Goal: Task Accomplishment & Management: Use online tool/utility

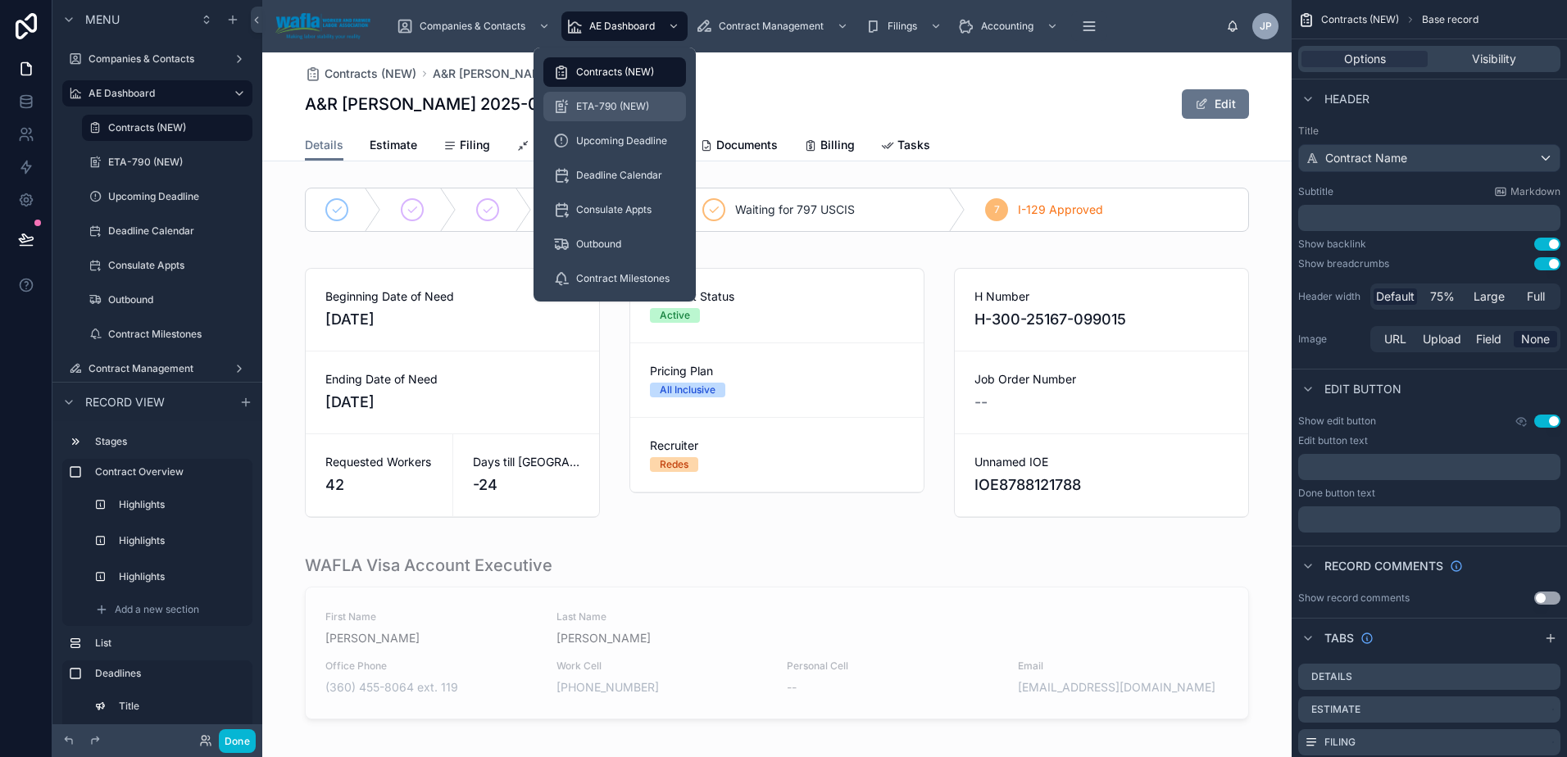
click at [639, 107] on span "ETA-790 (NEW)" at bounding box center [612, 106] width 73 height 13
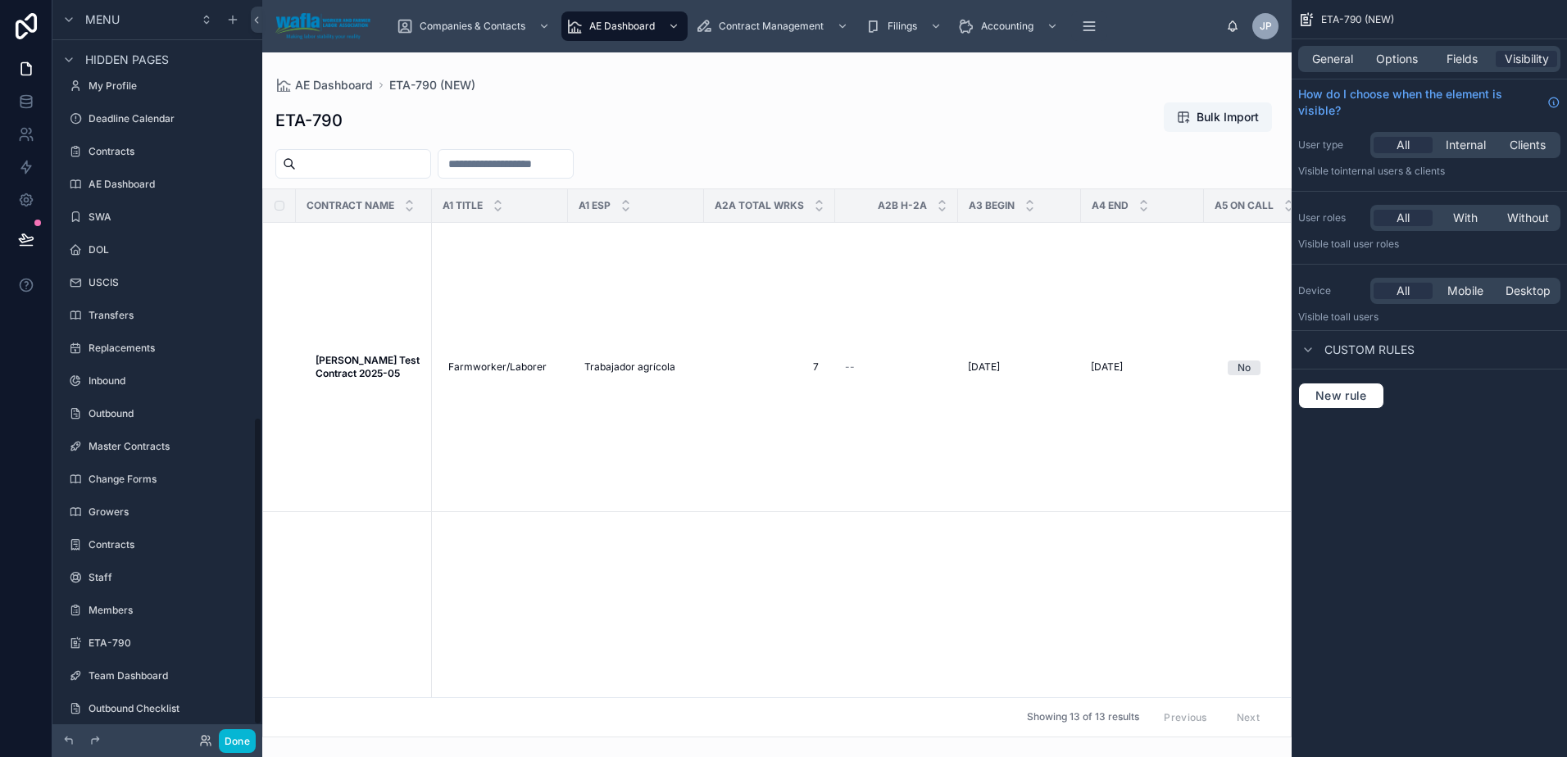
scroll to position [1005, 0]
click at [151, 616] on label "ETA-790" at bounding box center [154, 621] width 131 height 13
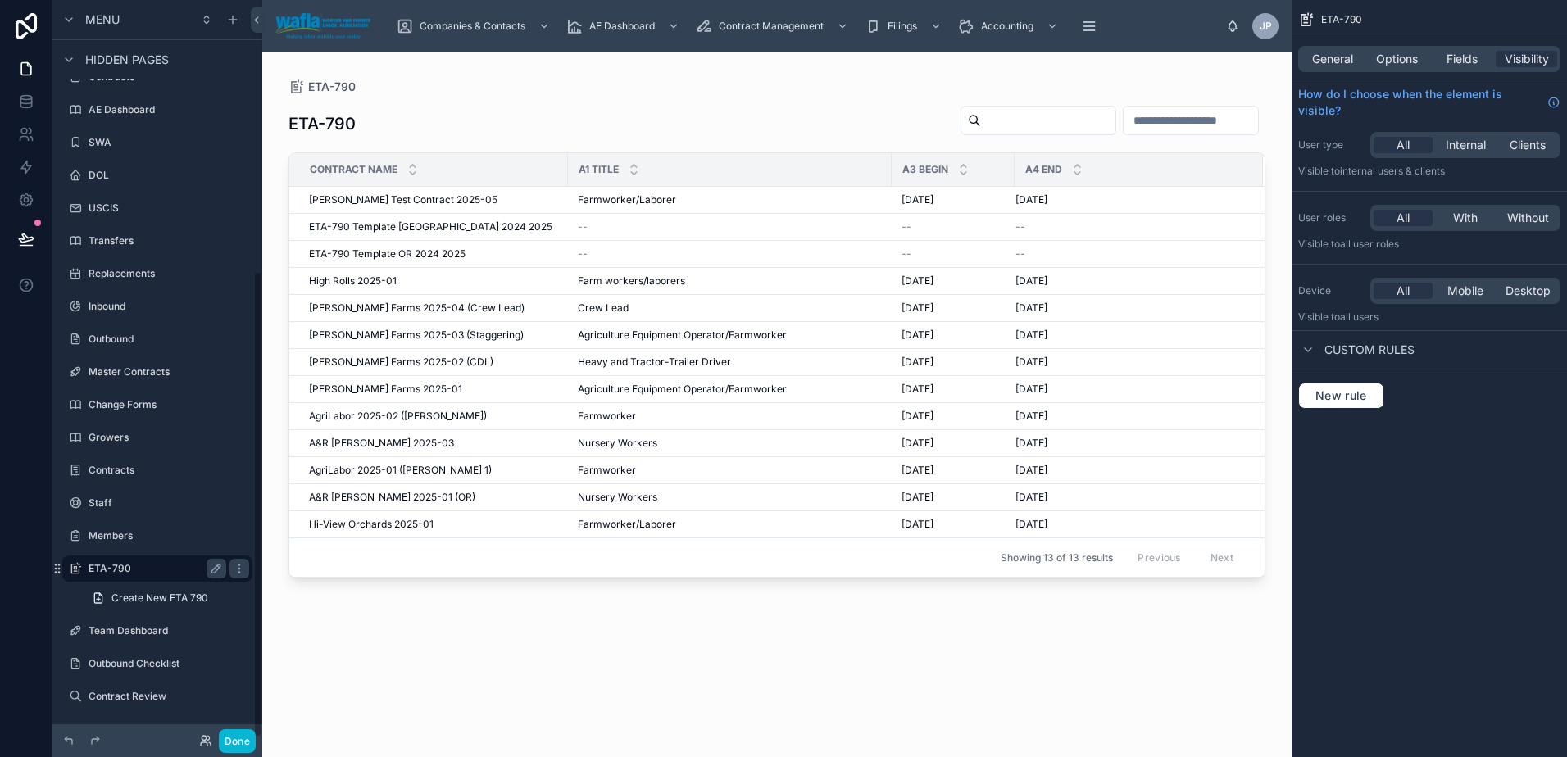
scroll to position [428, 0]
click at [365, 199] on div at bounding box center [776, 394] width 1029 height 685
click at [363, 446] on span "A&R [PERSON_NAME] 2025-03" at bounding box center [381, 443] width 145 height 13
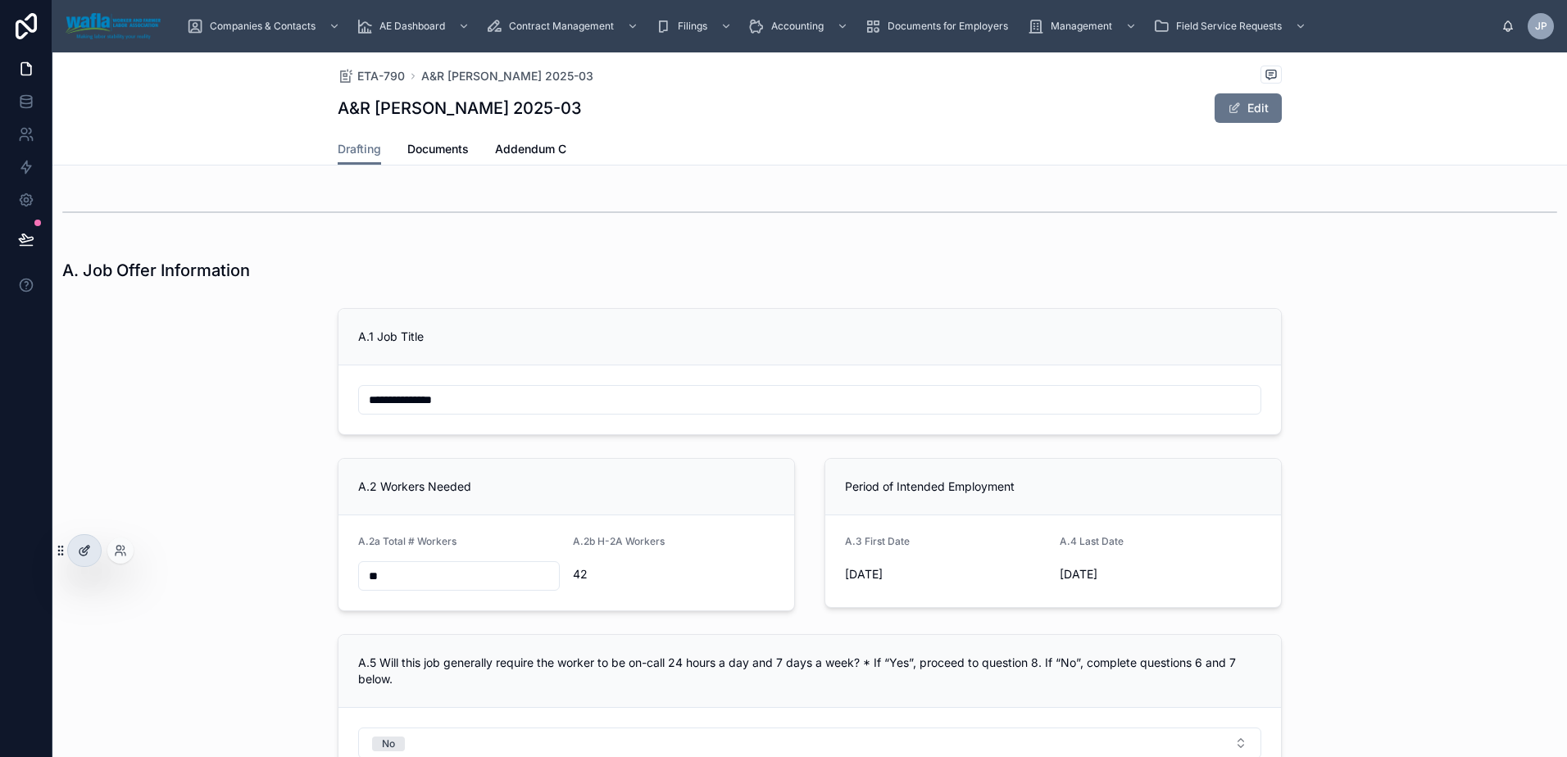
click at [79, 553] on icon at bounding box center [82, 551] width 7 height 7
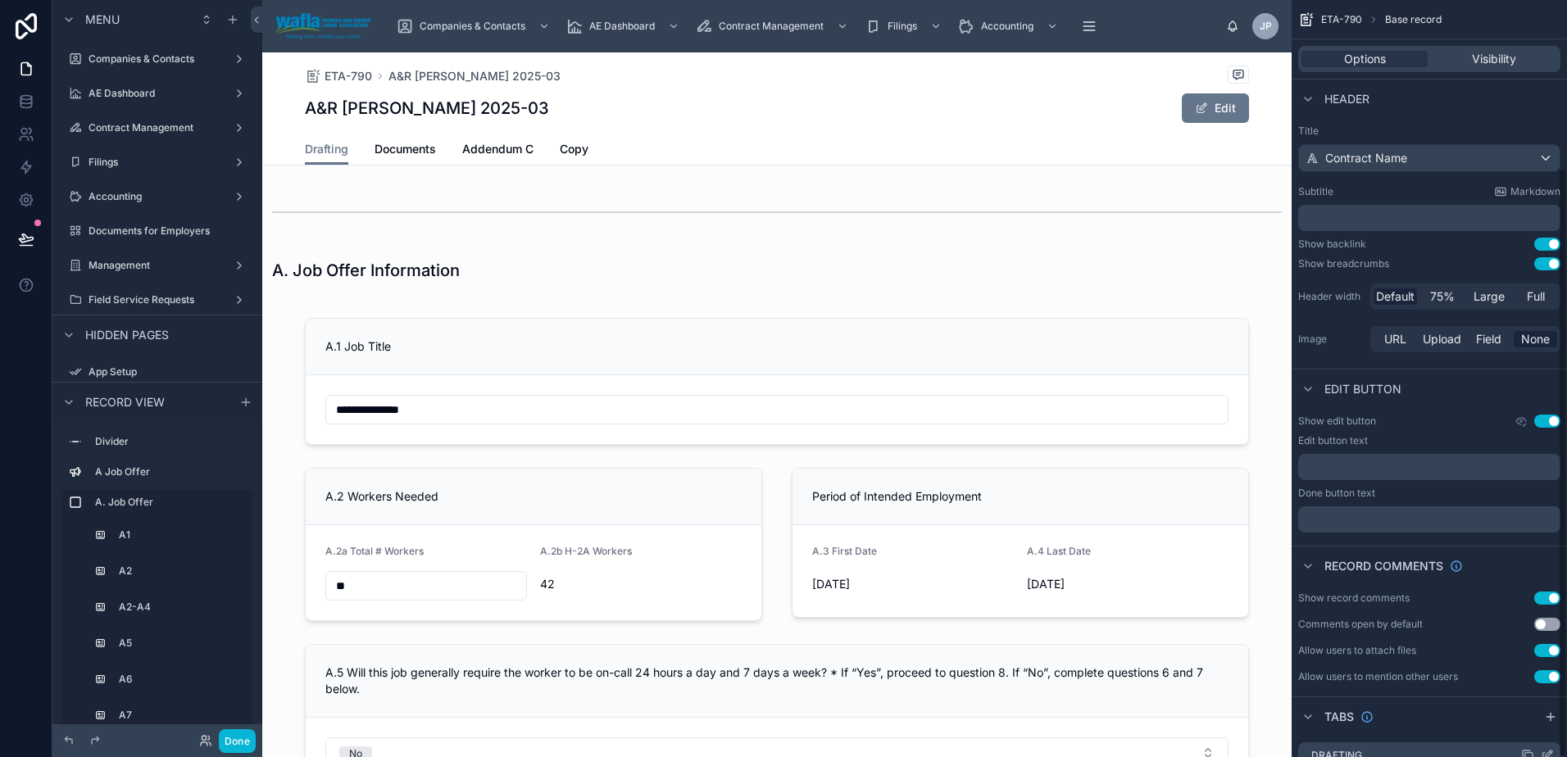
scroll to position [215, 0]
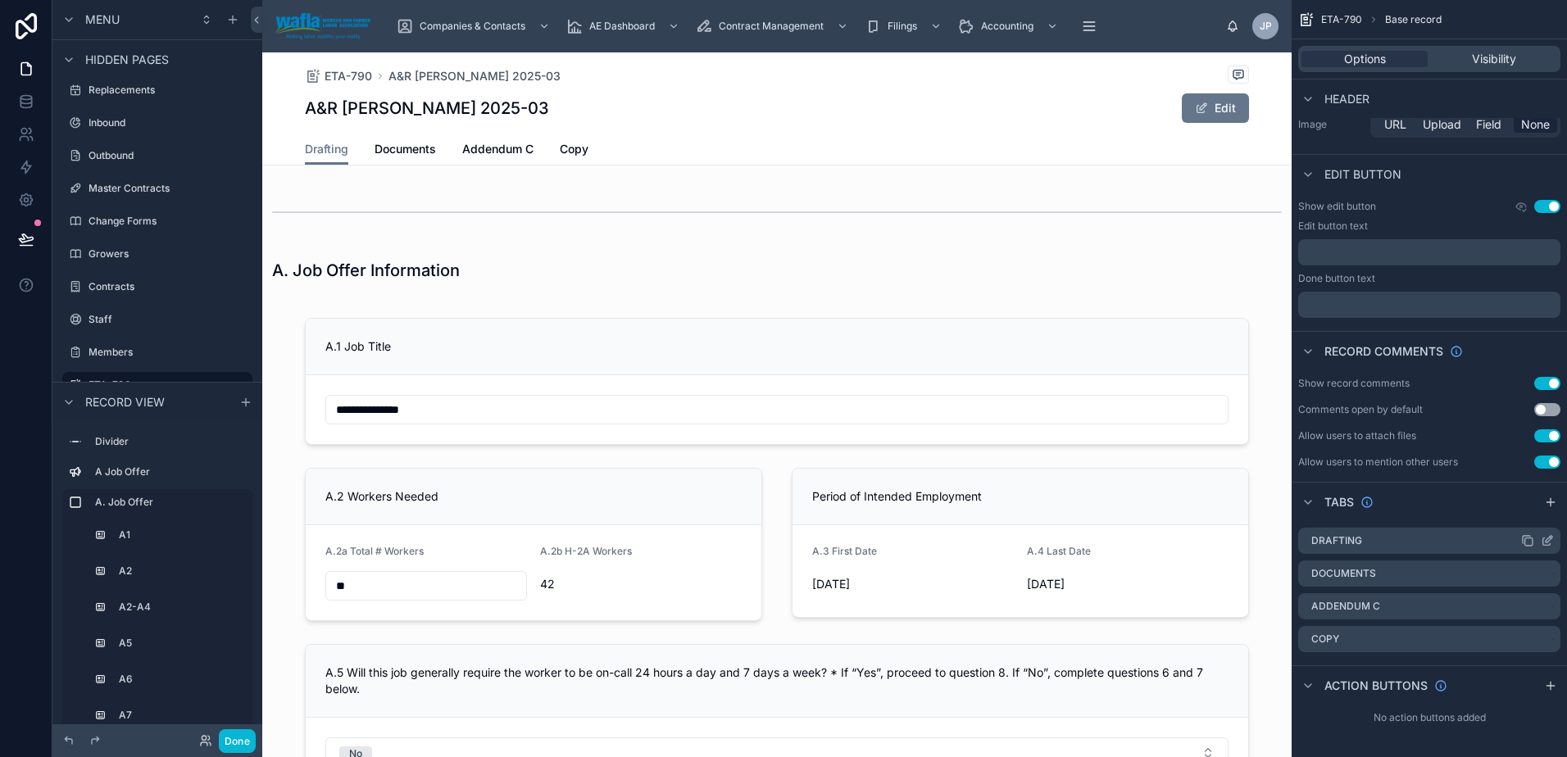
click at [1523, 545] on icon "scrollable content" at bounding box center [1527, 540] width 13 height 13
click at [1400, 667] on label "Drafting clone" at bounding box center [1367, 672] width 87 height 13
click at [637, 152] on span "Drafting clone" at bounding box center [653, 149] width 76 height 16
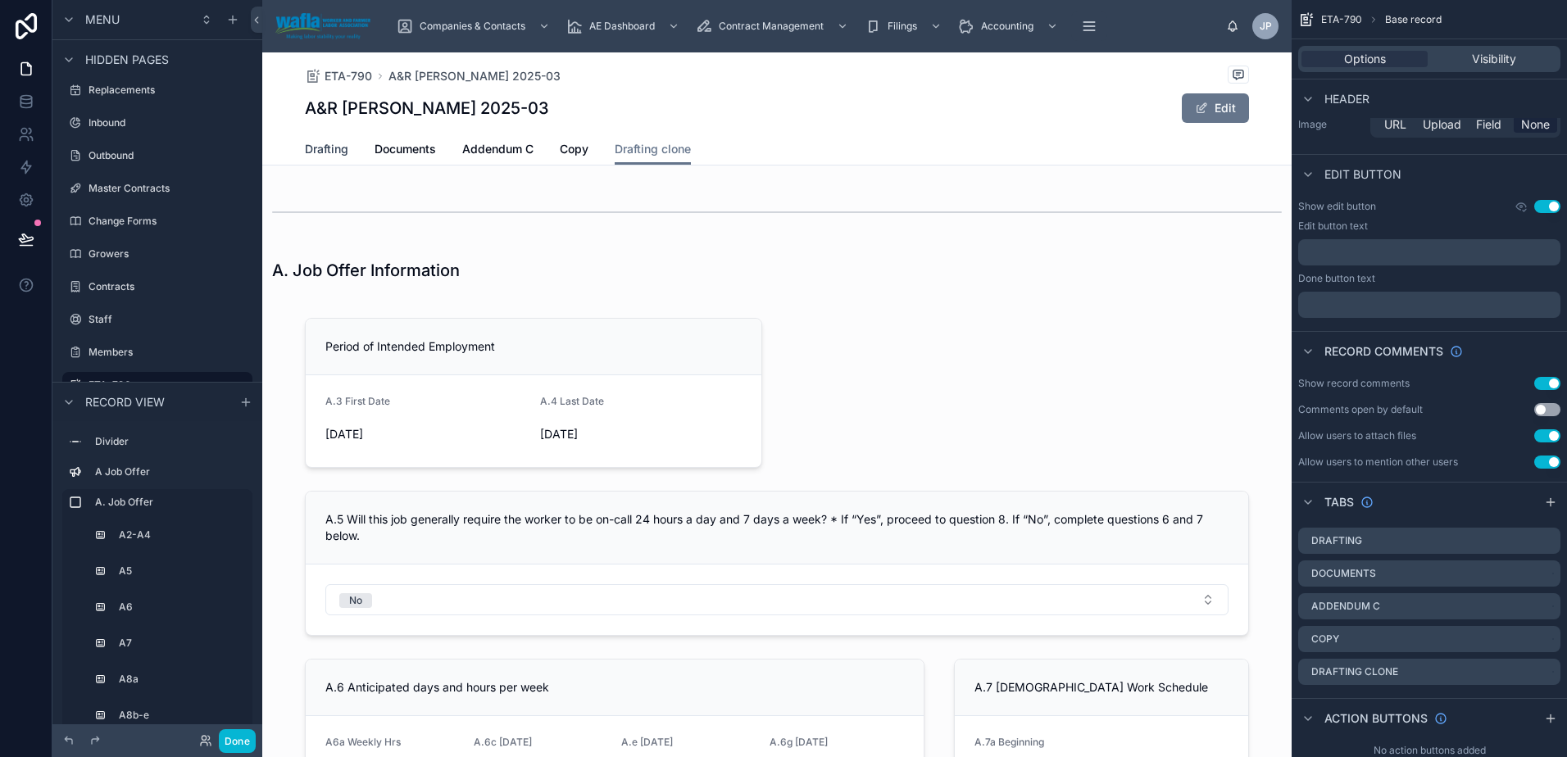
click at [323, 147] on span "Drafting" at bounding box center [326, 149] width 43 height 16
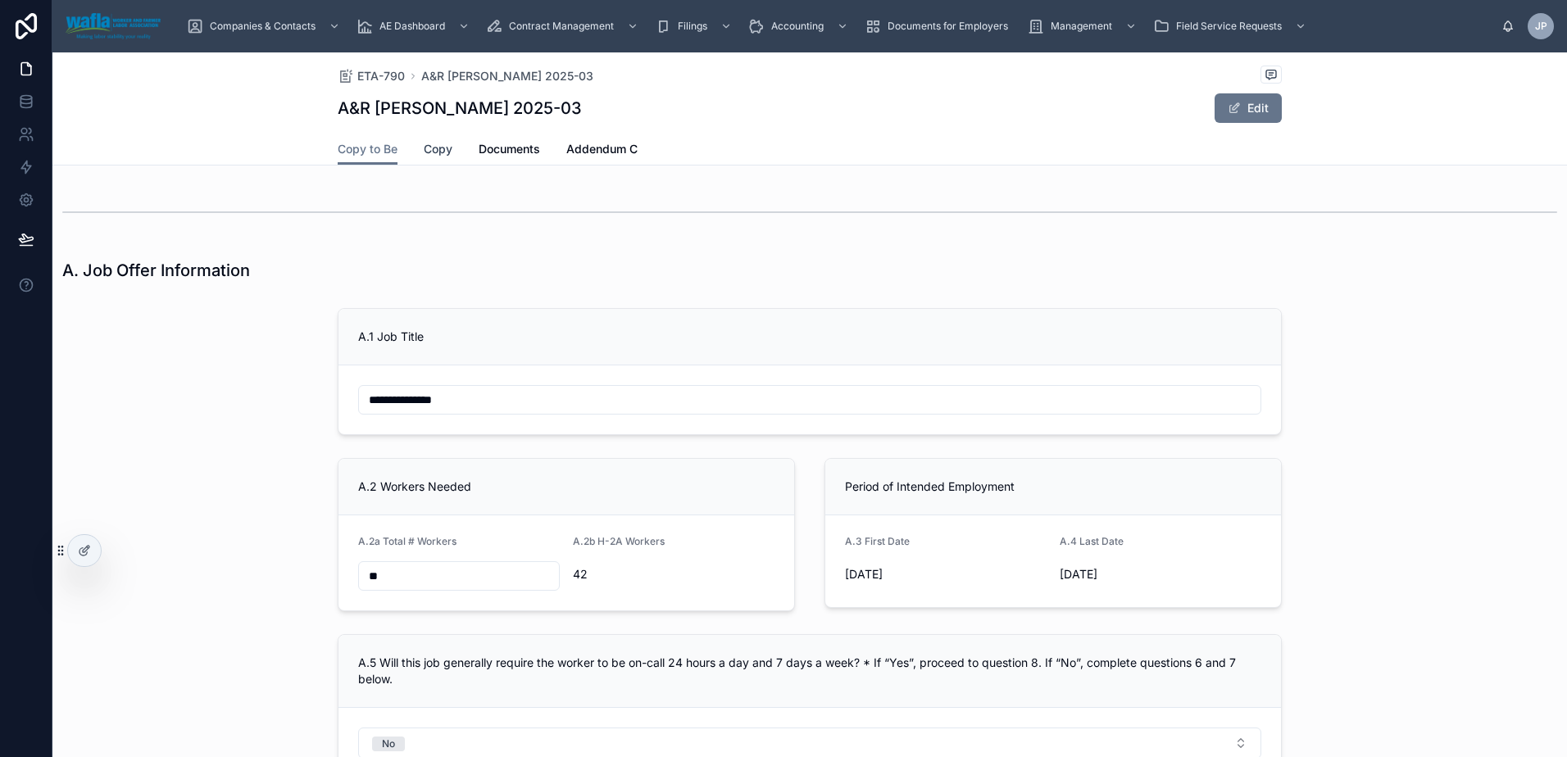
click at [429, 148] on span "Copy" at bounding box center [438, 149] width 29 height 16
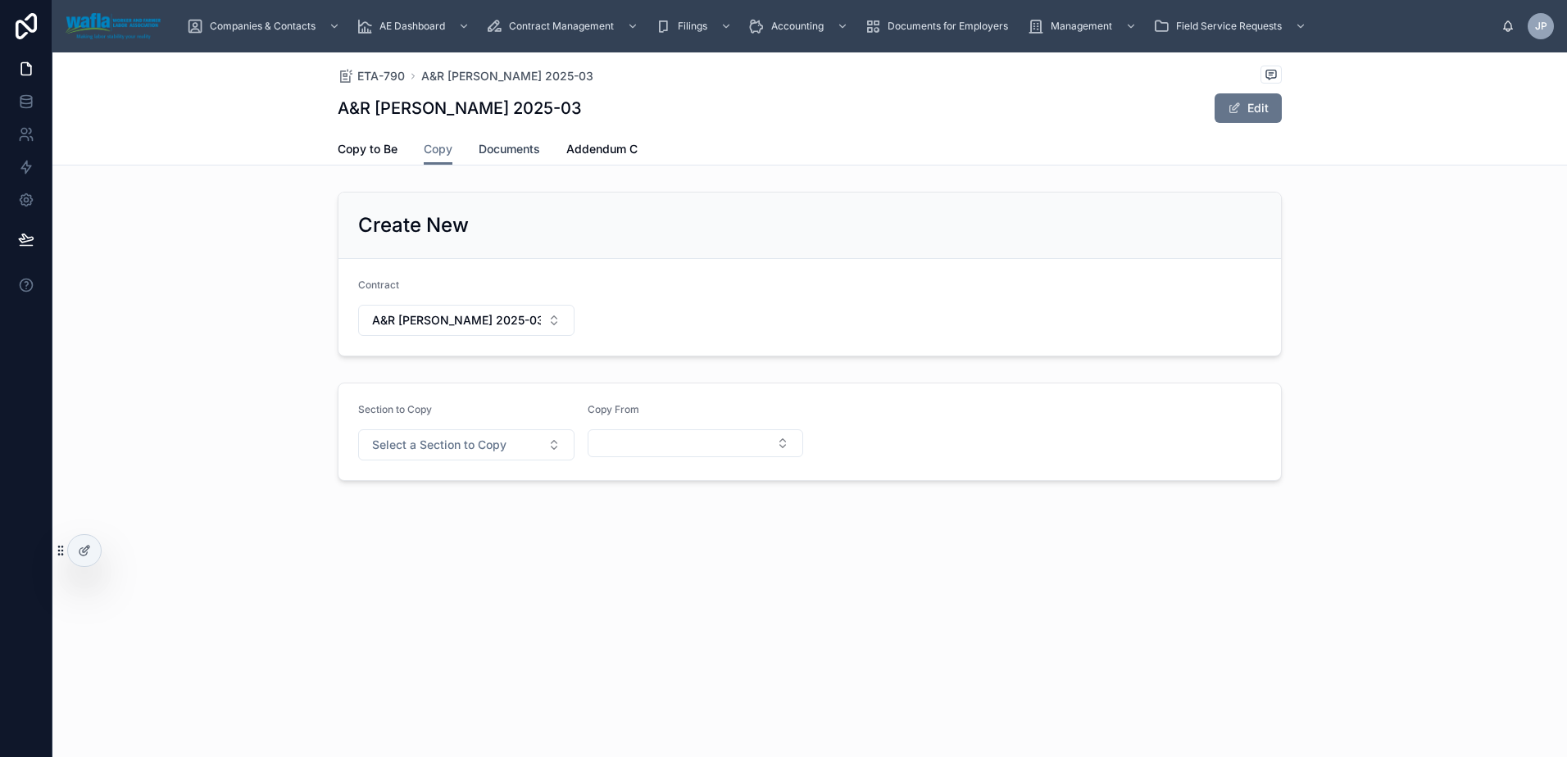
click at [498, 151] on span "Documents" at bounding box center [509, 149] width 61 height 16
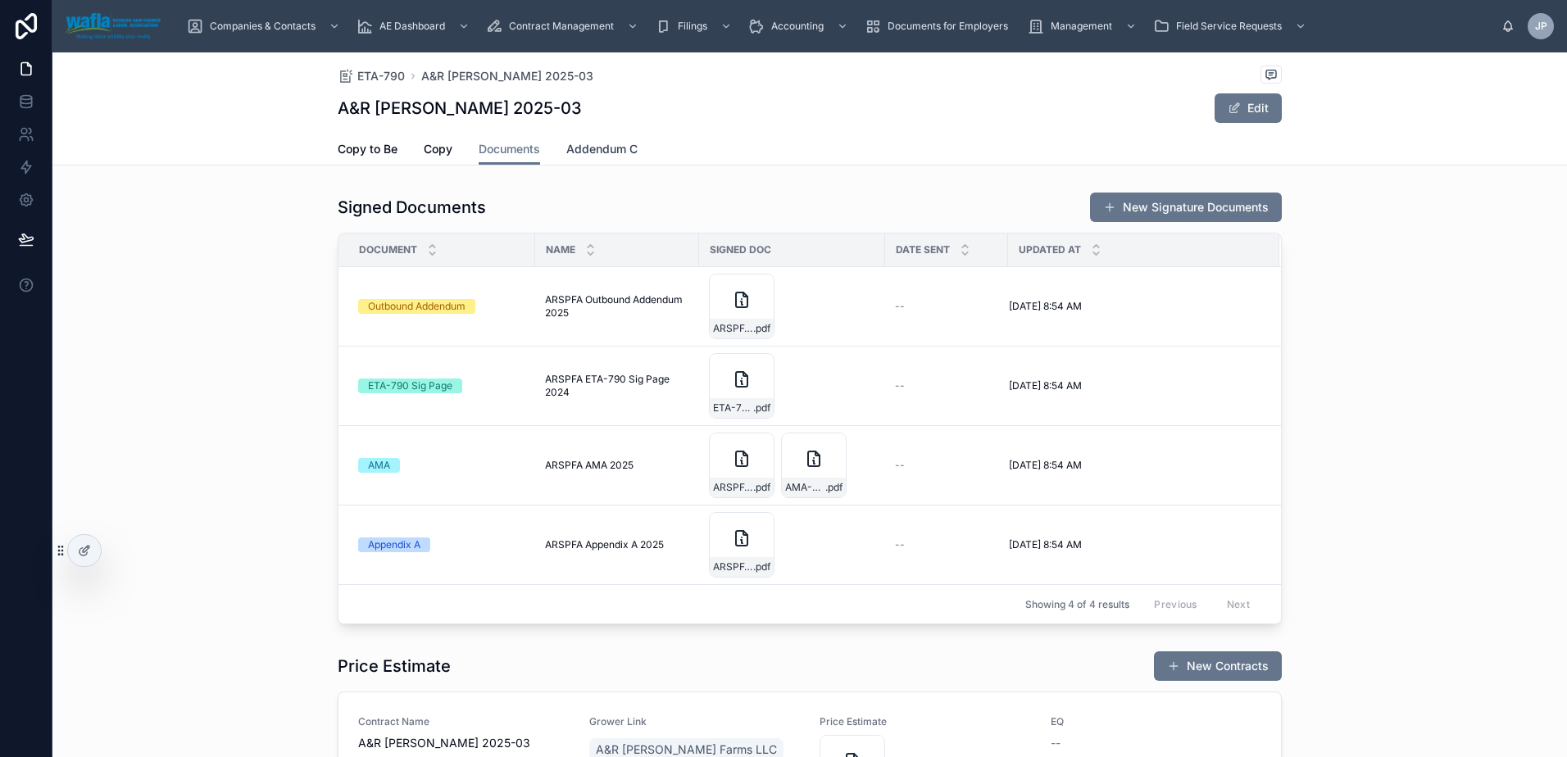
click at [619, 148] on span "Addendum C" at bounding box center [601, 149] width 71 height 16
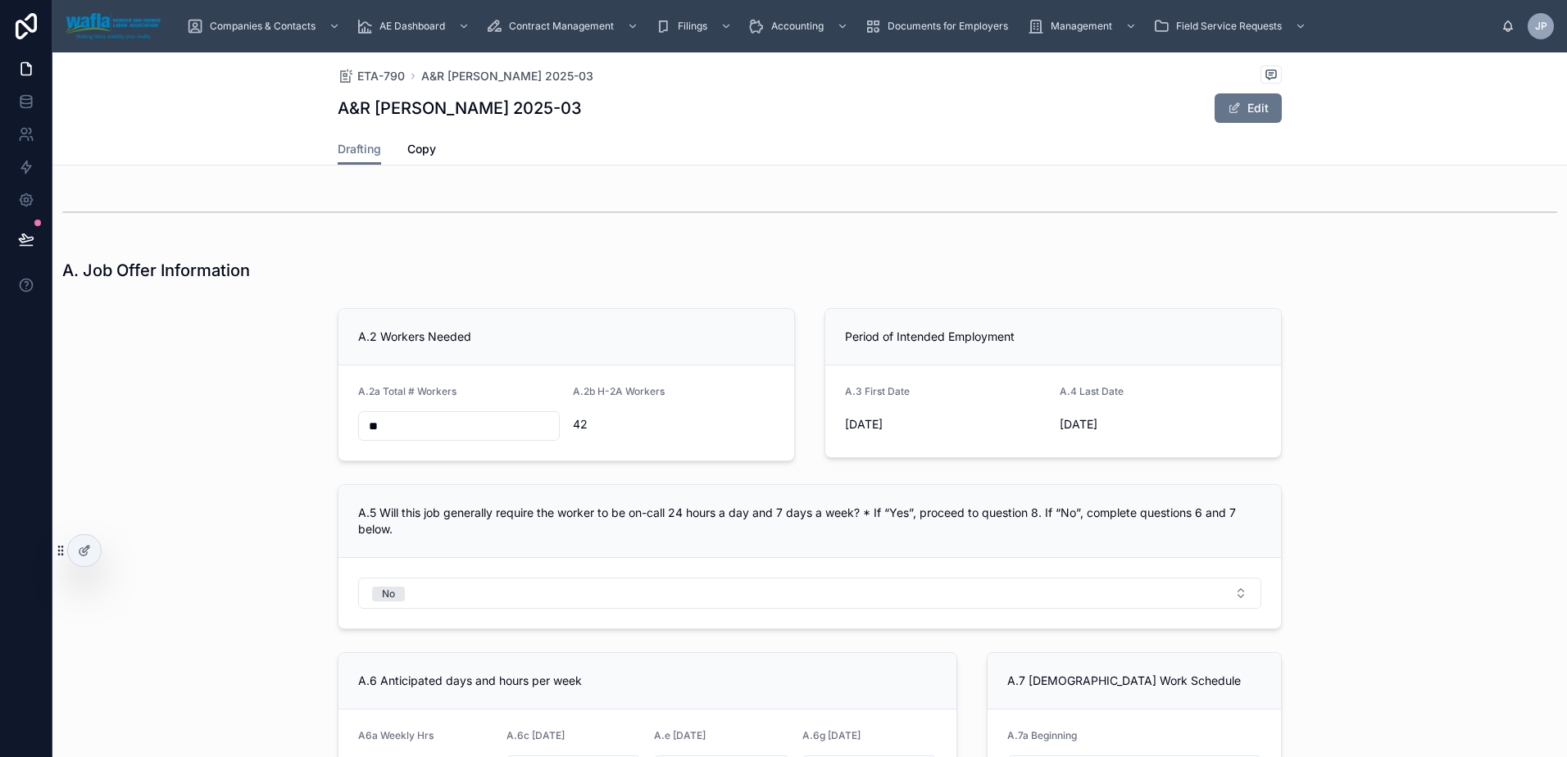
click at [1093, 420] on span "[DATE]" at bounding box center [1161, 424] width 202 height 16
click at [1259, 111] on button "Edit" at bounding box center [1247, 108] width 67 height 30
click at [83, 551] on icon at bounding box center [86, 549] width 7 height 7
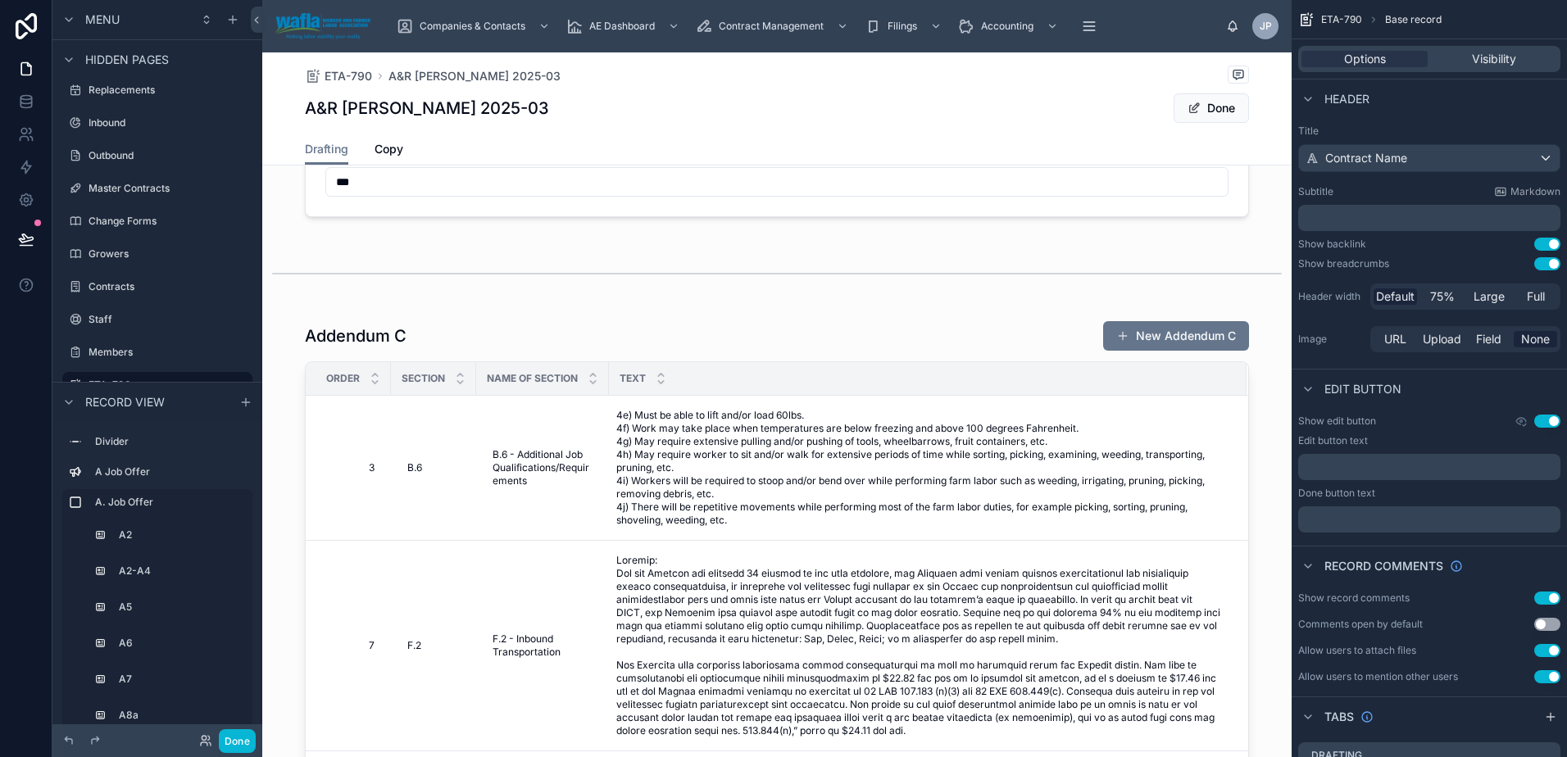
scroll to position [5900, 0]
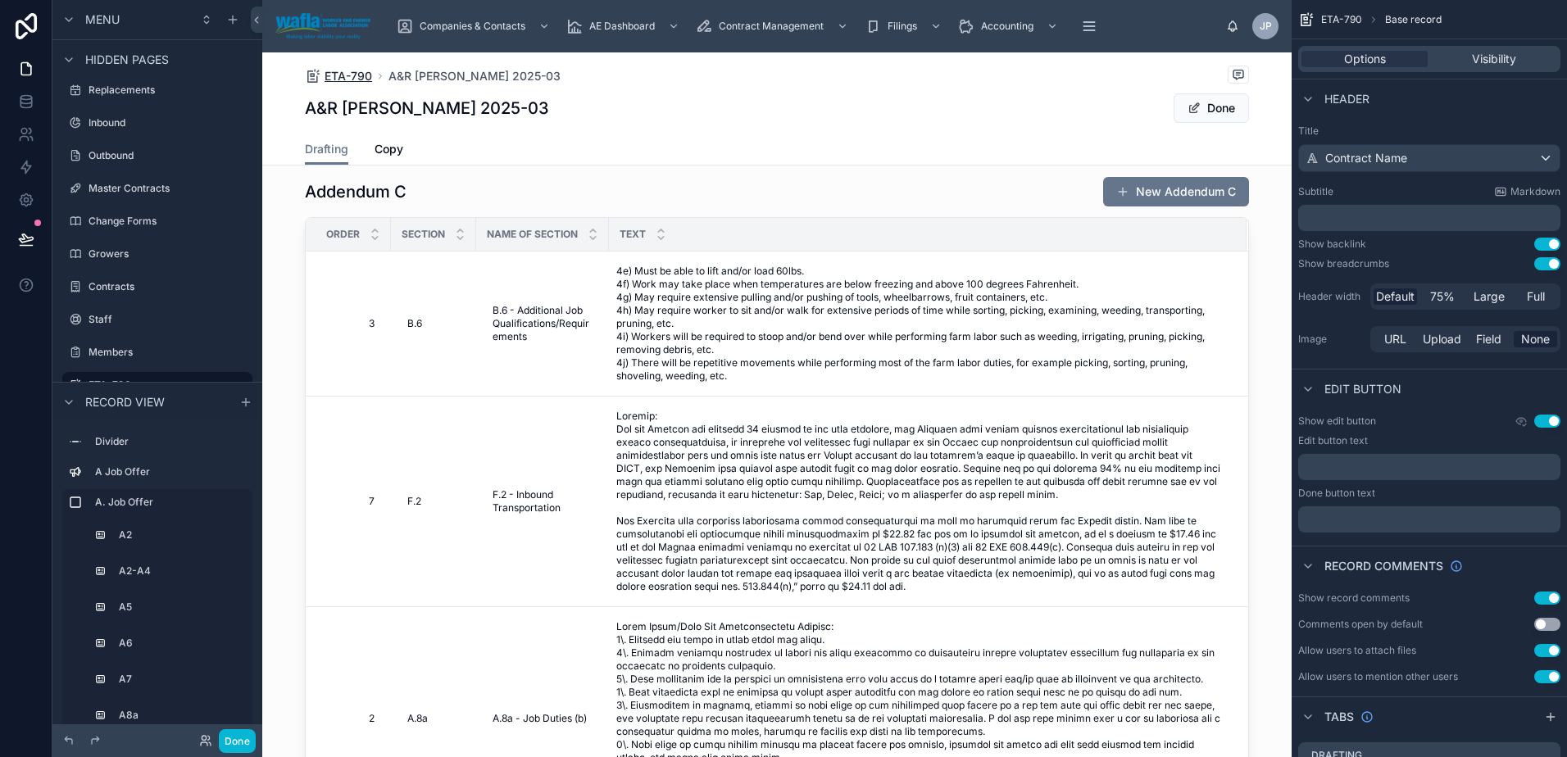
click at [347, 71] on span "ETA-790" at bounding box center [349, 76] width 48 height 16
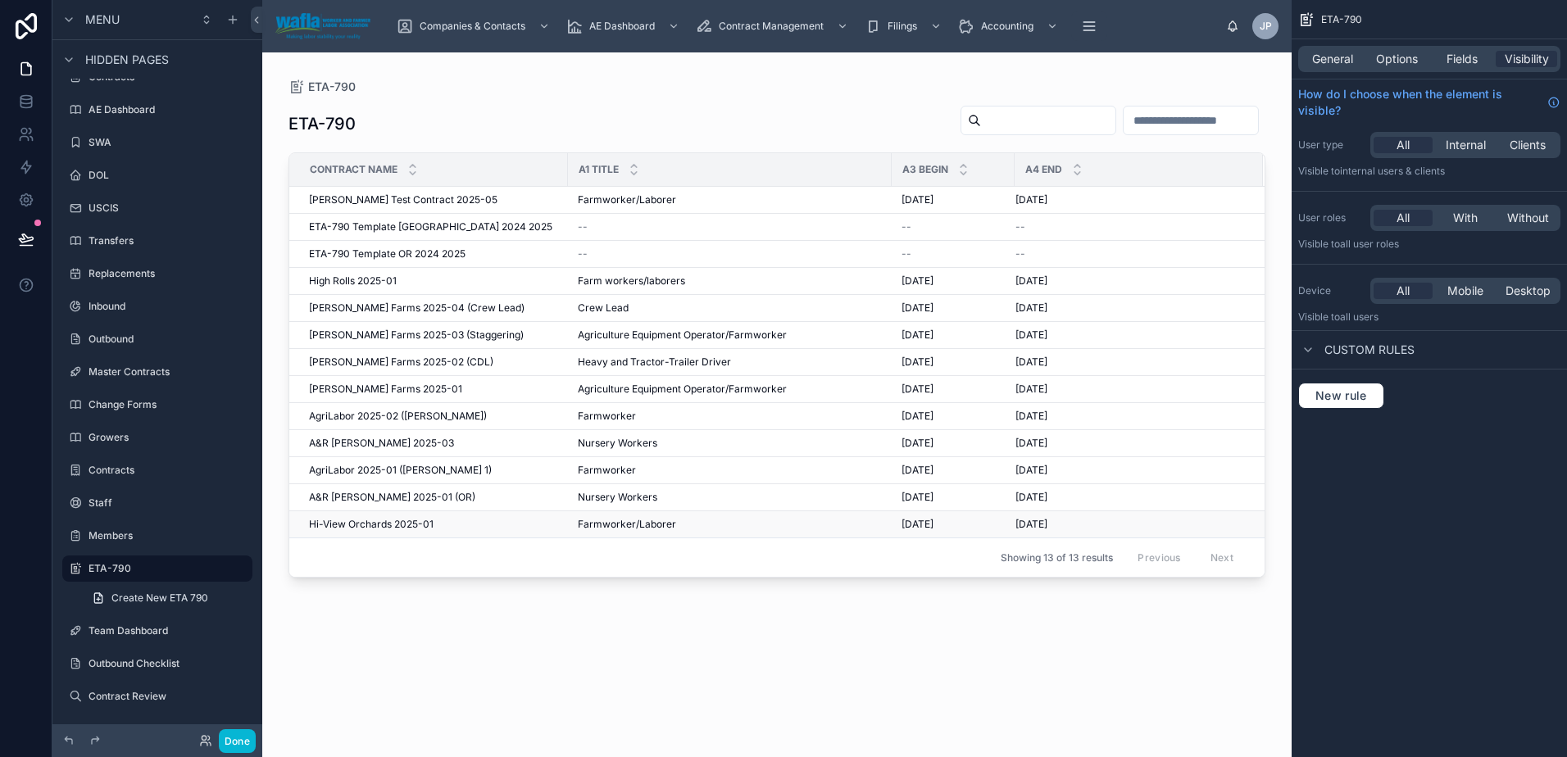
click at [364, 526] on span "Hi-View Orchards 2025-01" at bounding box center [371, 524] width 125 height 13
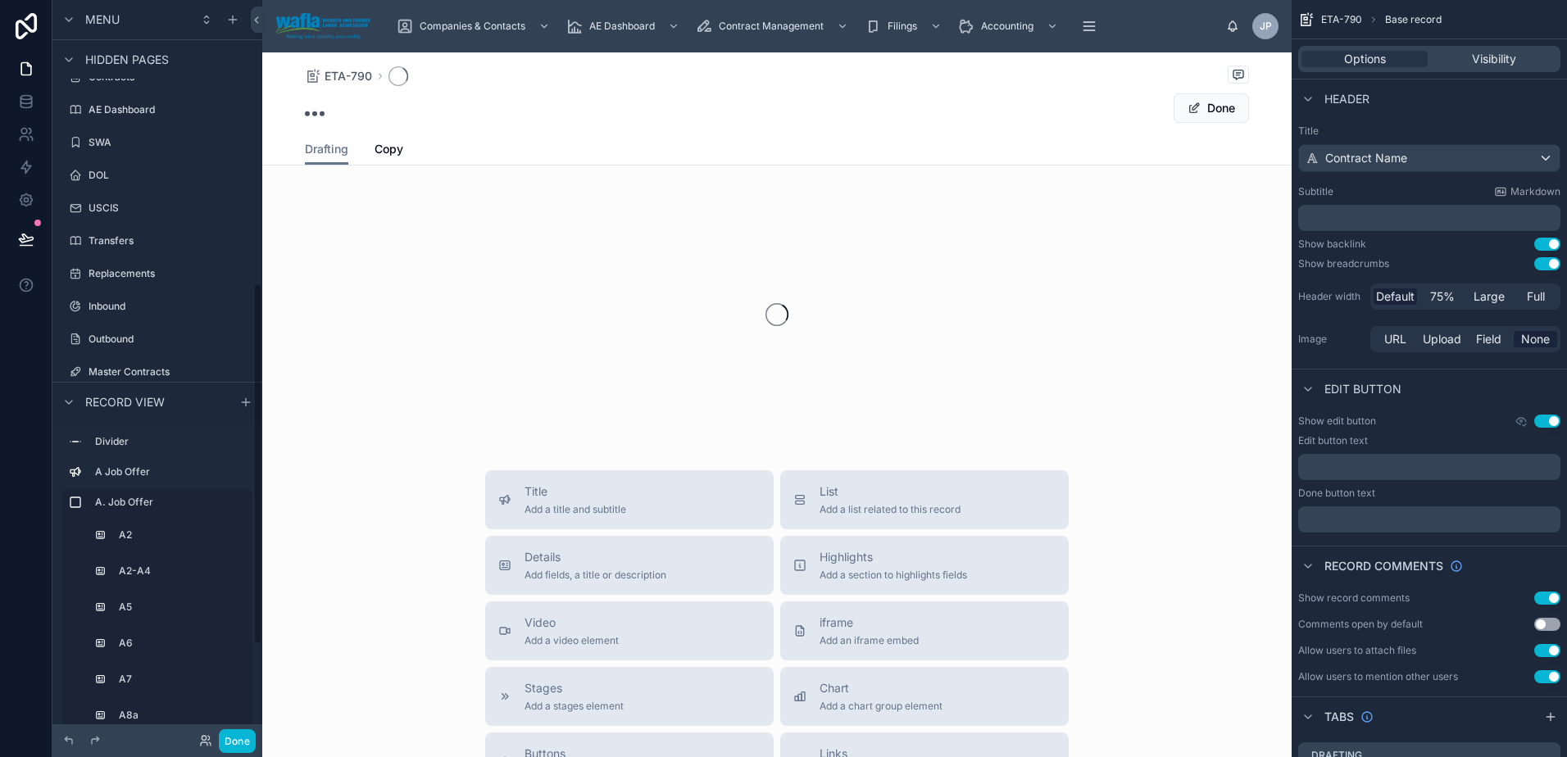
scroll to position [577, 0]
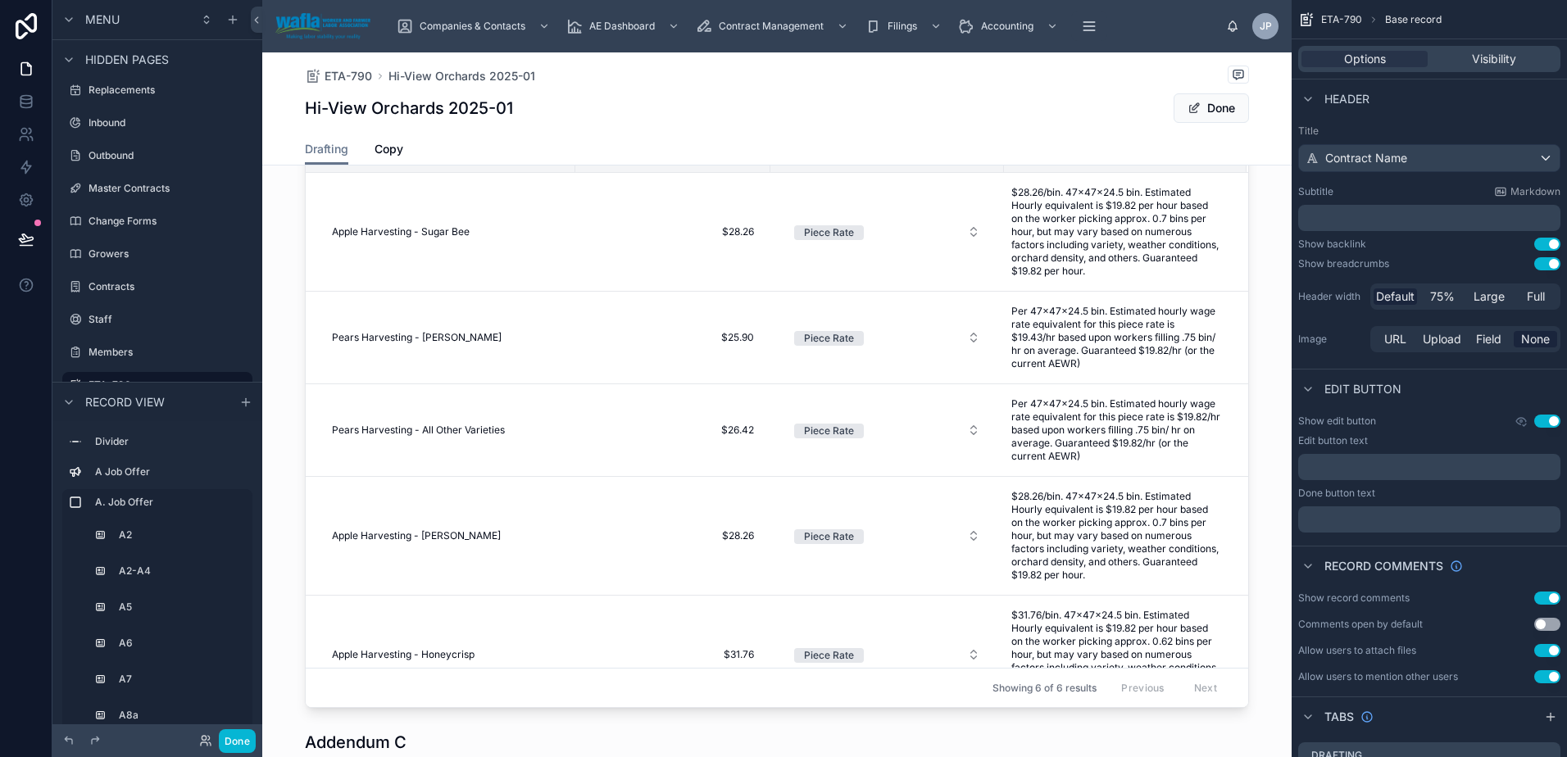
scroll to position [1663, 0]
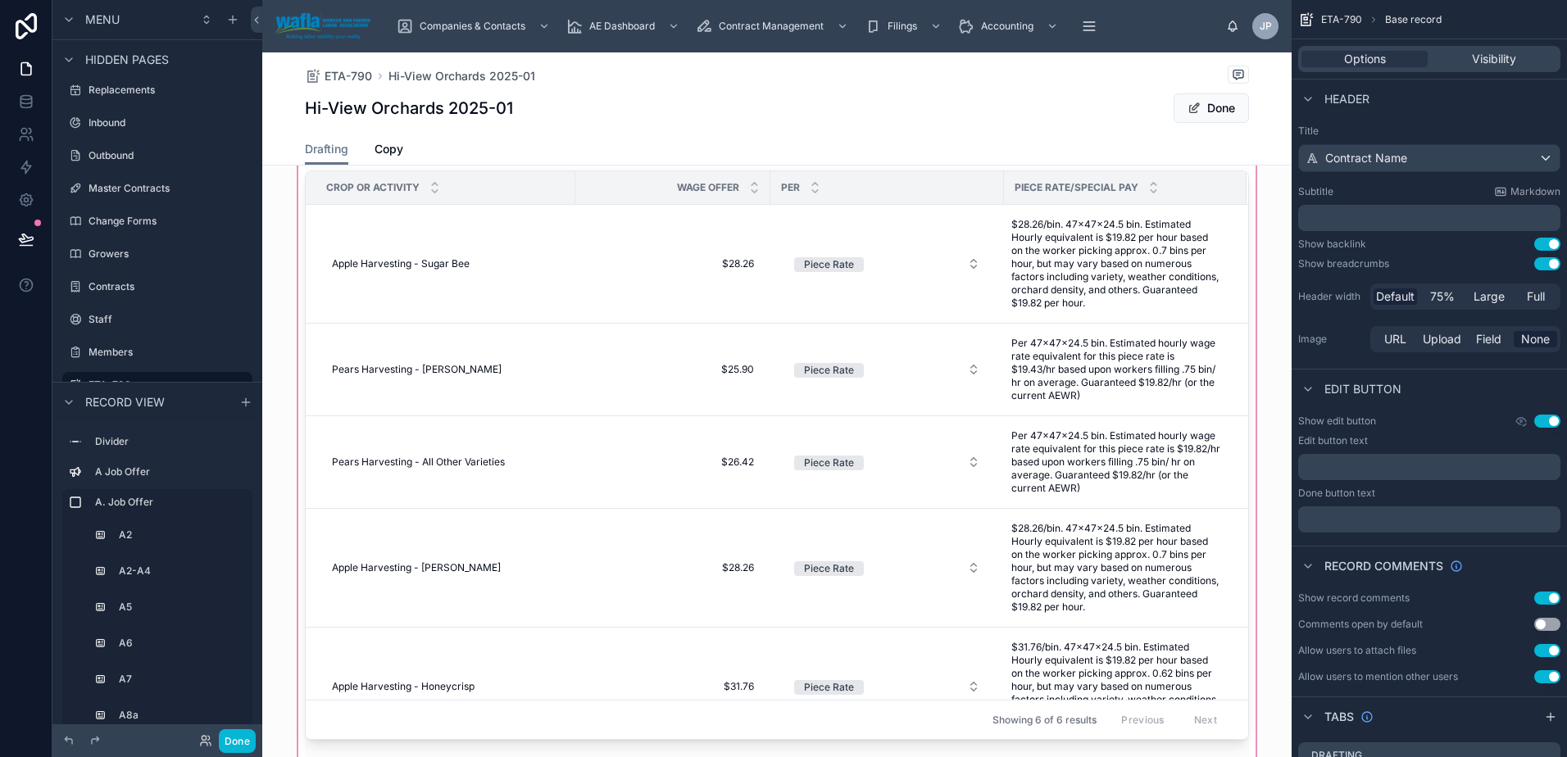
drag, startPoint x: 569, startPoint y: 186, endPoint x: 293, endPoint y: 565, distance: 468.1
click at [566, 187] on tr "Crop or Activity Wage Offer Per Piece Rate/Special Pay" at bounding box center [777, 188] width 942 height 34
click at [503, 193] on th "Crop or Activity" at bounding box center [441, 188] width 270 height 34
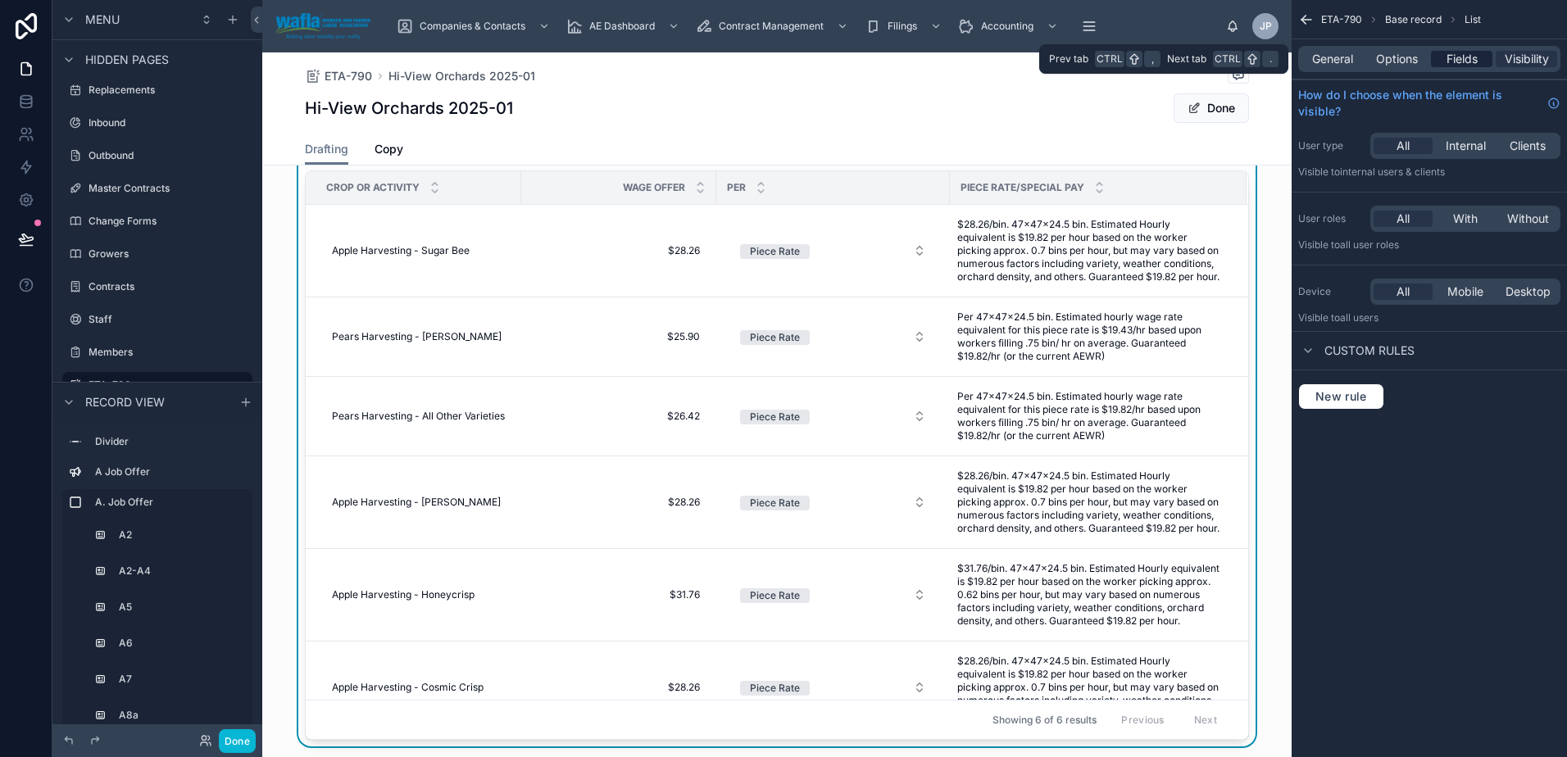
click at [1477, 57] on span "Fields" at bounding box center [1461, 59] width 31 height 16
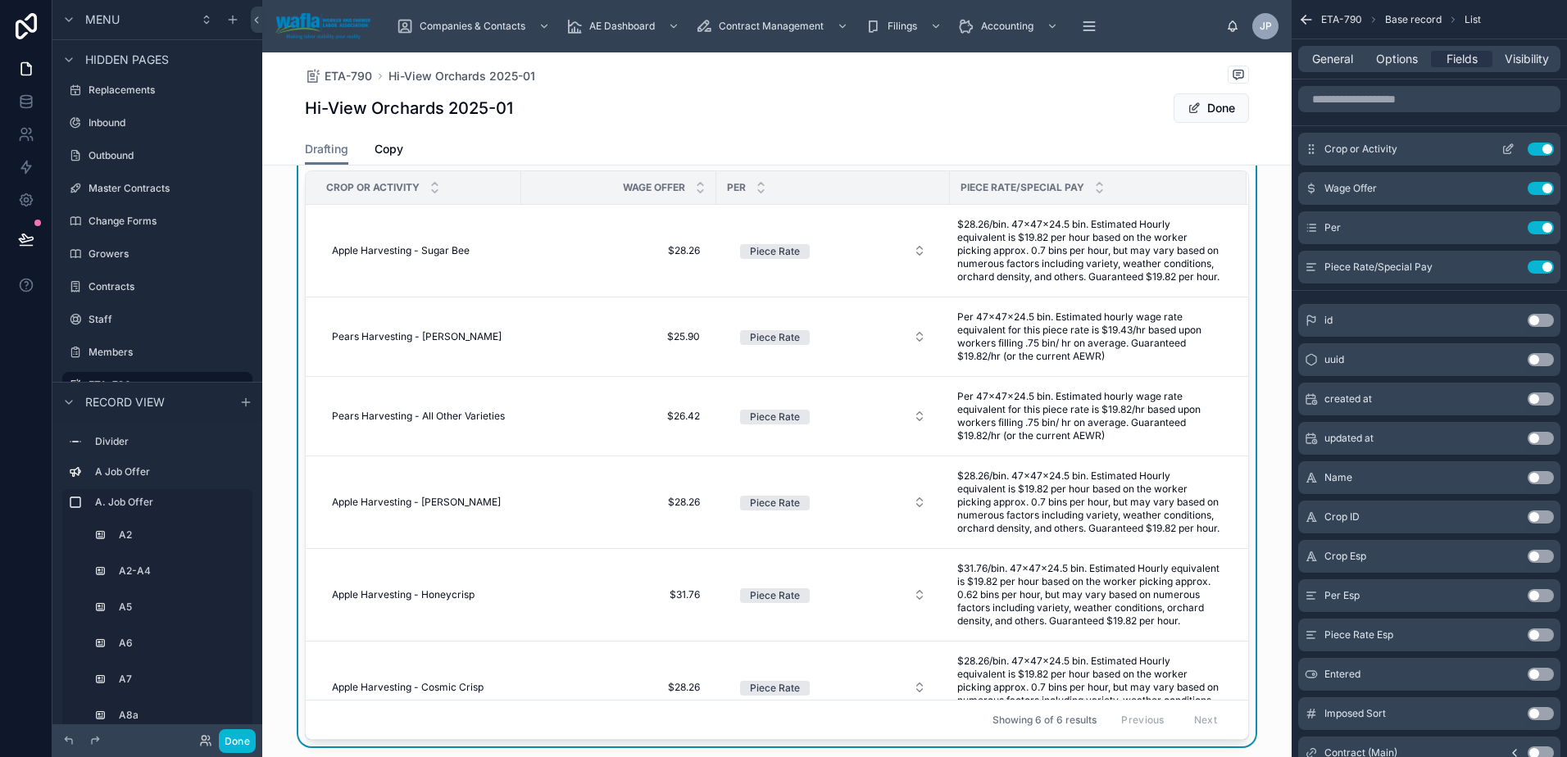
click at [1513, 150] on icon "scrollable content" at bounding box center [1507, 149] width 13 height 13
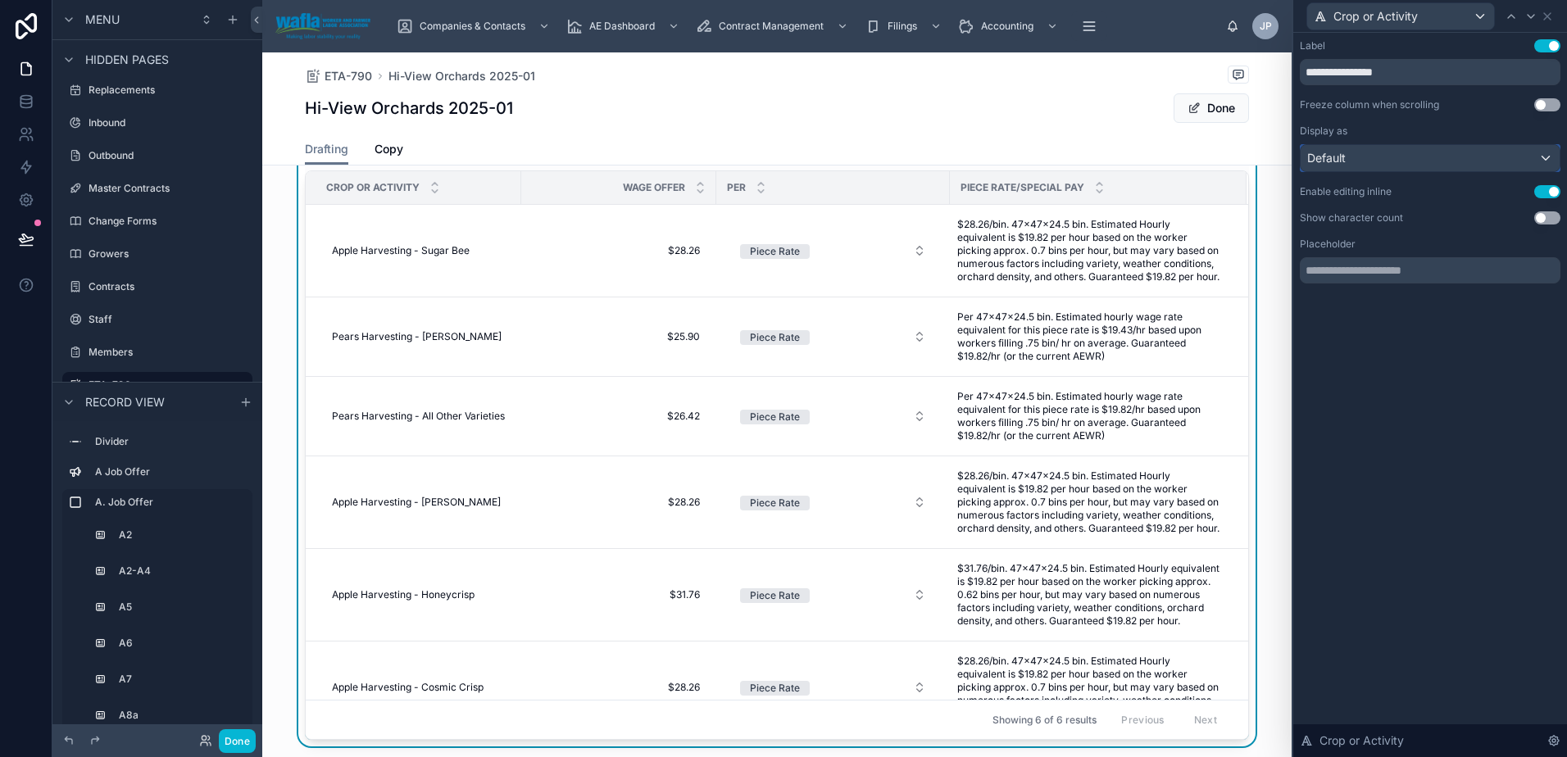
click at [1512, 154] on div "Default" at bounding box center [1429, 158] width 259 height 26
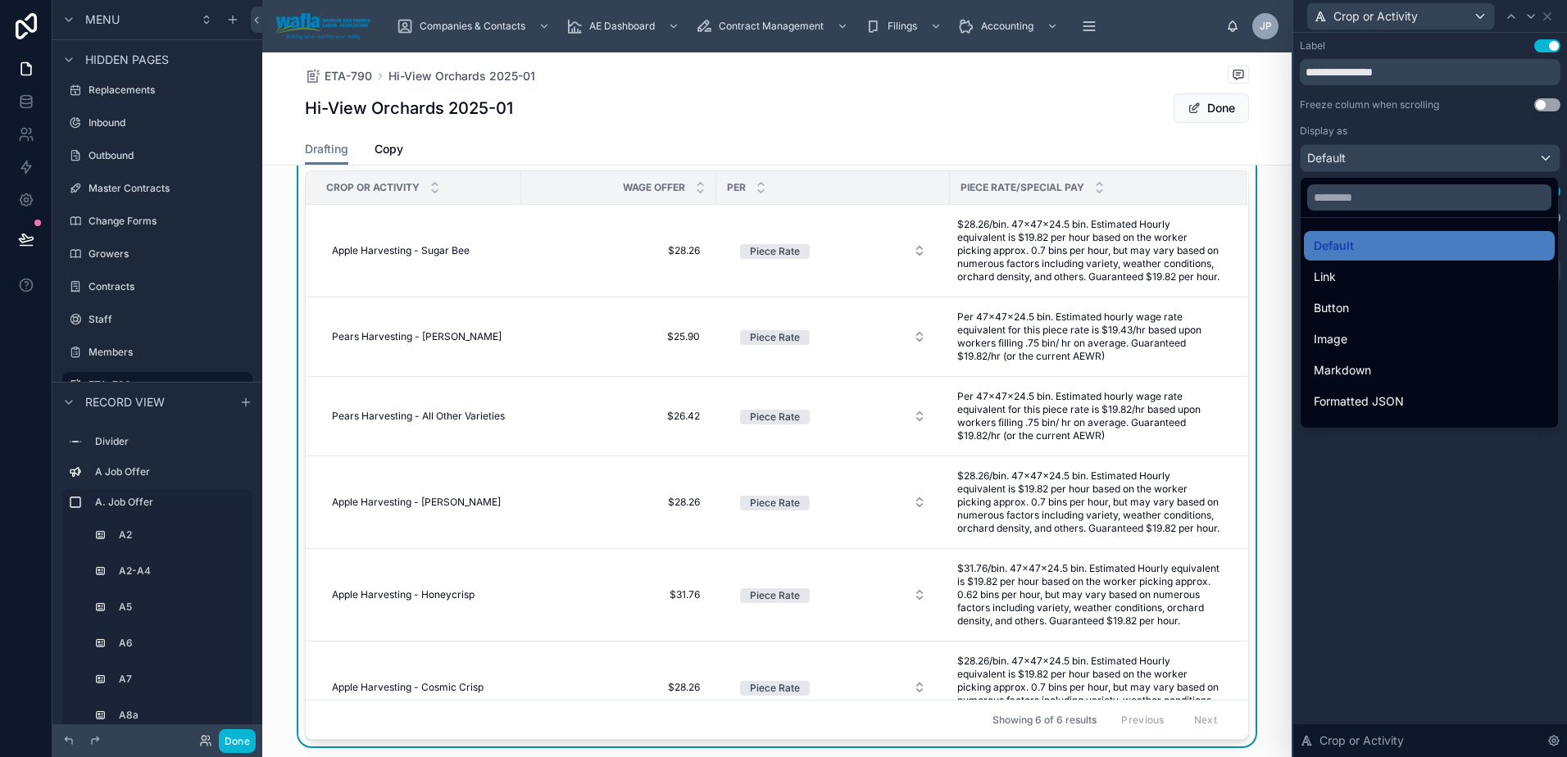
click at [1512, 154] on div at bounding box center [1430, 378] width 274 height 757
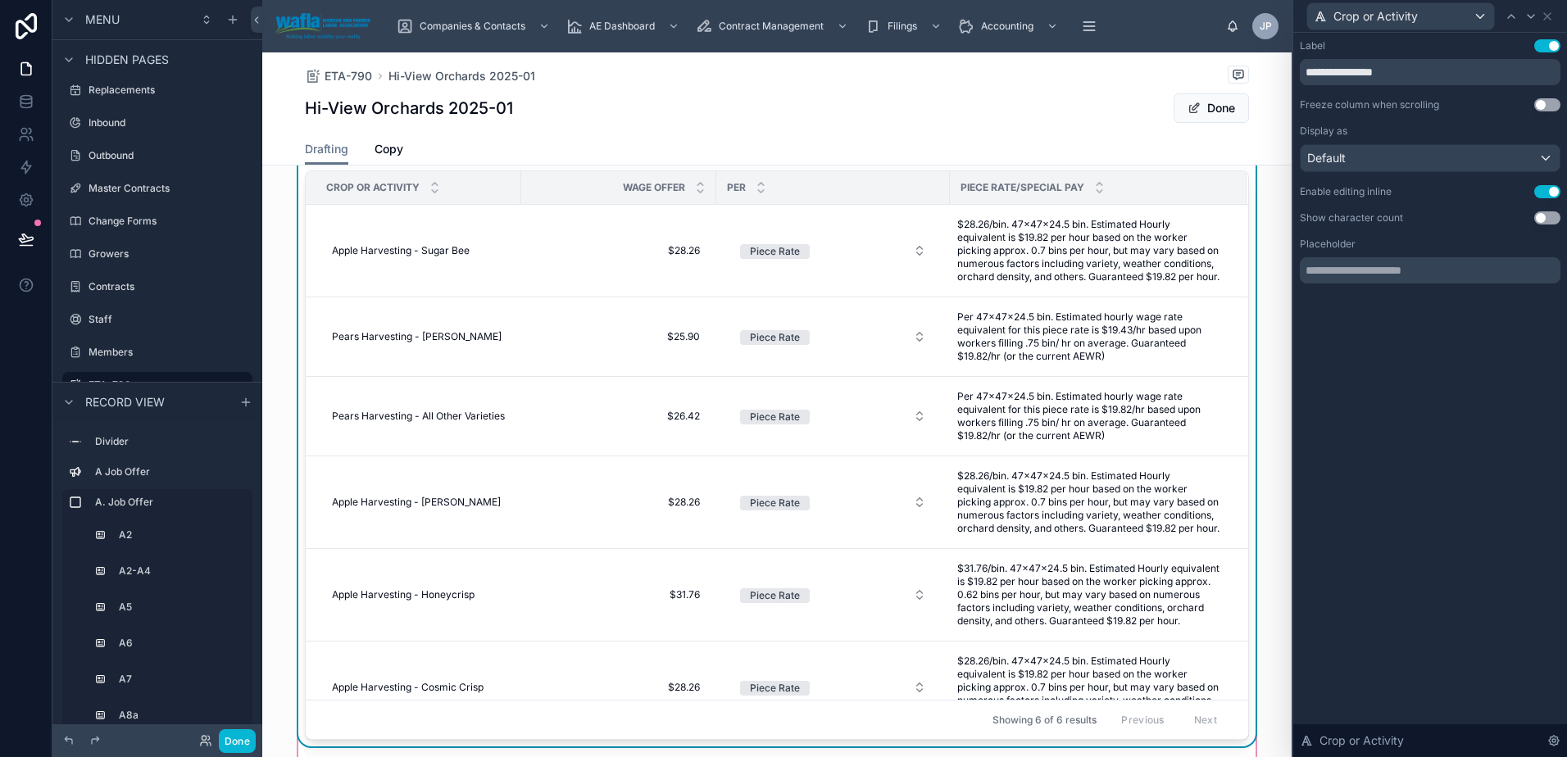
click at [522, 187] on div "Wage Offer" at bounding box center [618, 187] width 193 height 31
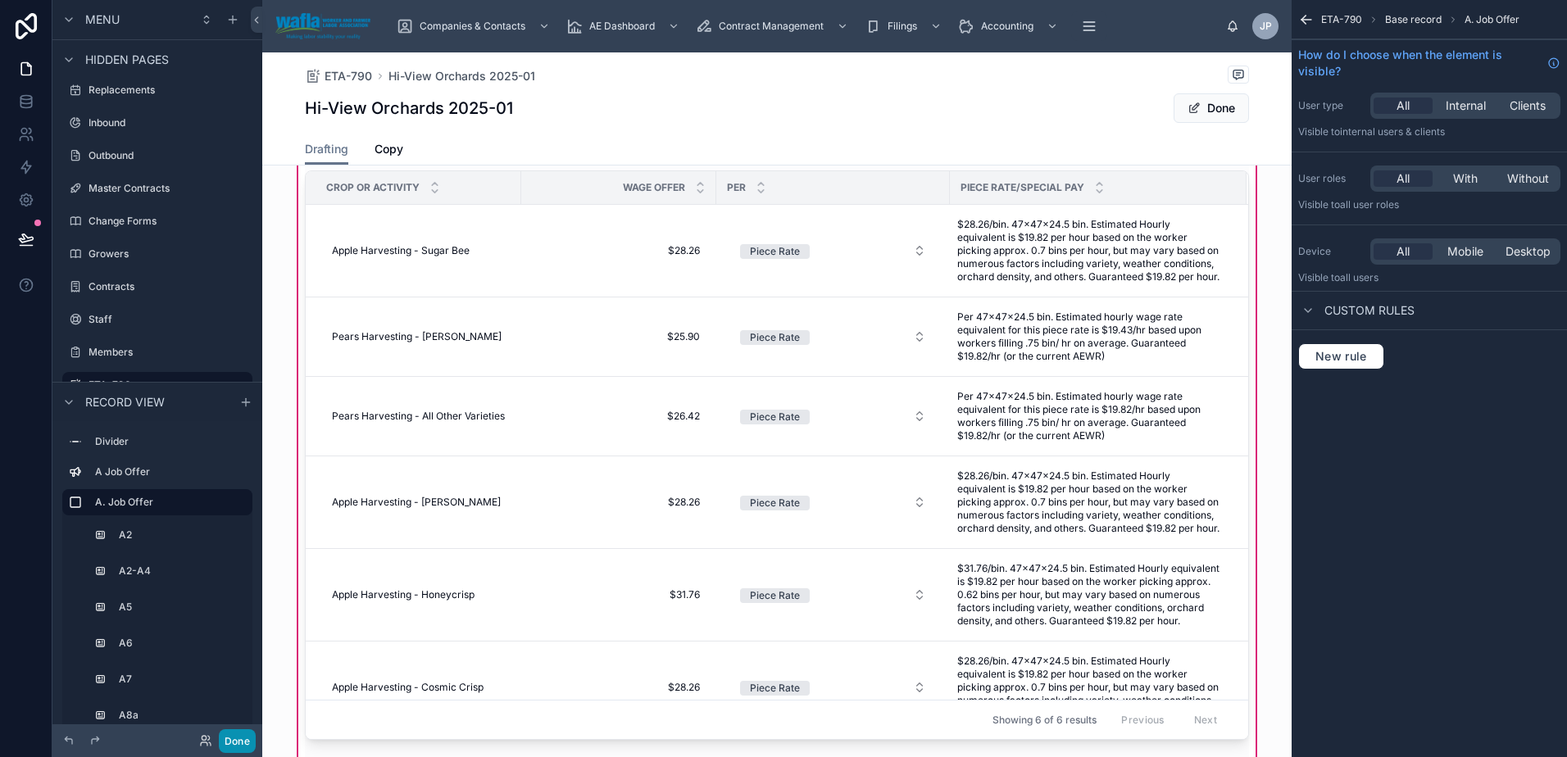
click at [225, 742] on button "Done" at bounding box center [237, 741] width 37 height 24
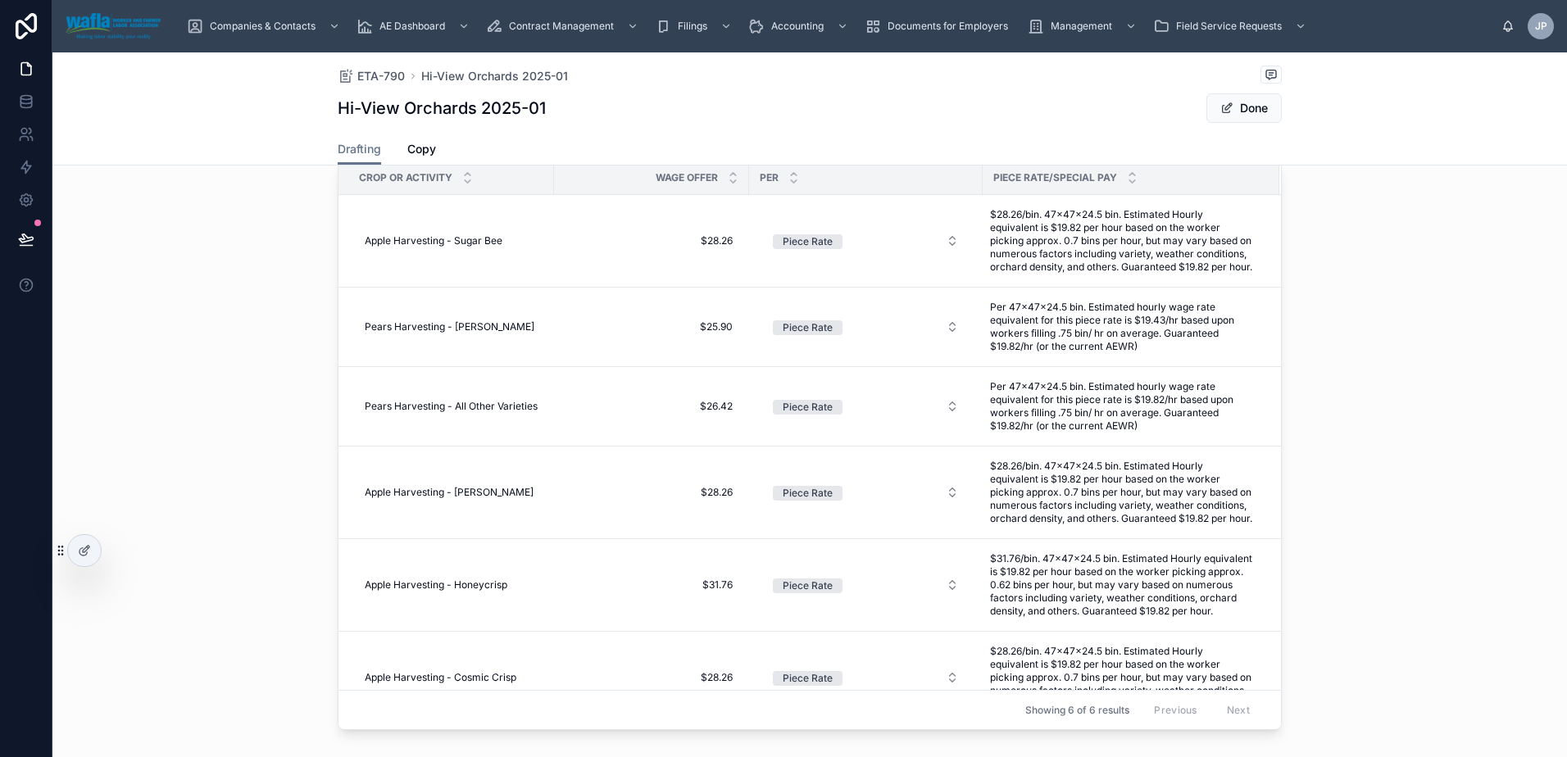
click at [527, 183] on div "Crop or Activity" at bounding box center [446, 177] width 214 height 31
drag, startPoint x: 545, startPoint y: 181, endPoint x: 507, endPoint y: 182, distance: 37.7
click at [507, 182] on th "Crop or Activity" at bounding box center [446, 178] width 216 height 34
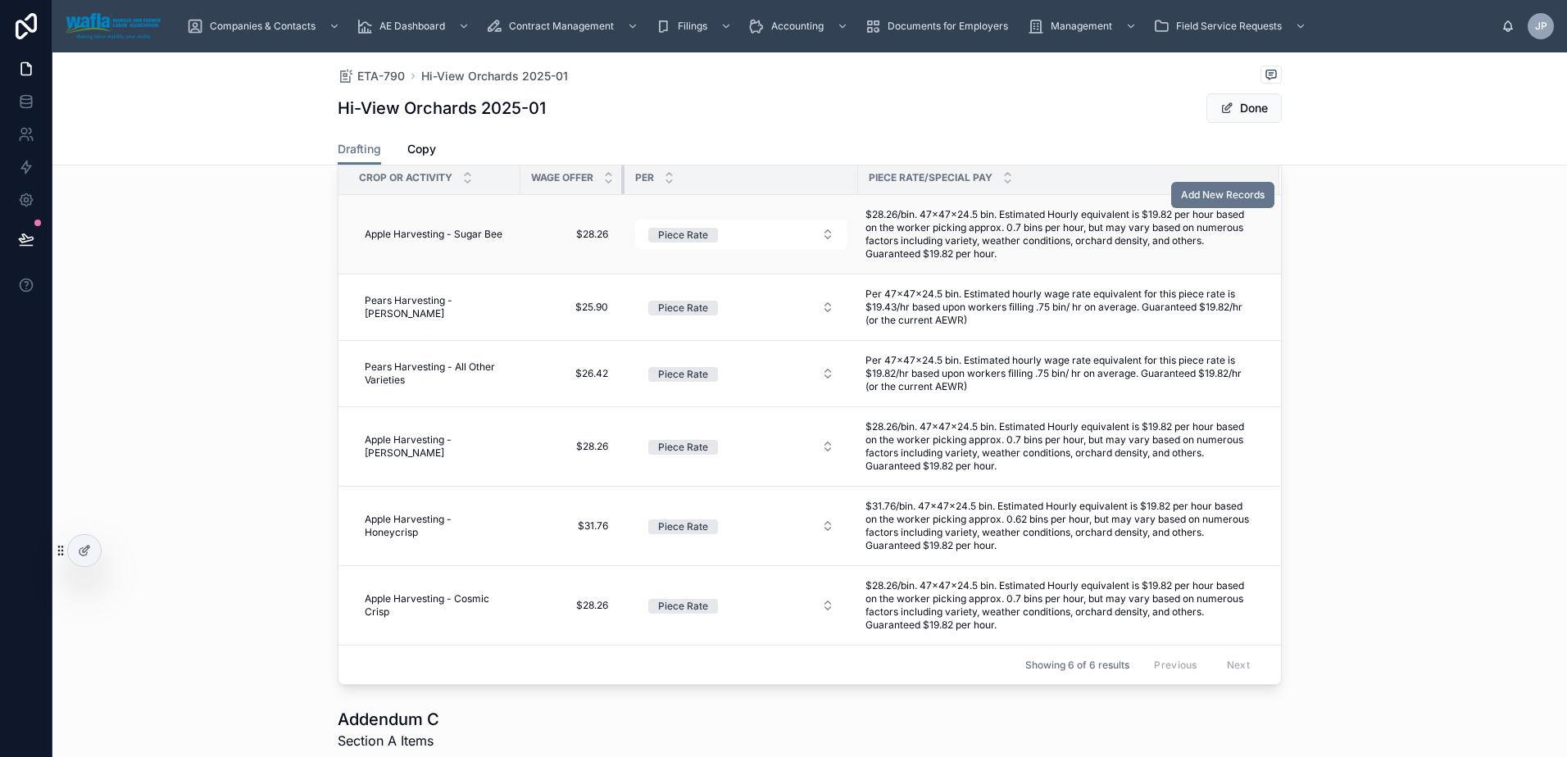
drag, startPoint x: 706, startPoint y: 181, endPoint x: 589, endPoint y: 198, distance: 118.4
click at [589, 198] on table "Crop or Activity Wage Offer Per Piece Rate/Special Pay Apple Harvesting - Sugar…" at bounding box center [809, 402] width 942 height 483
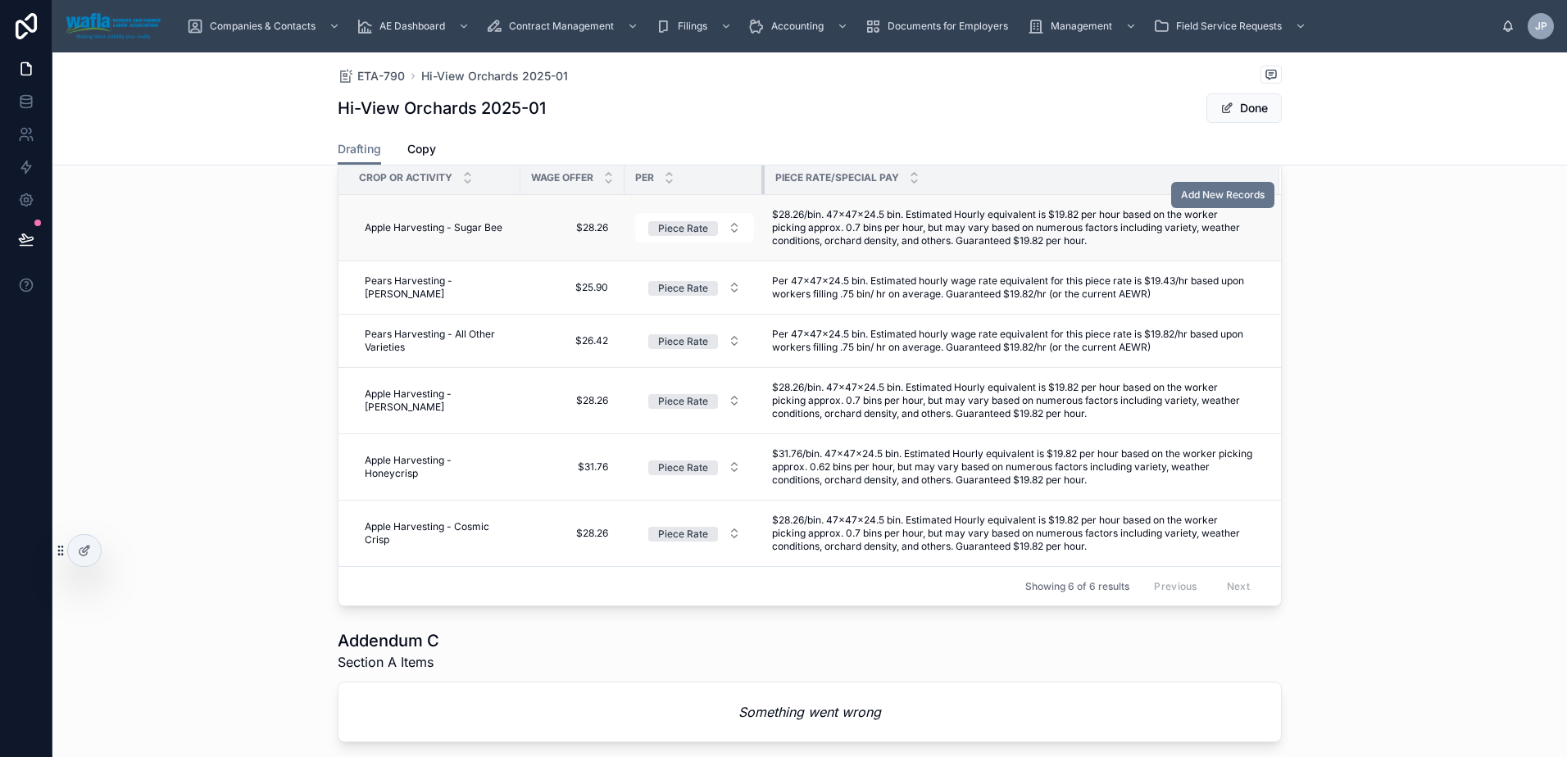
drag, startPoint x: 851, startPoint y: 184, endPoint x: 758, endPoint y: 198, distance: 94.6
click at [758, 198] on table "Crop or Activity Wage Offer Per Piece Rate/Special Pay Apple Harvesting - Sugar…" at bounding box center [809, 363] width 942 height 405
click at [84, 556] on icon at bounding box center [84, 550] width 13 height 13
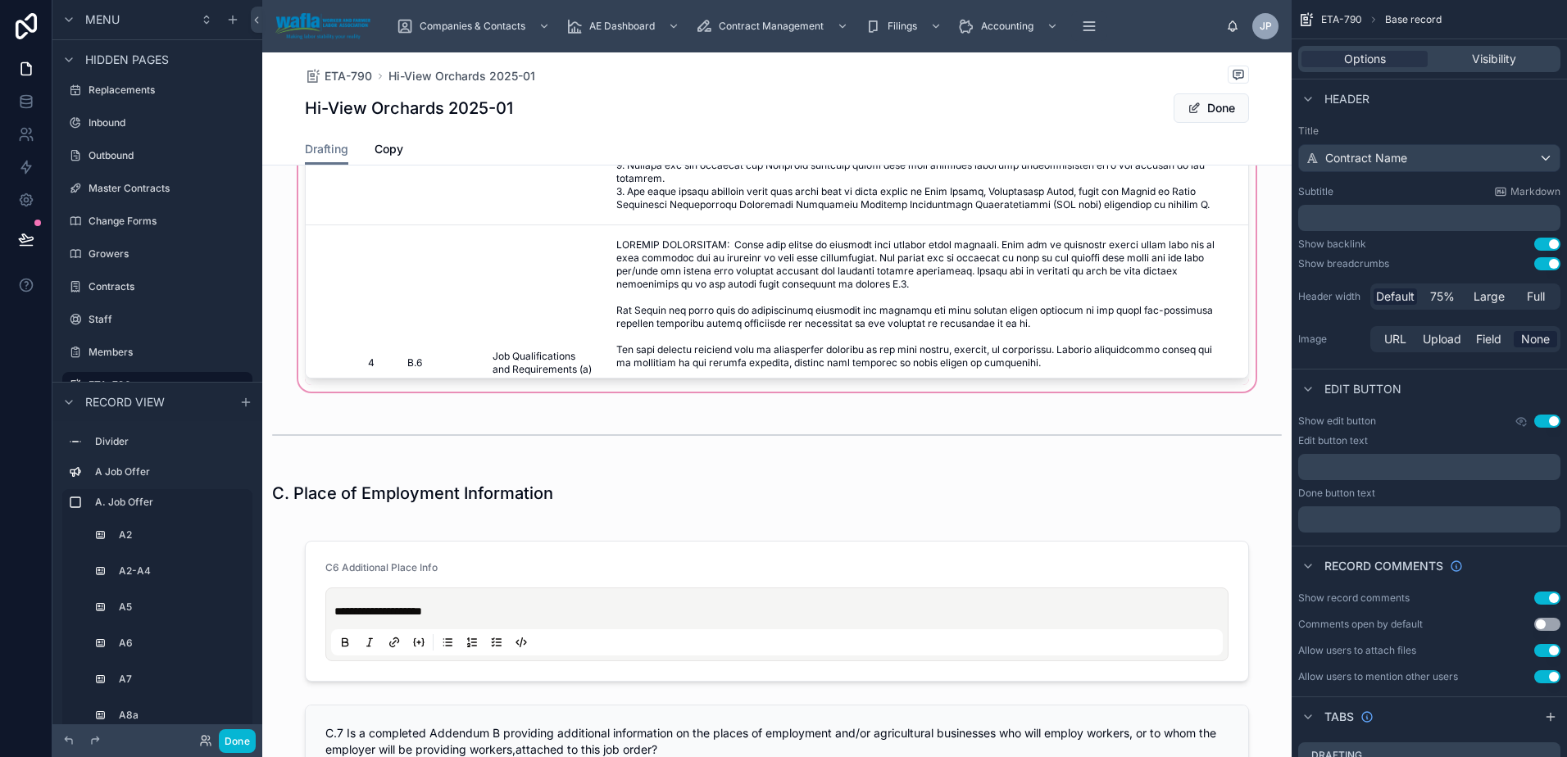
scroll to position [4367, 0]
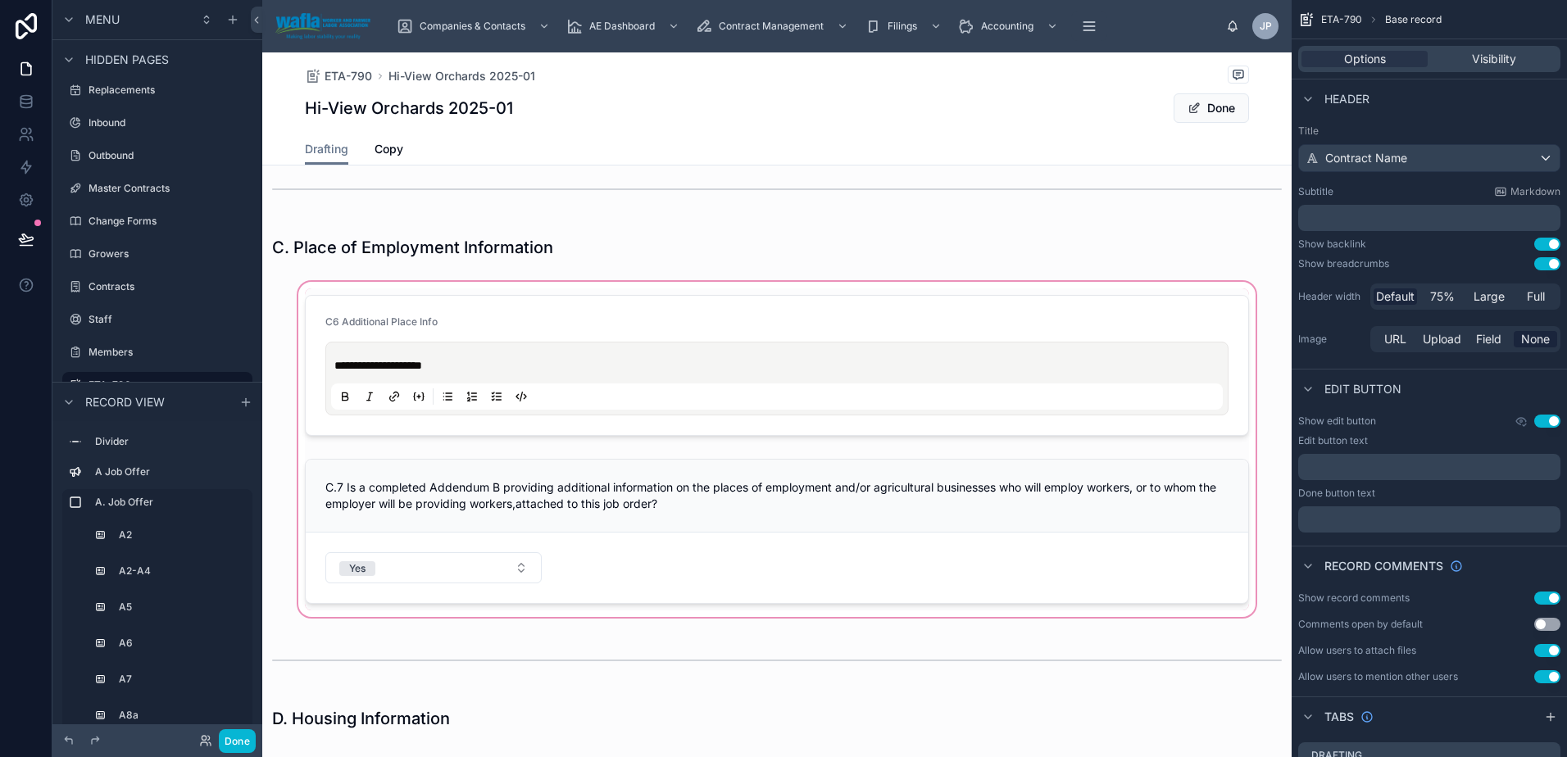
click at [655, 361] on div at bounding box center [776, 450] width 1029 height 342
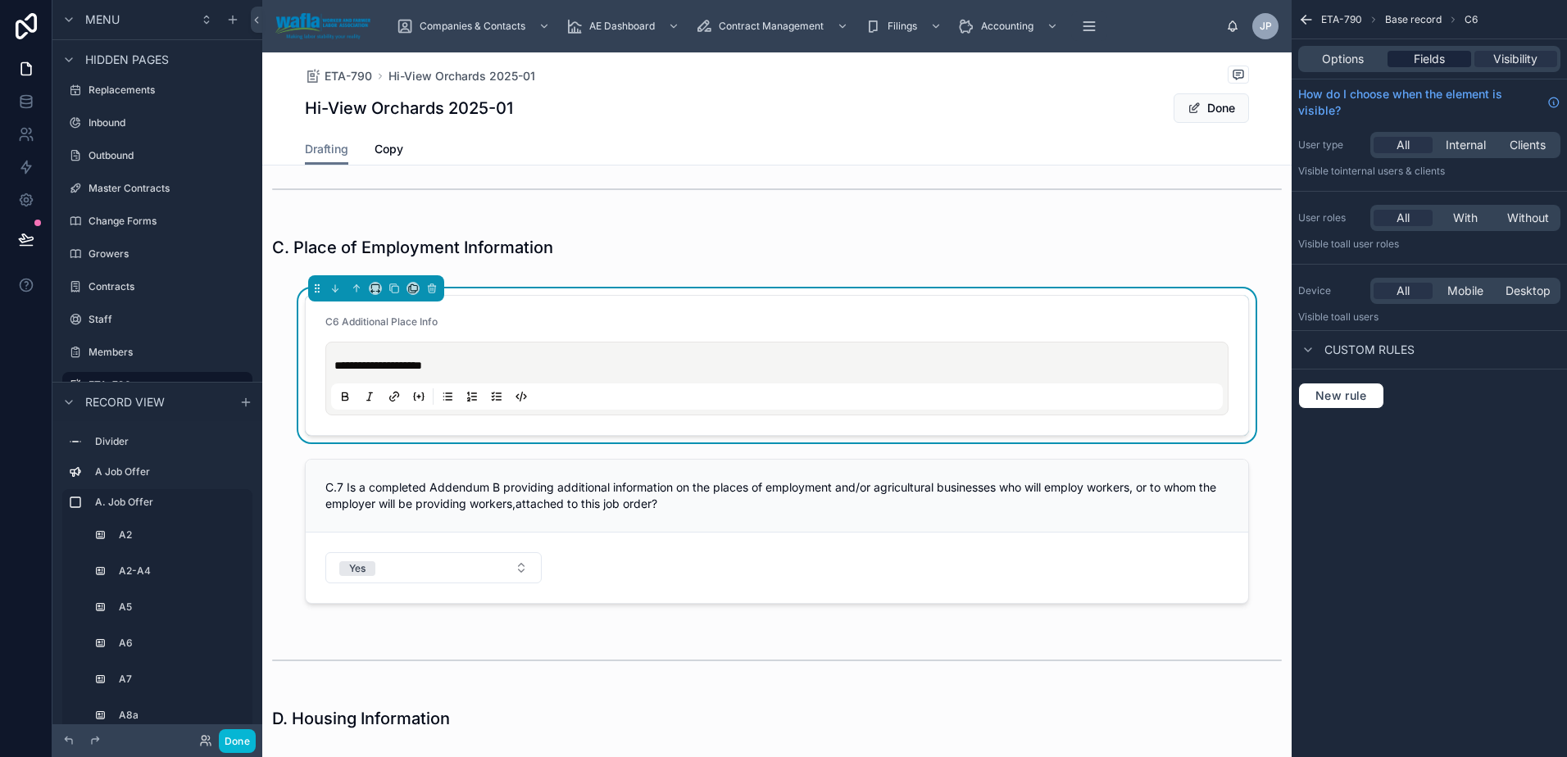
click at [1416, 57] on span "Fields" at bounding box center [1429, 59] width 31 height 16
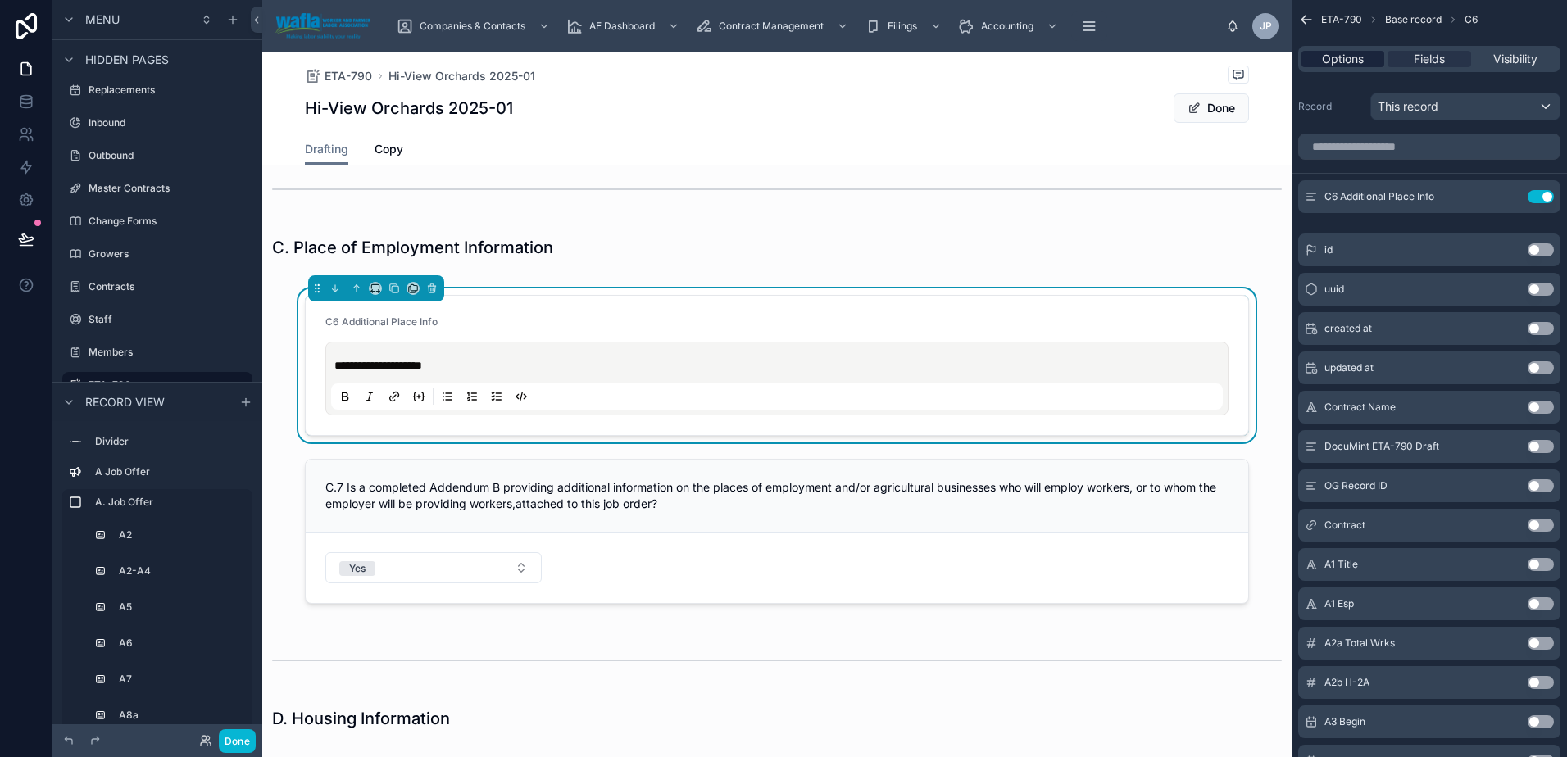
click at [1365, 57] on div "Options" at bounding box center [1342, 59] width 83 height 16
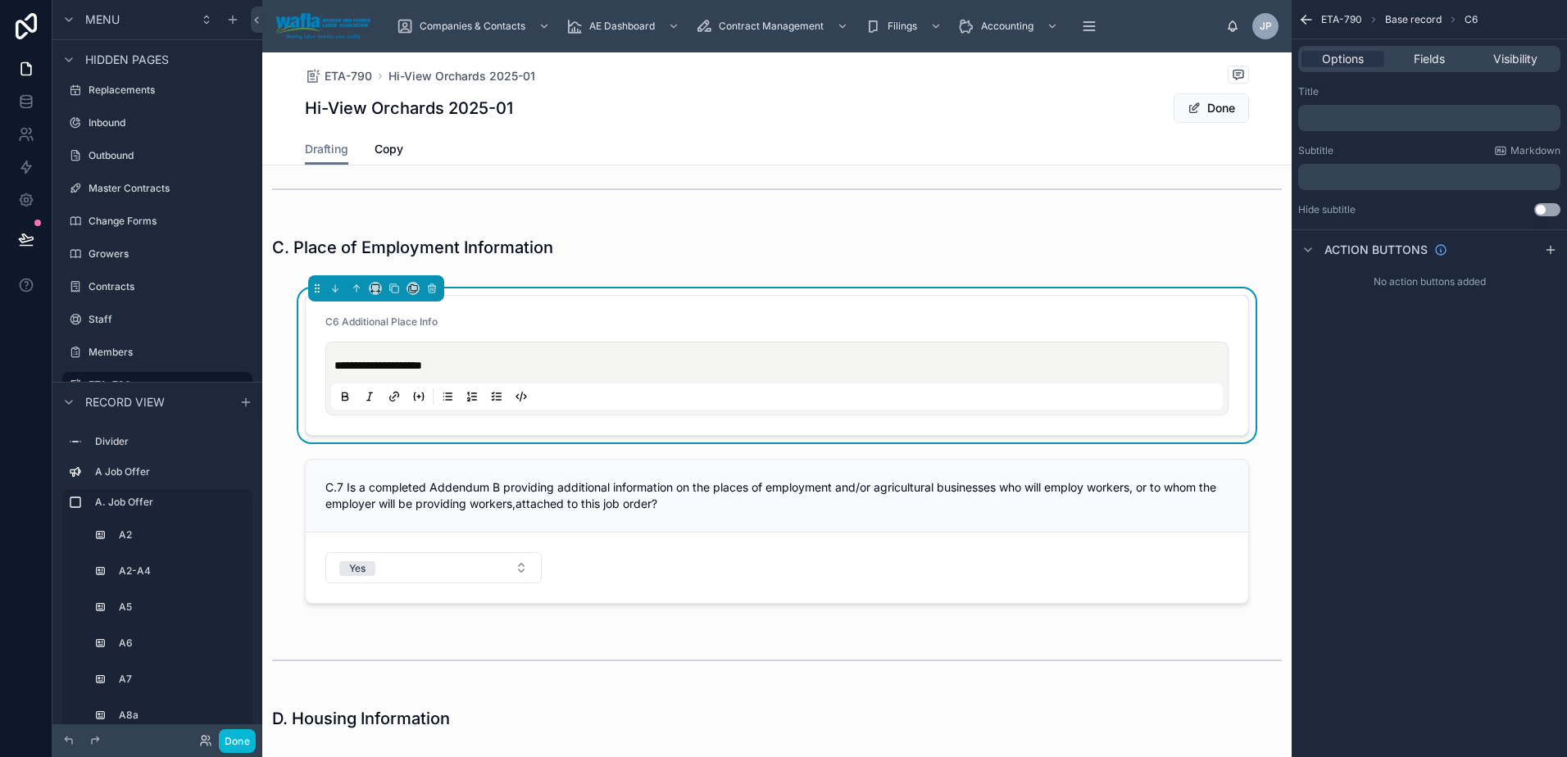
click at [1364, 120] on p "﻿" at bounding box center [1431, 117] width 252 height 13
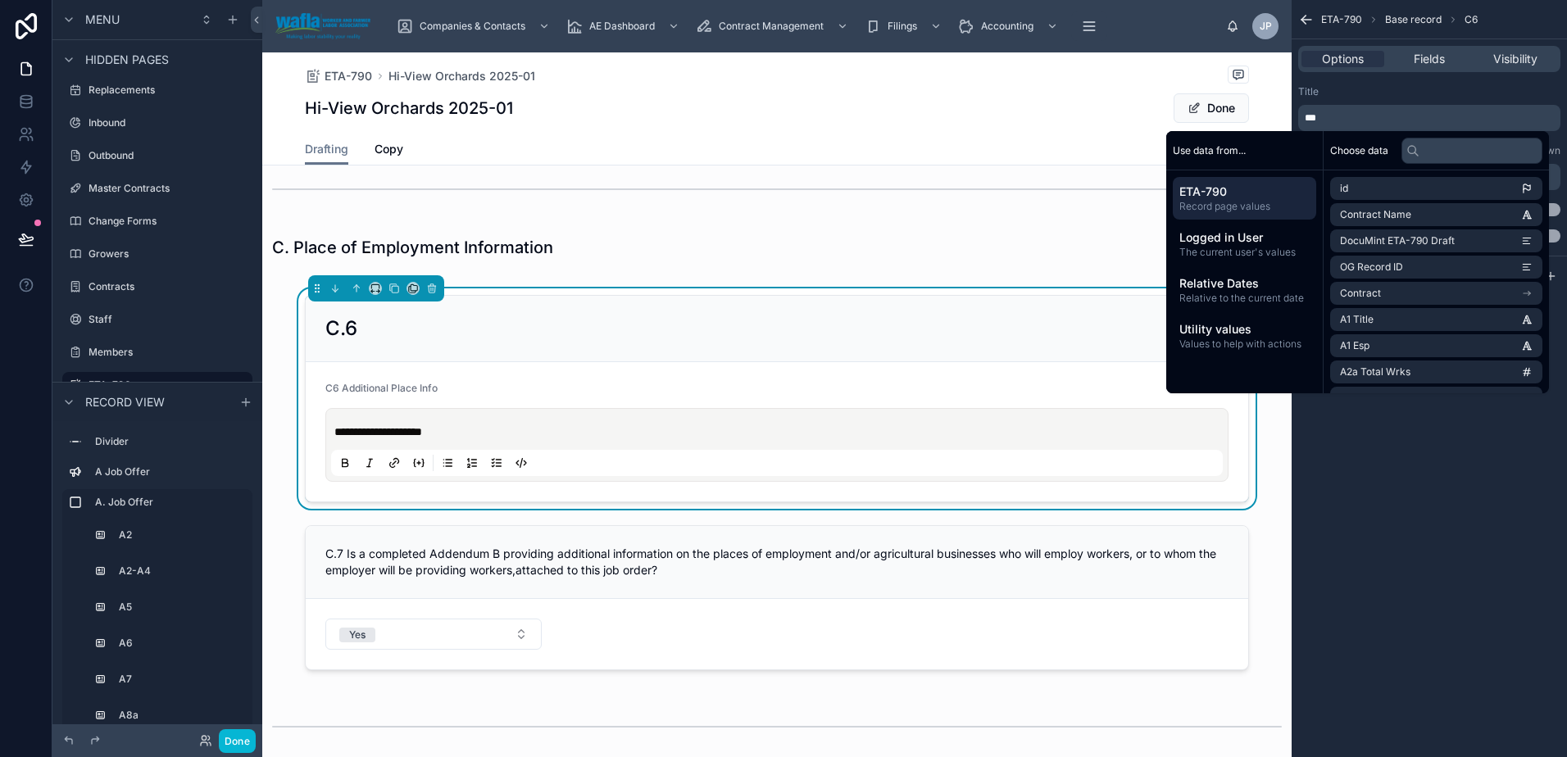
drag, startPoint x: 1343, startPoint y: 1, endPoint x: 1305, endPoint y: 116, distance: 121.5
click at [1305, 116] on p "***" at bounding box center [1431, 117] width 252 height 13
click at [1392, 499] on div "ETA-790 Base record C6 Options Fields Visibility Title ﻿ Subtitle Markdown ﻿ Hi…" at bounding box center [1428, 378] width 275 height 757
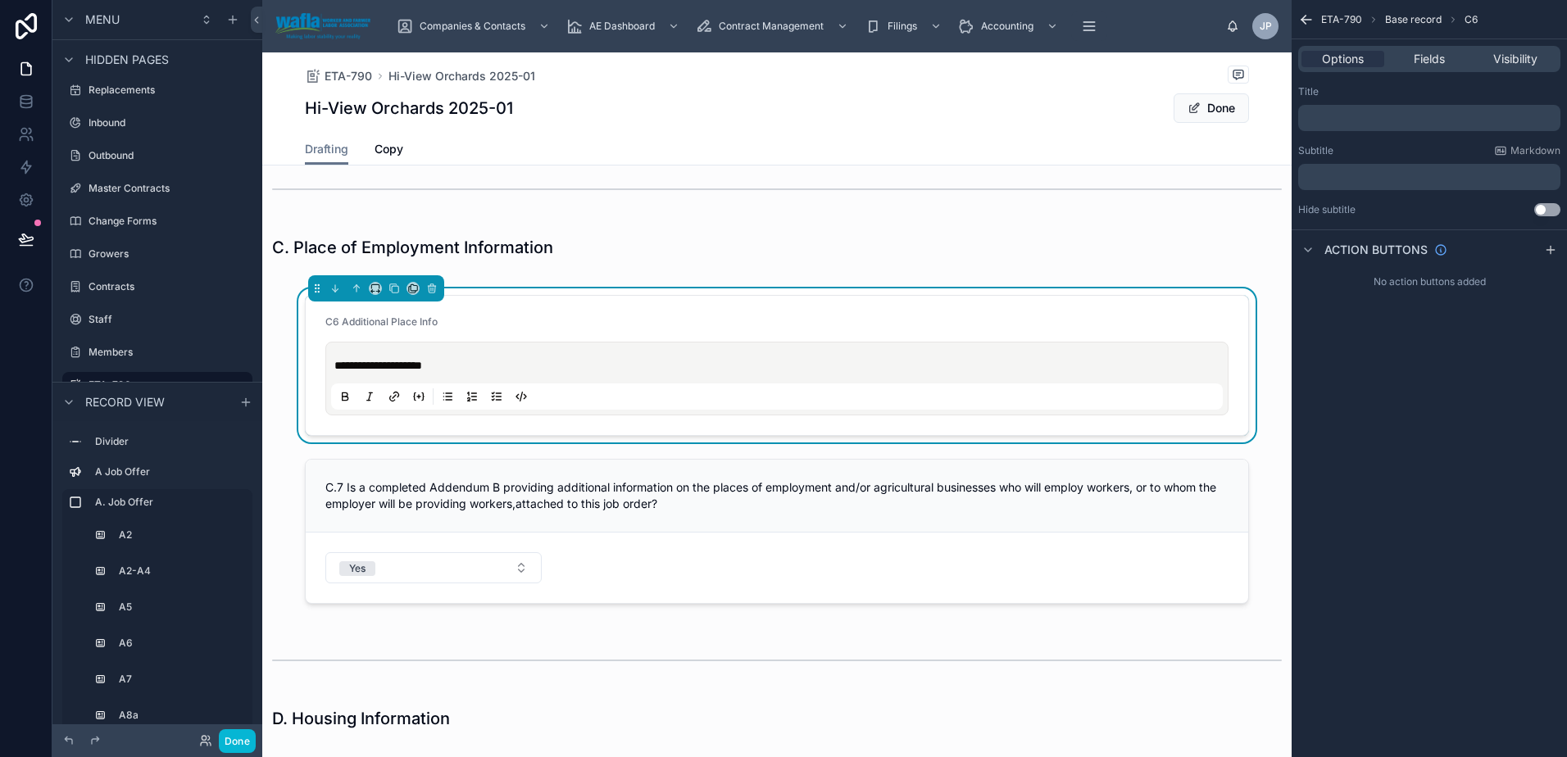
click at [1404, 177] on p "﻿" at bounding box center [1431, 176] width 252 height 13
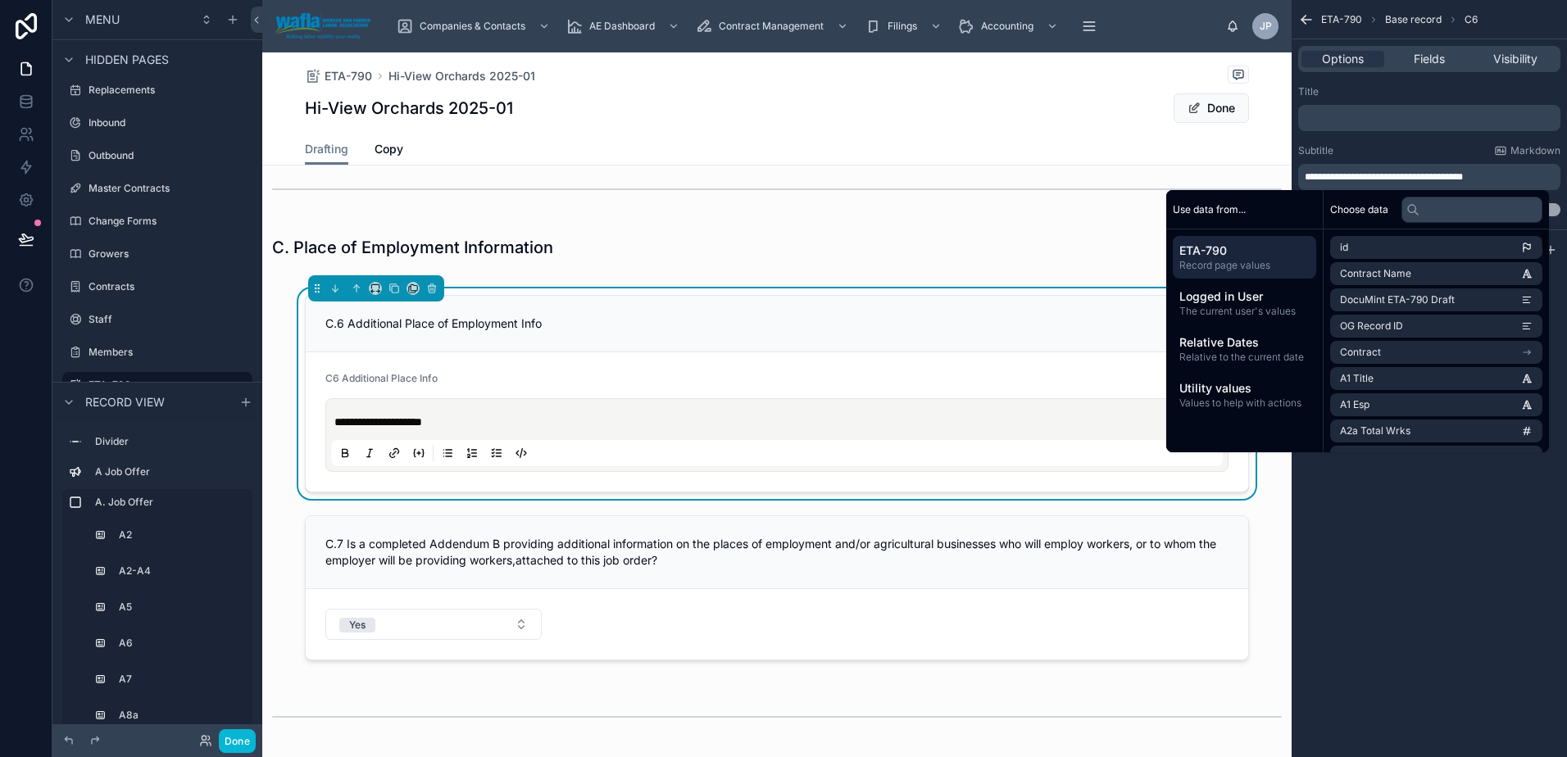
click at [1383, 534] on div "**********" at bounding box center [1428, 378] width 275 height 757
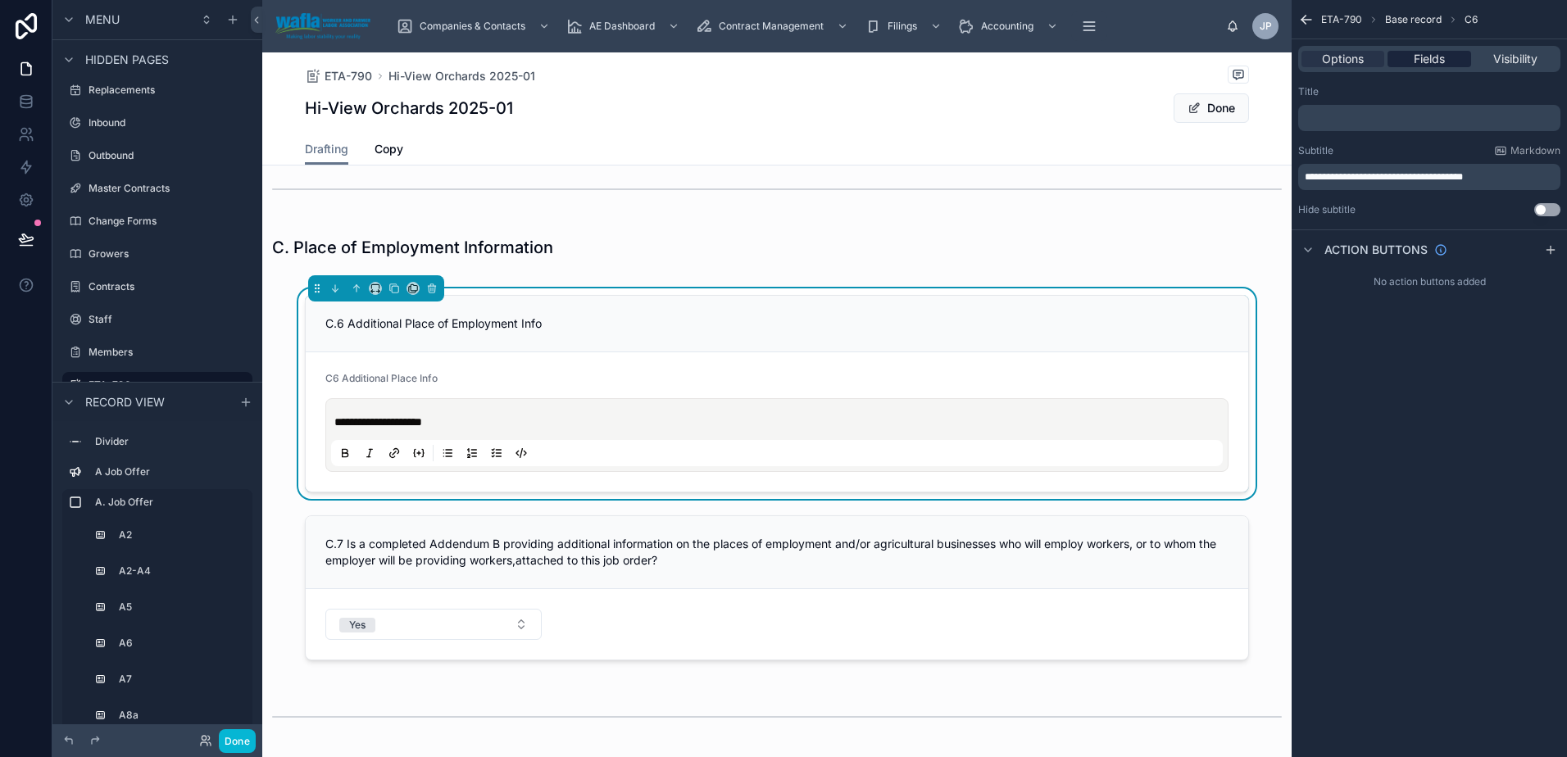
click at [1438, 56] on span "Fields" at bounding box center [1429, 59] width 31 height 16
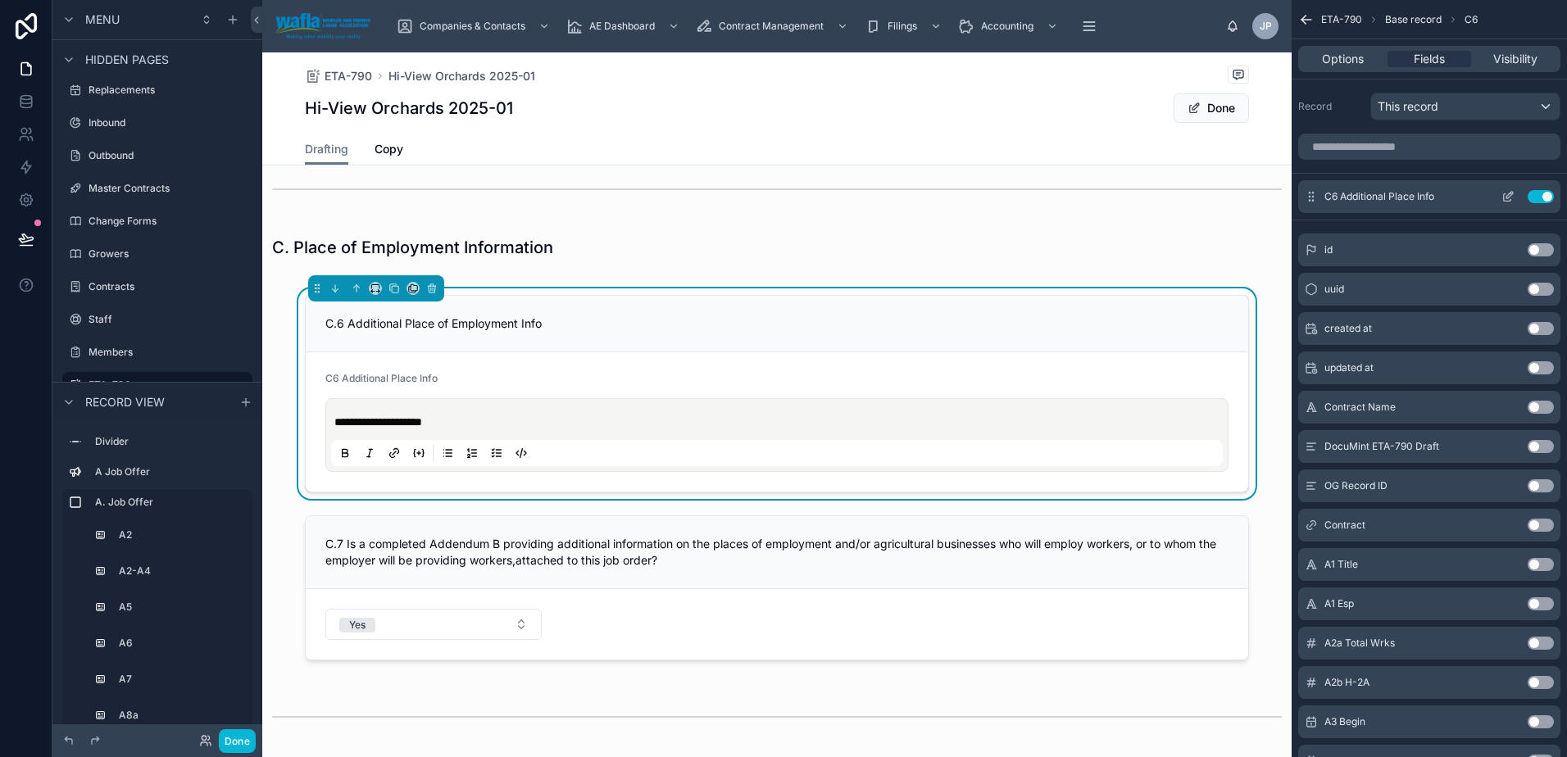
click at [1510, 197] on icon "scrollable content" at bounding box center [1507, 196] width 13 height 13
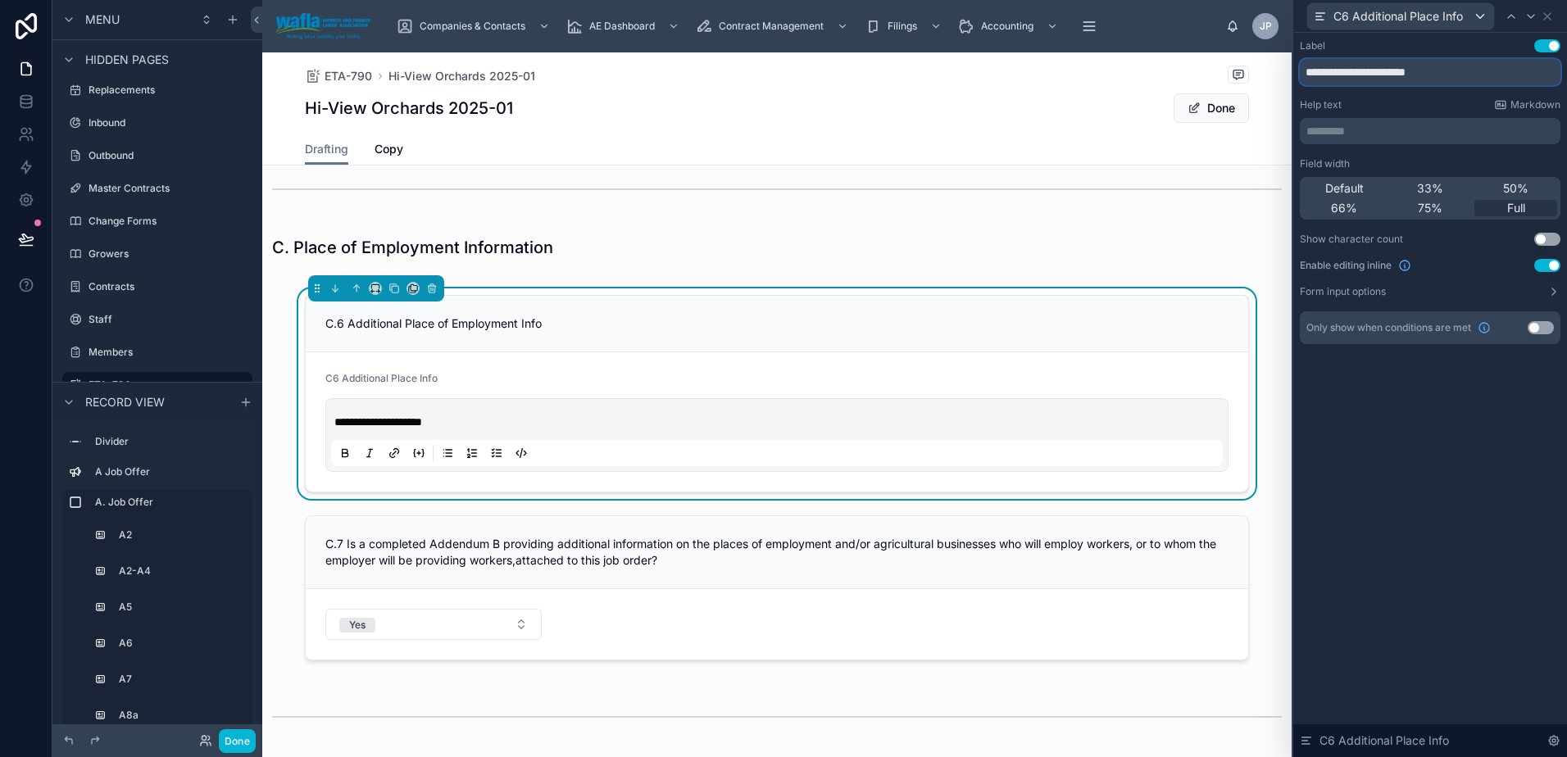
click at [1455, 70] on input "**********" at bounding box center [1430, 72] width 261 height 26
click at [1558, 48] on button "Use setting" at bounding box center [1547, 45] width 26 height 13
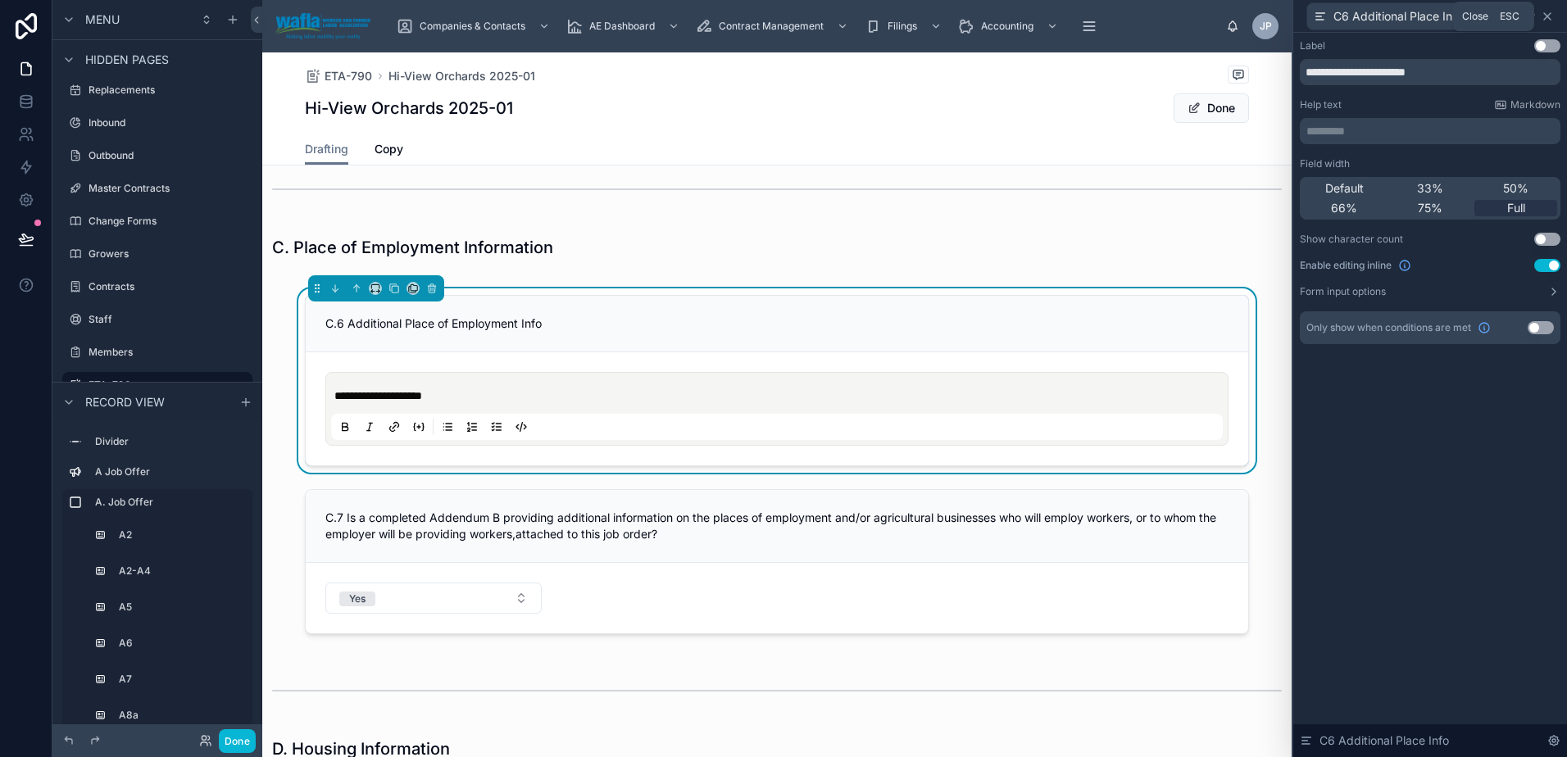
click at [1544, 18] on icon at bounding box center [1547, 16] width 13 height 13
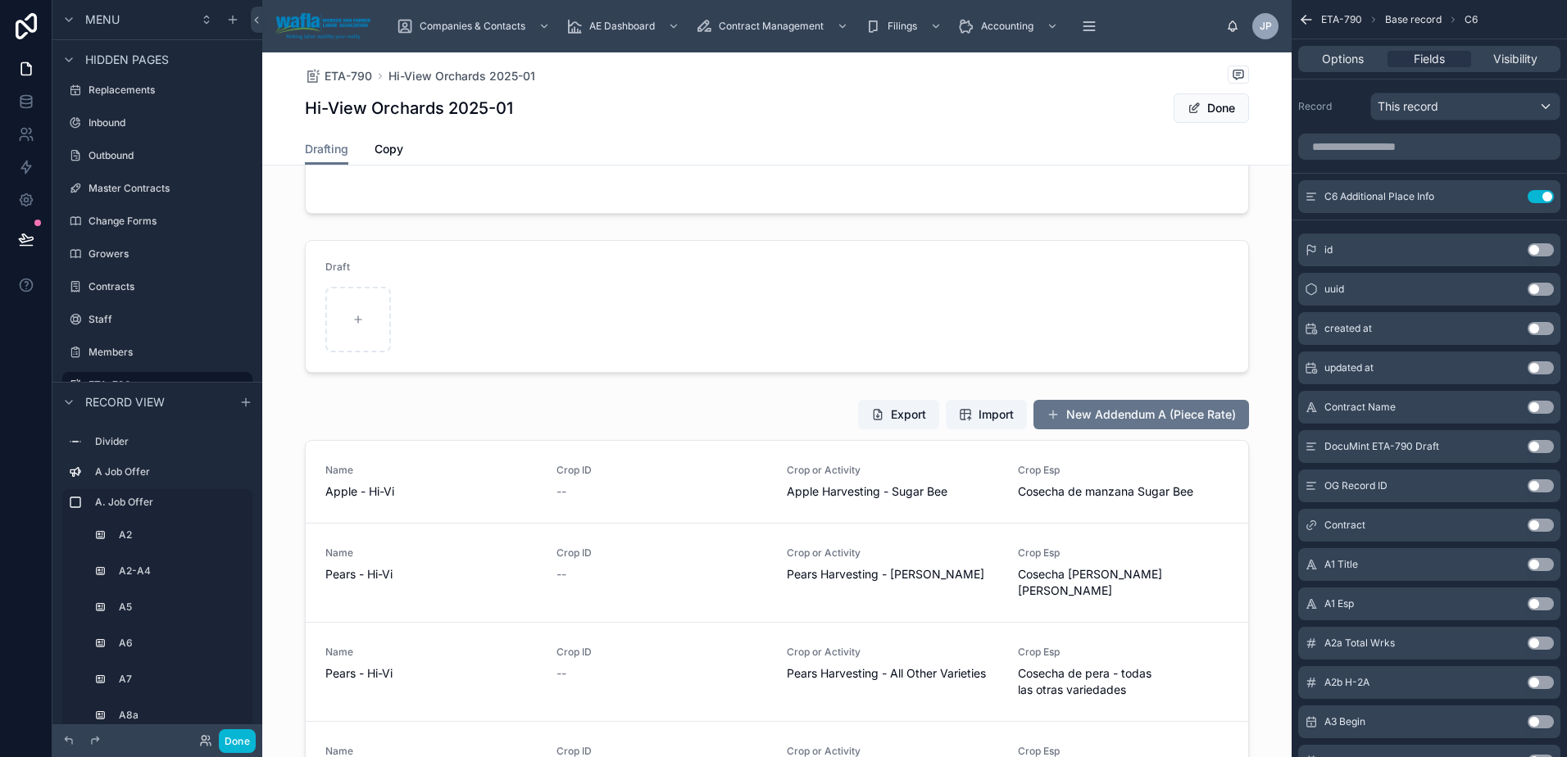
scroll to position [7209, 0]
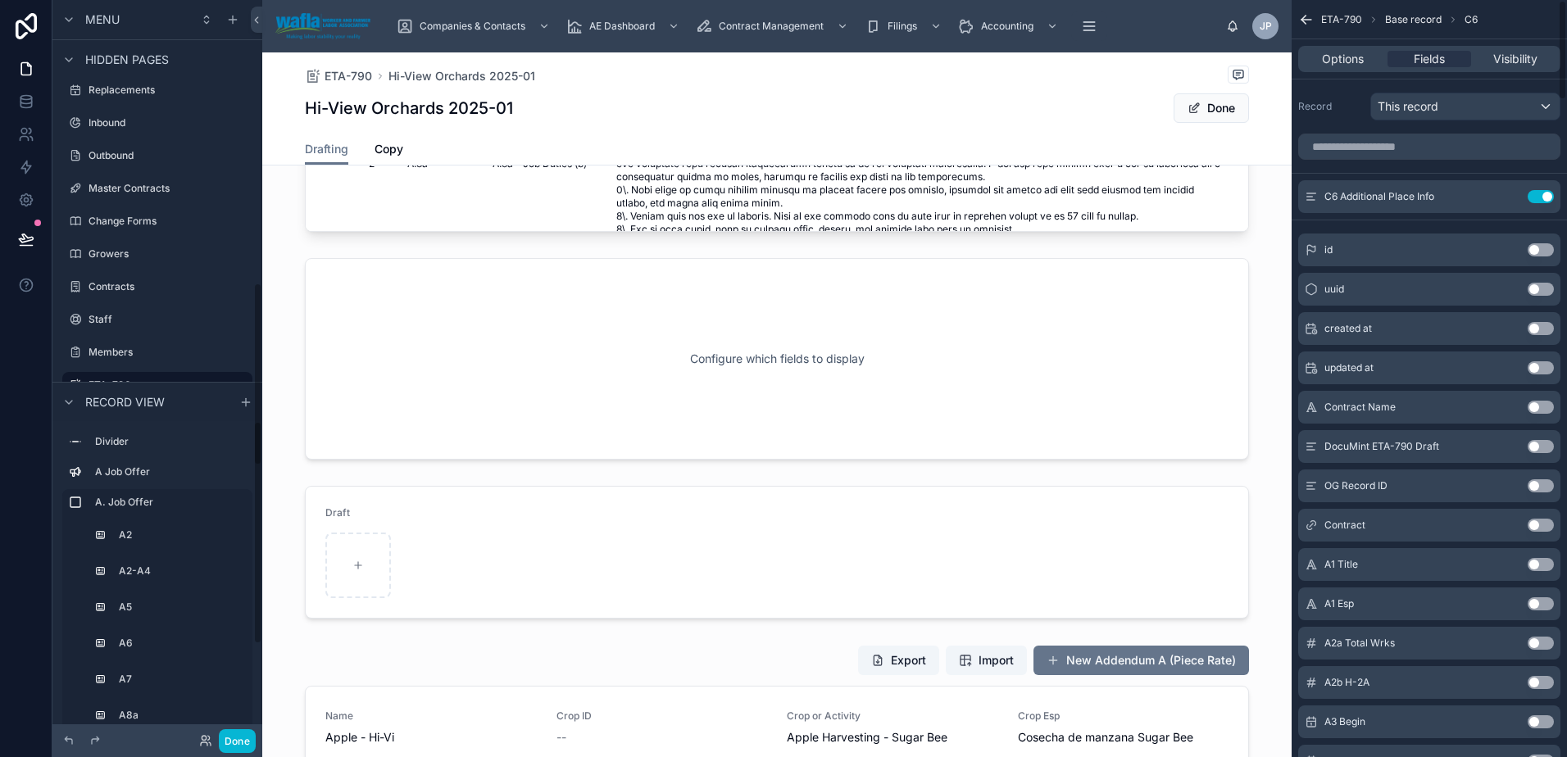
click at [1305, 22] on icon "scrollable content" at bounding box center [1306, 19] width 16 height 16
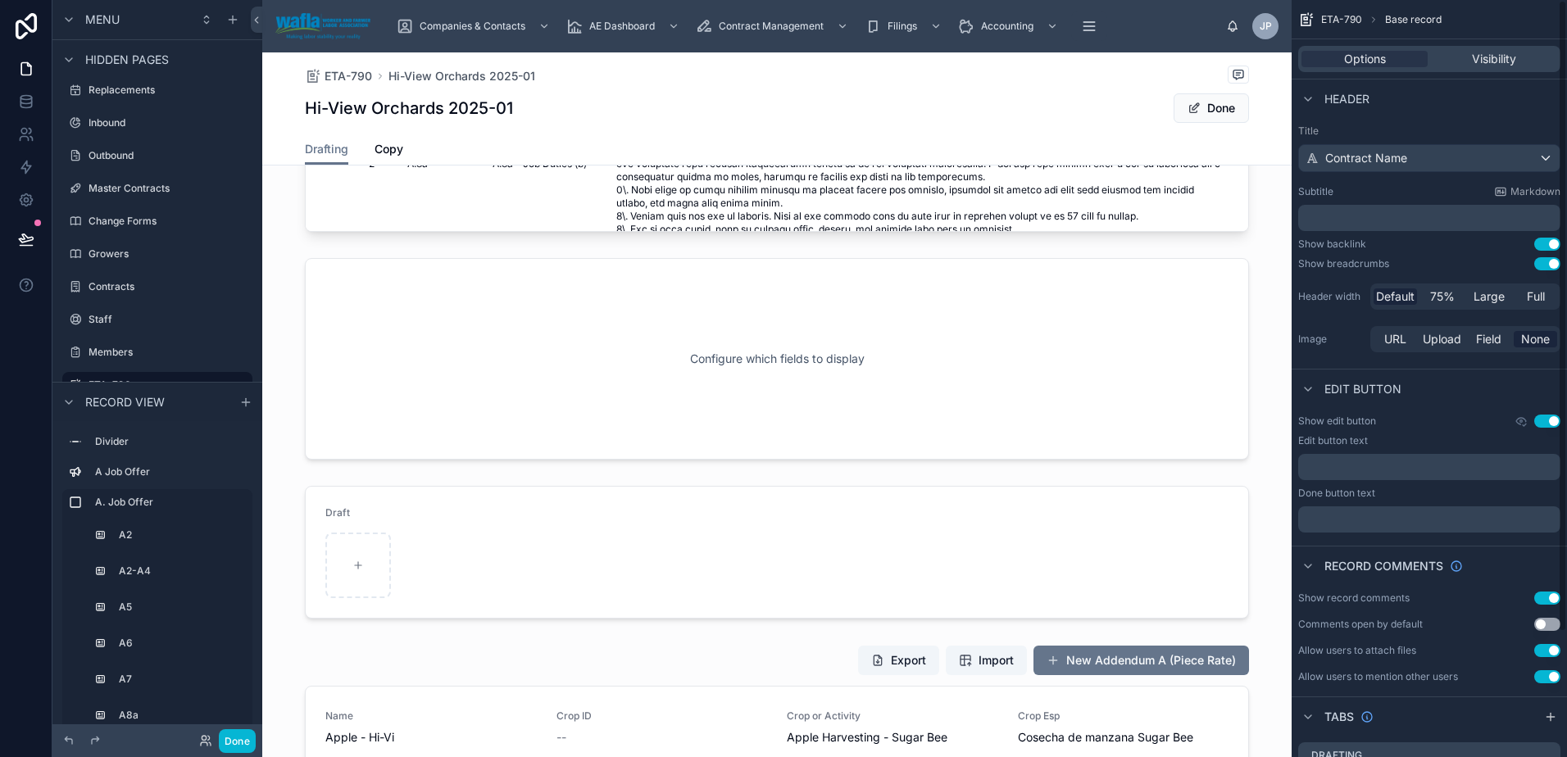
scroll to position [149, 0]
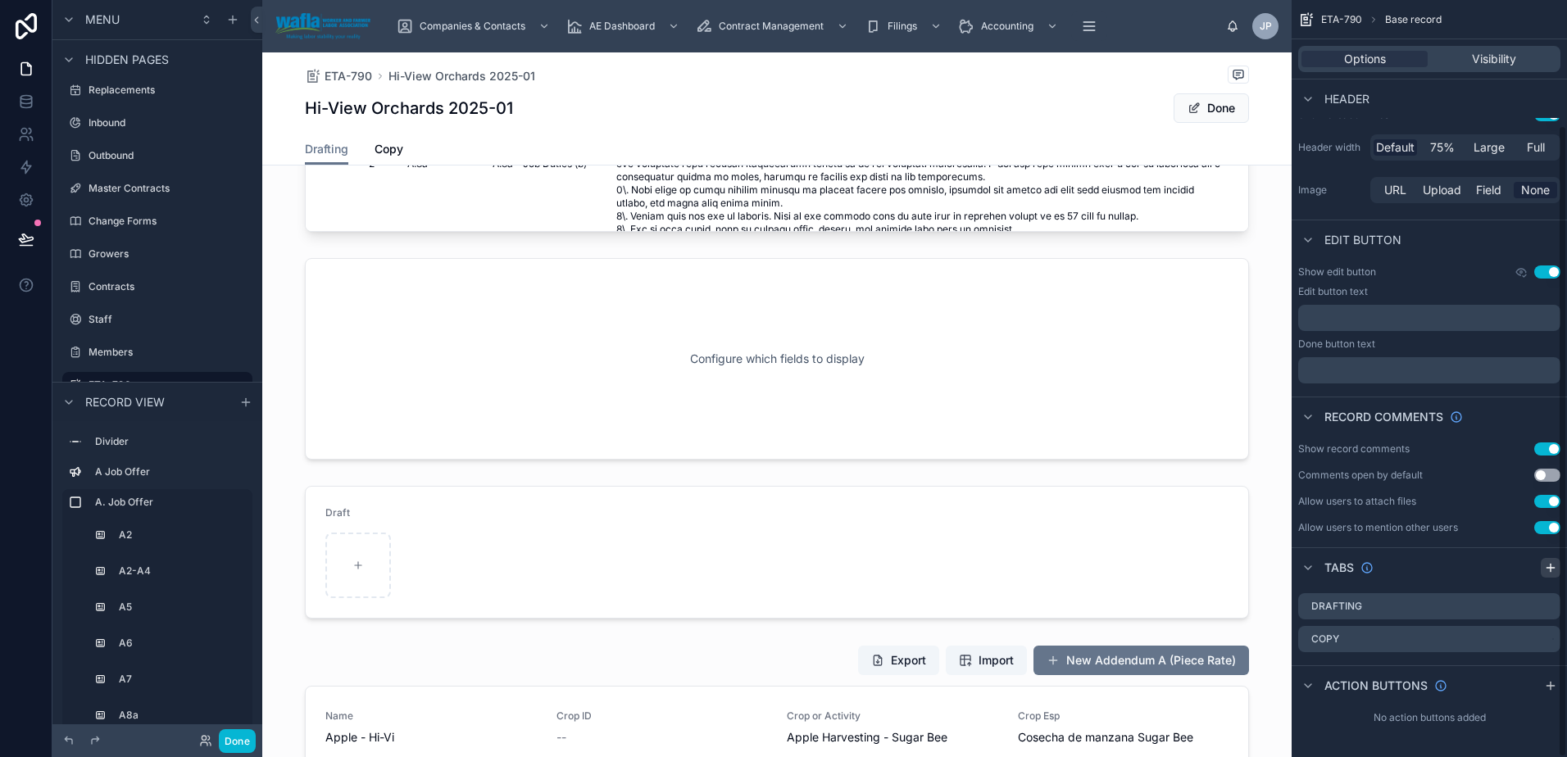
click at [1543, 561] on div "scrollable content" at bounding box center [1551, 568] width 20 height 20
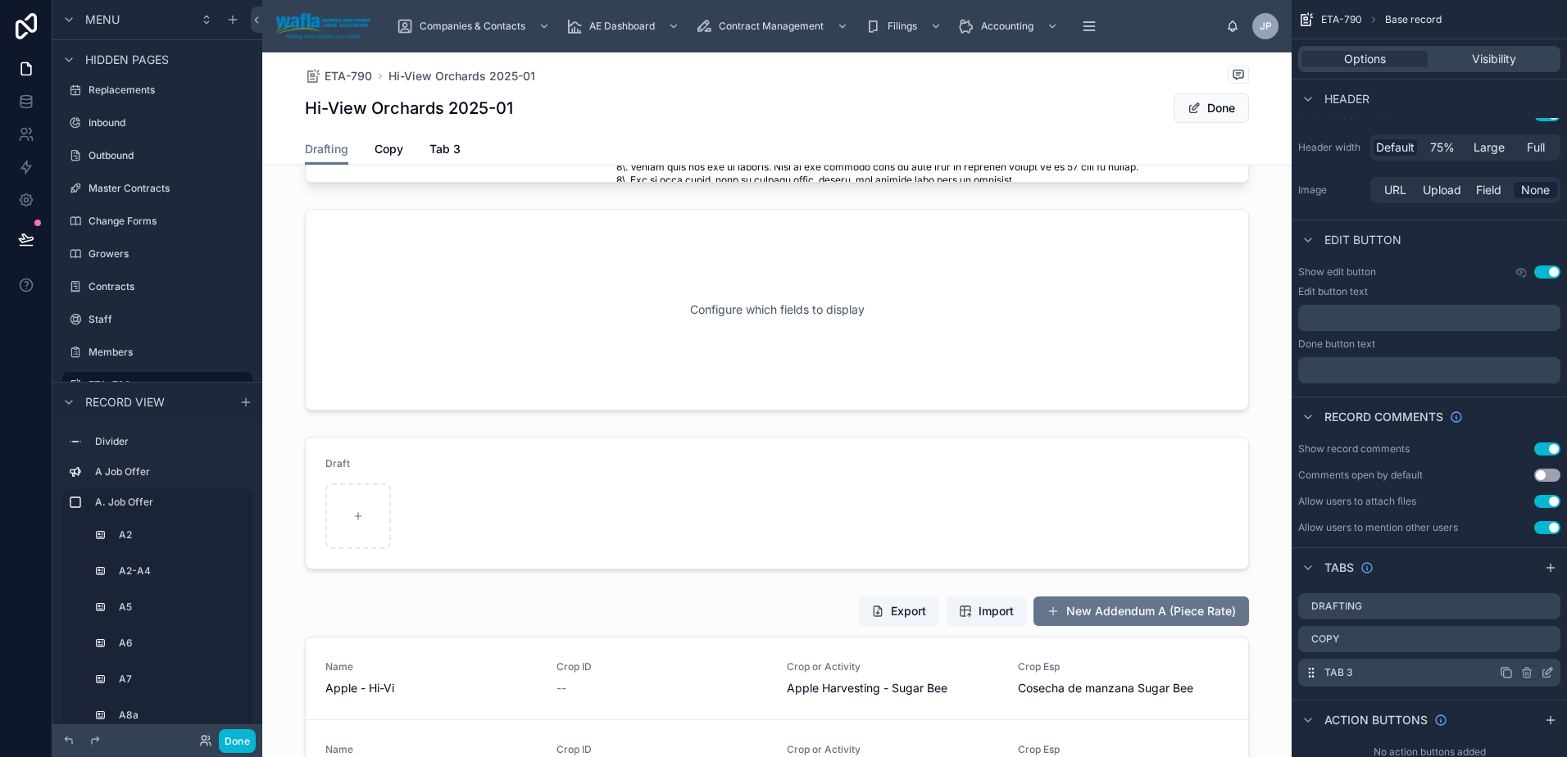
click at [1551, 671] on icon "scrollable content" at bounding box center [1547, 672] width 13 height 13
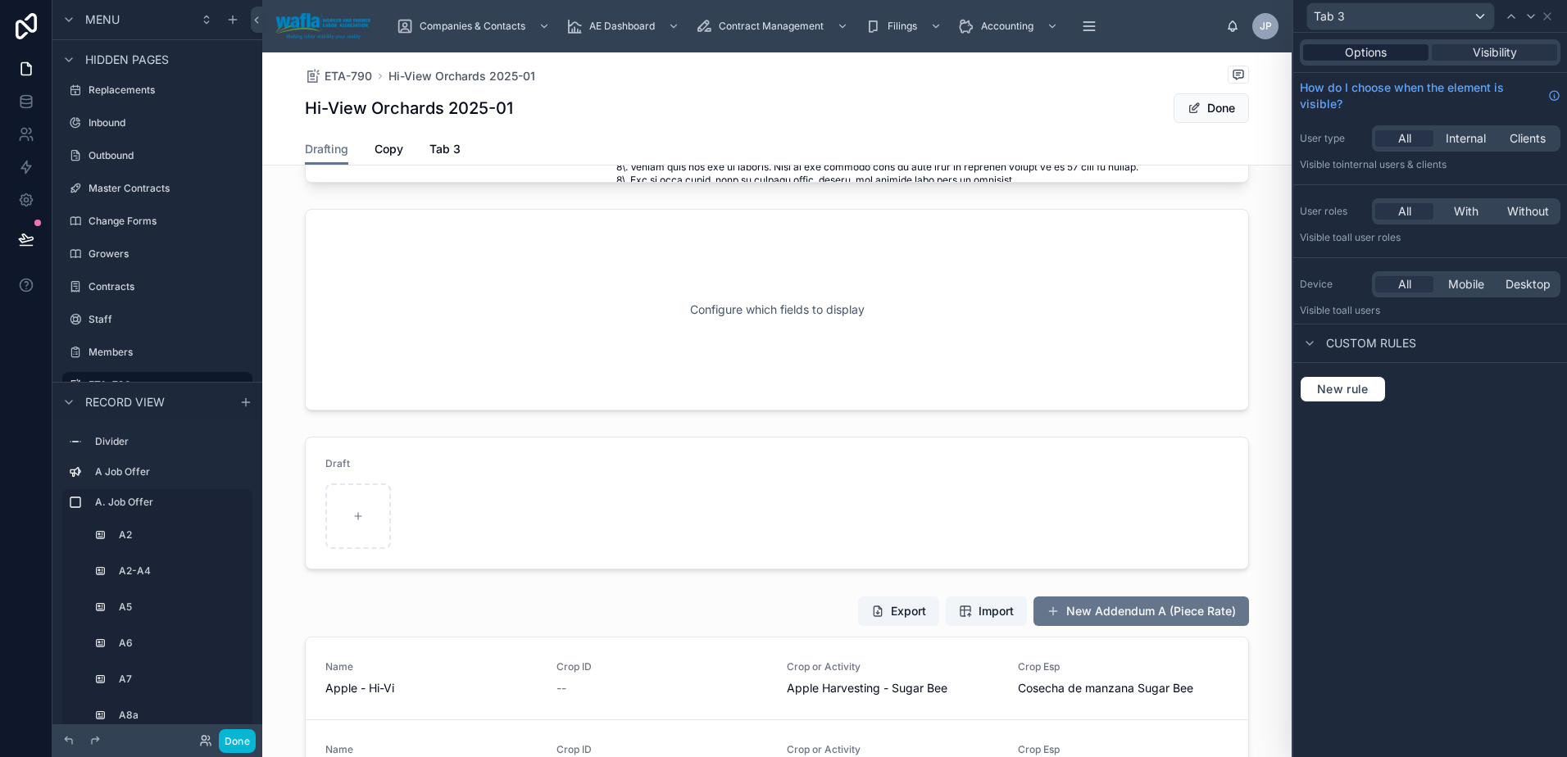
click at [1405, 49] on div "Options" at bounding box center [1365, 52] width 125 height 16
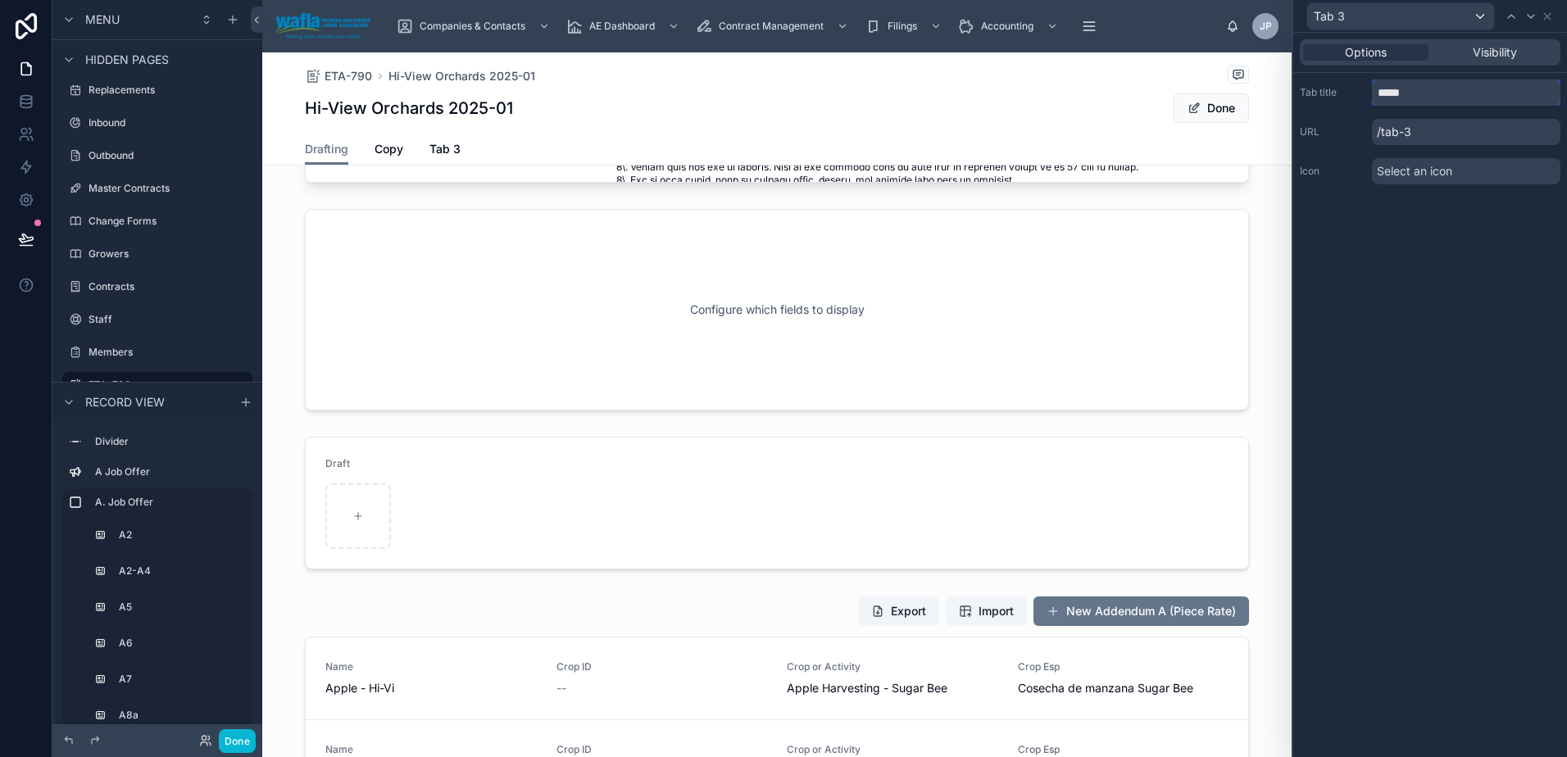
drag, startPoint x: 1419, startPoint y: 96, endPoint x: 1377, endPoint y: 94, distance: 42.6
click at [1377, 94] on input "*****" at bounding box center [1466, 92] width 188 height 26
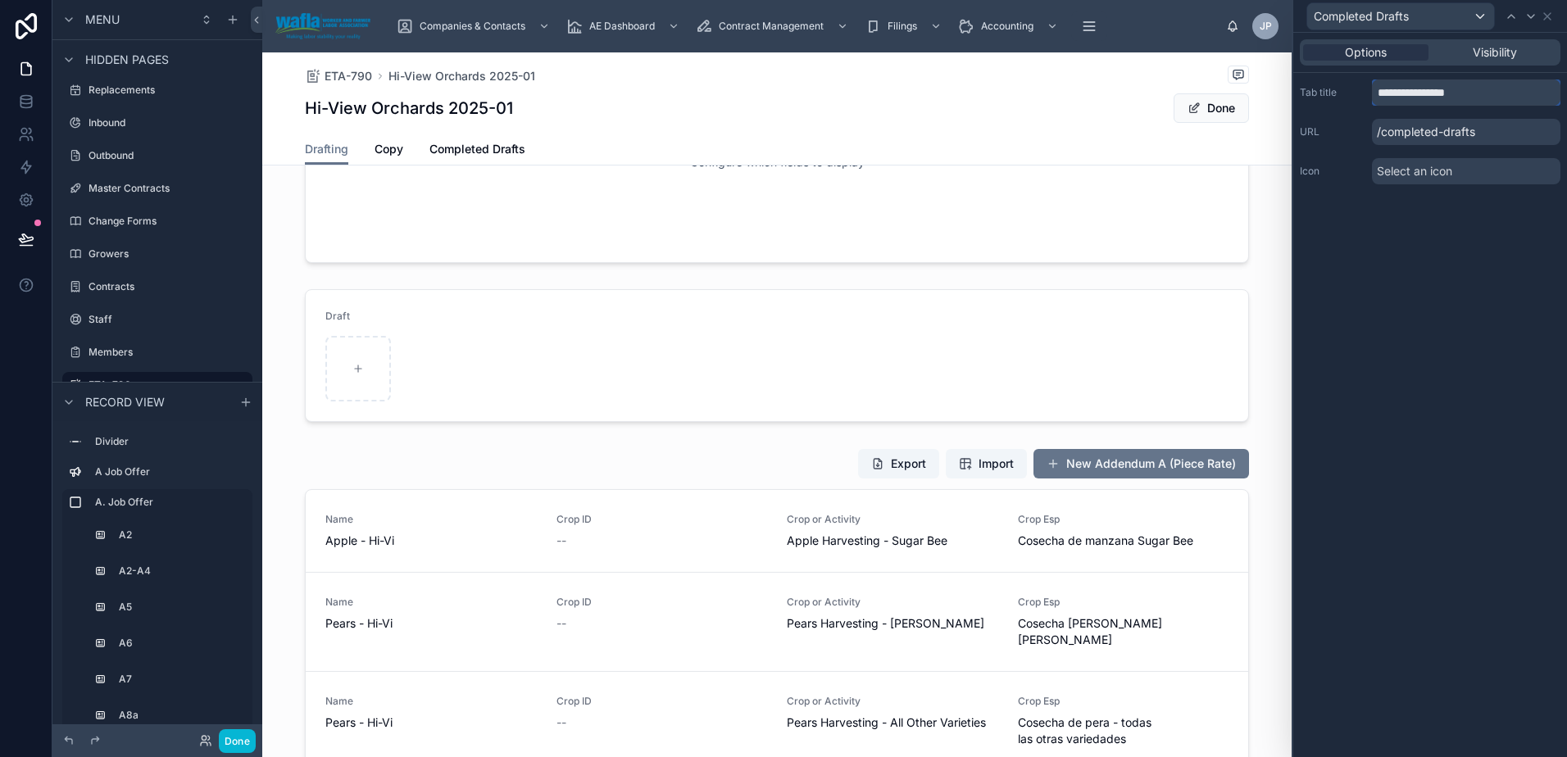
scroll to position [7455, 0]
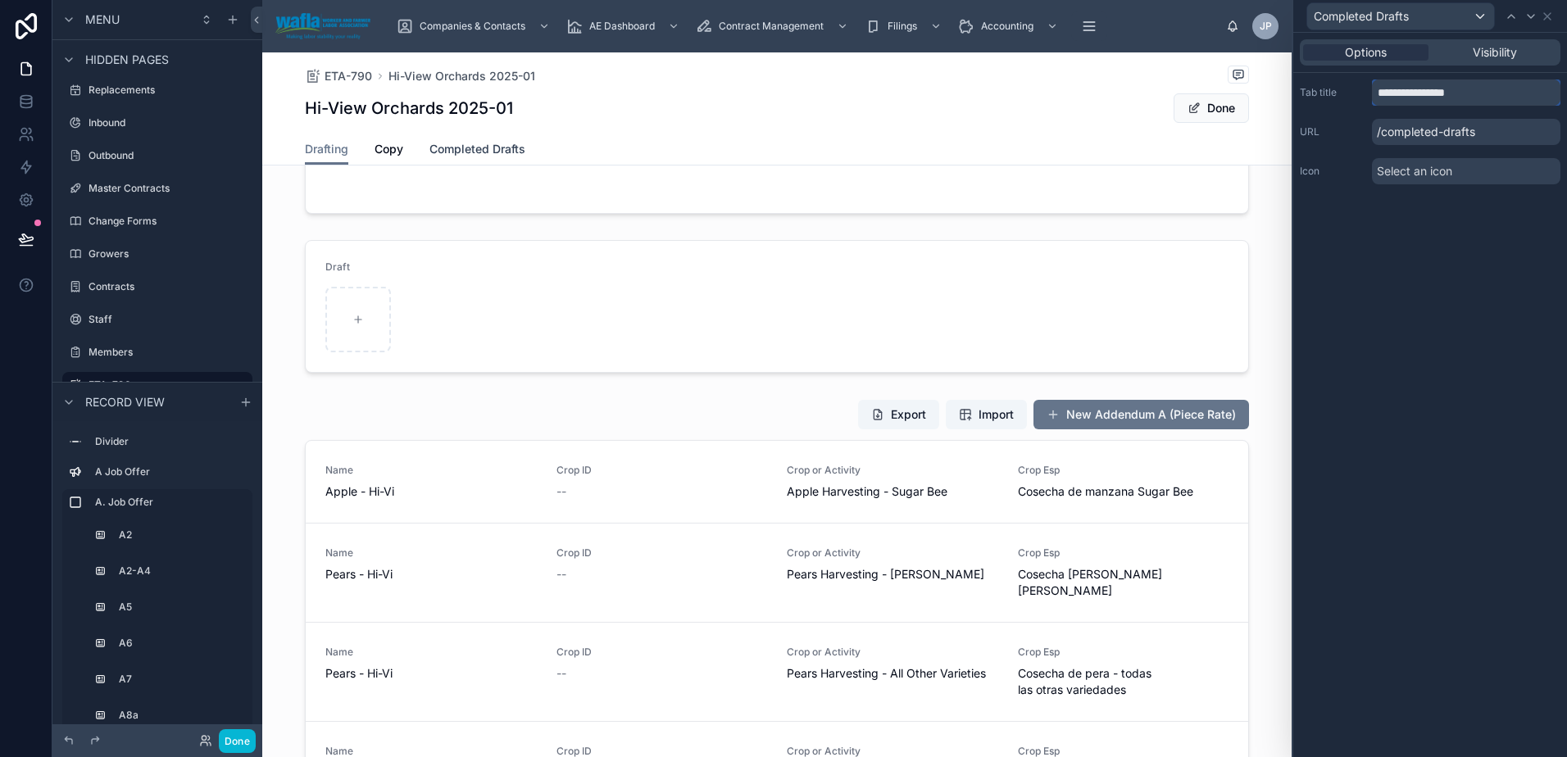
type input "**********"
click at [465, 146] on span "Completed Drafts" at bounding box center [477, 149] width 96 height 16
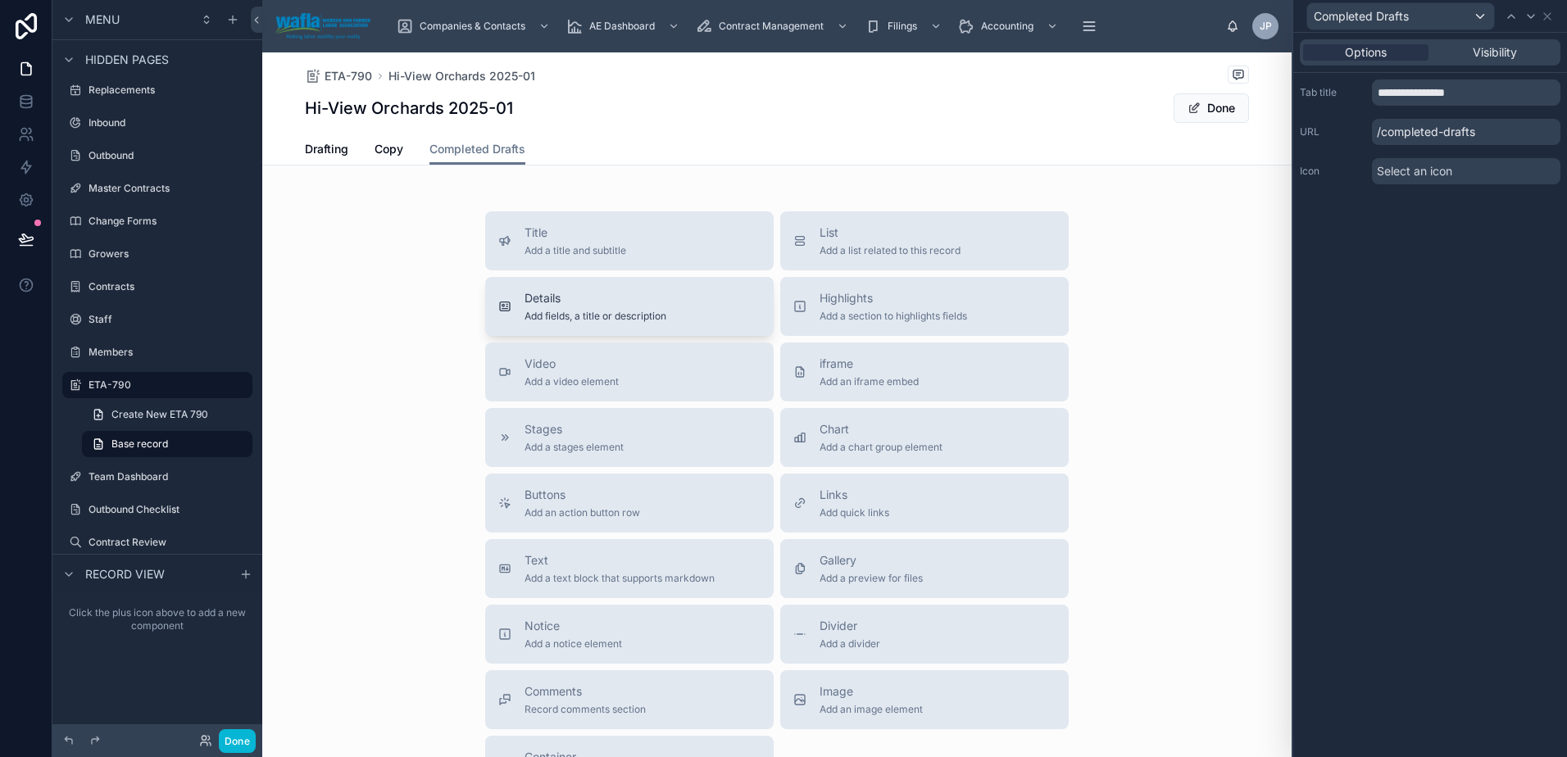
click at [624, 302] on span "Details" at bounding box center [595, 298] width 142 height 16
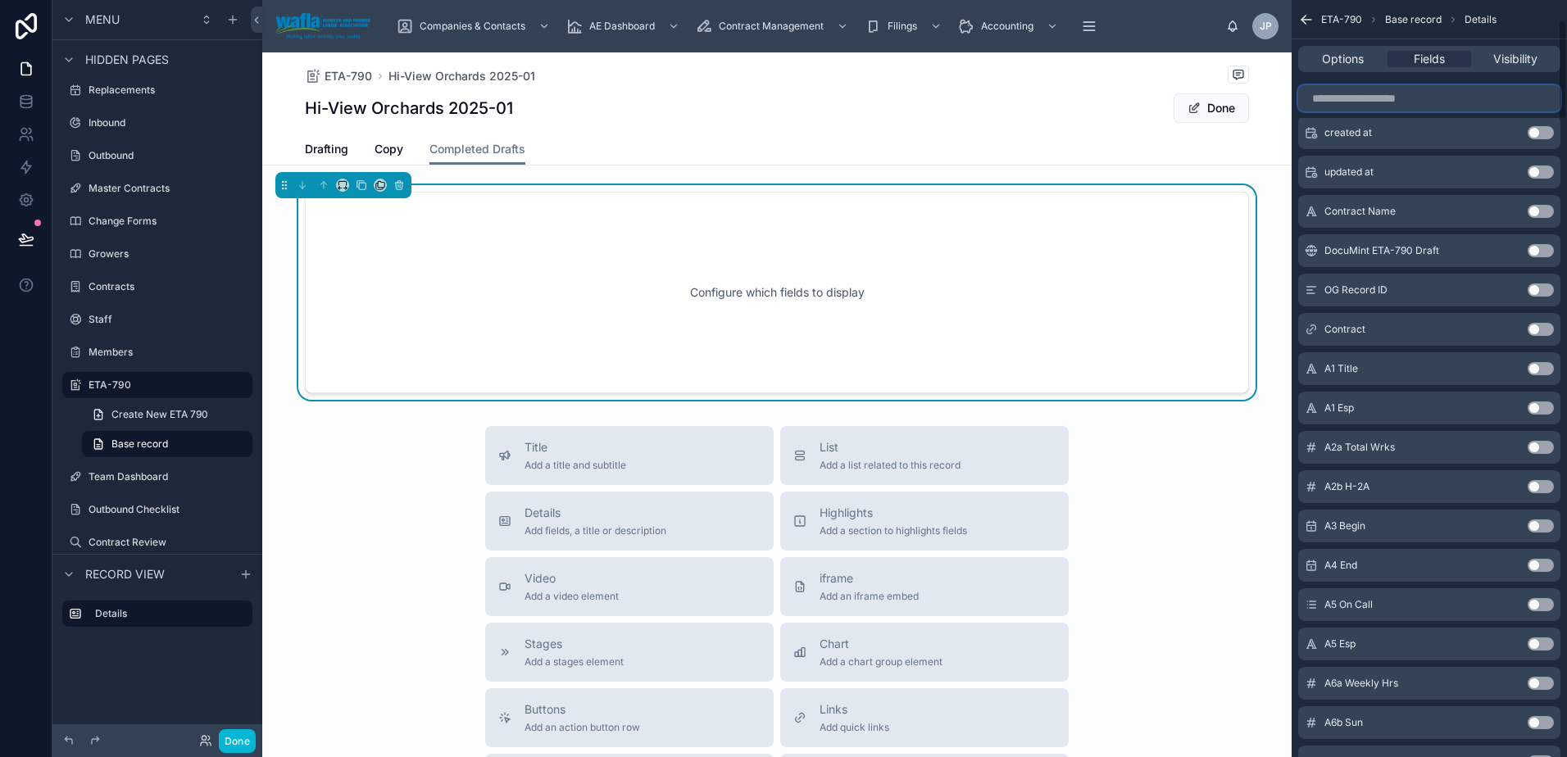
click at [1491, 93] on input "scrollable content" at bounding box center [1429, 98] width 262 height 26
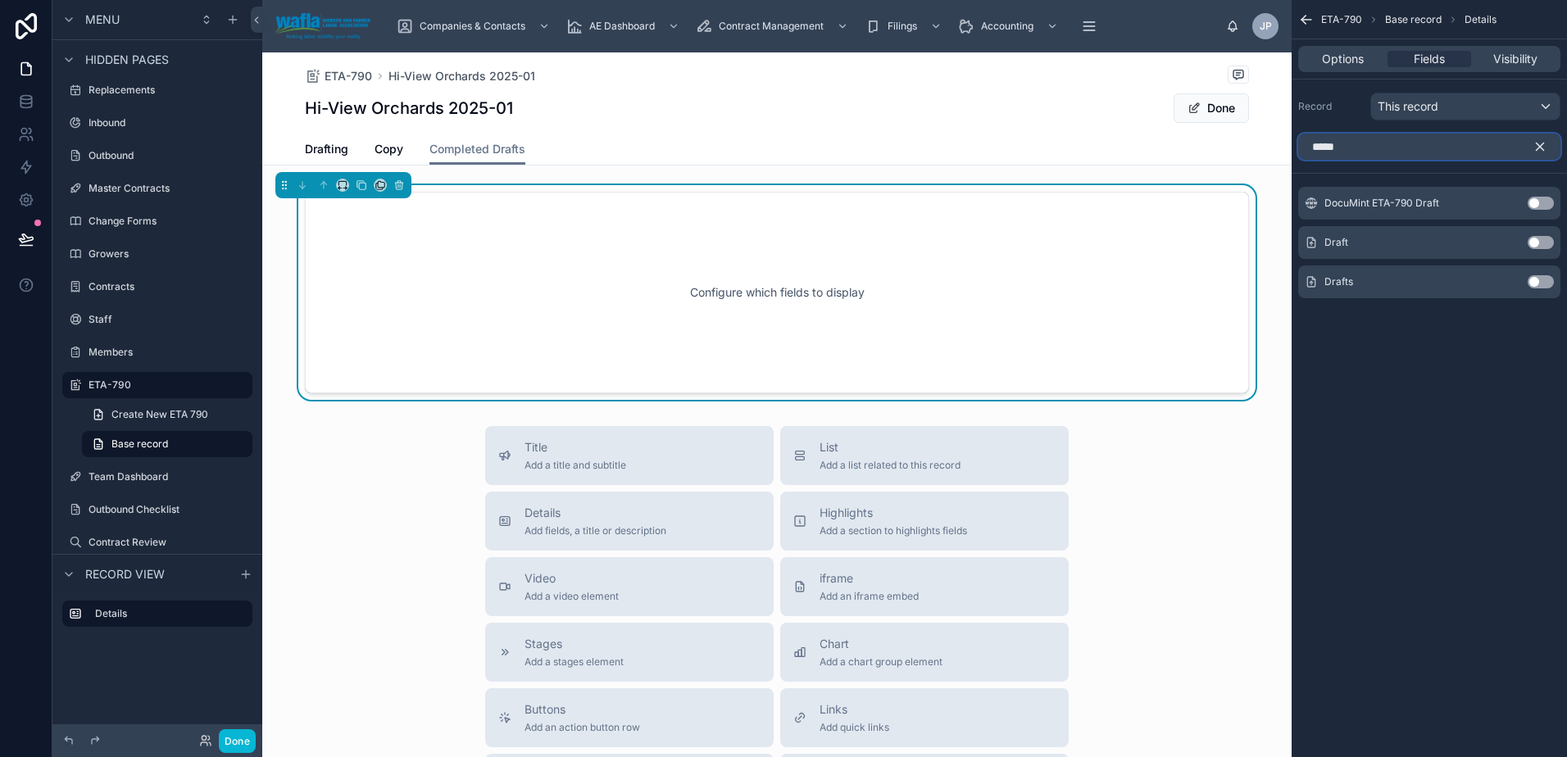
type input "*****"
click at [1468, 107] on div "This record" at bounding box center [1465, 106] width 188 height 26
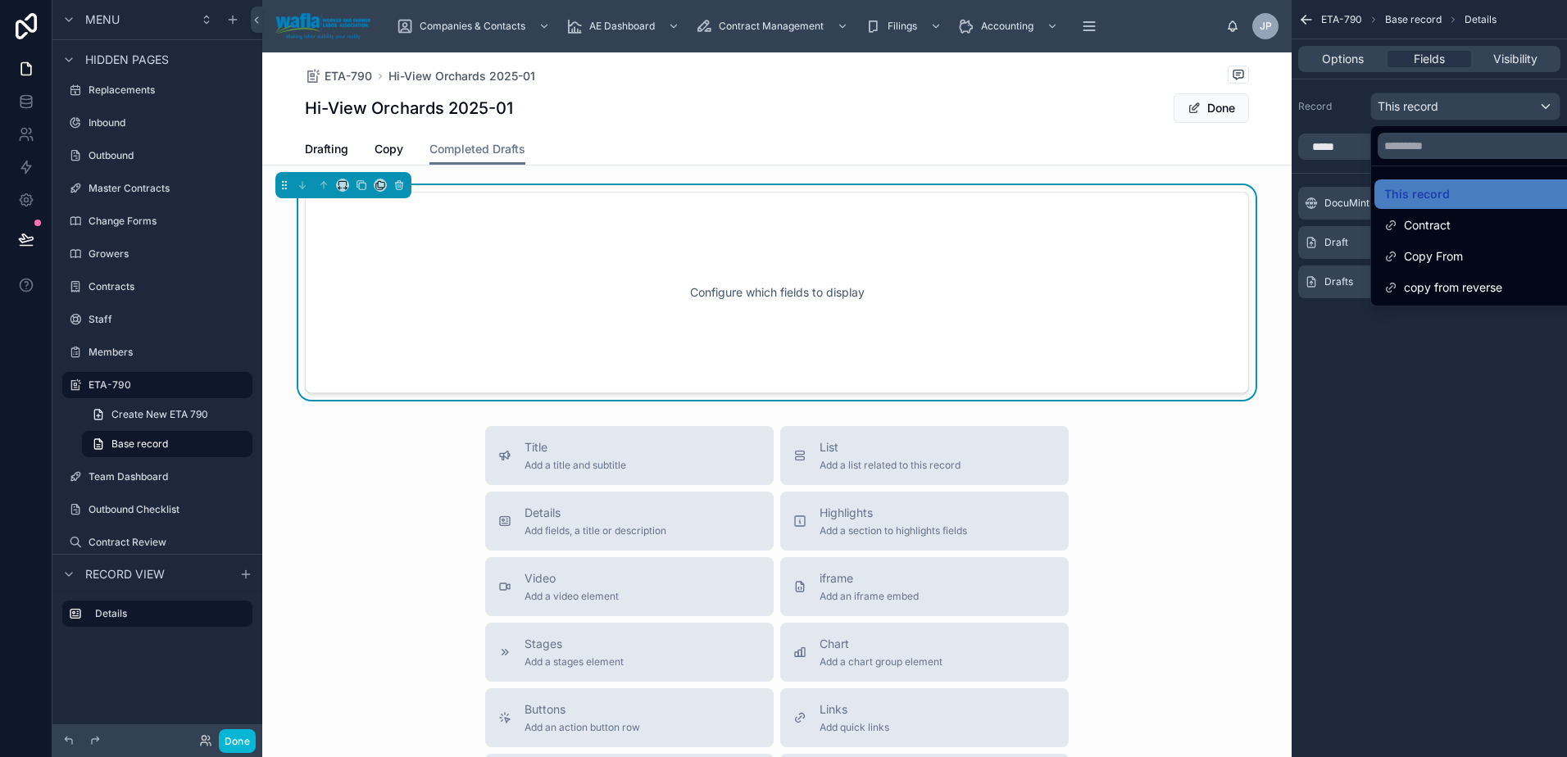
click at [1468, 107] on div "scrollable content" at bounding box center [783, 378] width 1567 height 757
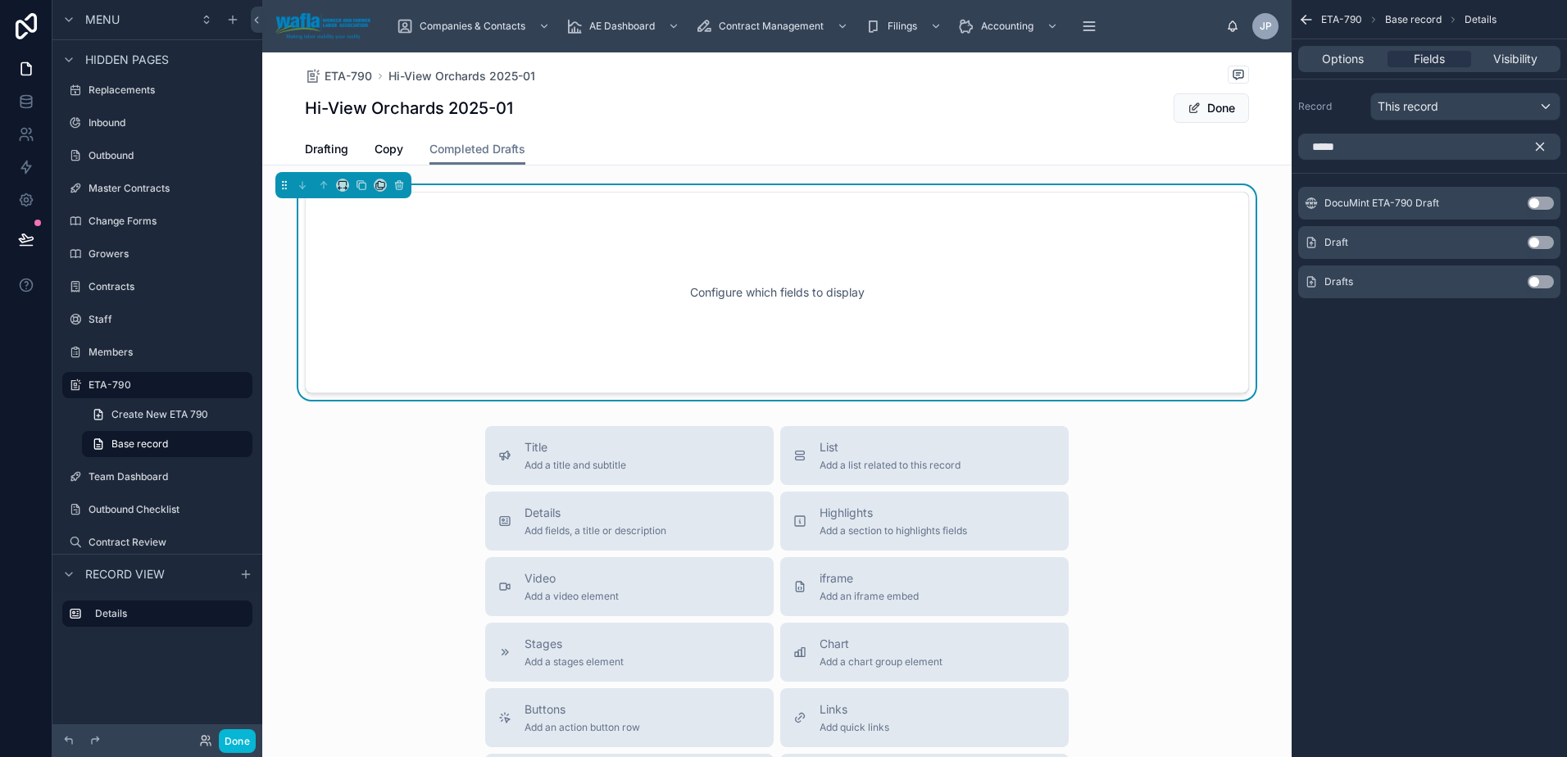
click at [1535, 282] on button "Use setting" at bounding box center [1540, 281] width 26 height 13
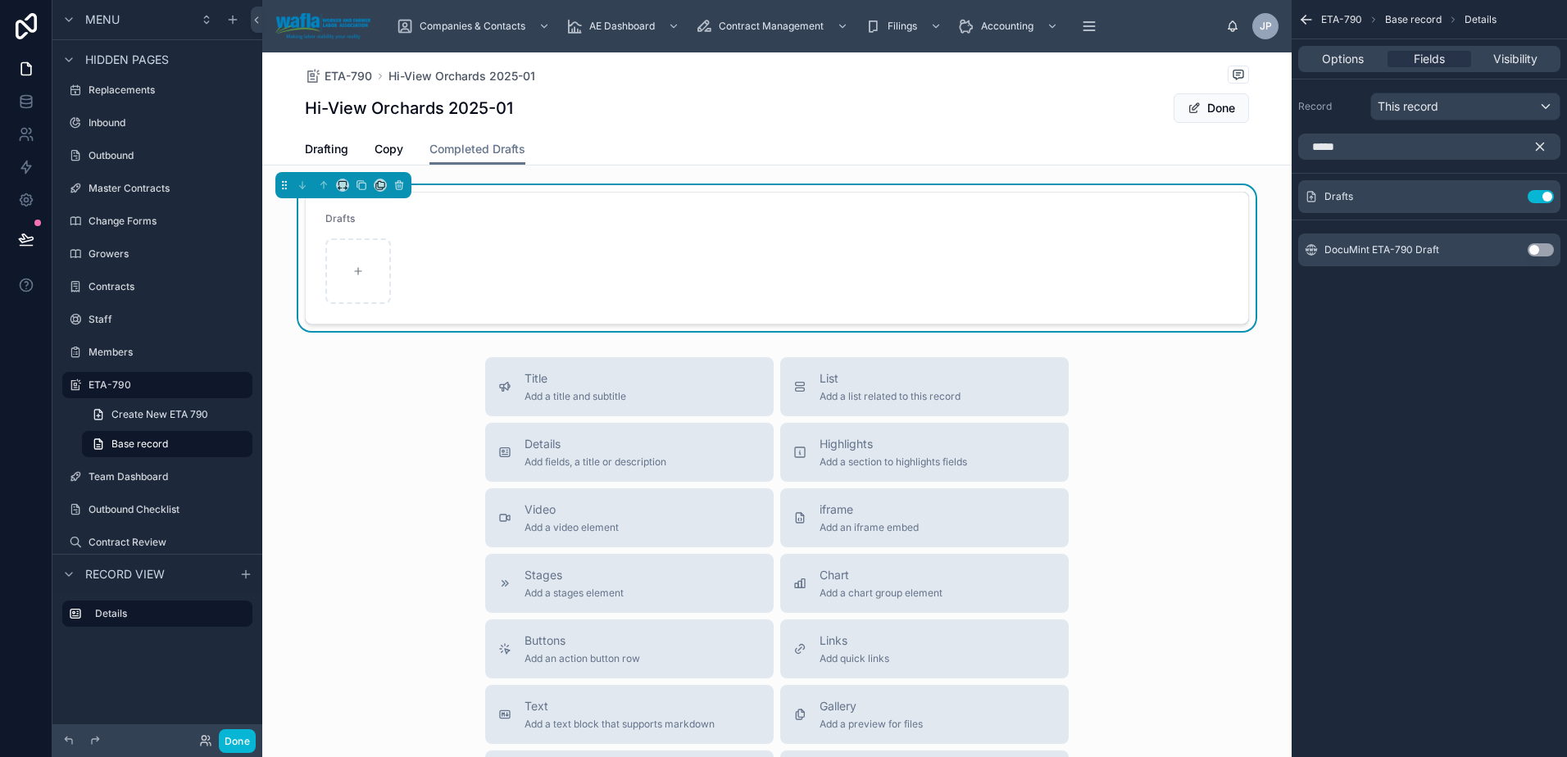
click at [1533, 247] on button "Use setting" at bounding box center [1540, 249] width 26 height 13
click at [1547, 235] on button "Use setting" at bounding box center [1540, 235] width 26 height 13
click at [705, 451] on div "Details Add fields, a title or description" at bounding box center [629, 452] width 262 height 33
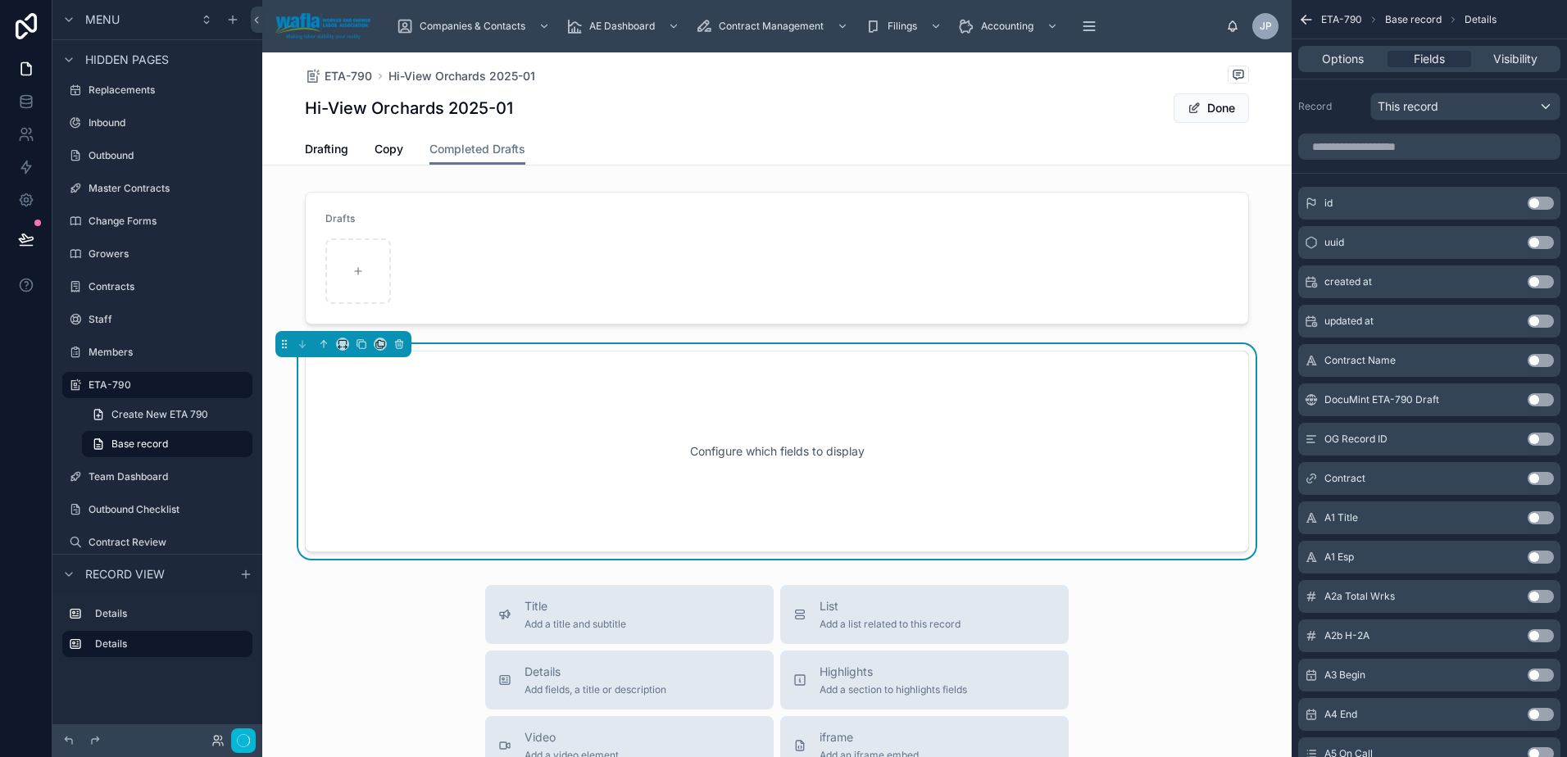
scroll to position [47, 0]
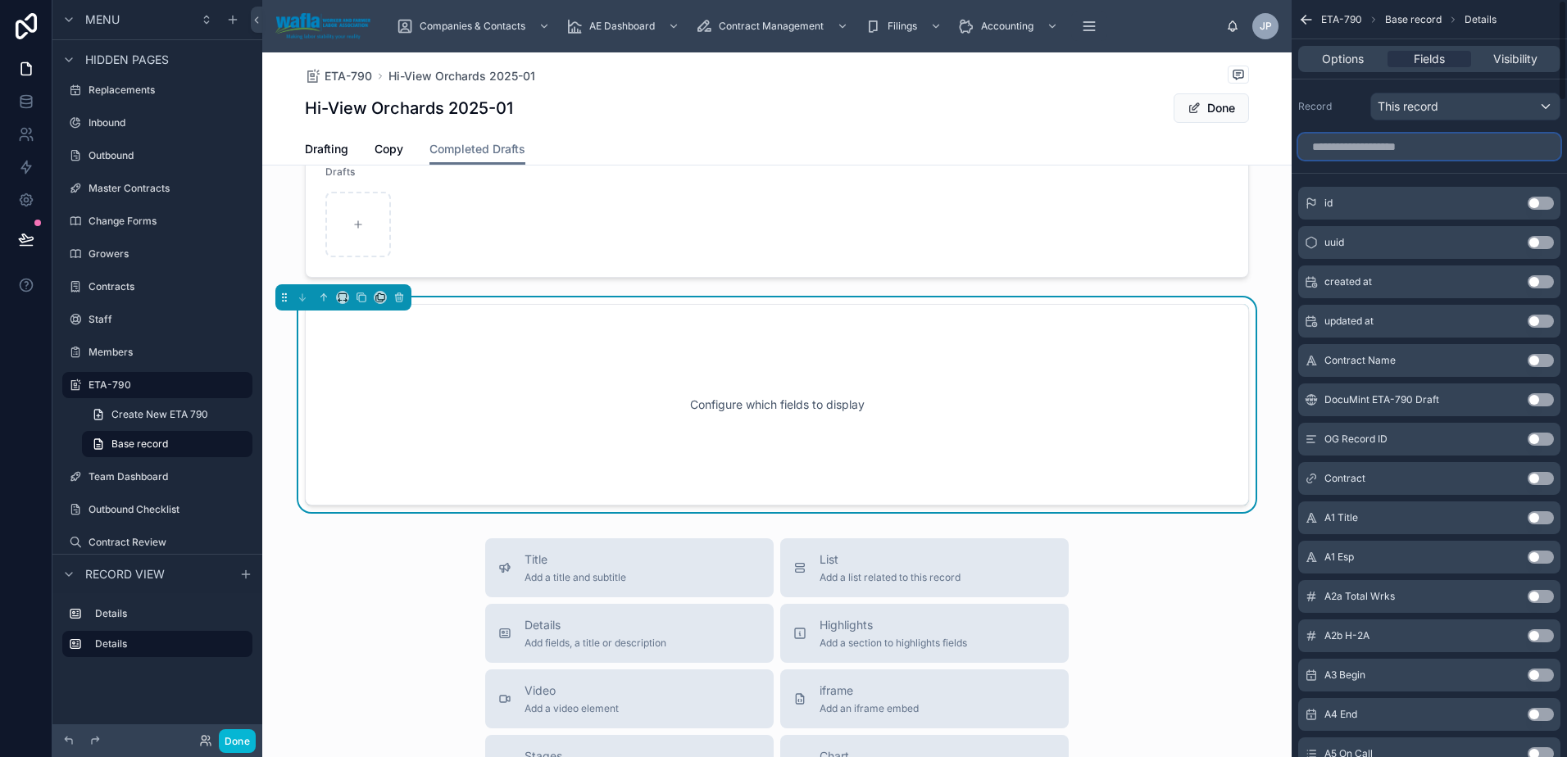
click at [1339, 147] on input "scrollable content" at bounding box center [1429, 147] width 262 height 26
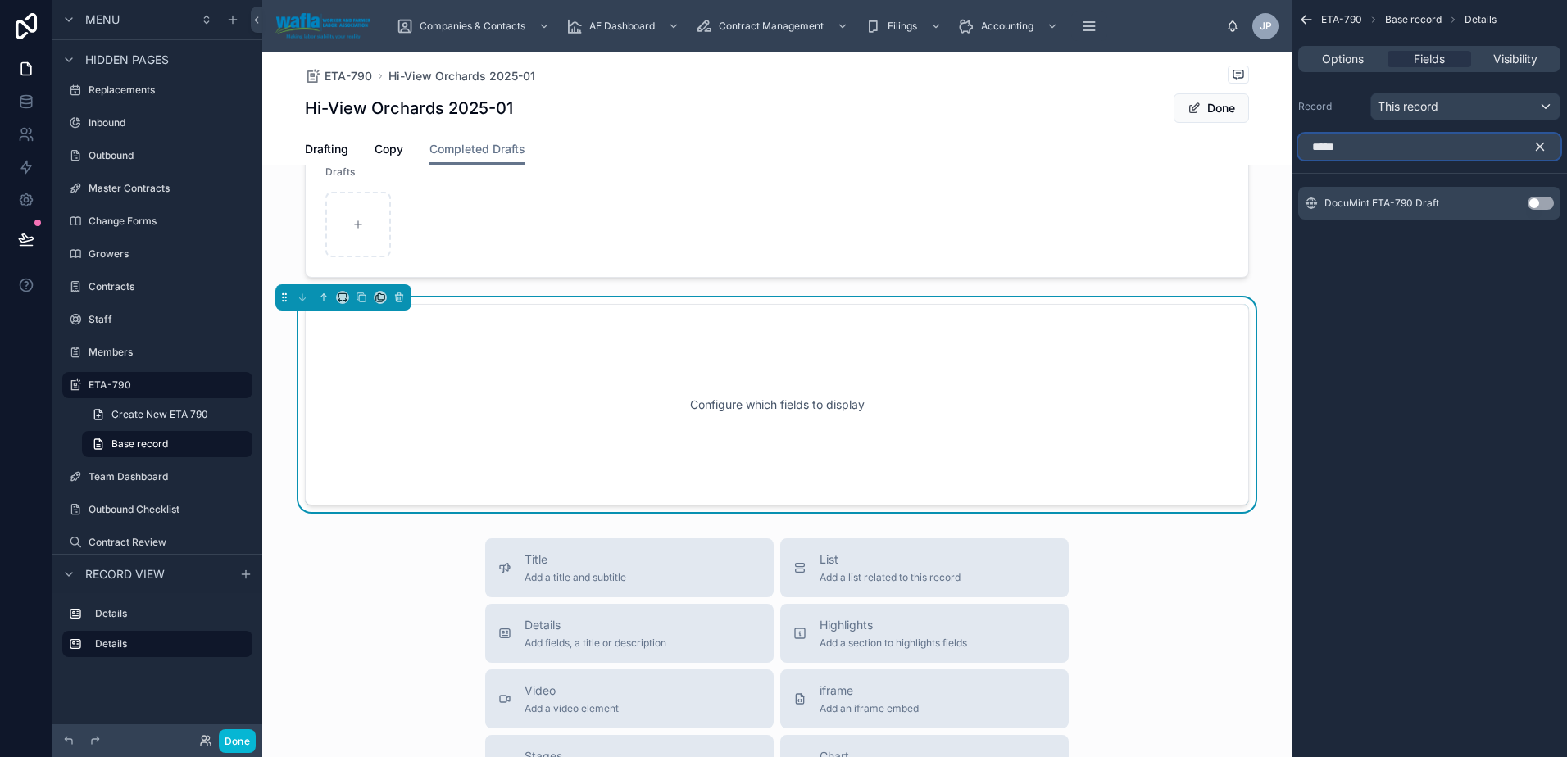
type input "*****"
click at [1536, 203] on button "Use setting" at bounding box center [1540, 203] width 26 height 13
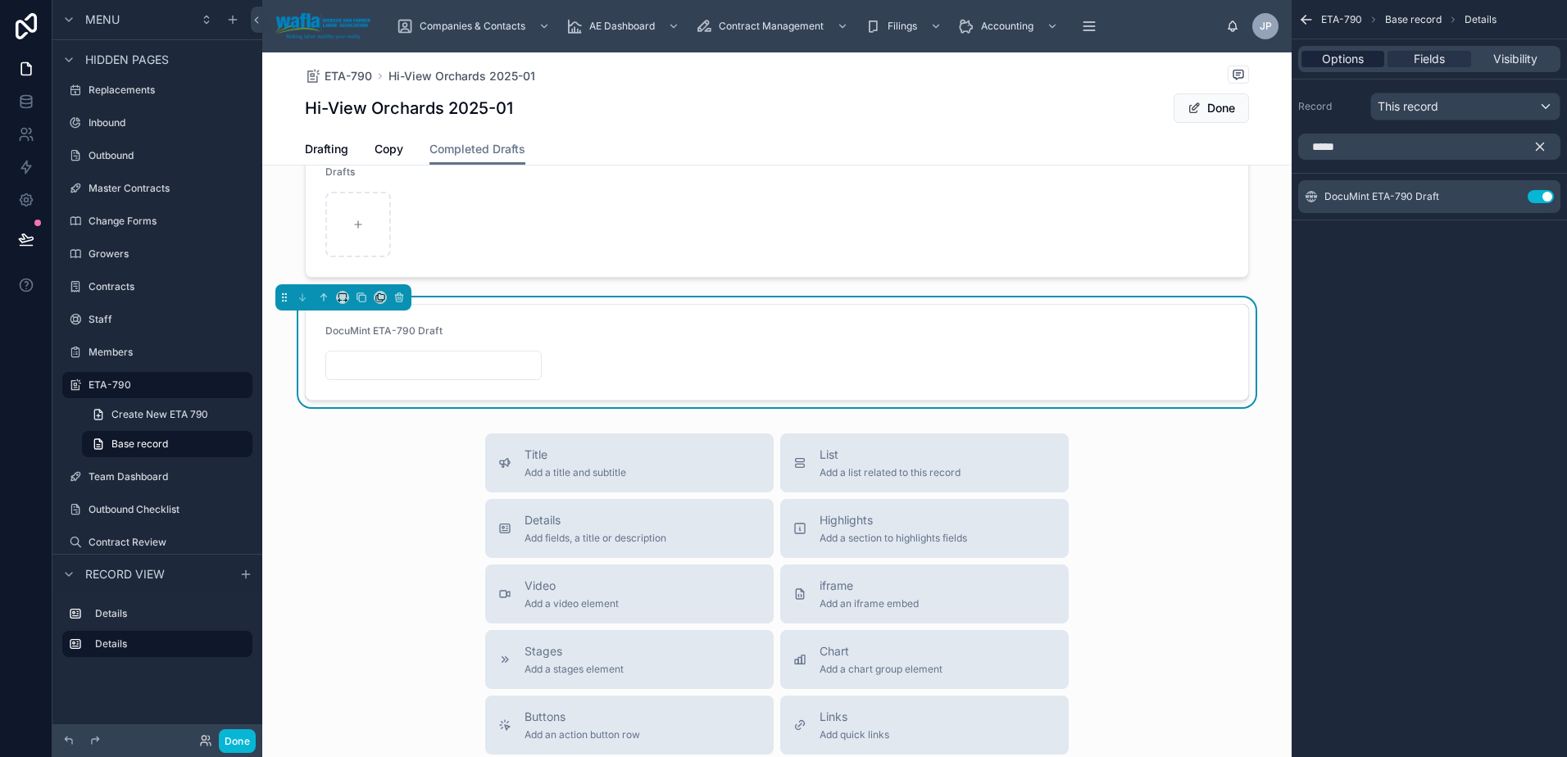
click at [1357, 60] on span "Options" at bounding box center [1343, 59] width 42 height 16
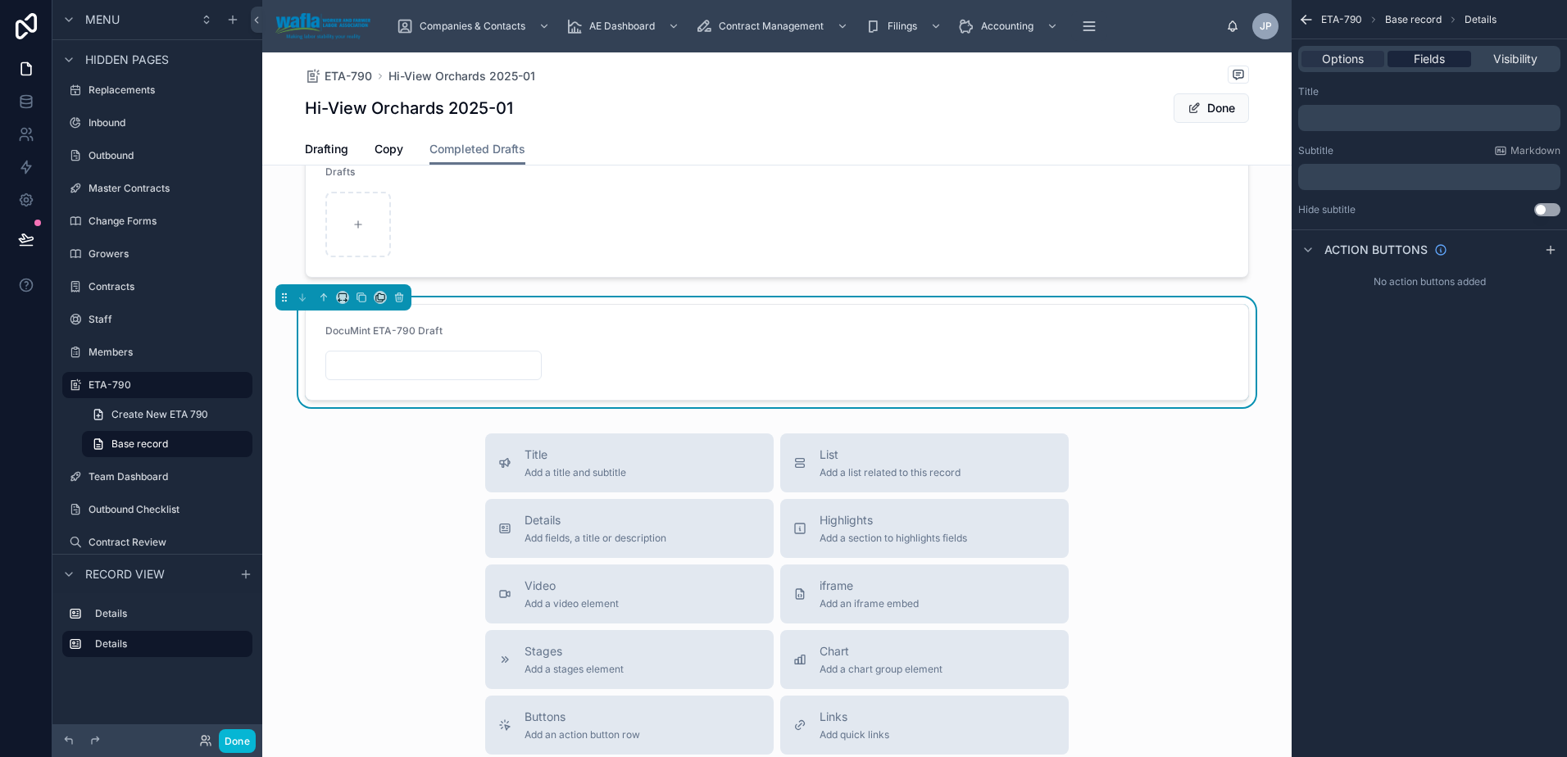
click at [1440, 53] on span "Fields" at bounding box center [1429, 59] width 31 height 16
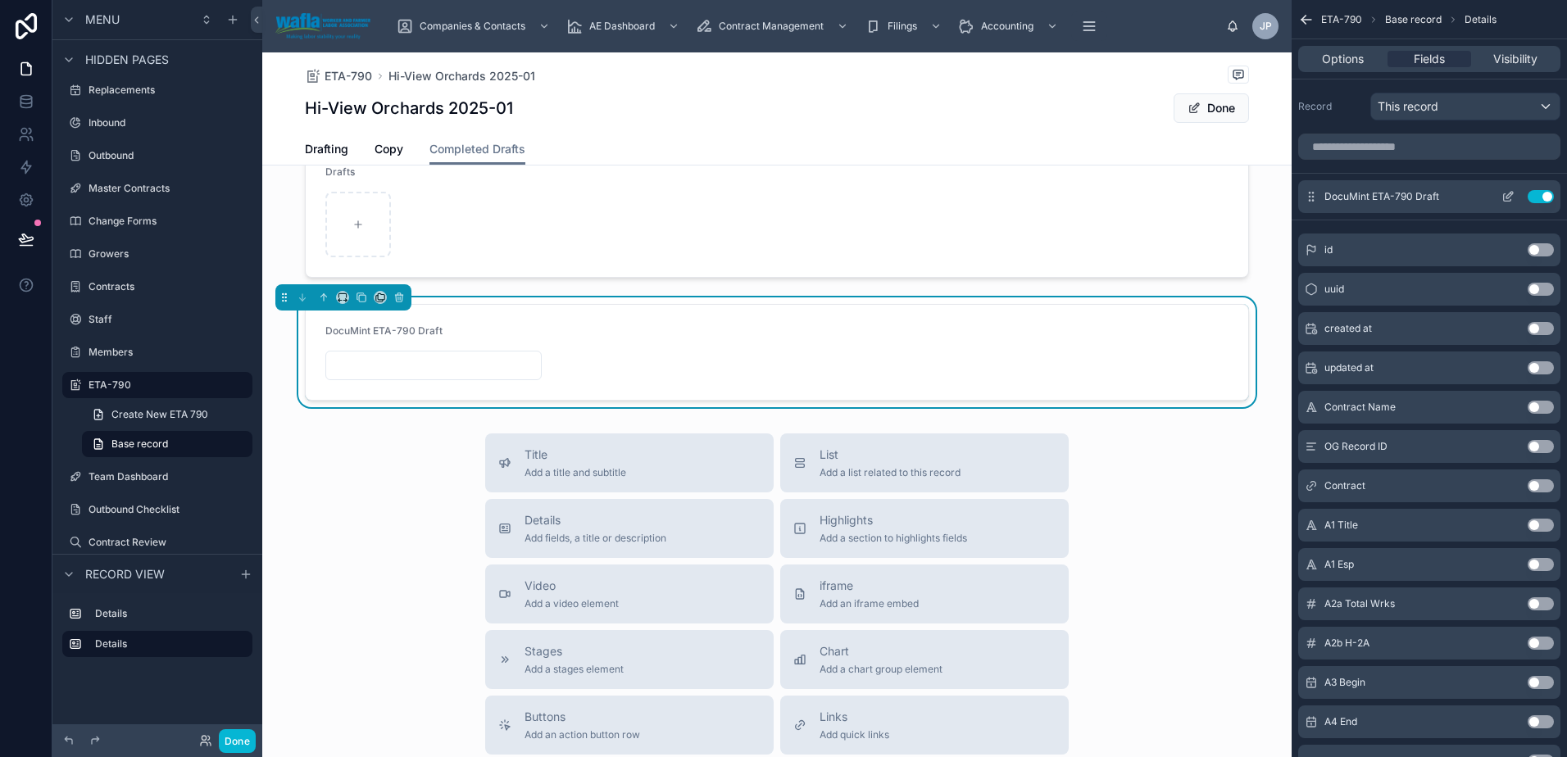
click at [1550, 197] on button "Use setting" at bounding box center [1540, 196] width 26 height 13
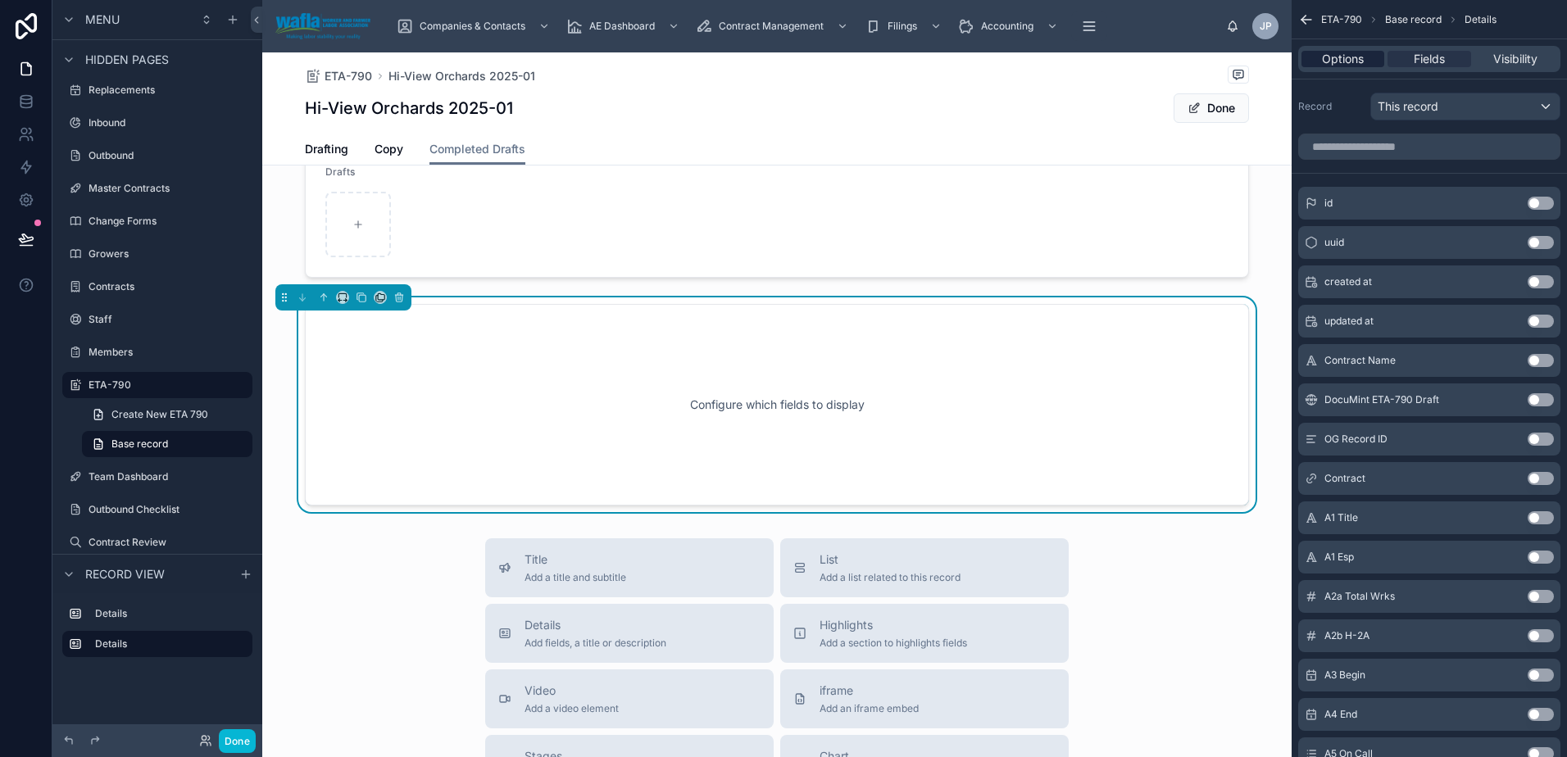
click at [1349, 59] on span "Options" at bounding box center [1343, 59] width 42 height 16
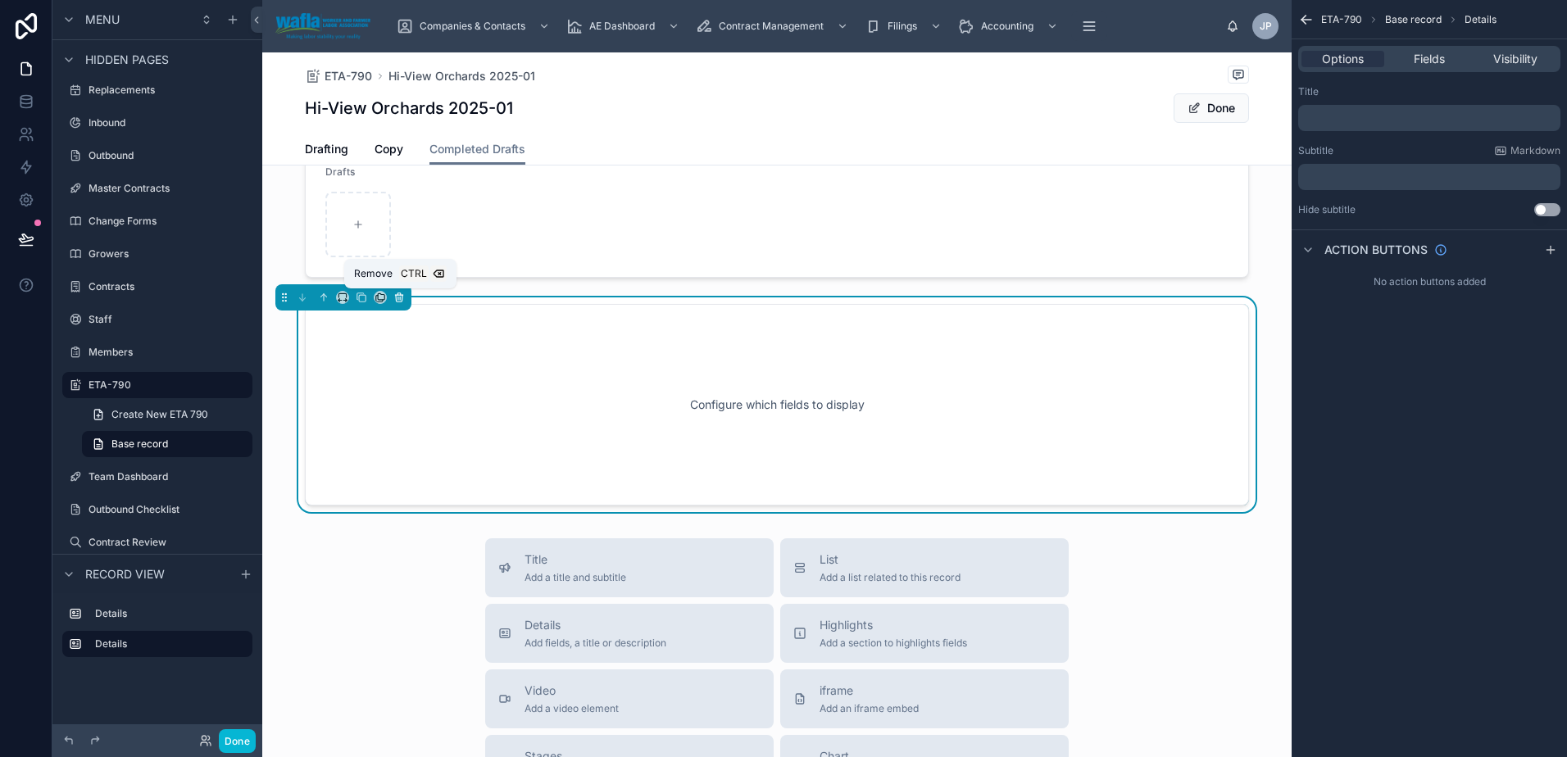
click at [402, 297] on icon at bounding box center [398, 297] width 11 height 11
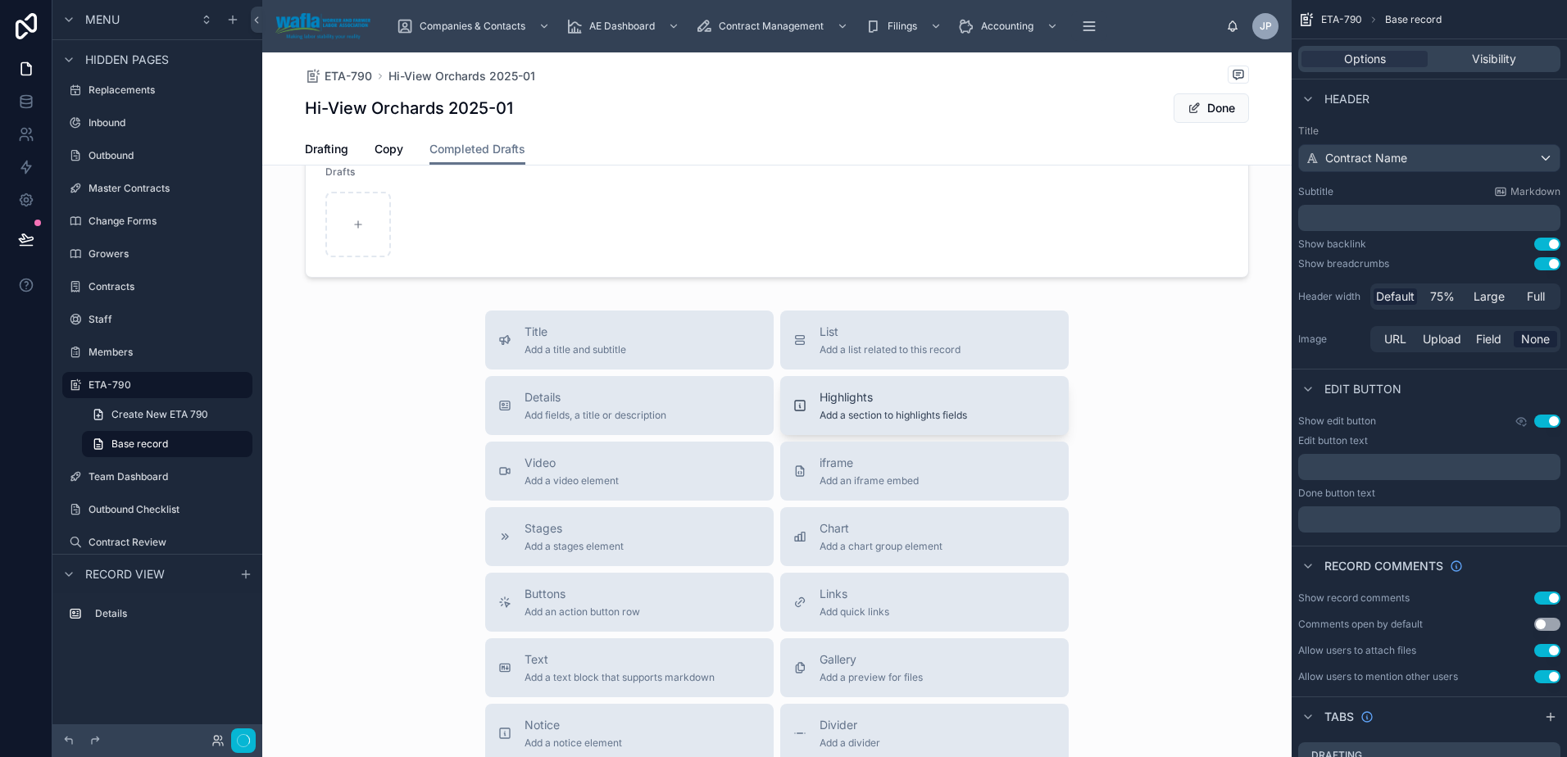
scroll to position [293, 0]
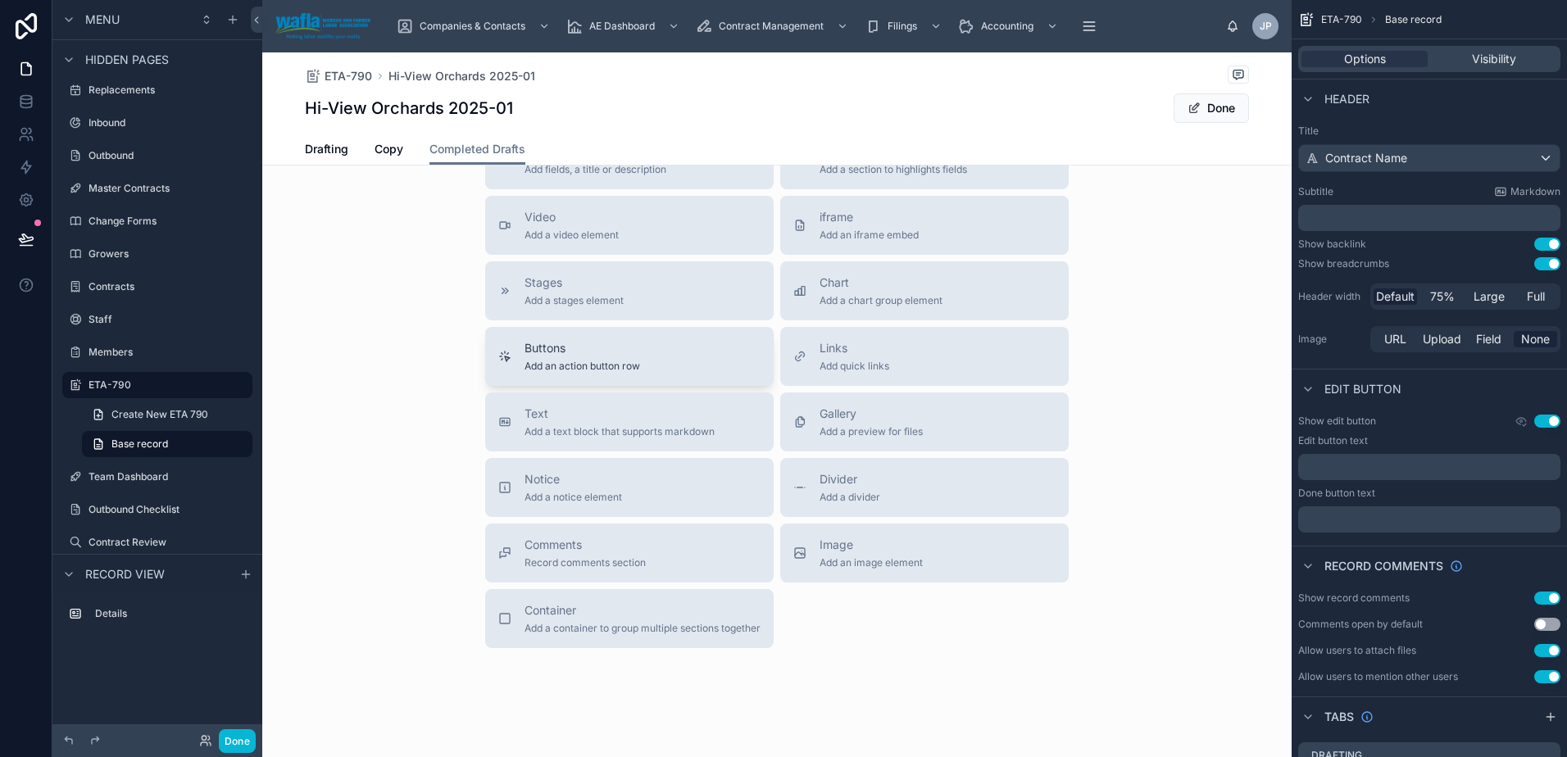
click at [681, 354] on div "Buttons Add an action button row" at bounding box center [629, 356] width 262 height 33
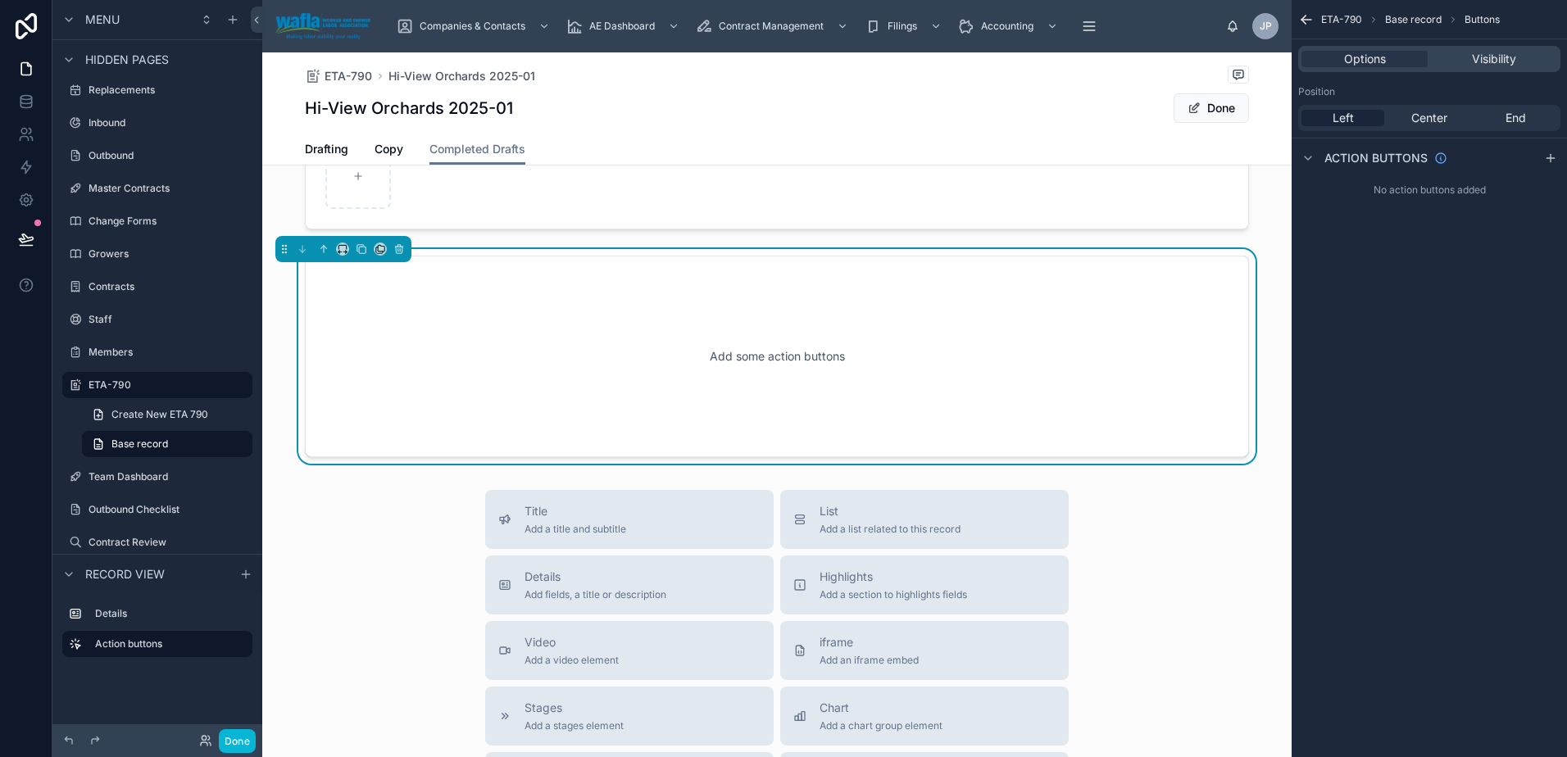
scroll to position [47, 0]
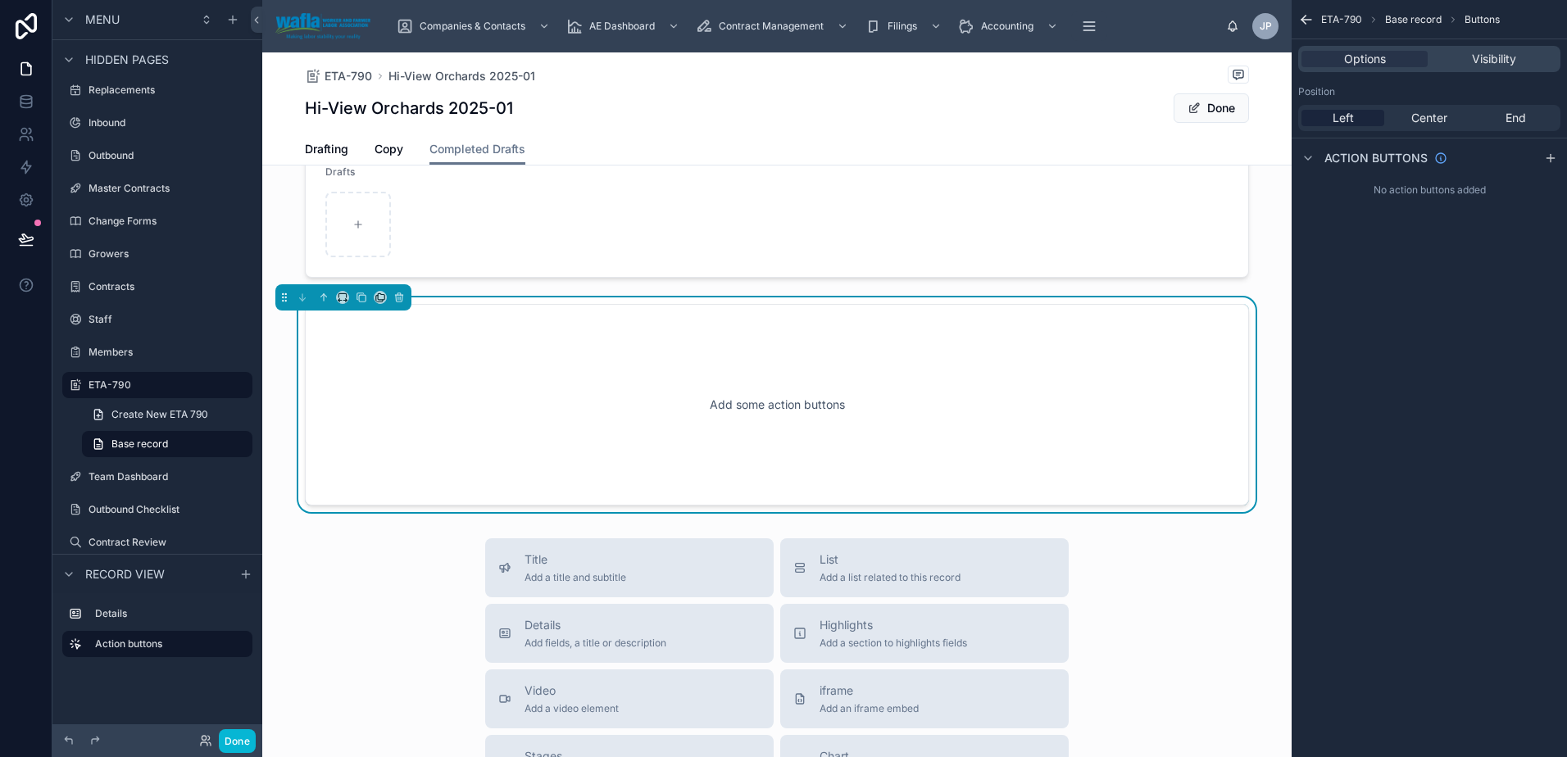
click at [1362, 119] on div "Left" at bounding box center [1342, 118] width 83 height 16
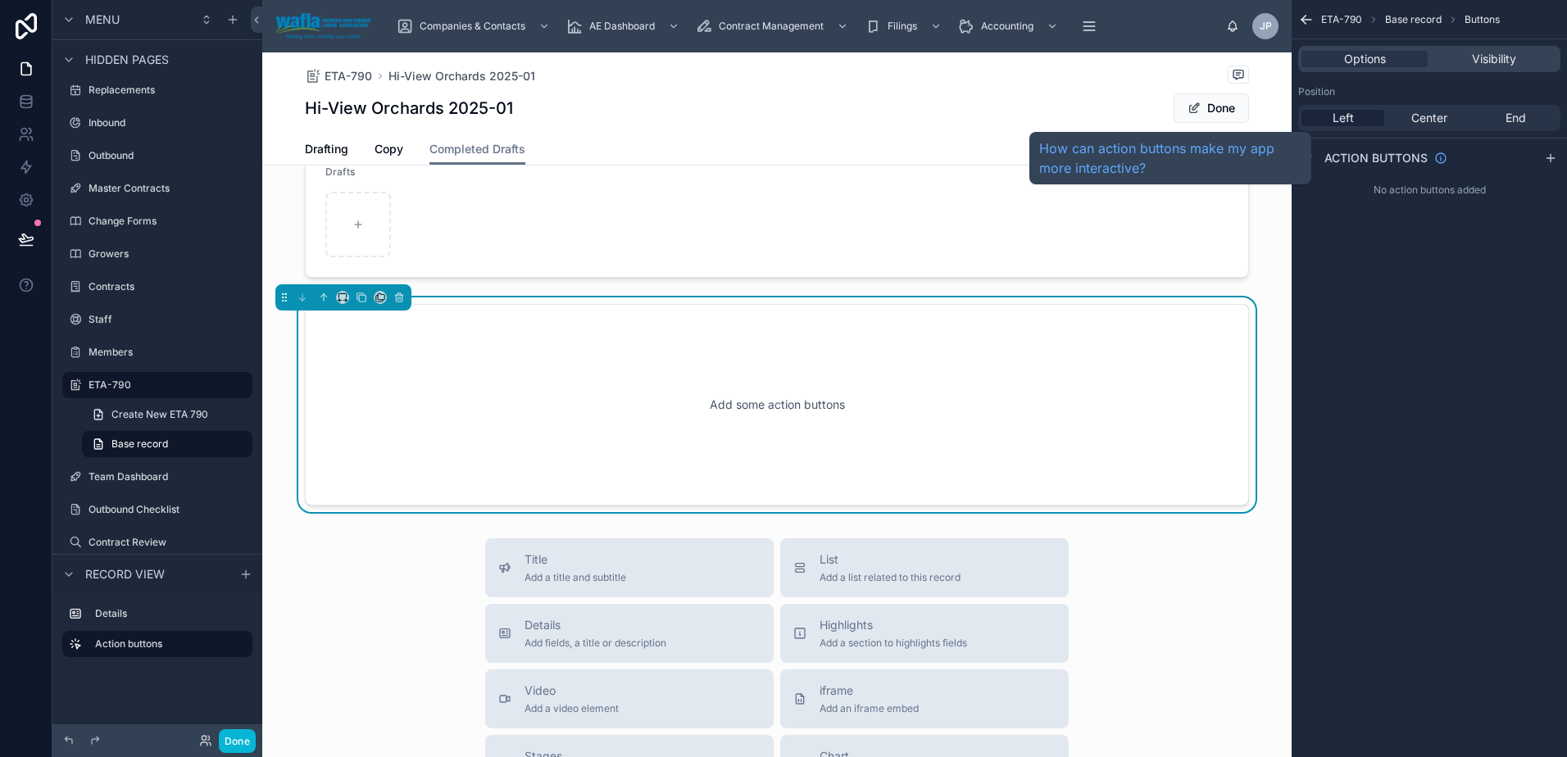
click at [1342, 154] on span "Action buttons" at bounding box center [1375, 158] width 103 height 16
click at [1409, 152] on span "Action buttons" at bounding box center [1375, 158] width 103 height 16
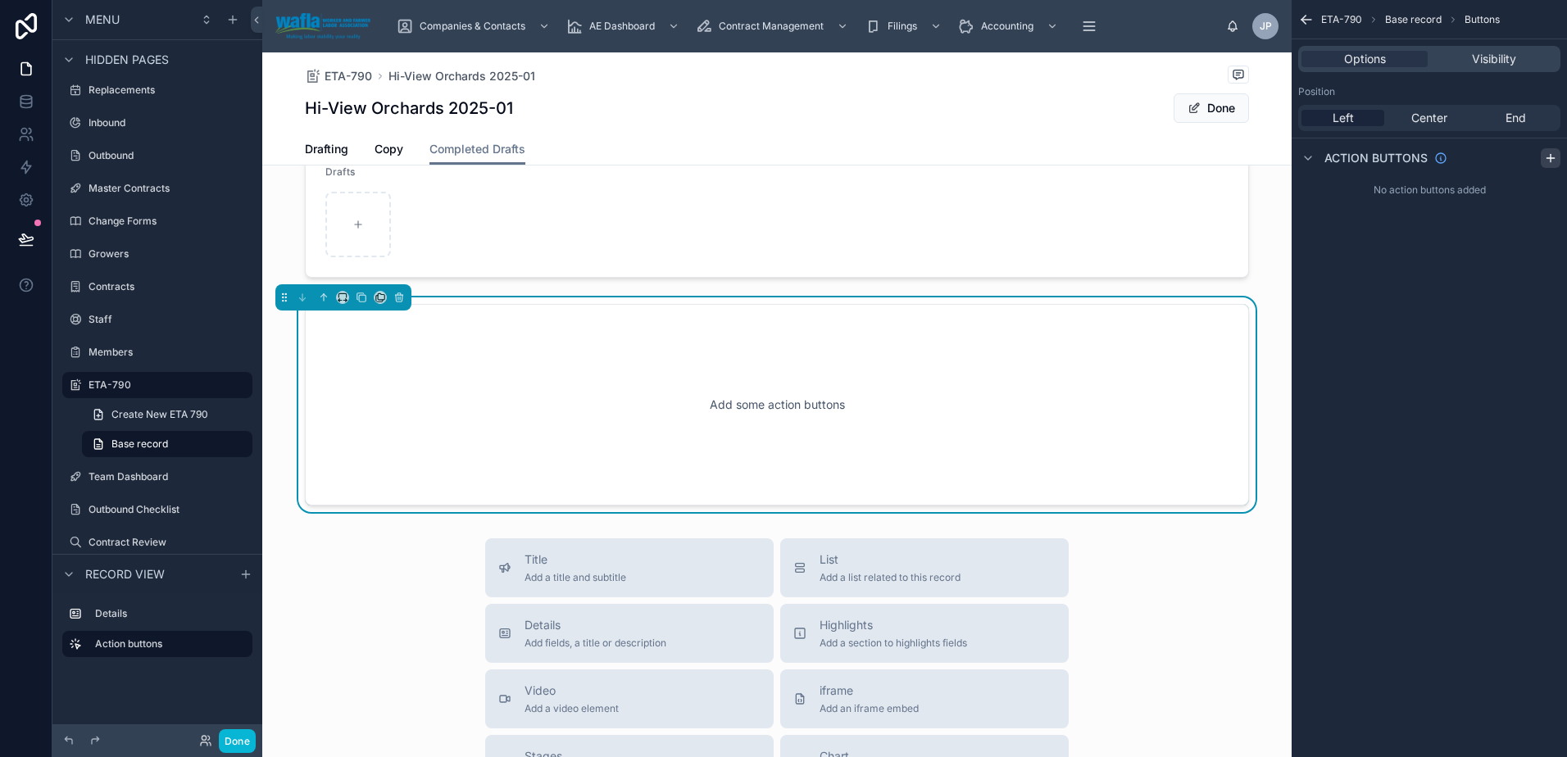
click at [1559, 157] on div "scrollable content" at bounding box center [1551, 158] width 20 height 20
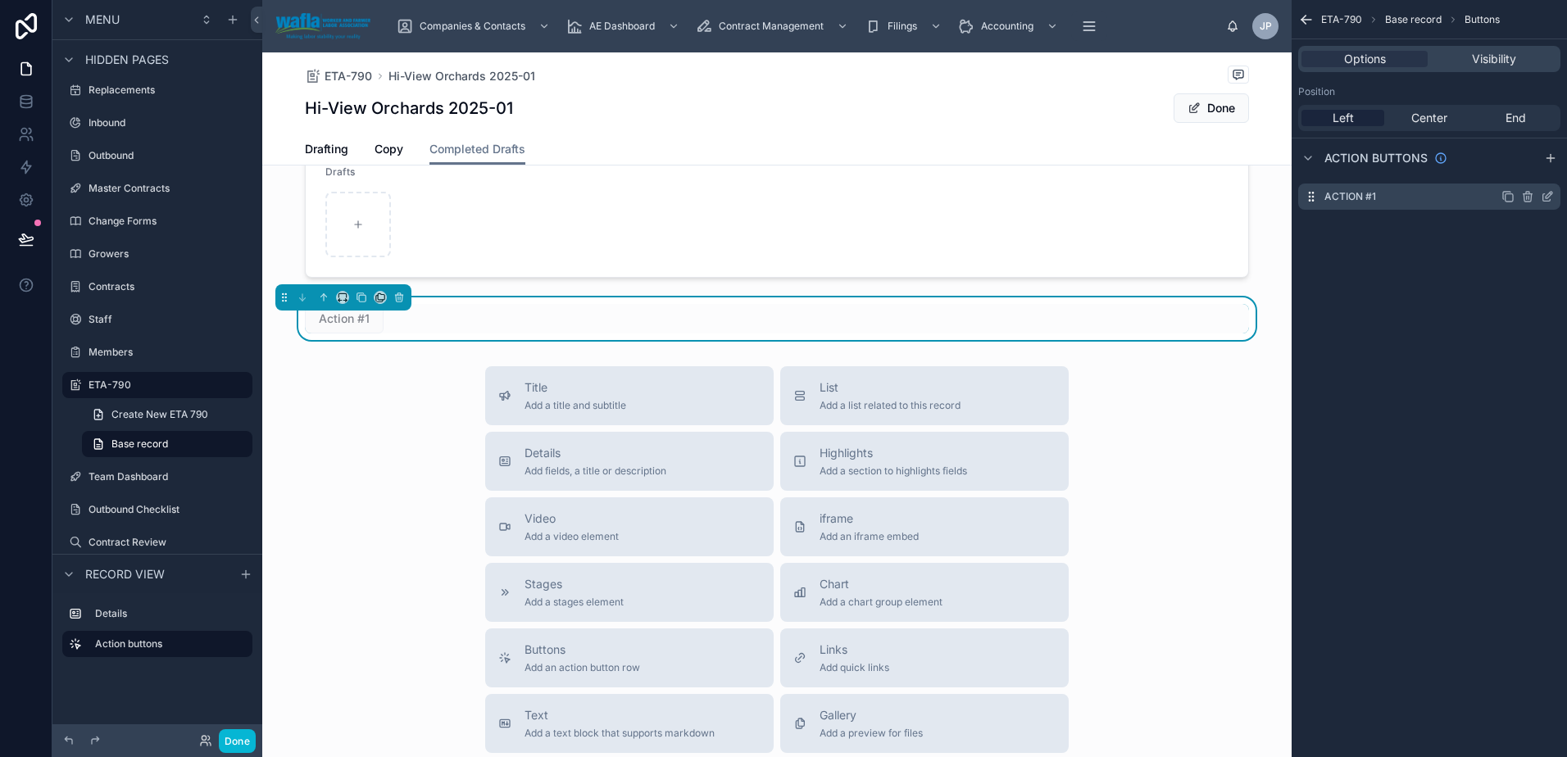
click at [1546, 197] on icon "scrollable content" at bounding box center [1547, 196] width 13 height 13
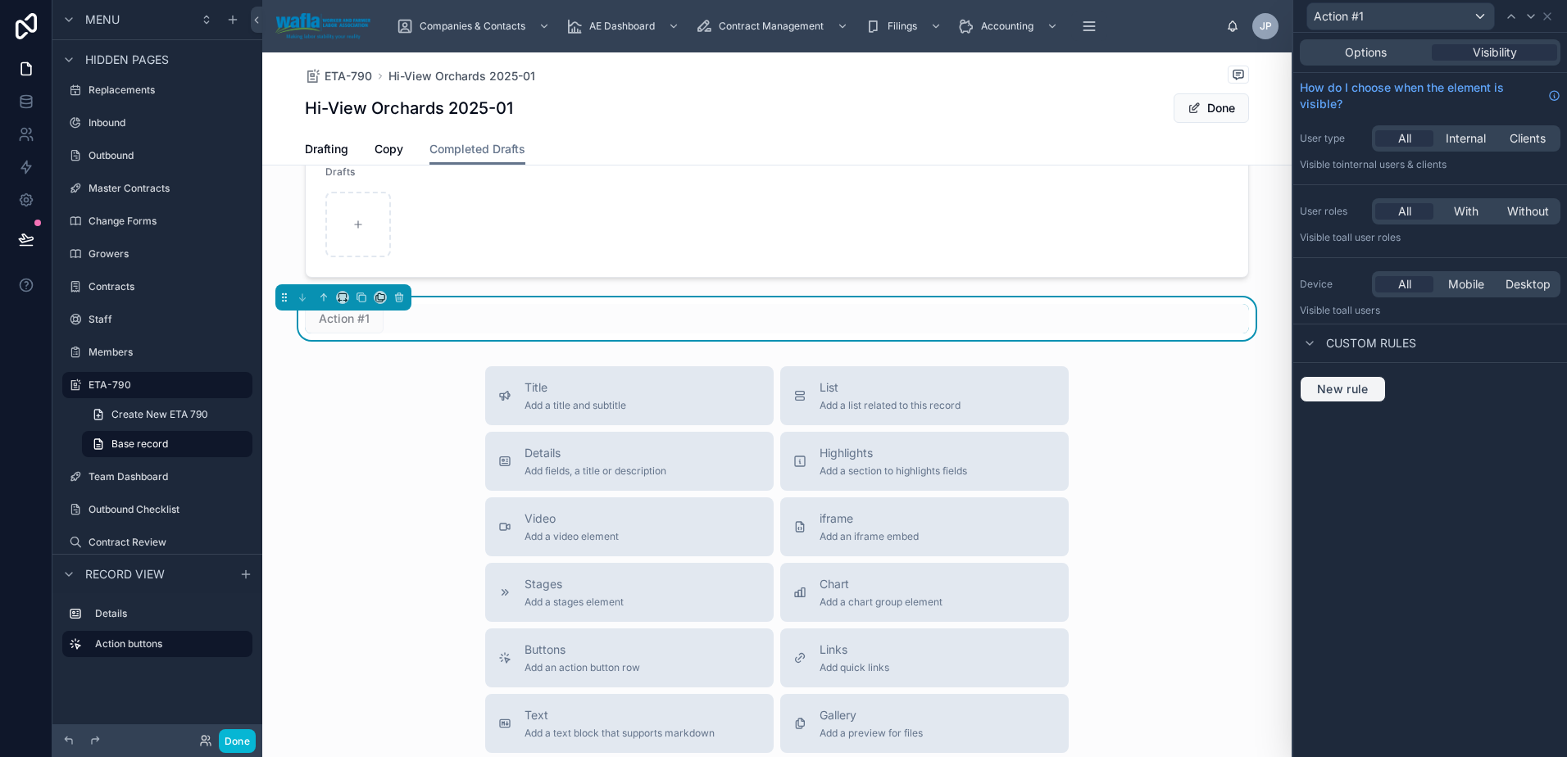
click at [1347, 389] on span "New rule" at bounding box center [1342, 389] width 65 height 15
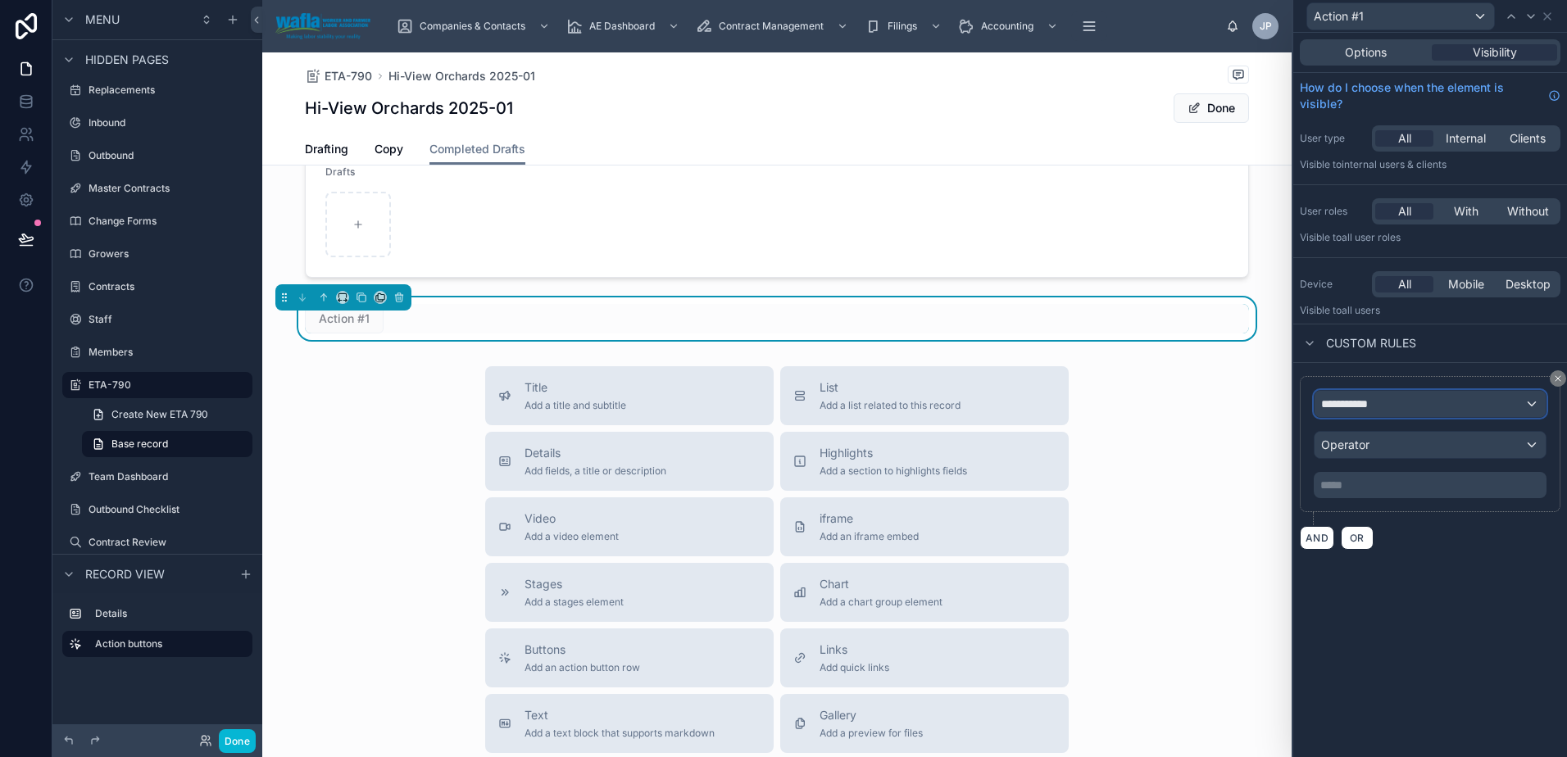
click at [1374, 399] on span "**********" at bounding box center [1351, 404] width 61 height 16
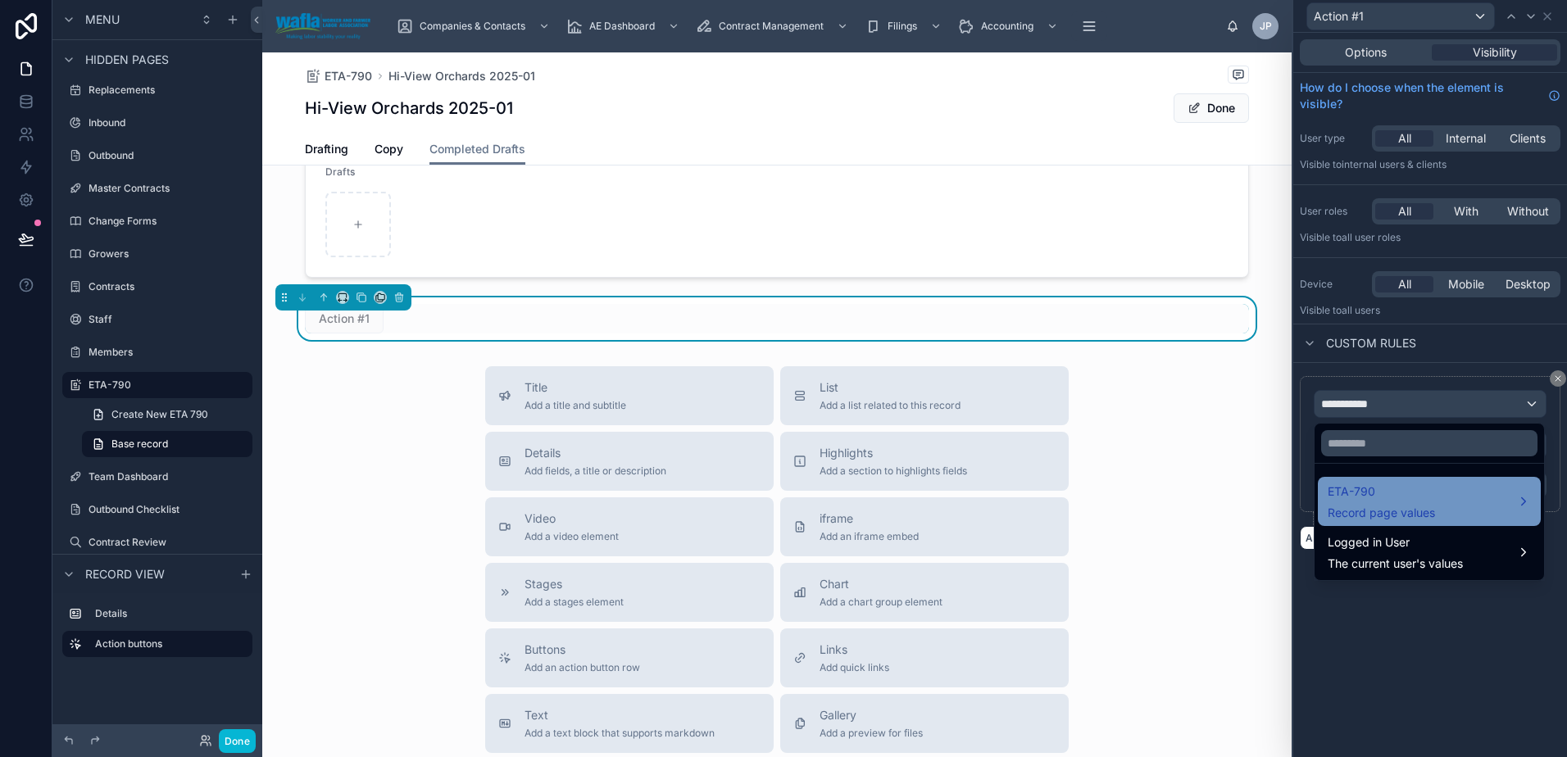
click at [1399, 514] on span "Record page values" at bounding box center [1381, 513] width 107 height 16
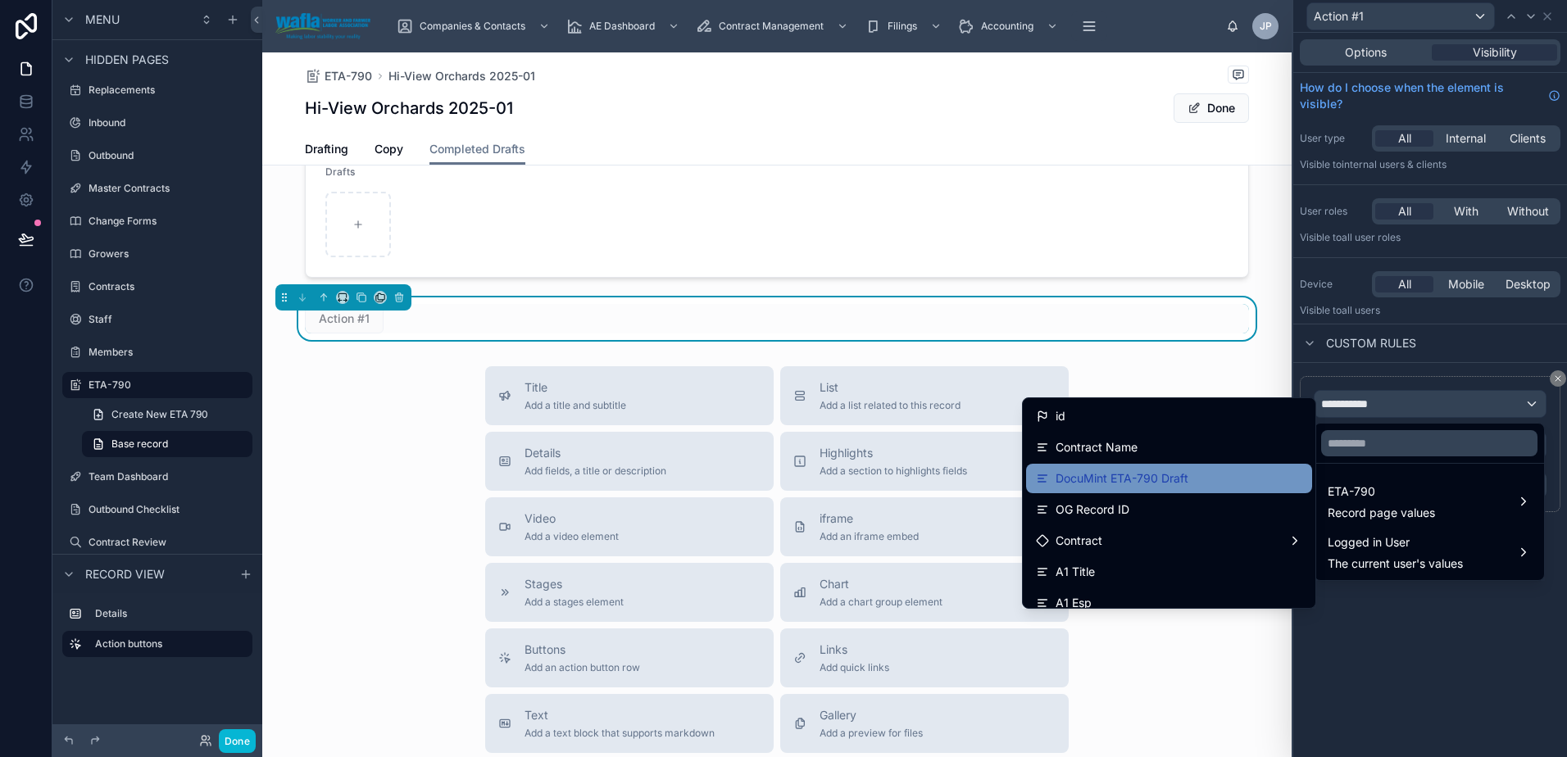
click at [1167, 478] on span "DocuMint ETA-790 Draft" at bounding box center [1121, 479] width 133 height 20
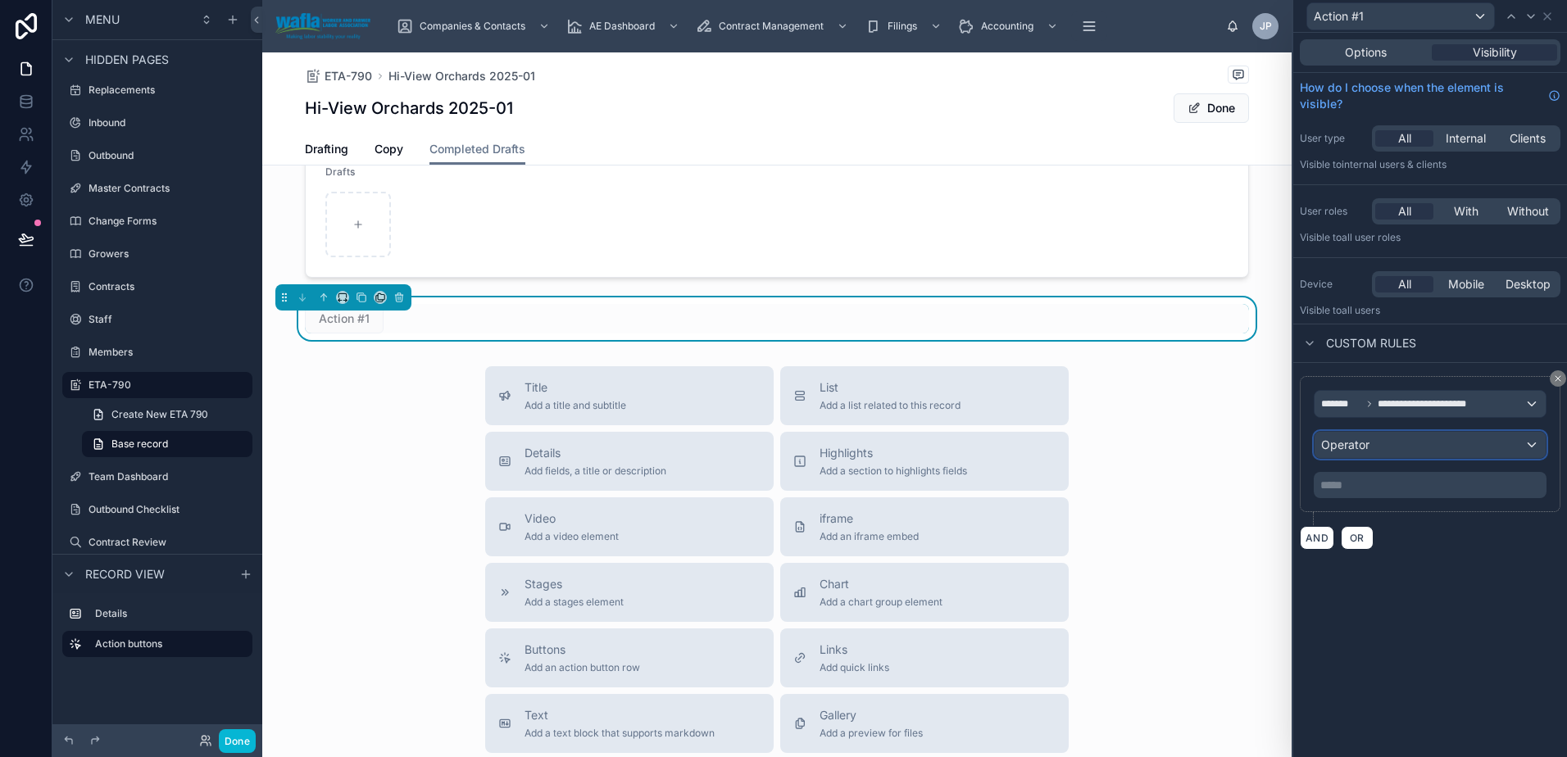
click at [1383, 447] on div "Operator" at bounding box center [1429, 445] width 231 height 26
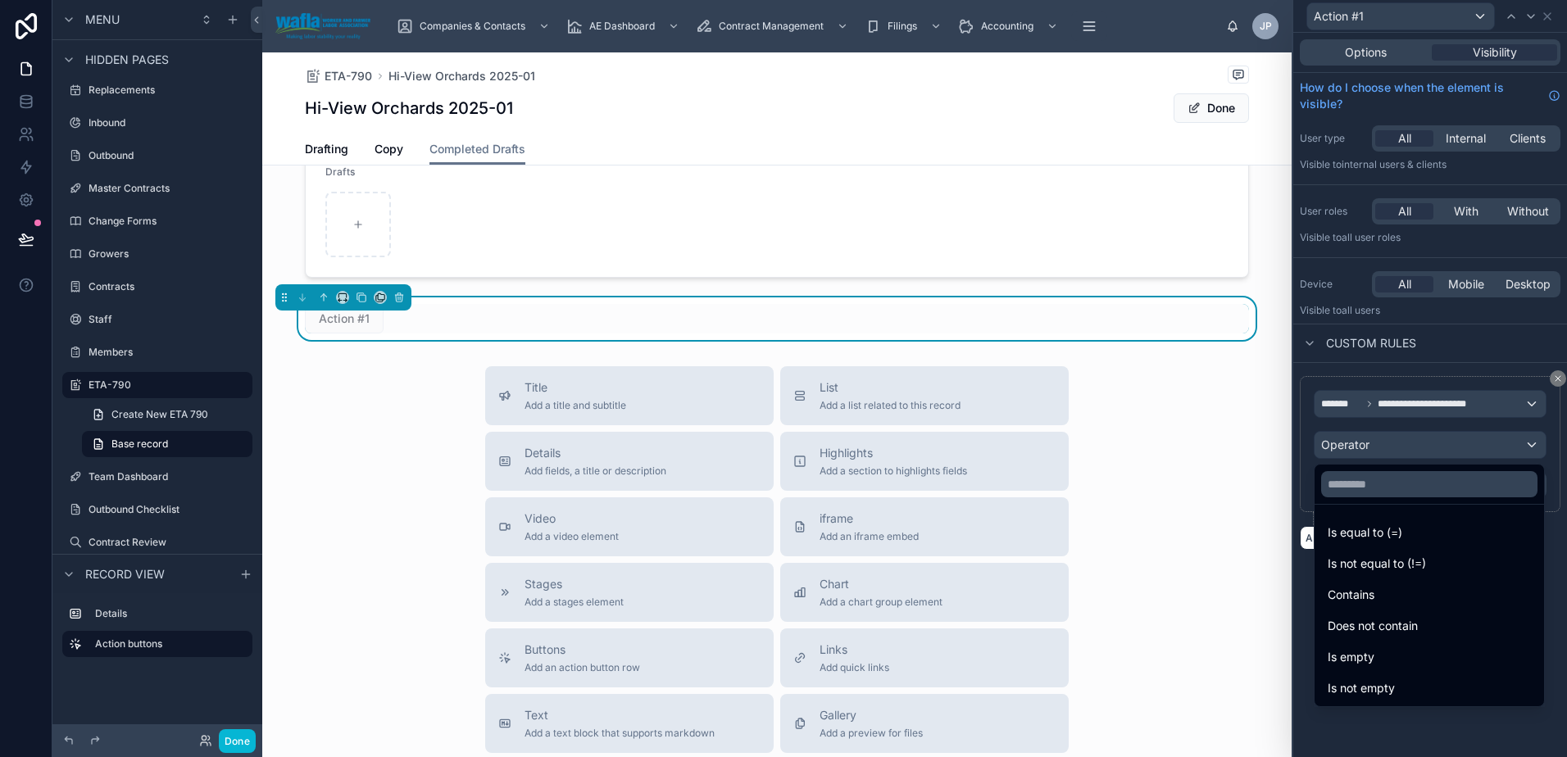
click at [1560, 546] on div at bounding box center [1430, 378] width 274 height 757
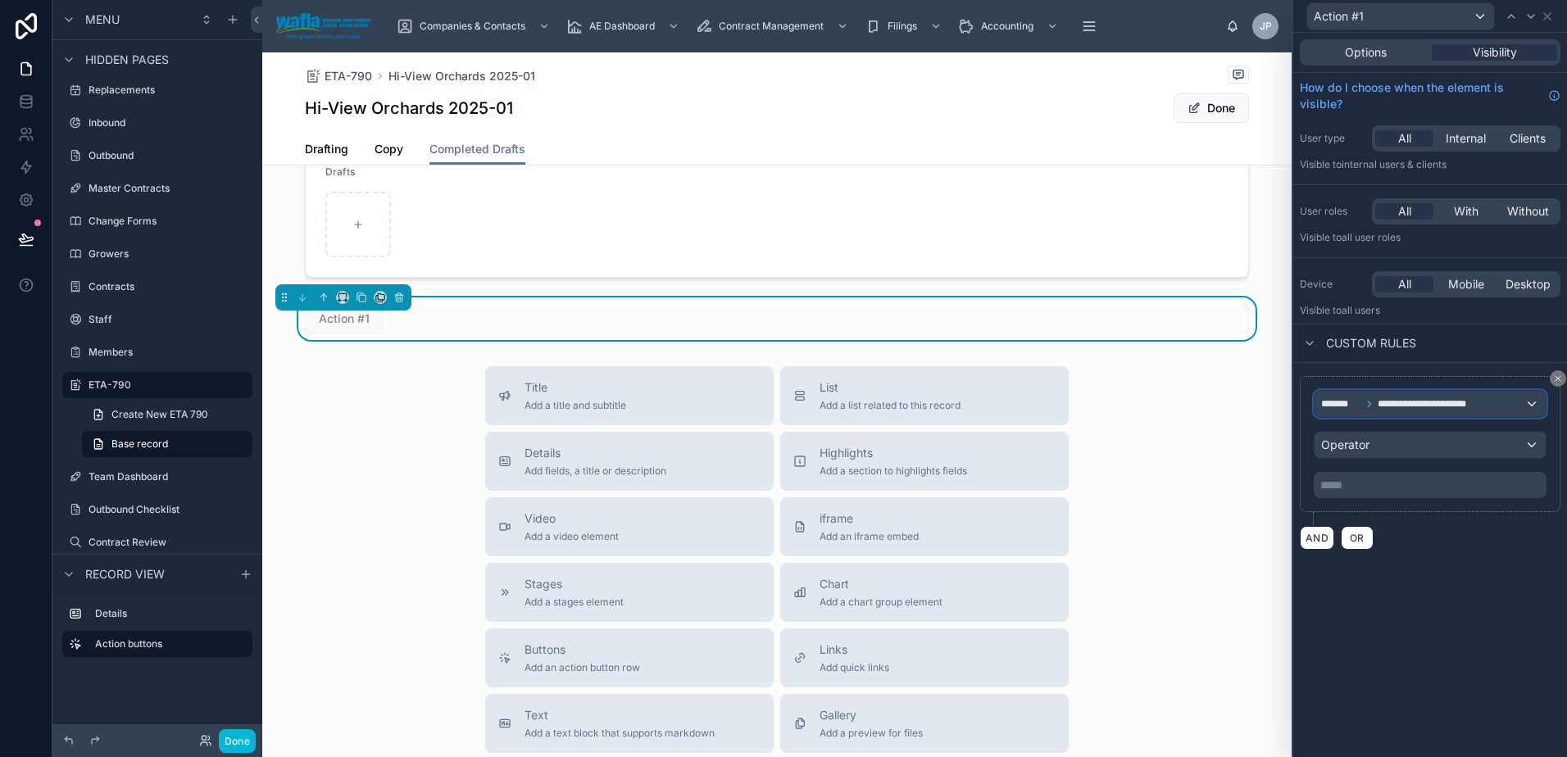
click at [1491, 408] on div "**********" at bounding box center [1429, 404] width 231 height 26
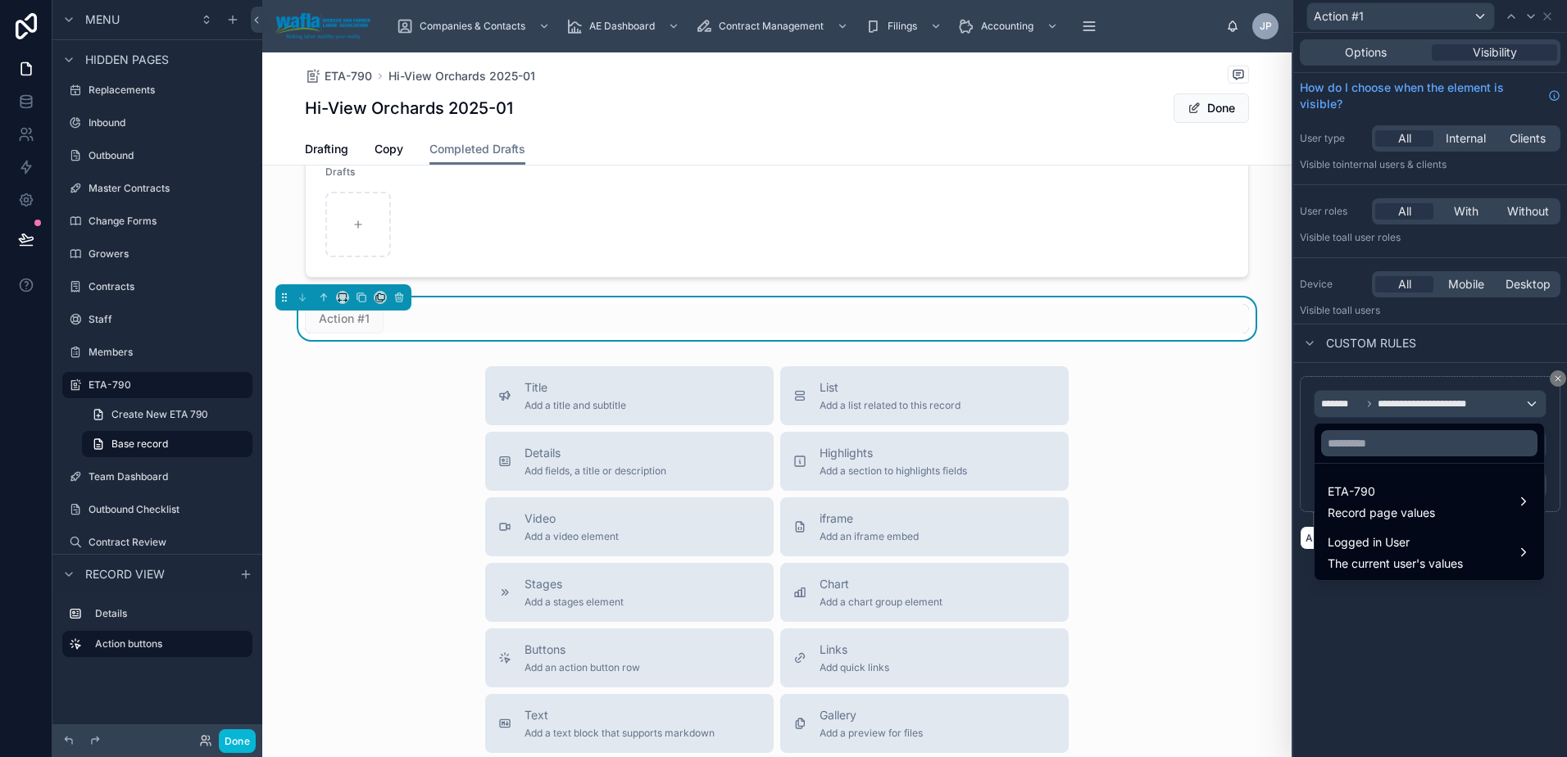
click at [1434, 709] on div at bounding box center [1430, 378] width 274 height 757
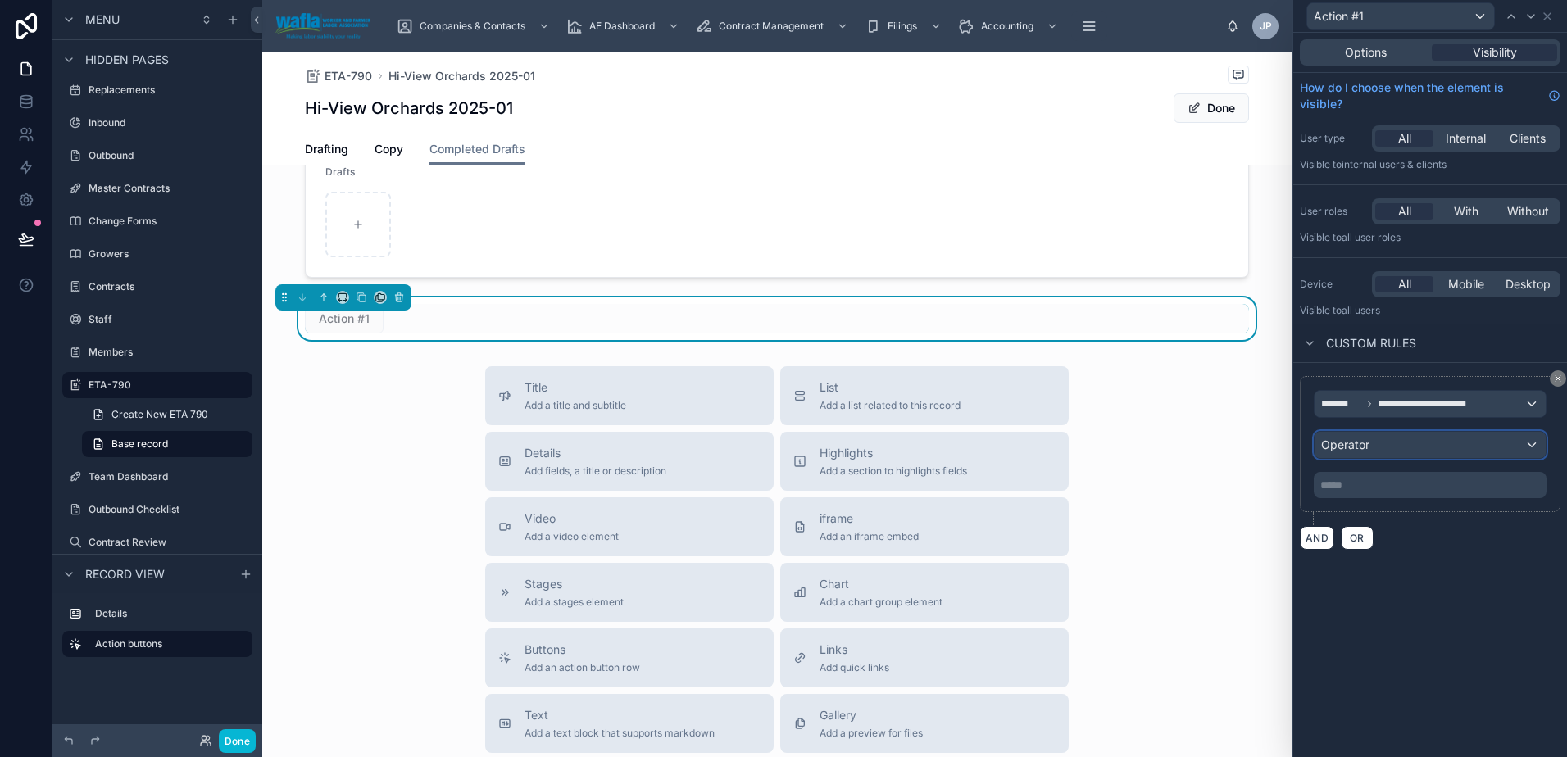
click at [1400, 447] on div "Operator" at bounding box center [1429, 445] width 231 height 26
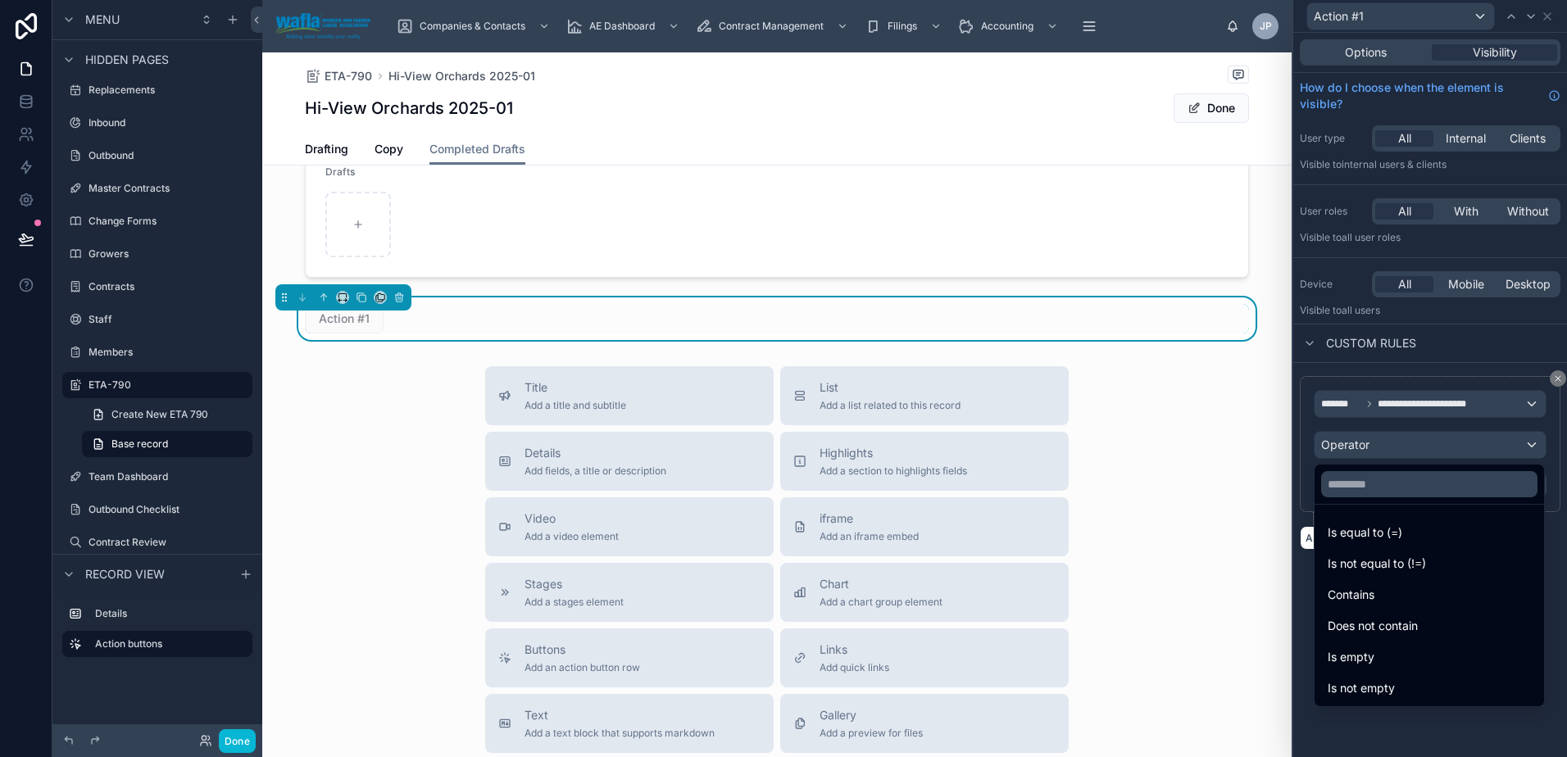
click at [1516, 732] on div at bounding box center [1430, 378] width 274 height 757
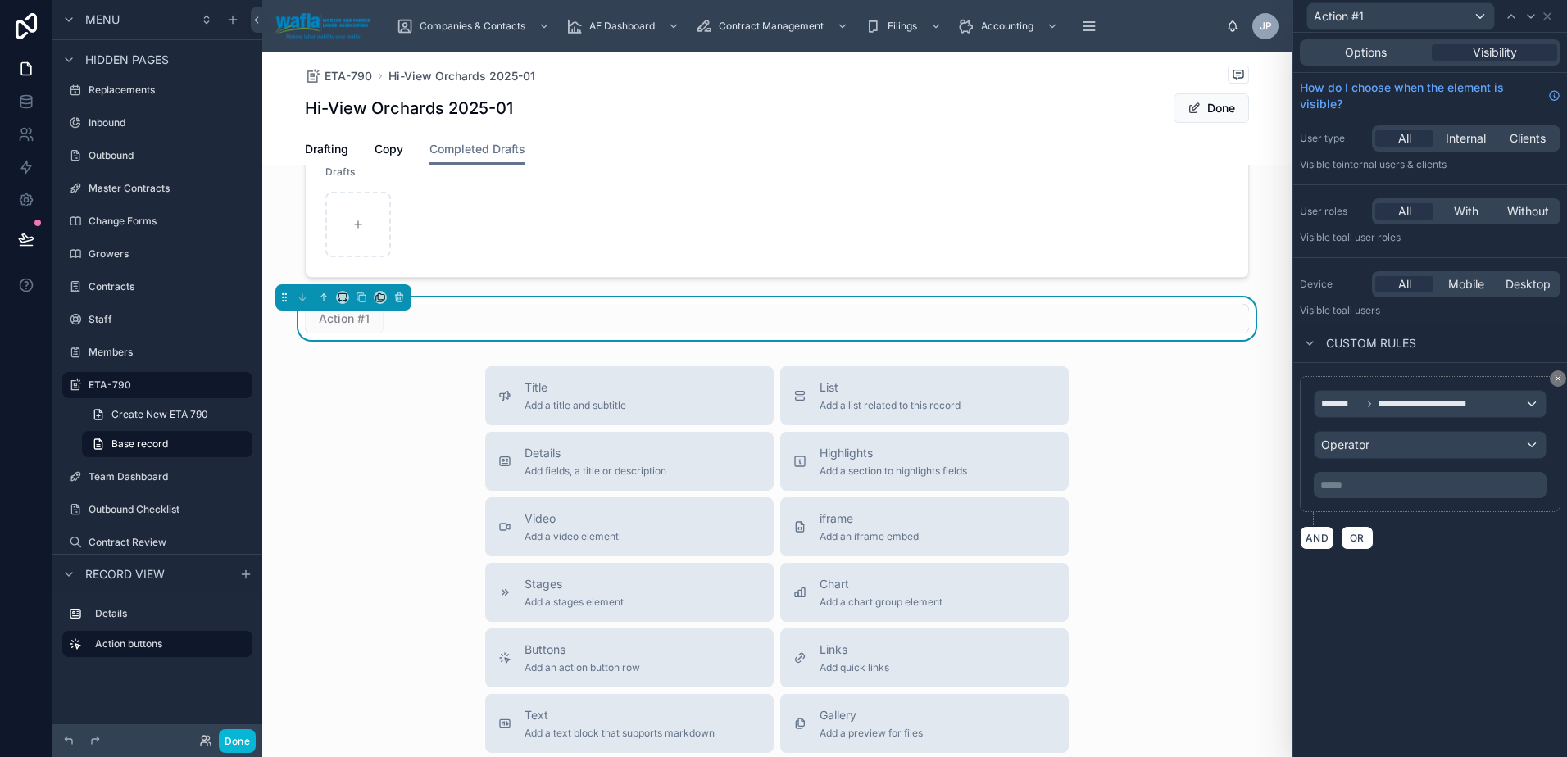
click at [1434, 483] on p "***** ﻿" at bounding box center [1431, 485] width 223 height 16
click at [1438, 583] on div "**********" at bounding box center [1430, 395] width 274 height 724
click at [1556, 379] on icon at bounding box center [1558, 379] width 10 height 10
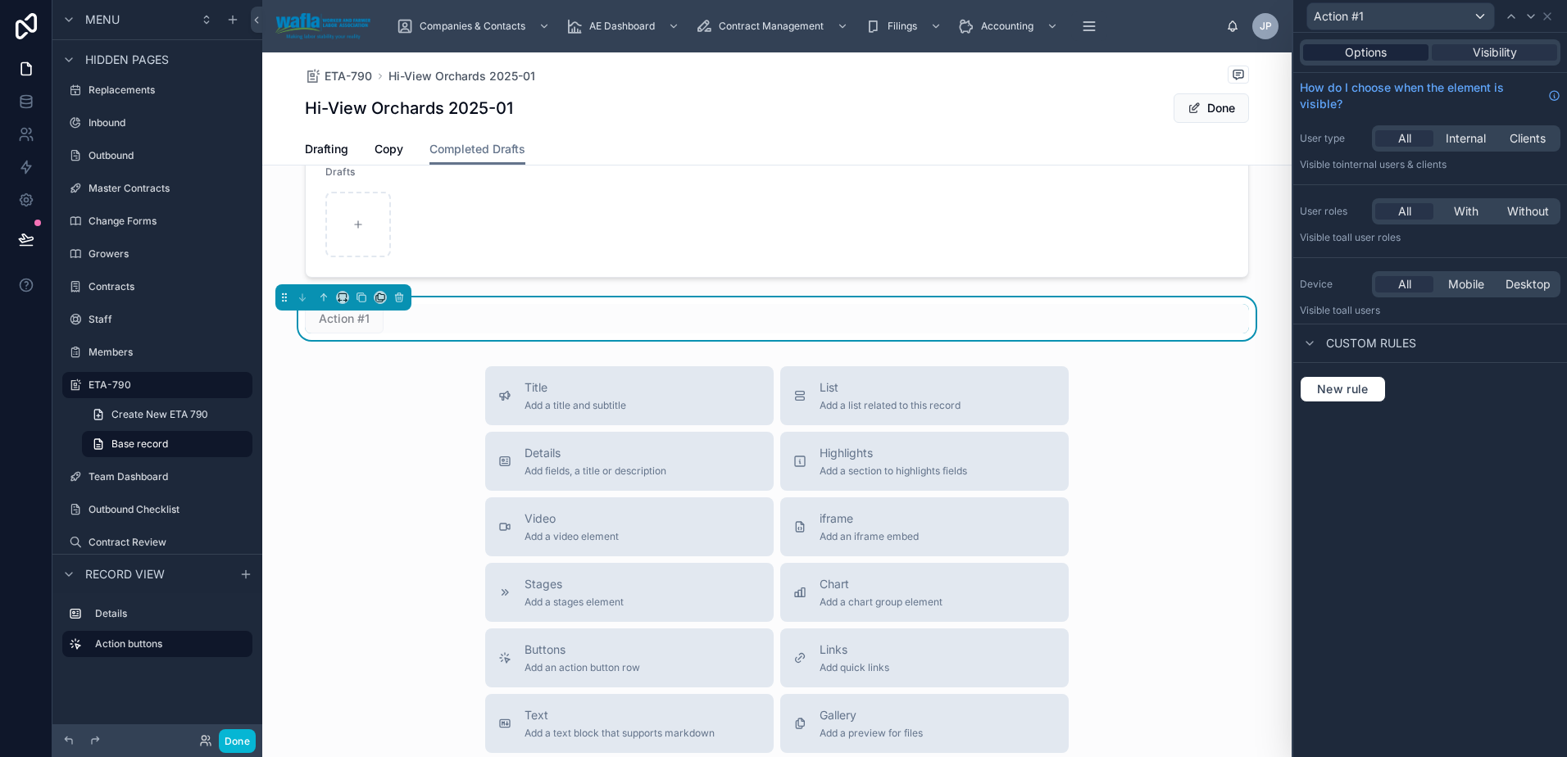
click at [1381, 51] on span "Options" at bounding box center [1366, 52] width 42 height 16
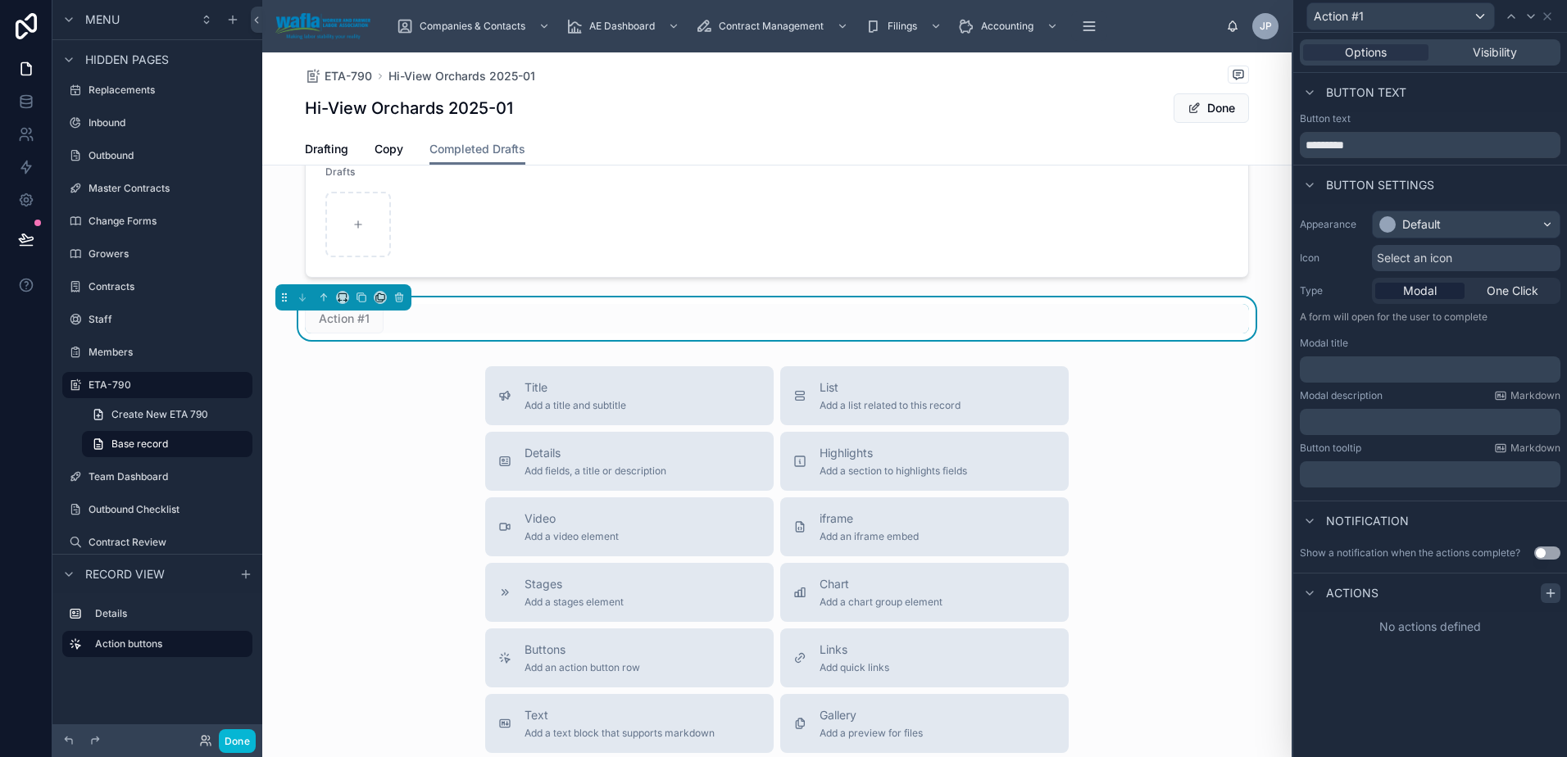
click at [1544, 592] on icon at bounding box center [1550, 593] width 13 height 13
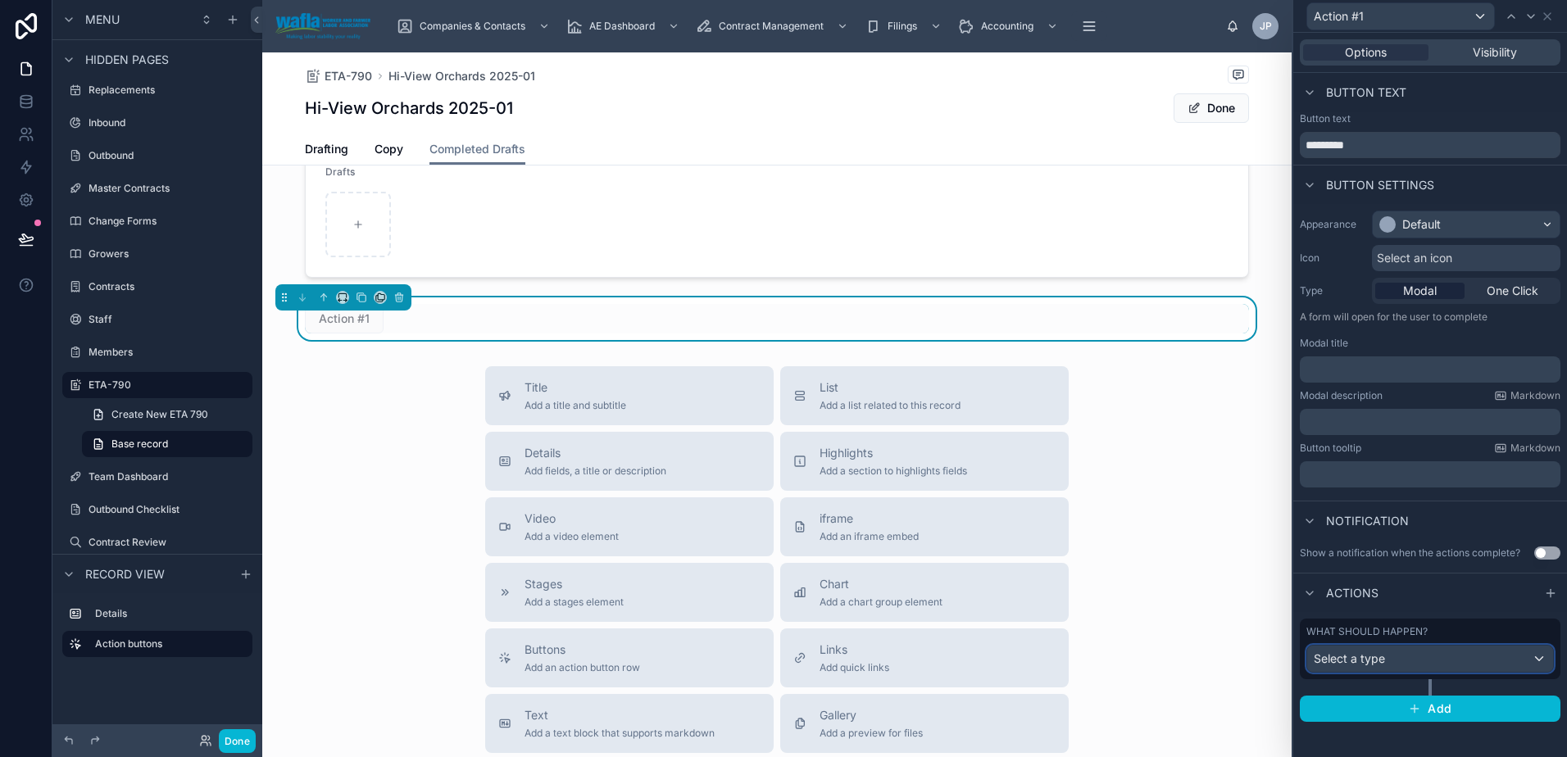
click at [1474, 664] on div "Select a type" at bounding box center [1430, 659] width 246 height 26
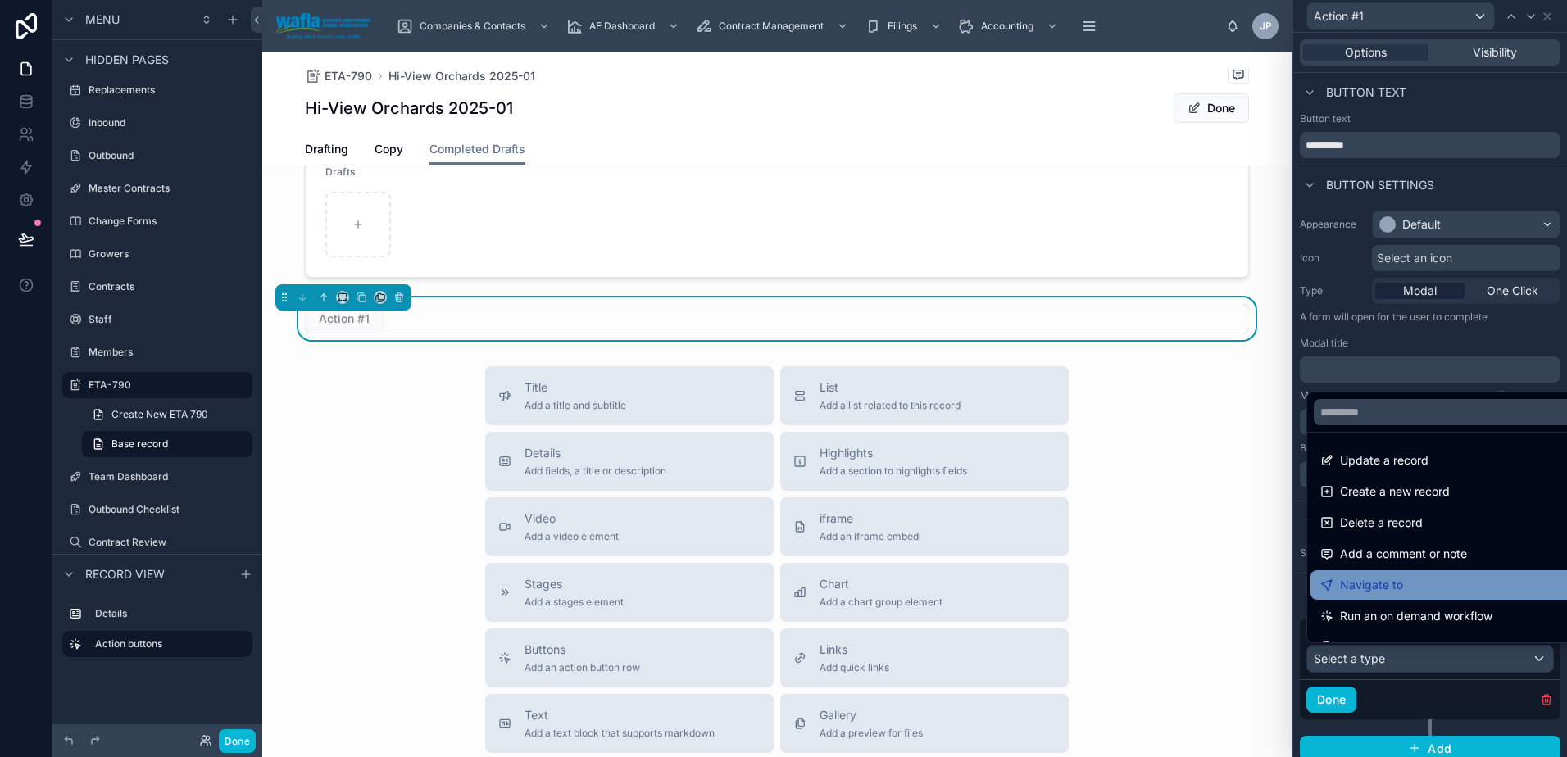
click at [1480, 588] on div "Navigate to" at bounding box center [1448, 585] width 257 height 20
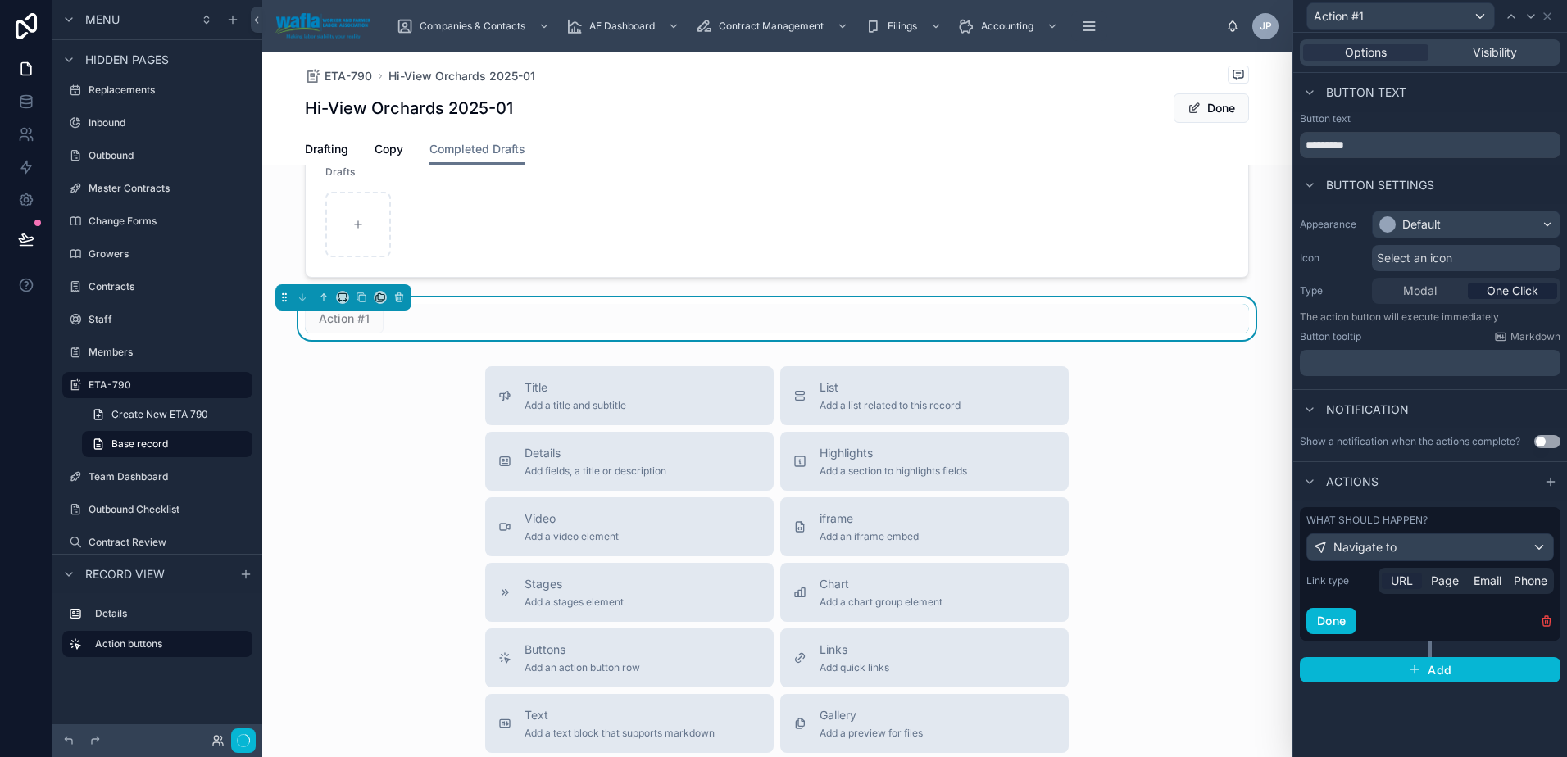
click at [1410, 577] on span "URL" at bounding box center [1402, 581] width 22 height 16
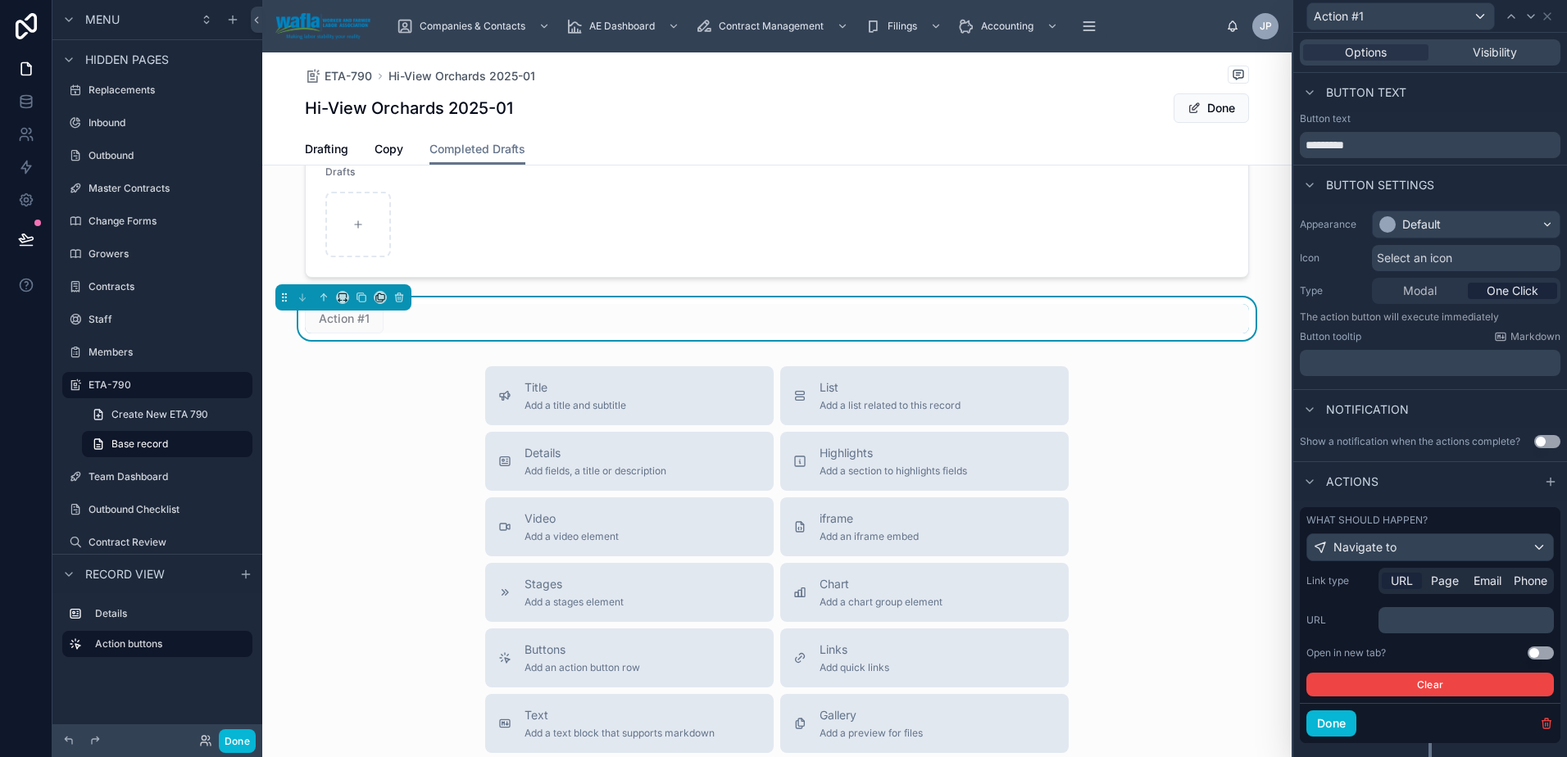
click at [1405, 624] on p "﻿" at bounding box center [1468, 620] width 166 height 16
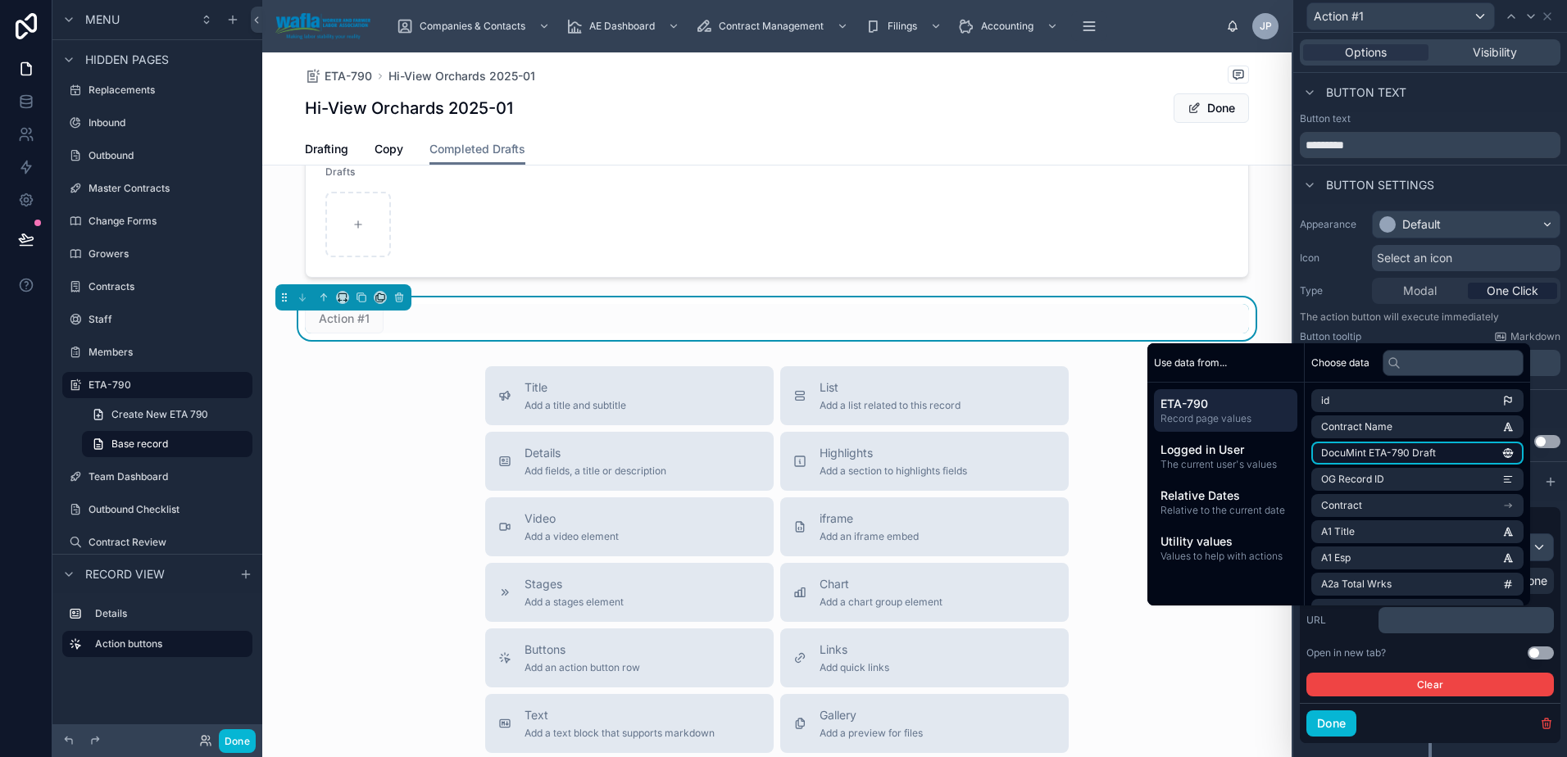
click at [1409, 452] on span "DocuMint ETA-790 Draft" at bounding box center [1378, 453] width 115 height 13
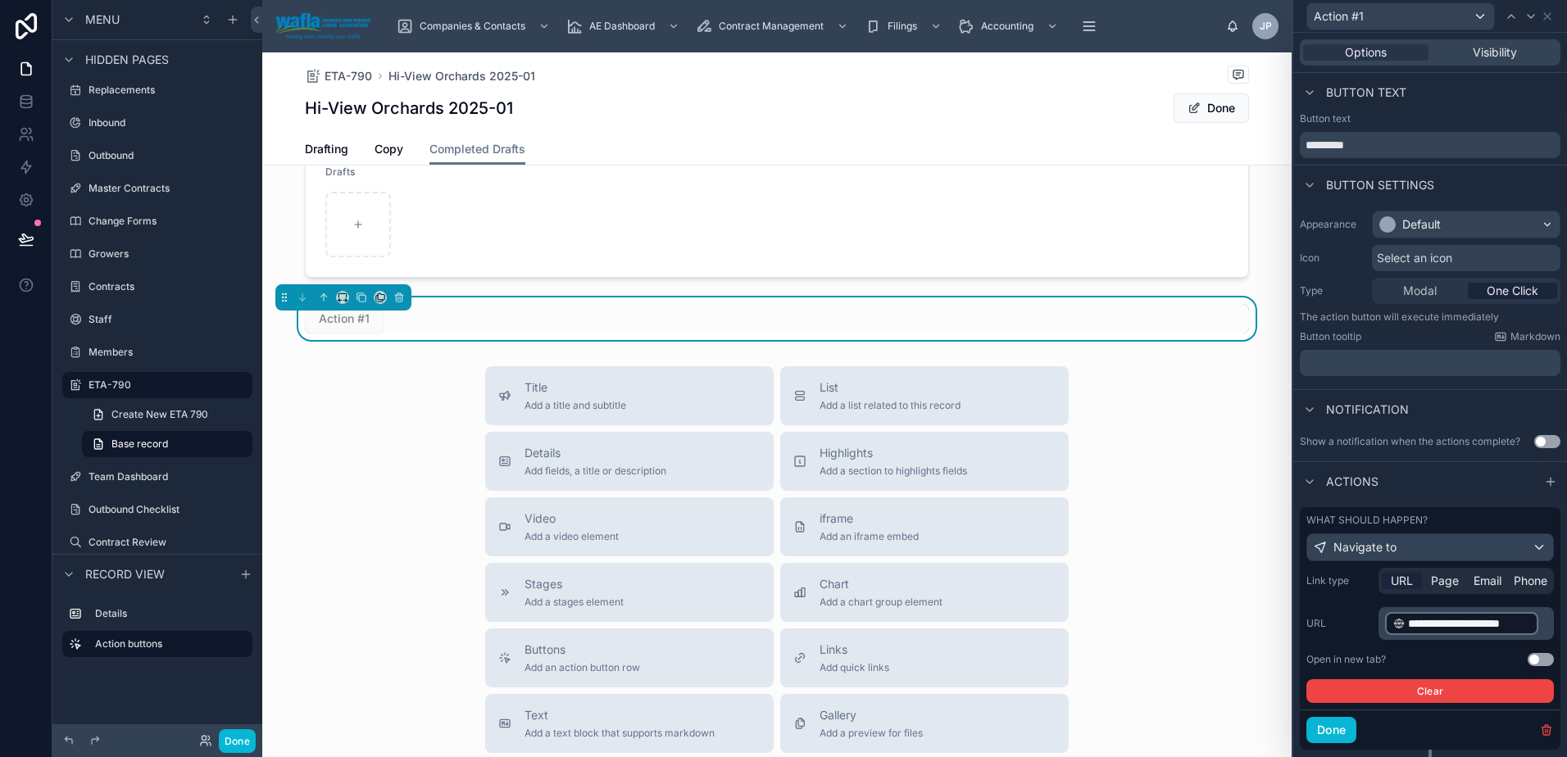
click at [1527, 657] on button "Use setting" at bounding box center [1540, 659] width 26 height 13
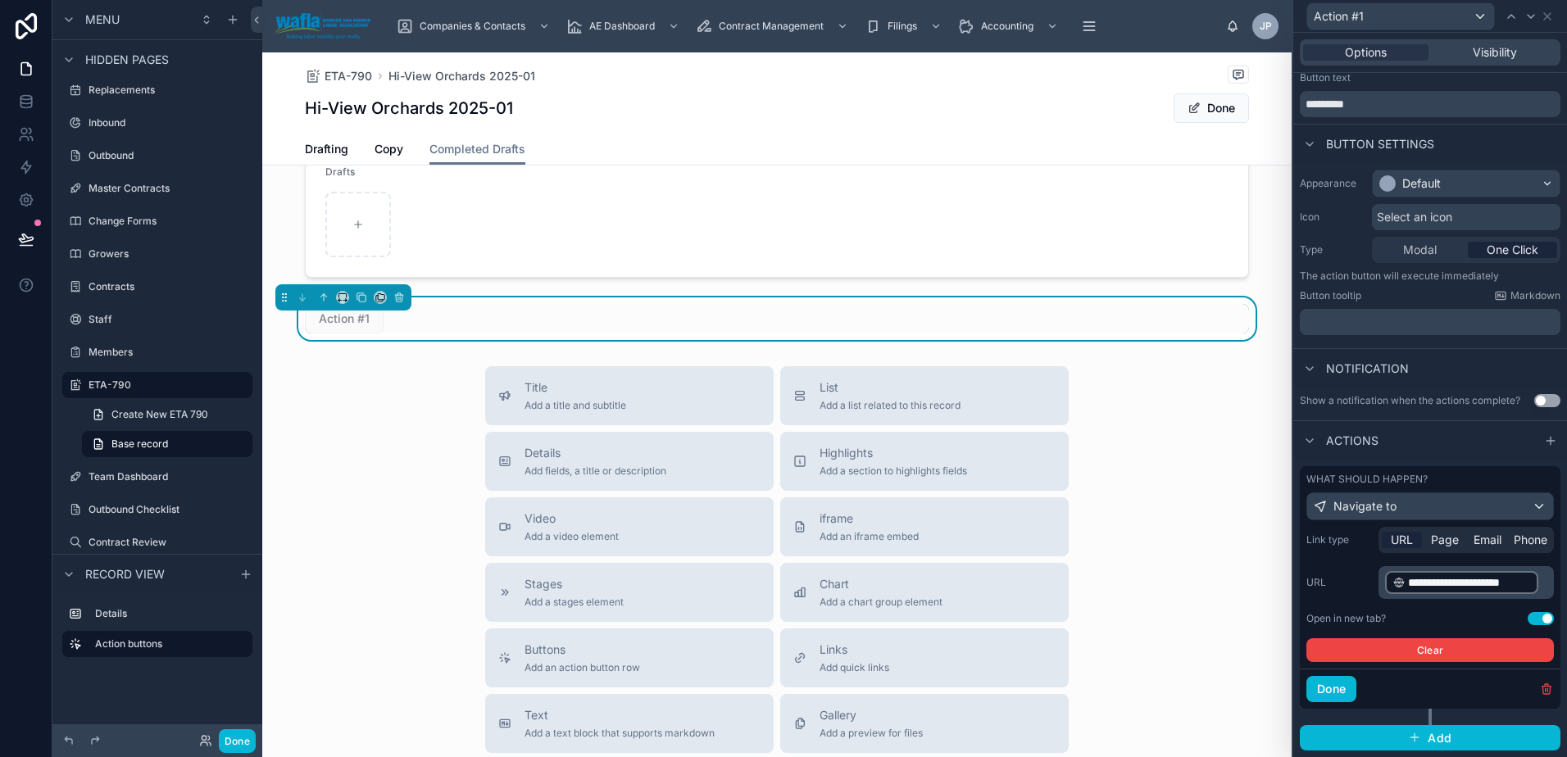
scroll to position [0, 0]
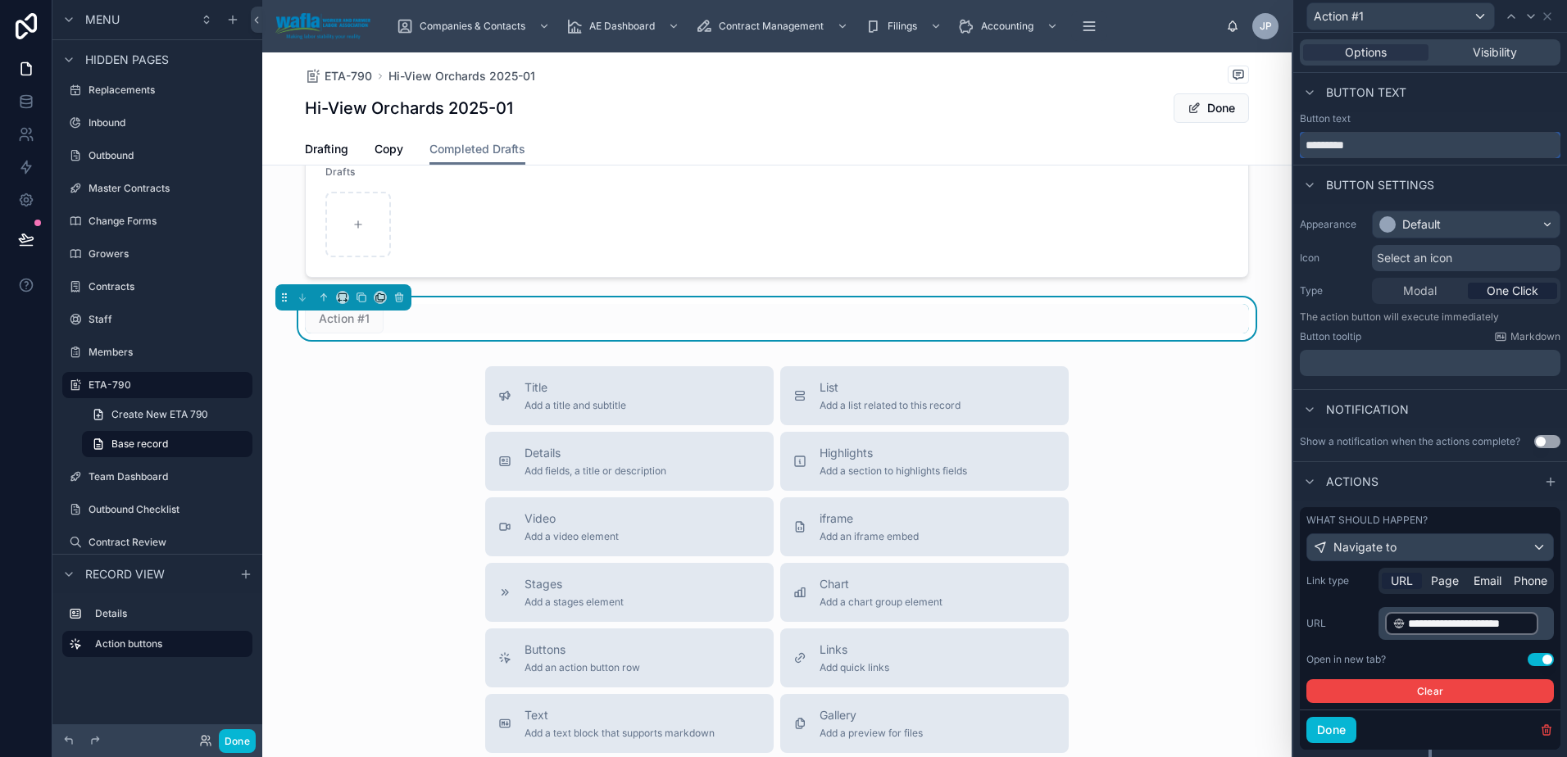
drag, startPoint x: 1387, startPoint y: 142, endPoint x: 1292, endPoint y: 143, distance: 95.1
click at [1292, 143] on div "**********" at bounding box center [1428, 378] width 275 height 757
click at [1356, 151] on input "**********" at bounding box center [1430, 145] width 261 height 26
click at [1395, 147] on input "**********" at bounding box center [1430, 145] width 261 height 26
type input "**********"
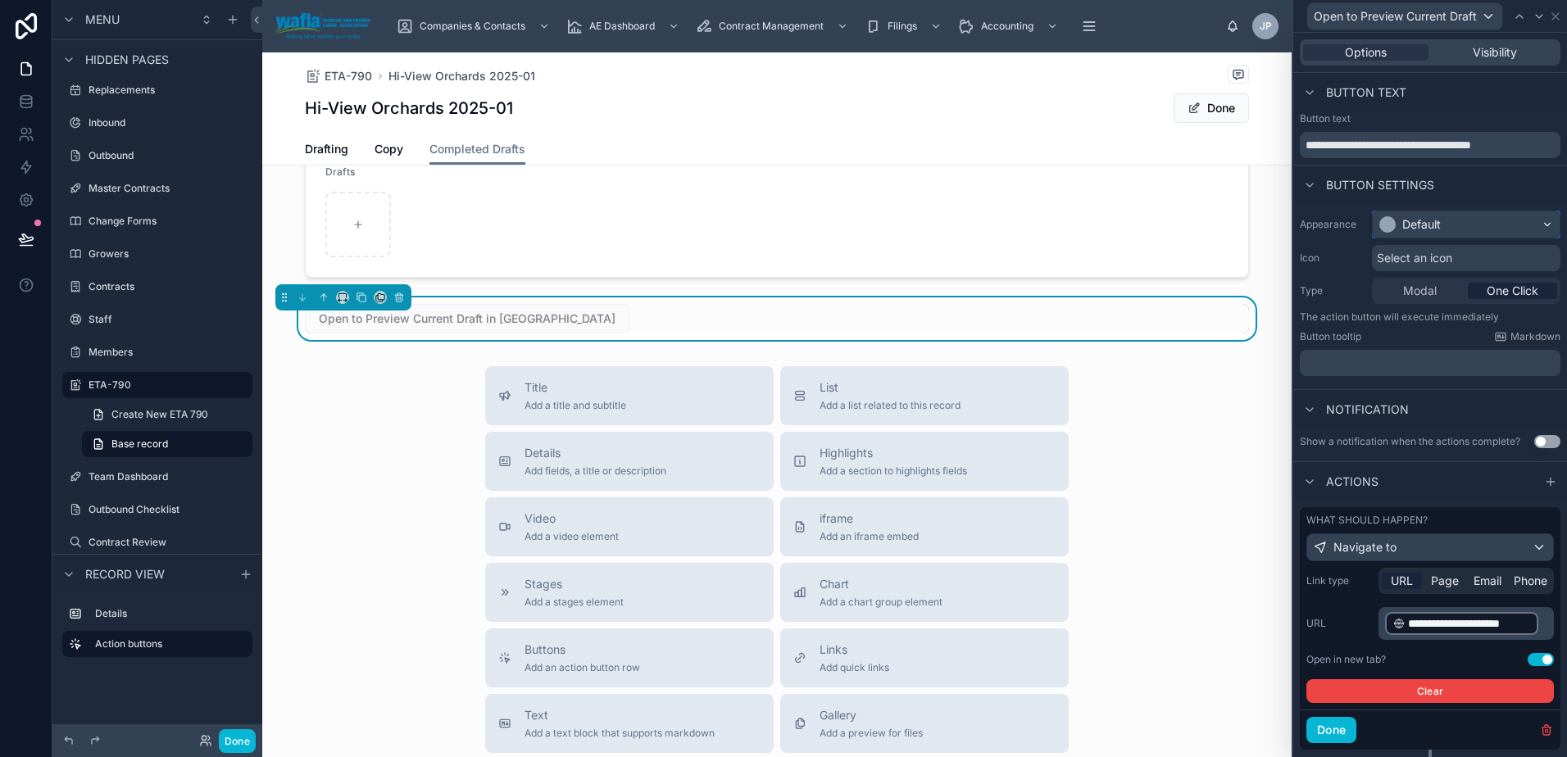
click at [1476, 229] on div "Default" at bounding box center [1466, 224] width 187 height 26
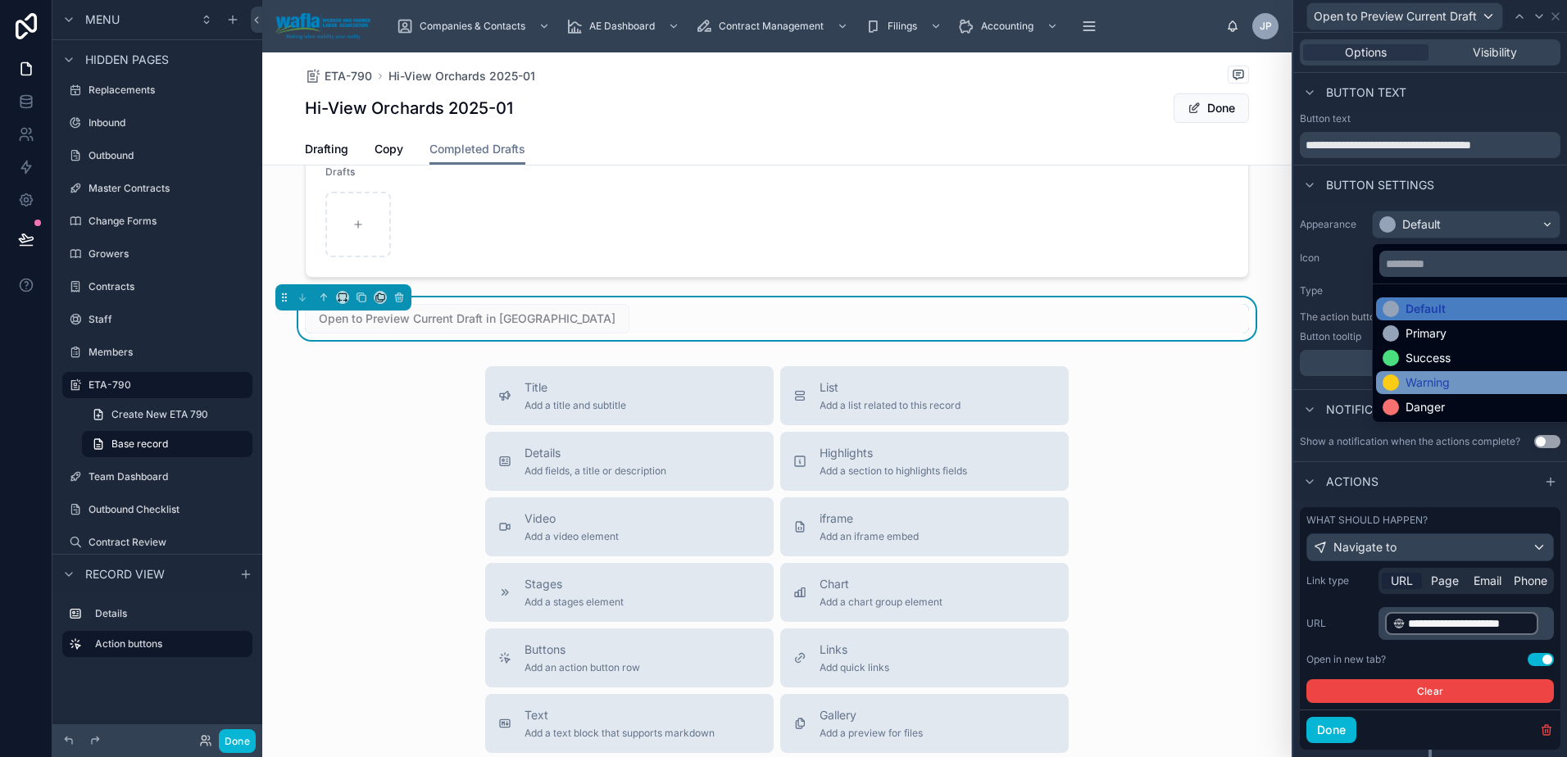
click at [1467, 376] on div "Warning" at bounding box center [1478, 382] width 193 height 16
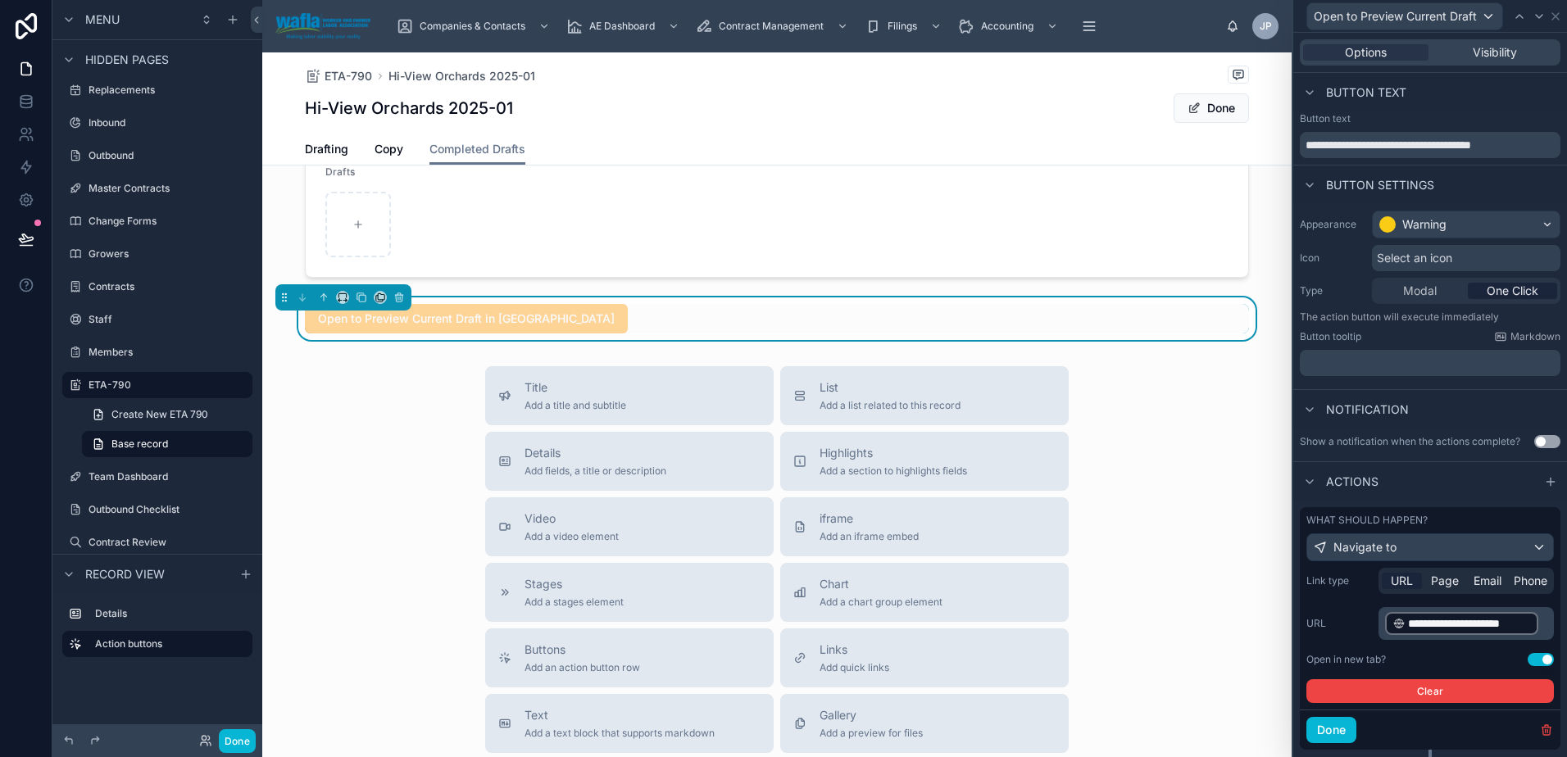
click at [1418, 264] on span "Select an icon" at bounding box center [1414, 258] width 75 height 16
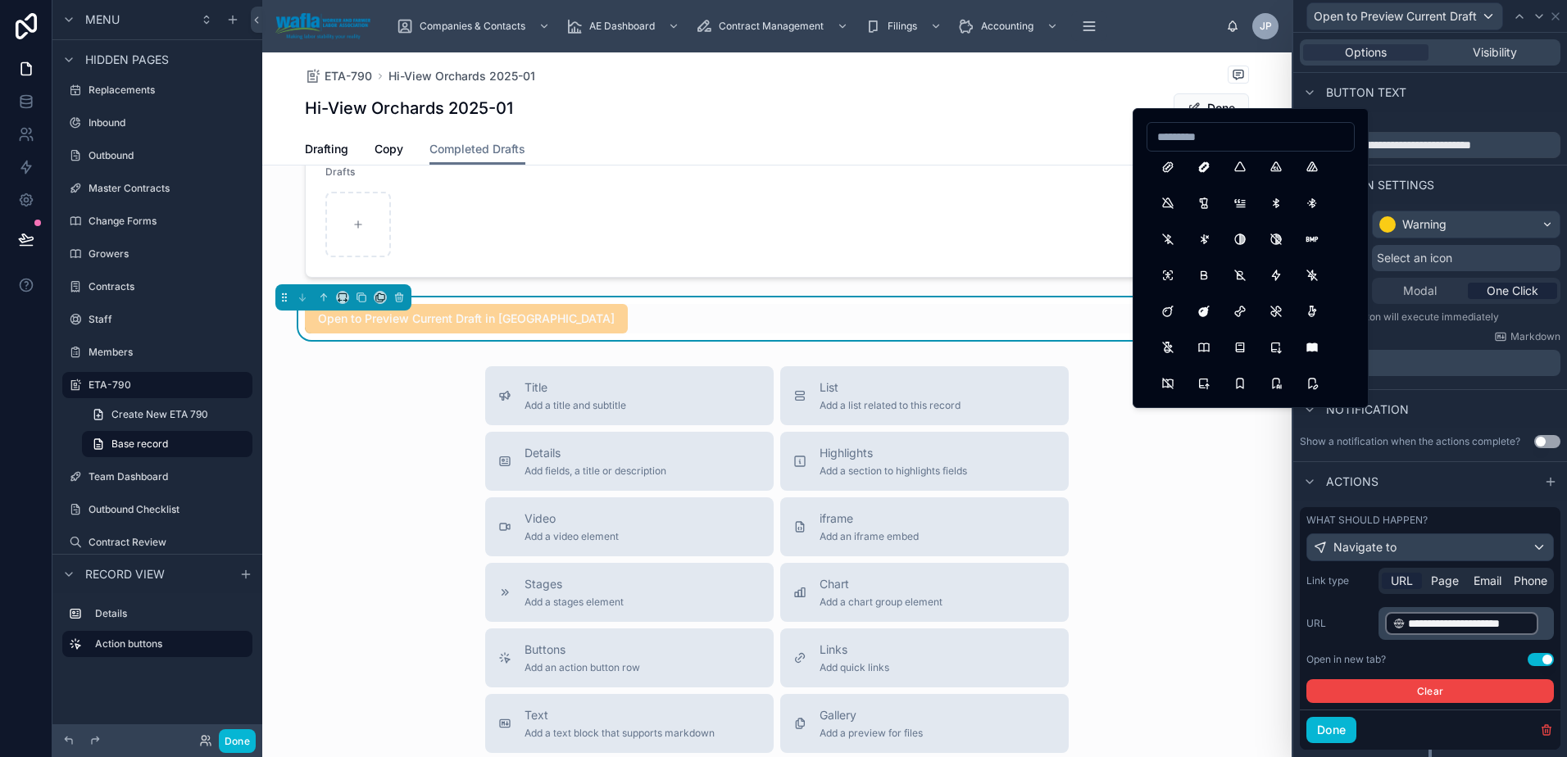
scroll to position [4092, 0]
click at [1168, 262] on button "BookmarkFilled" at bounding box center [1168, 263] width 30 height 30
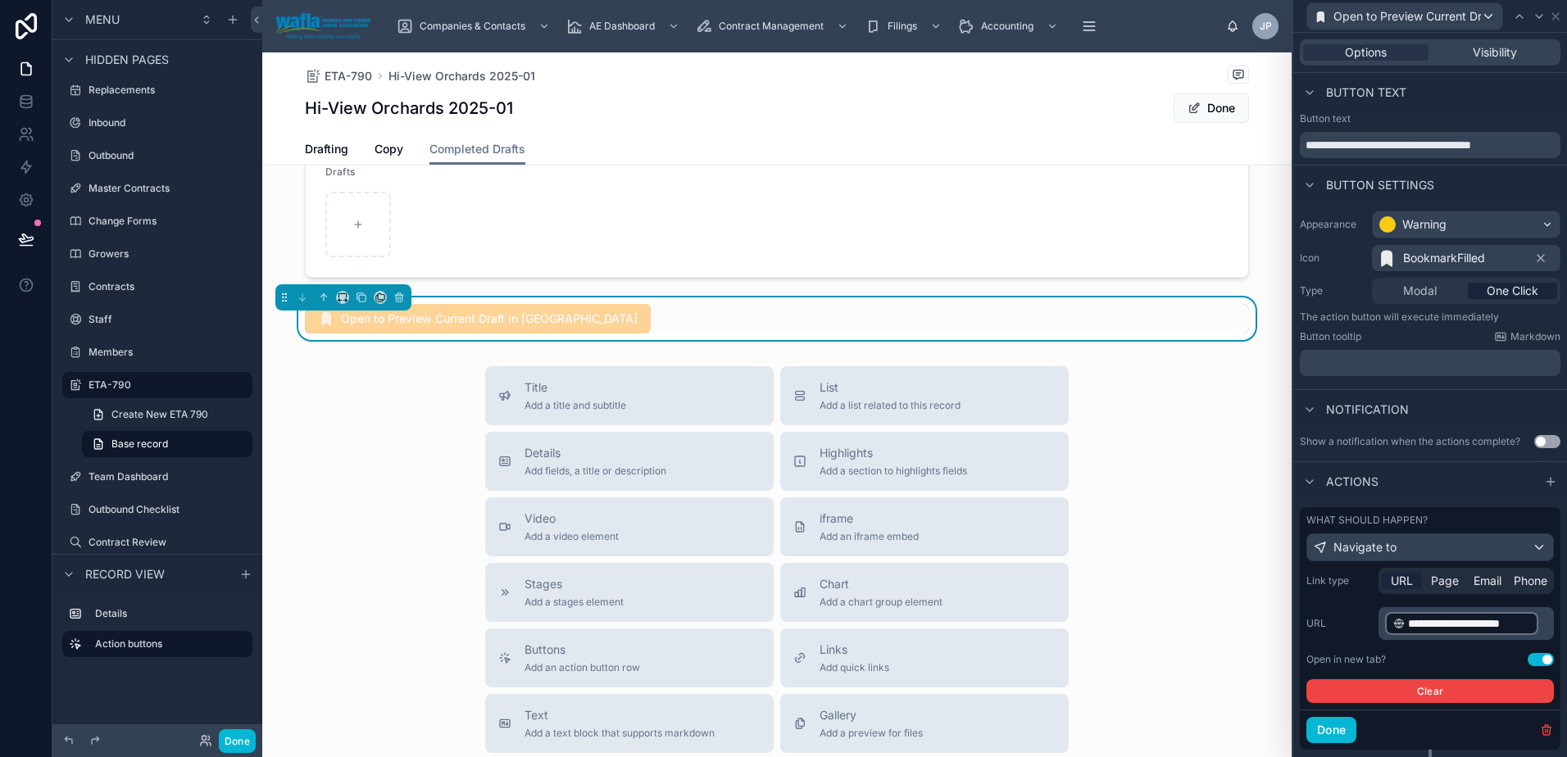
click at [1104, 500] on div "Title Add a title and subtitle List Add a list related to this record Details A…" at bounding box center [776, 657] width 1029 height 583
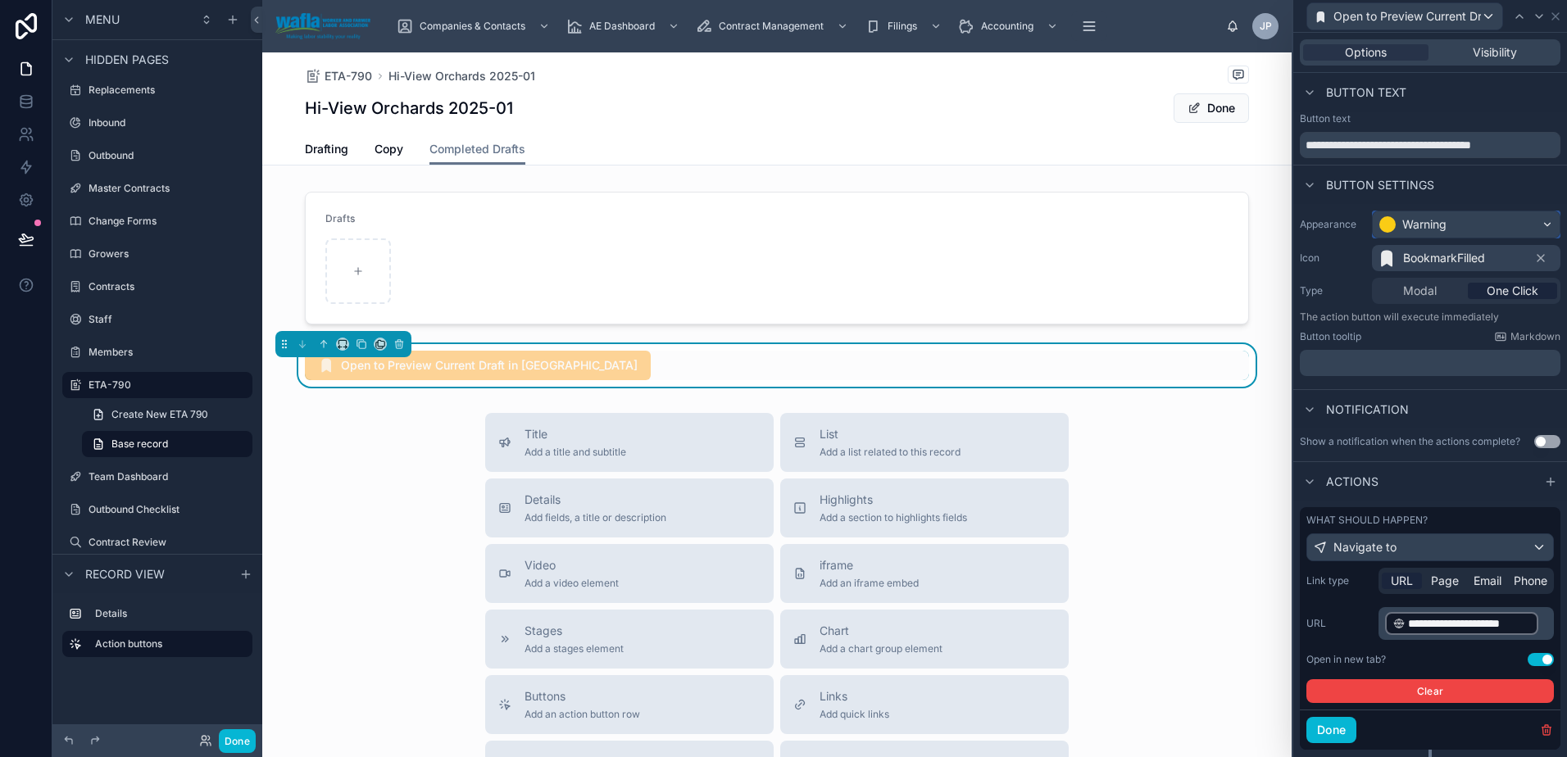
click at [1420, 232] on div "Warning" at bounding box center [1424, 224] width 44 height 16
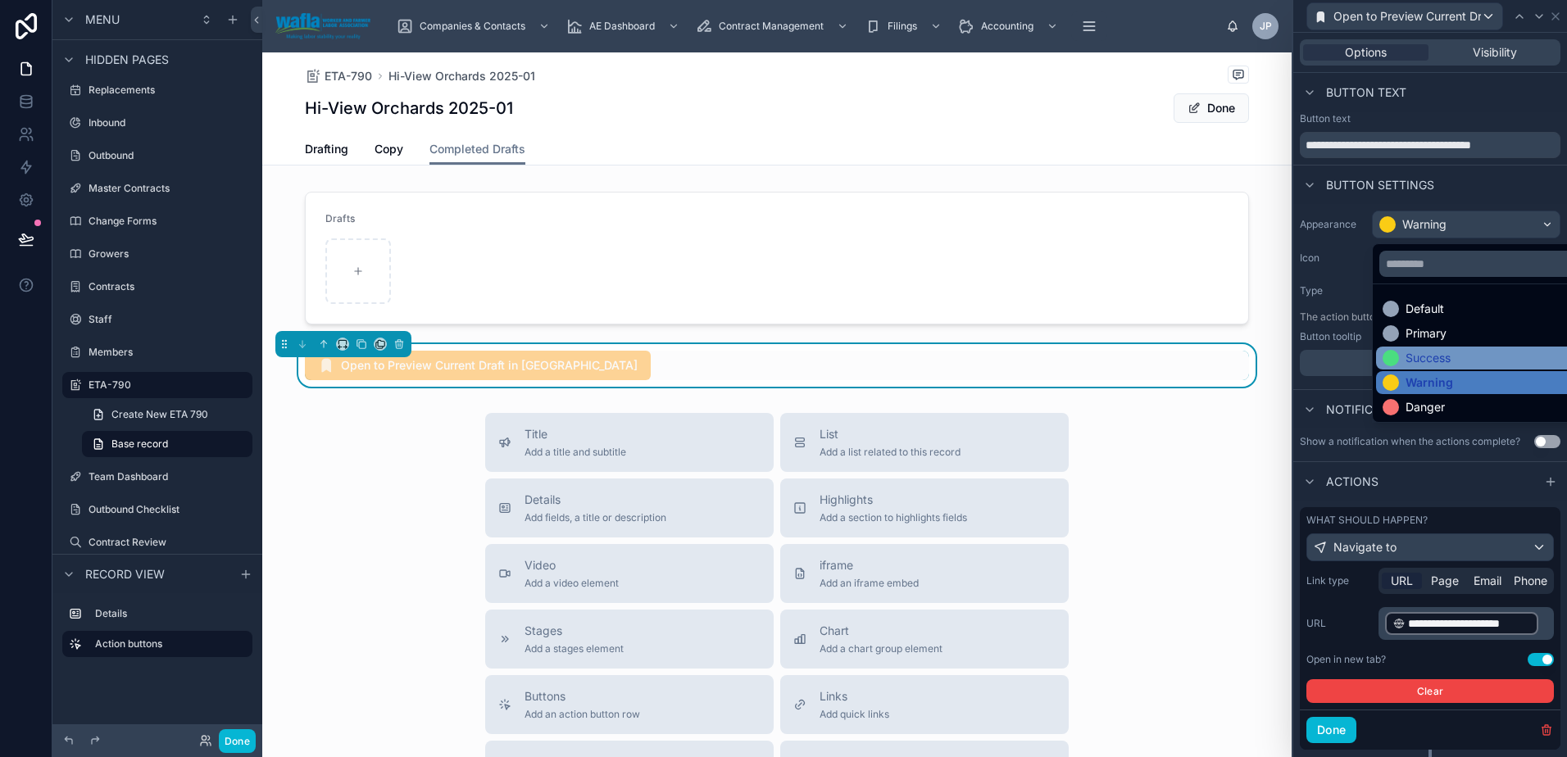
click at [1432, 356] on div "Success" at bounding box center [1427, 358] width 45 height 16
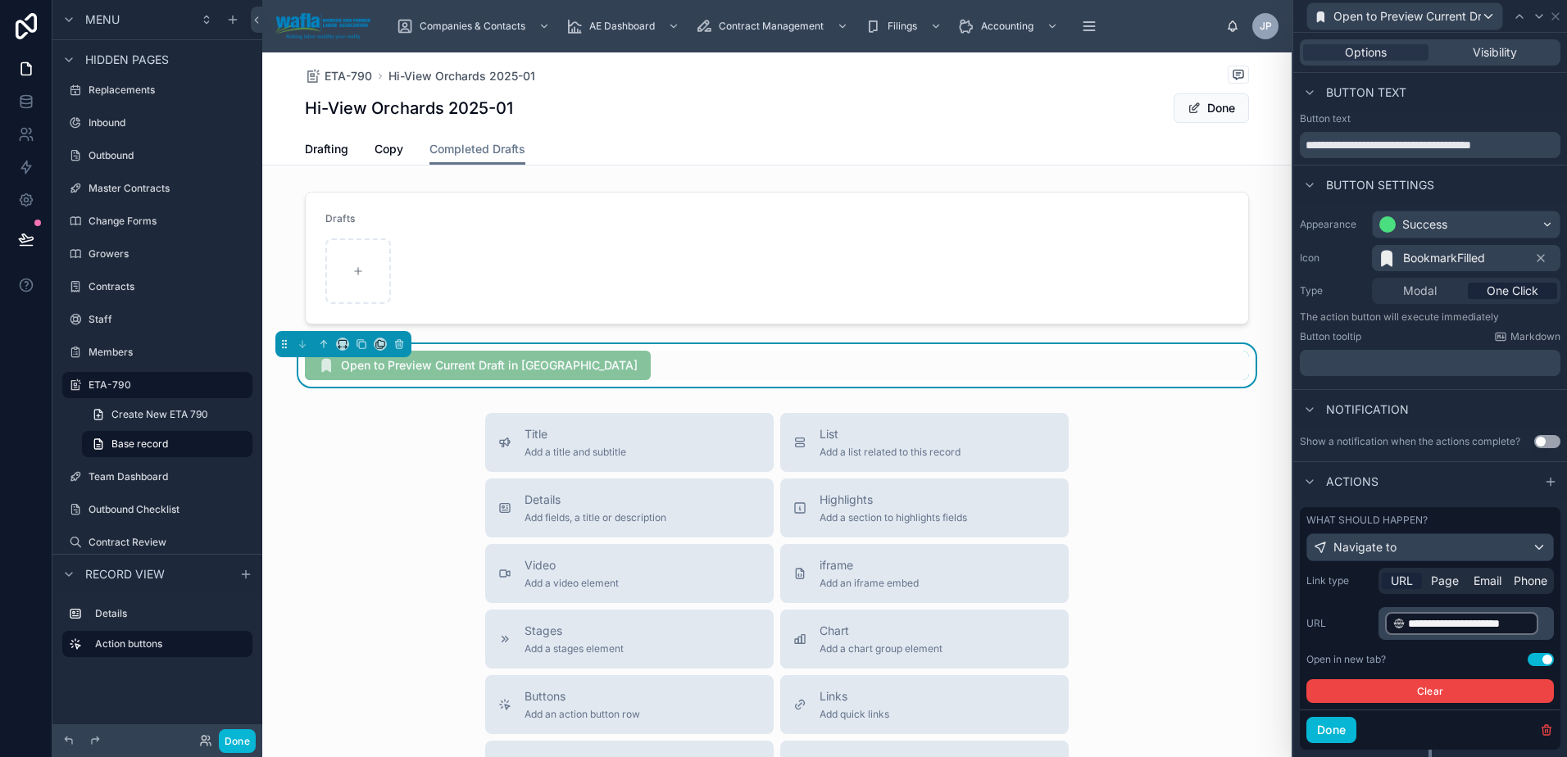
click at [1209, 447] on div "Title Add a title and subtitle List Add a list related to this record Details A…" at bounding box center [776, 704] width 1029 height 583
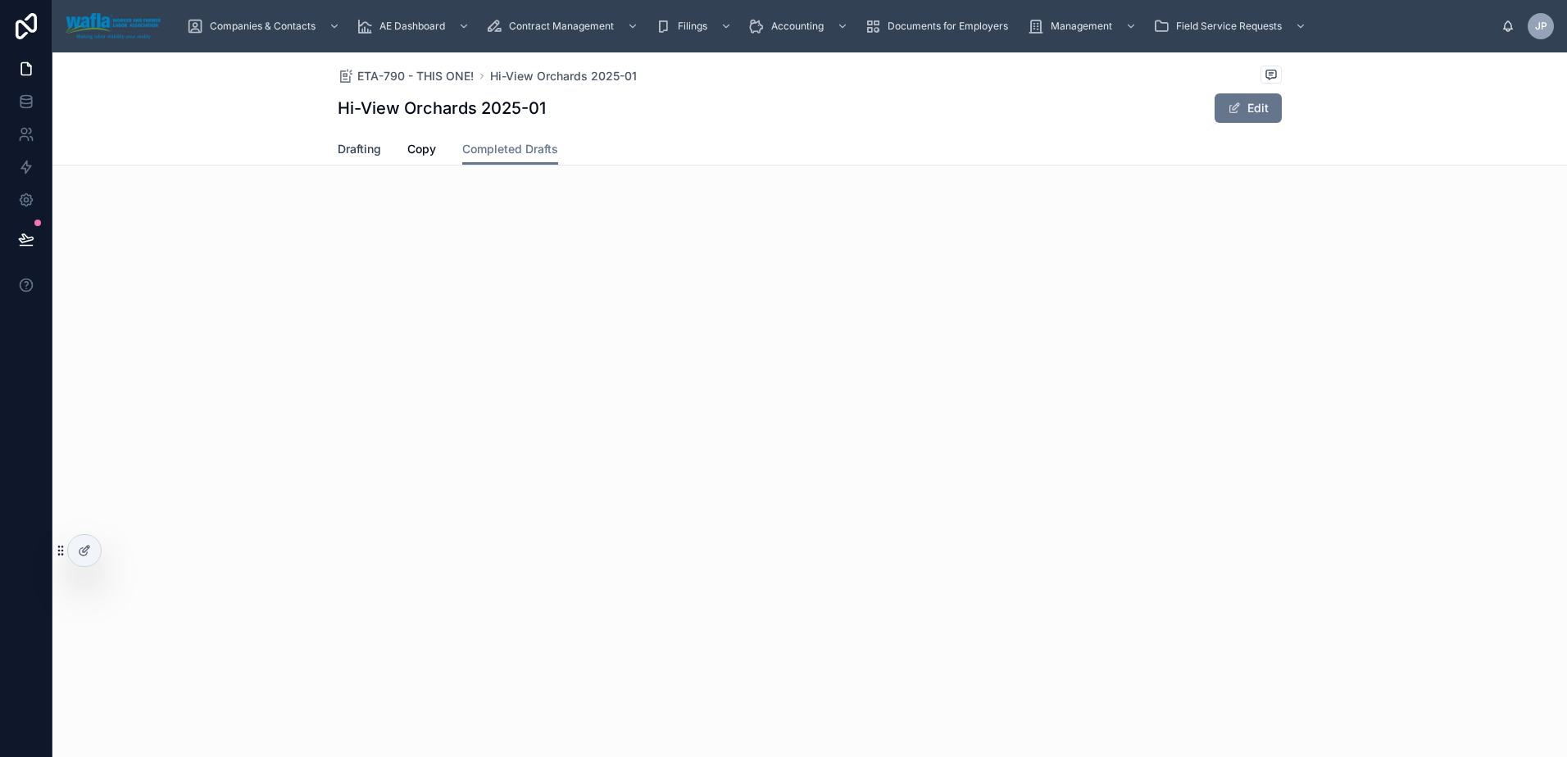
click at [379, 153] on span "Drafting" at bounding box center [359, 149] width 43 height 16
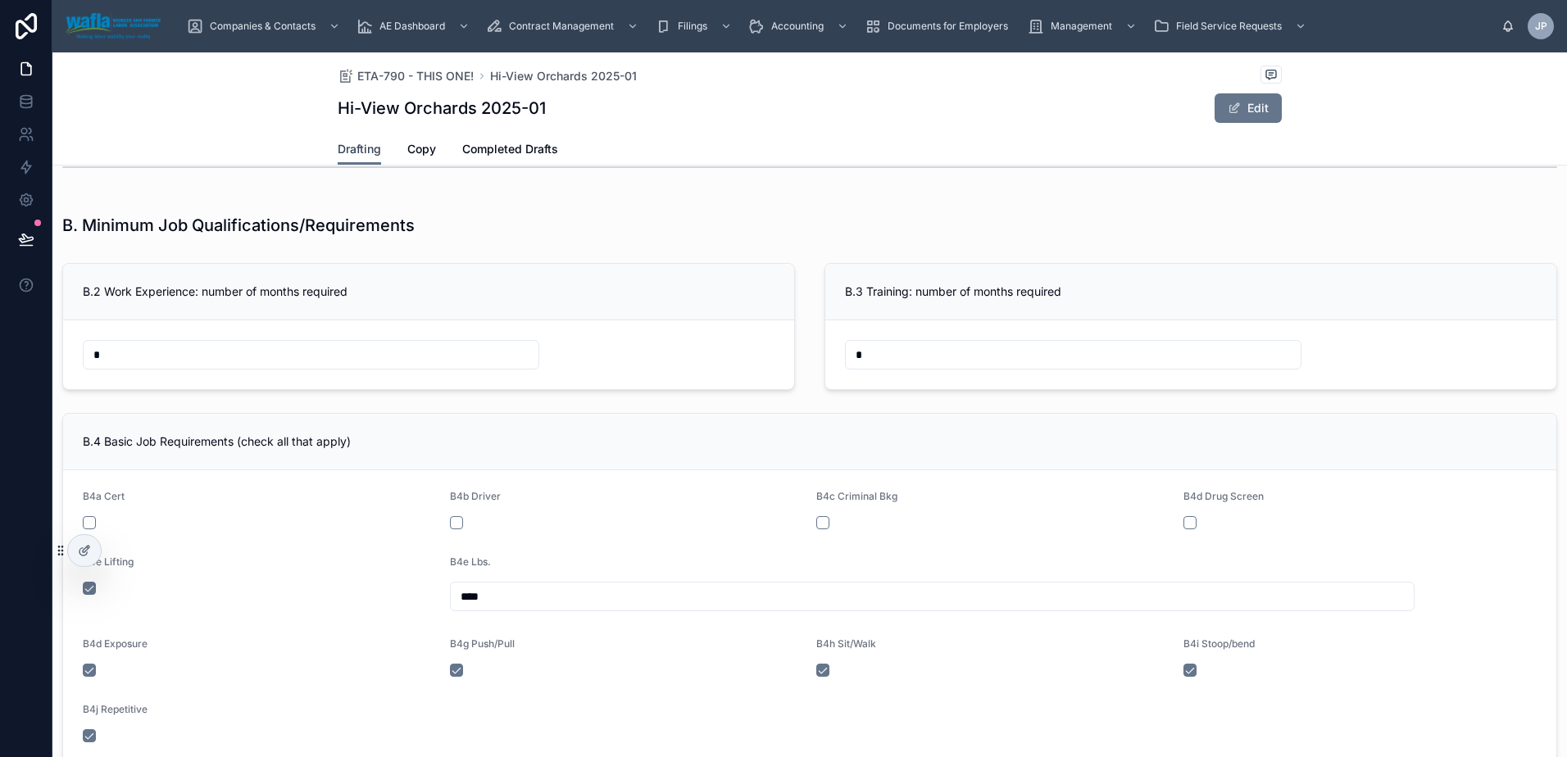
scroll to position [2950, 0]
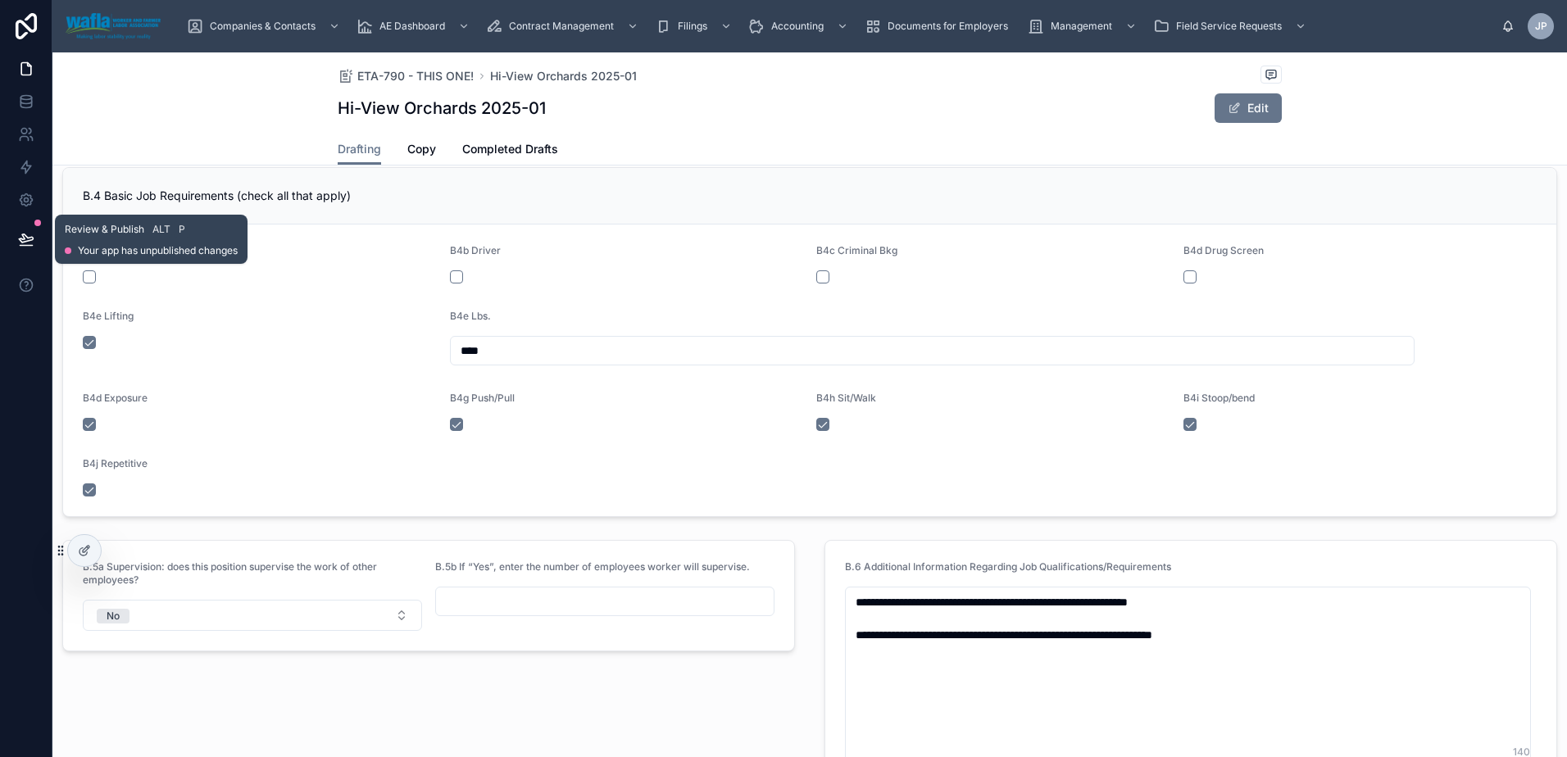
click at [26, 238] on icon at bounding box center [26, 238] width 14 height 8
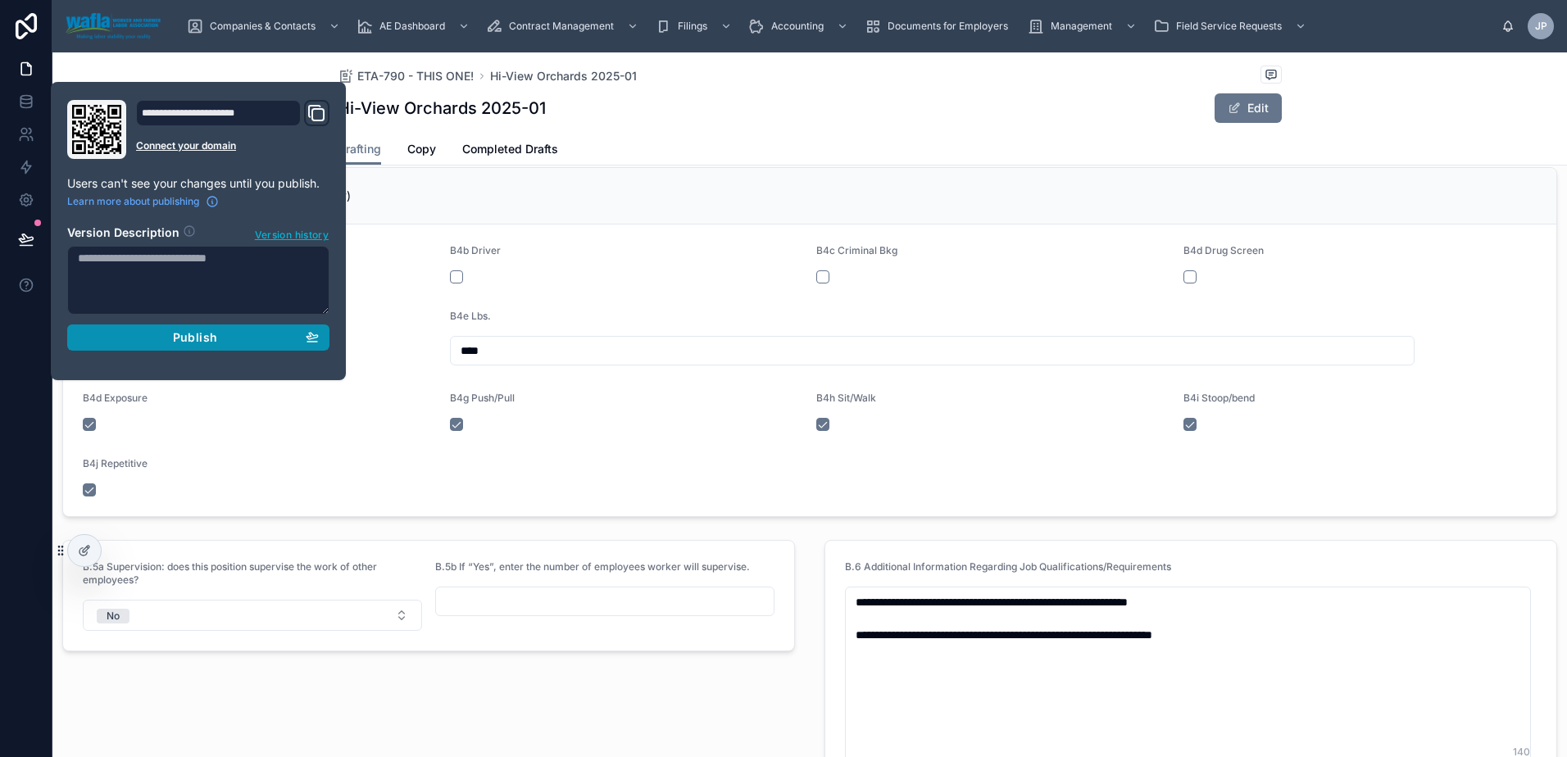
click at [122, 332] on div "Publish" at bounding box center [198, 337] width 241 height 15
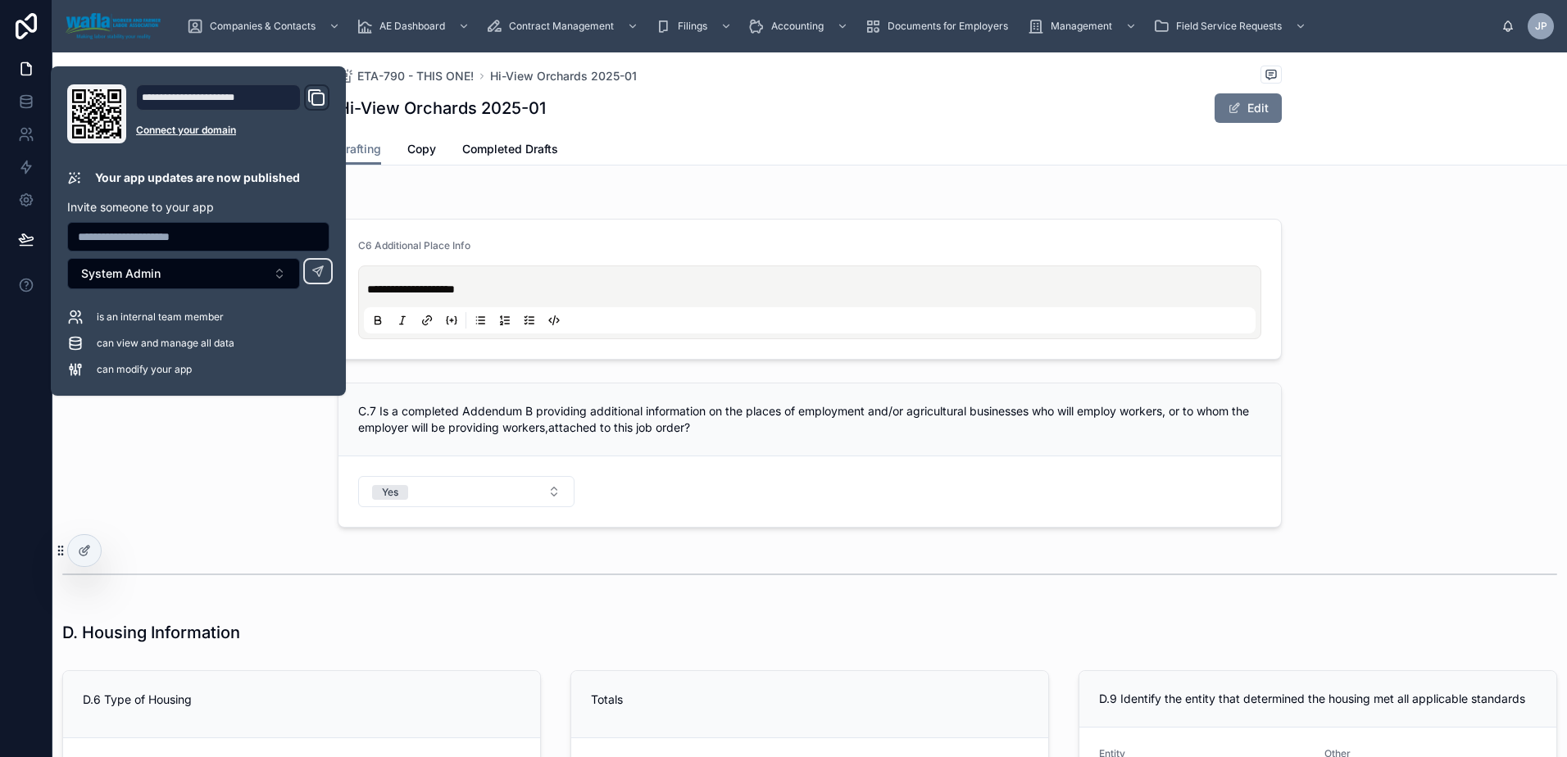
scroll to position [3998, 0]
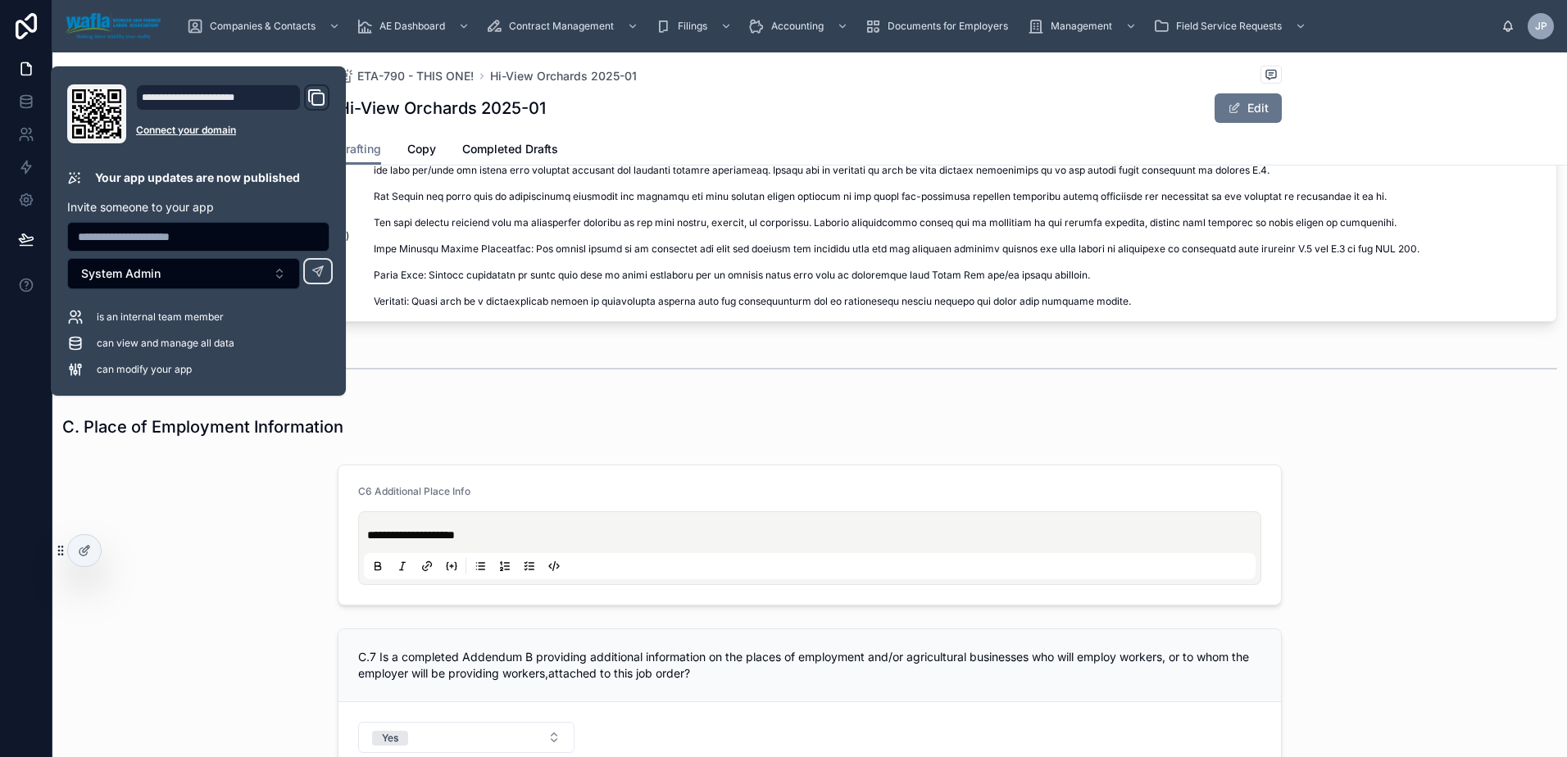
click at [452, 350] on div at bounding box center [809, 368] width 1495 height 41
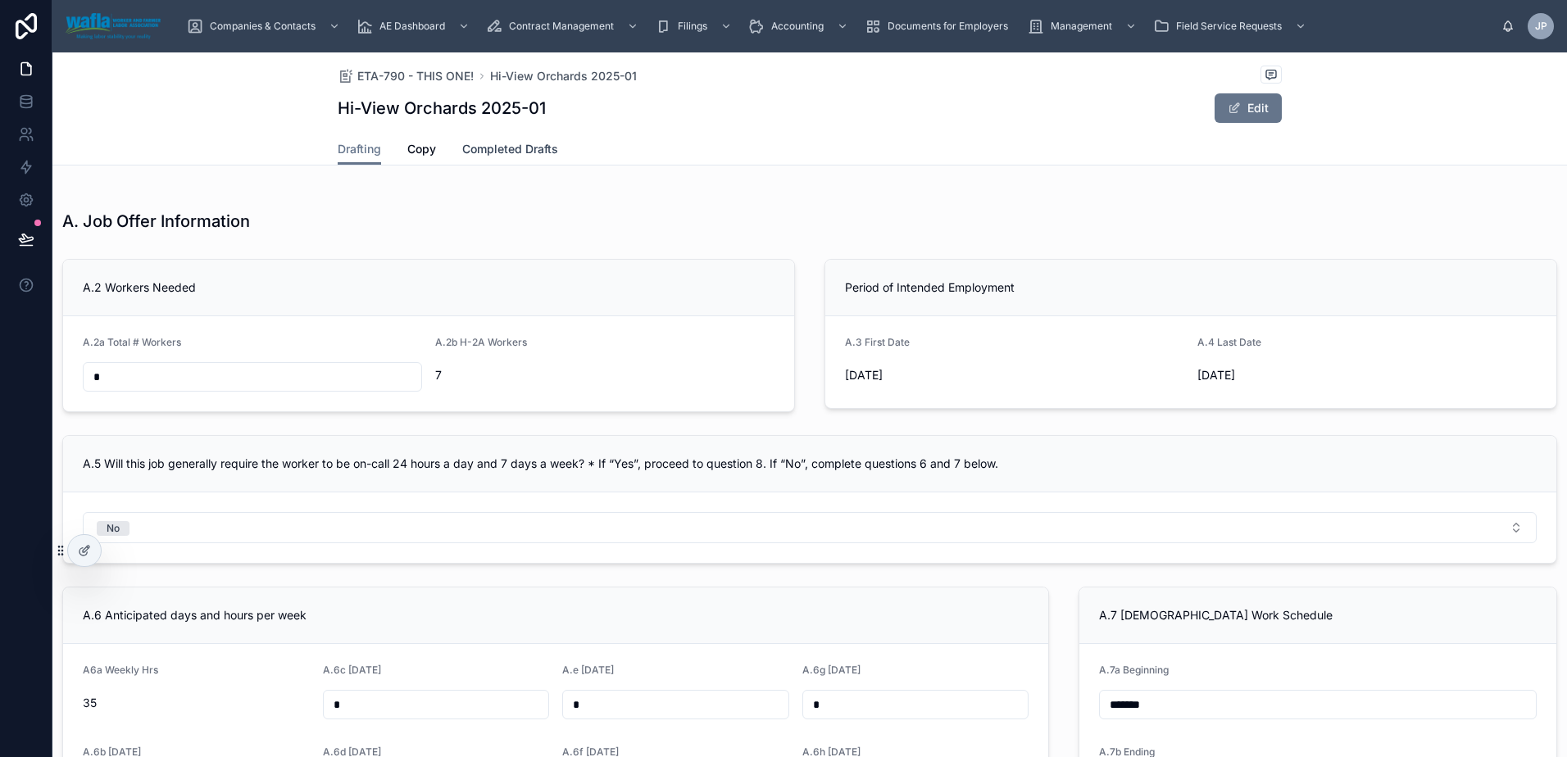
scroll to position [48, 0]
click at [513, 152] on span "Completed Drafts" at bounding box center [510, 149] width 96 height 16
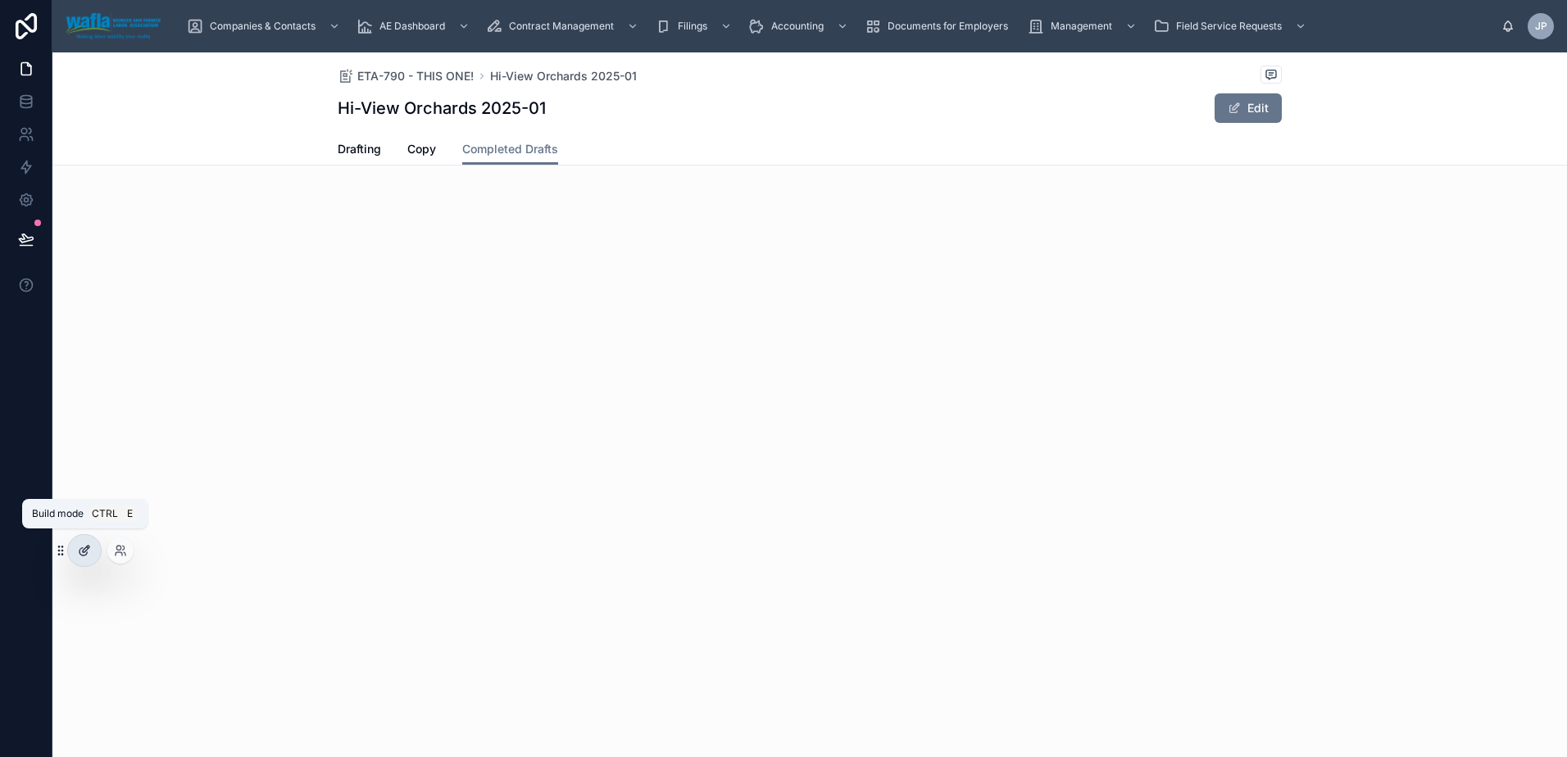
click at [89, 551] on icon at bounding box center [84, 550] width 13 height 13
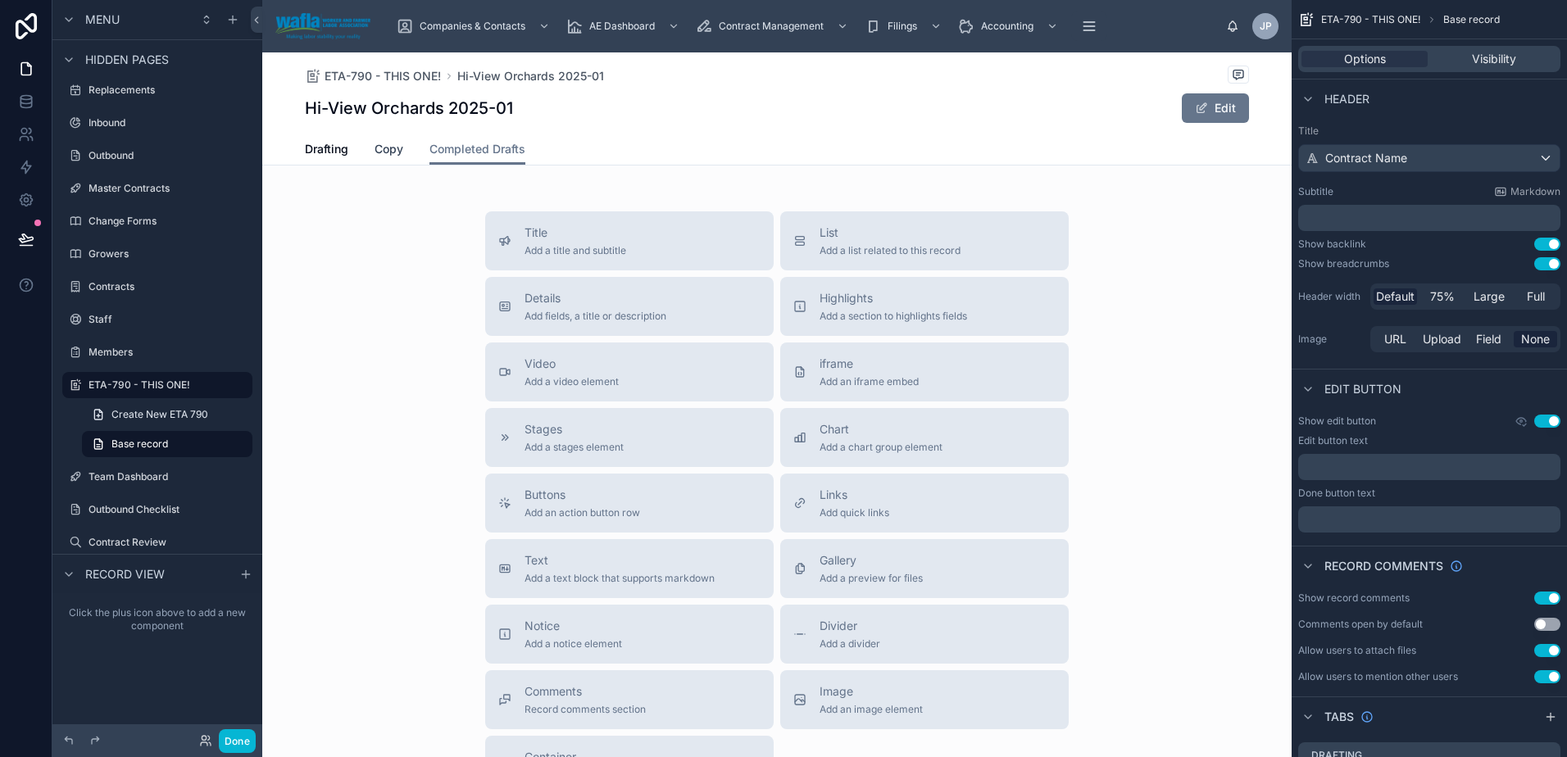
click at [374, 149] on span "Copy" at bounding box center [388, 149] width 29 height 16
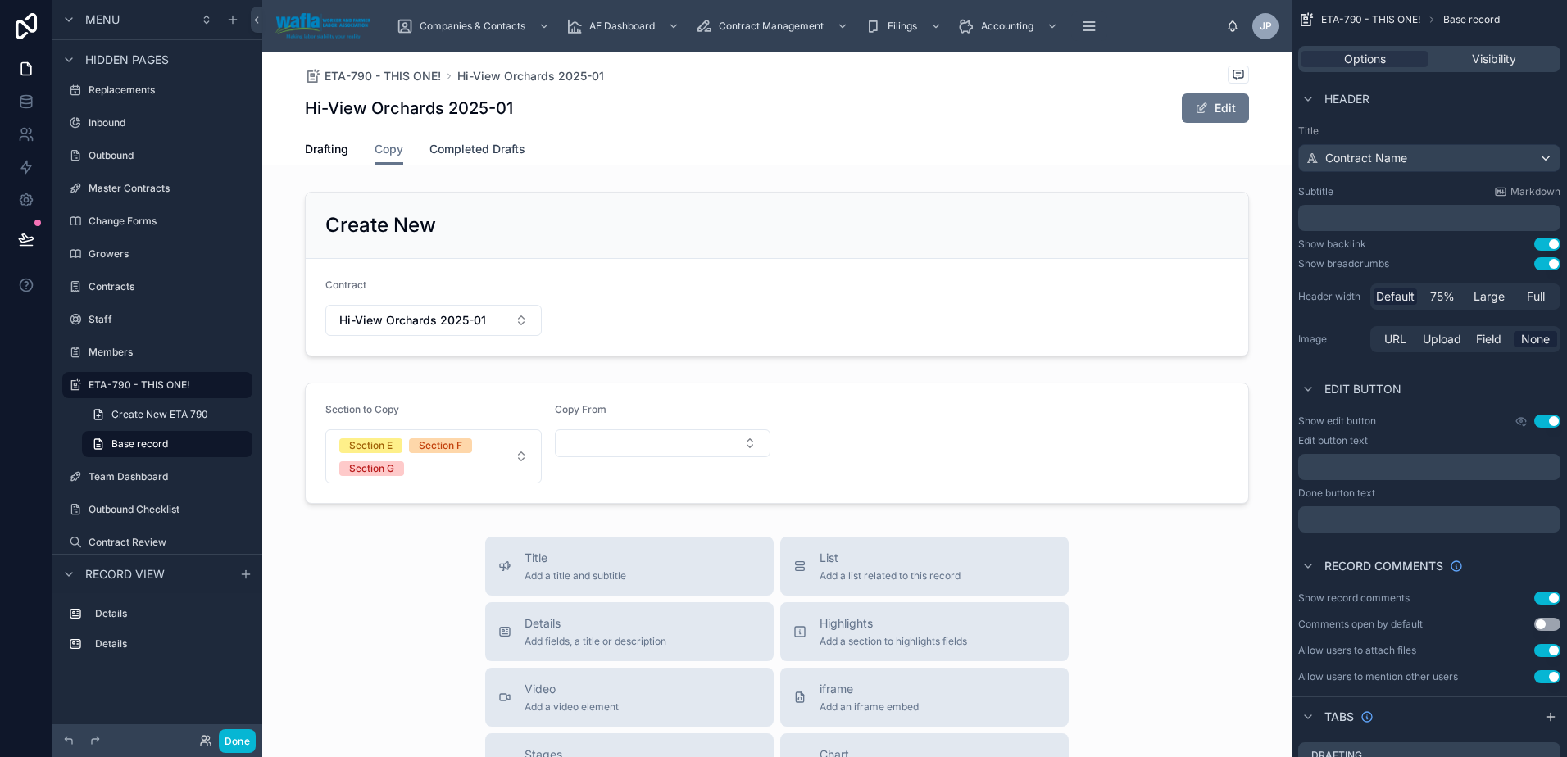
click at [489, 149] on span "Completed Drafts" at bounding box center [477, 149] width 96 height 16
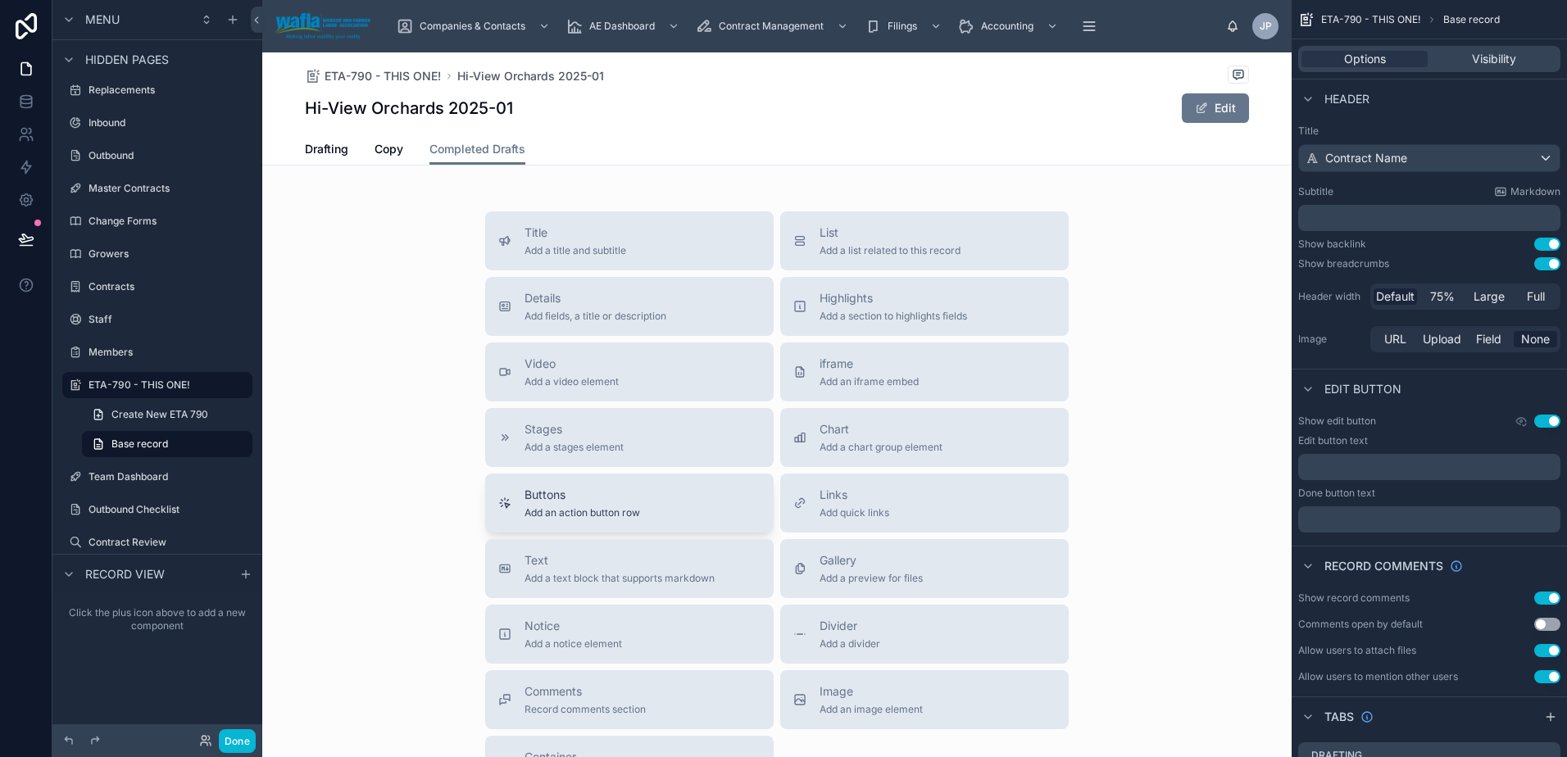
click at [670, 518] on div "Buttons Add an action button row" at bounding box center [629, 503] width 262 height 33
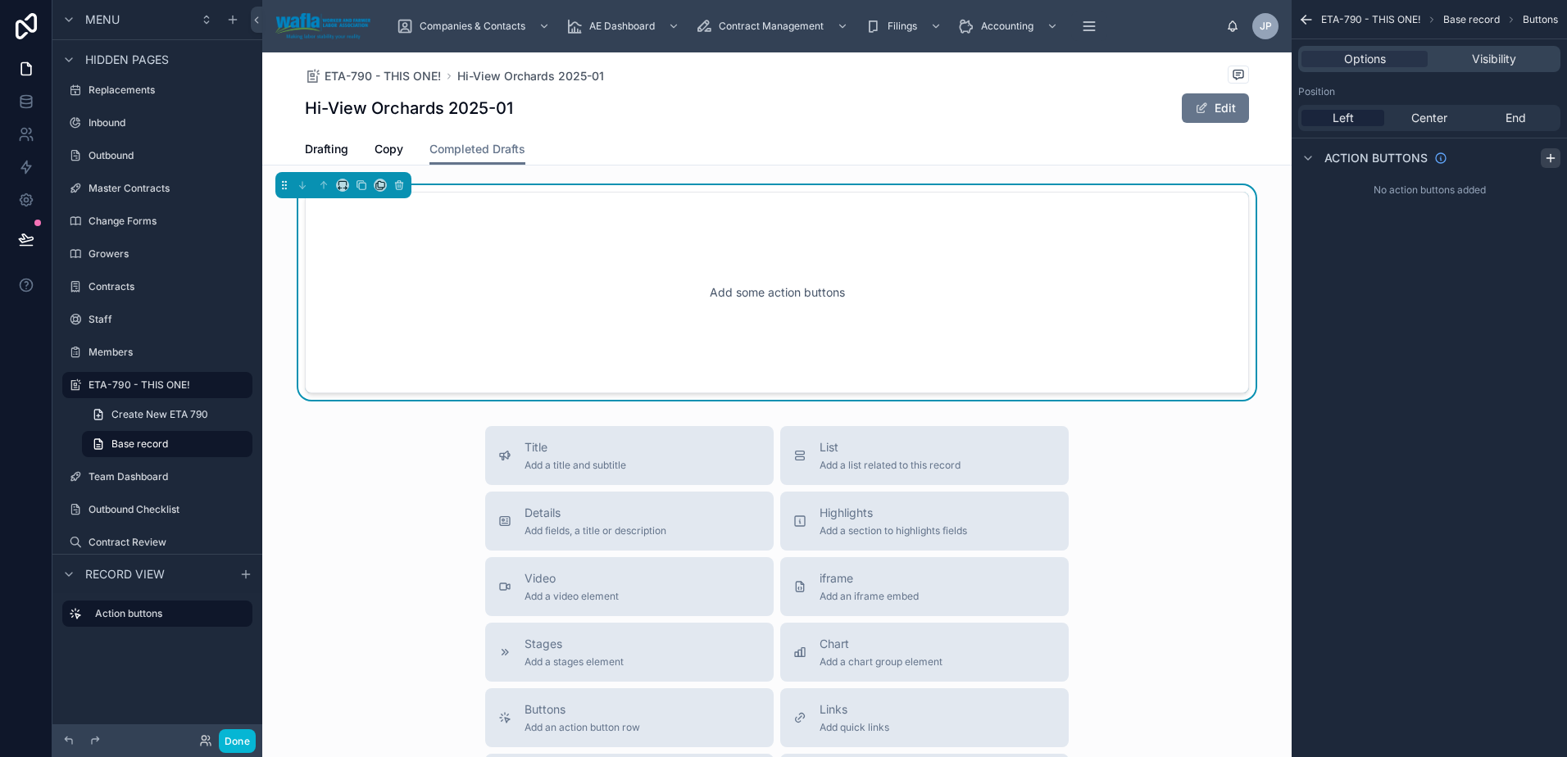
click at [1552, 156] on icon "scrollable content" at bounding box center [1550, 158] width 13 height 13
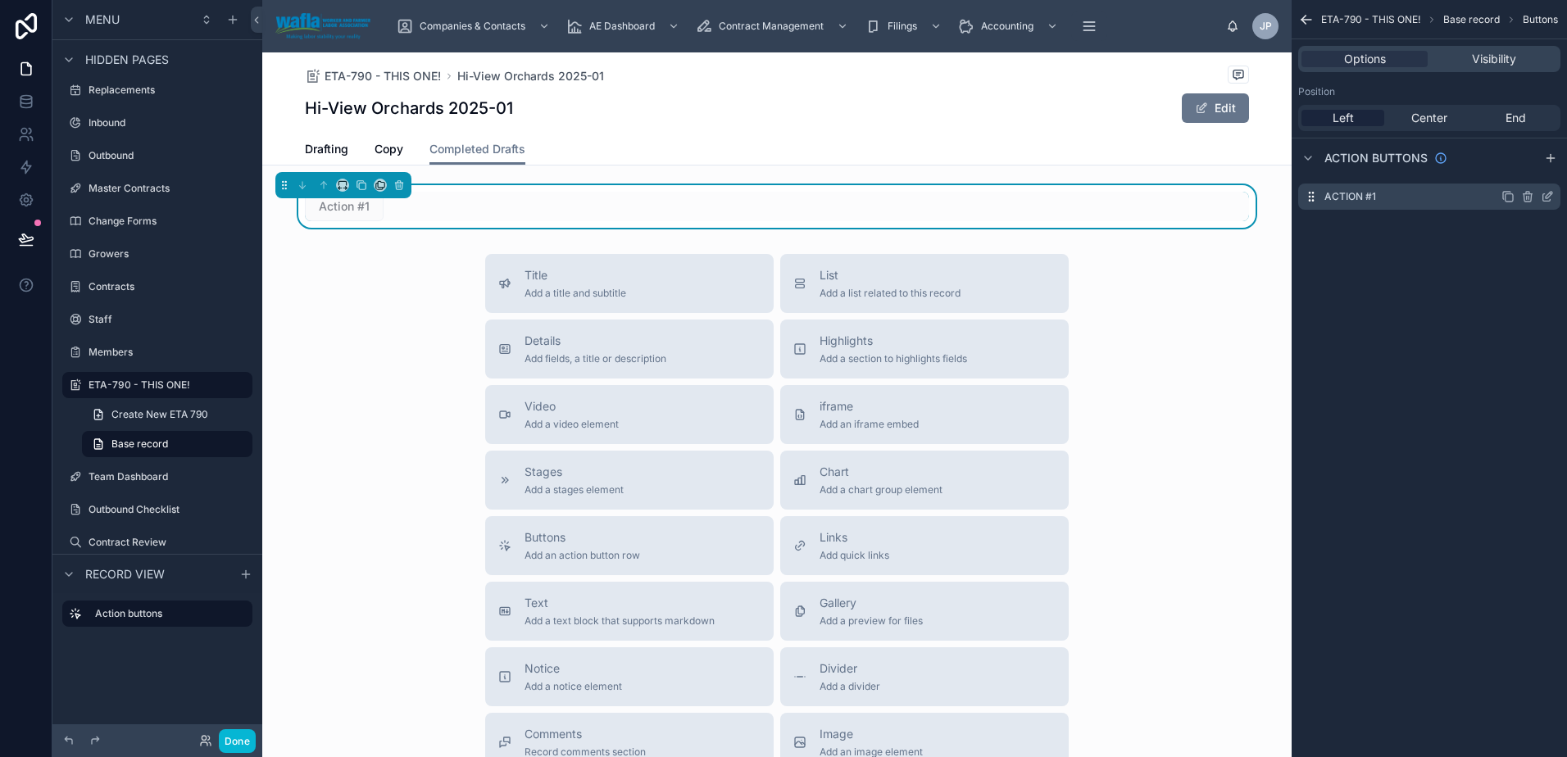
click at [1543, 193] on icon "scrollable content" at bounding box center [1547, 196] width 13 height 13
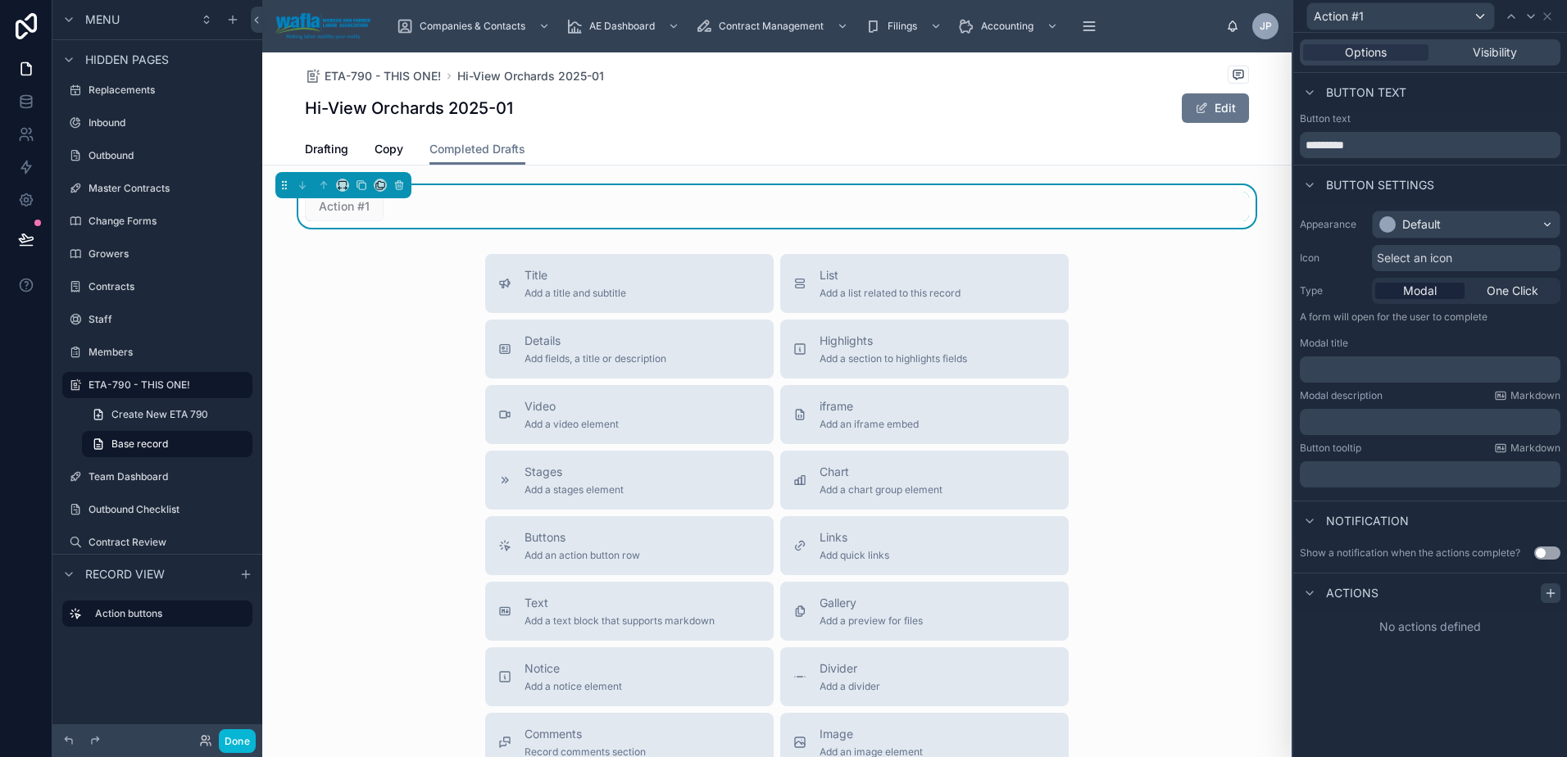
click at [1547, 595] on icon at bounding box center [1550, 593] width 13 height 13
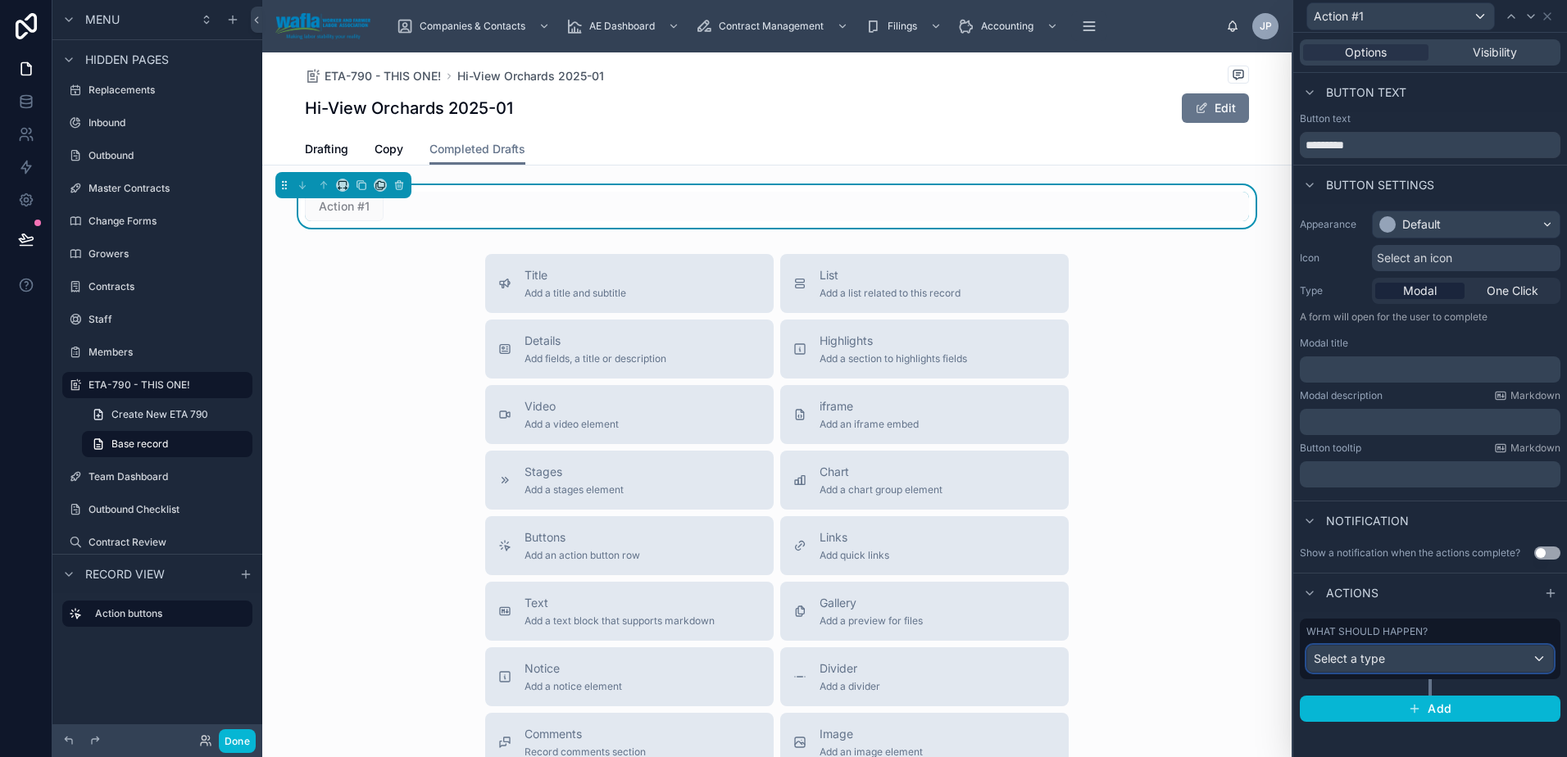
click at [1464, 654] on div "Select a type" at bounding box center [1430, 659] width 246 height 26
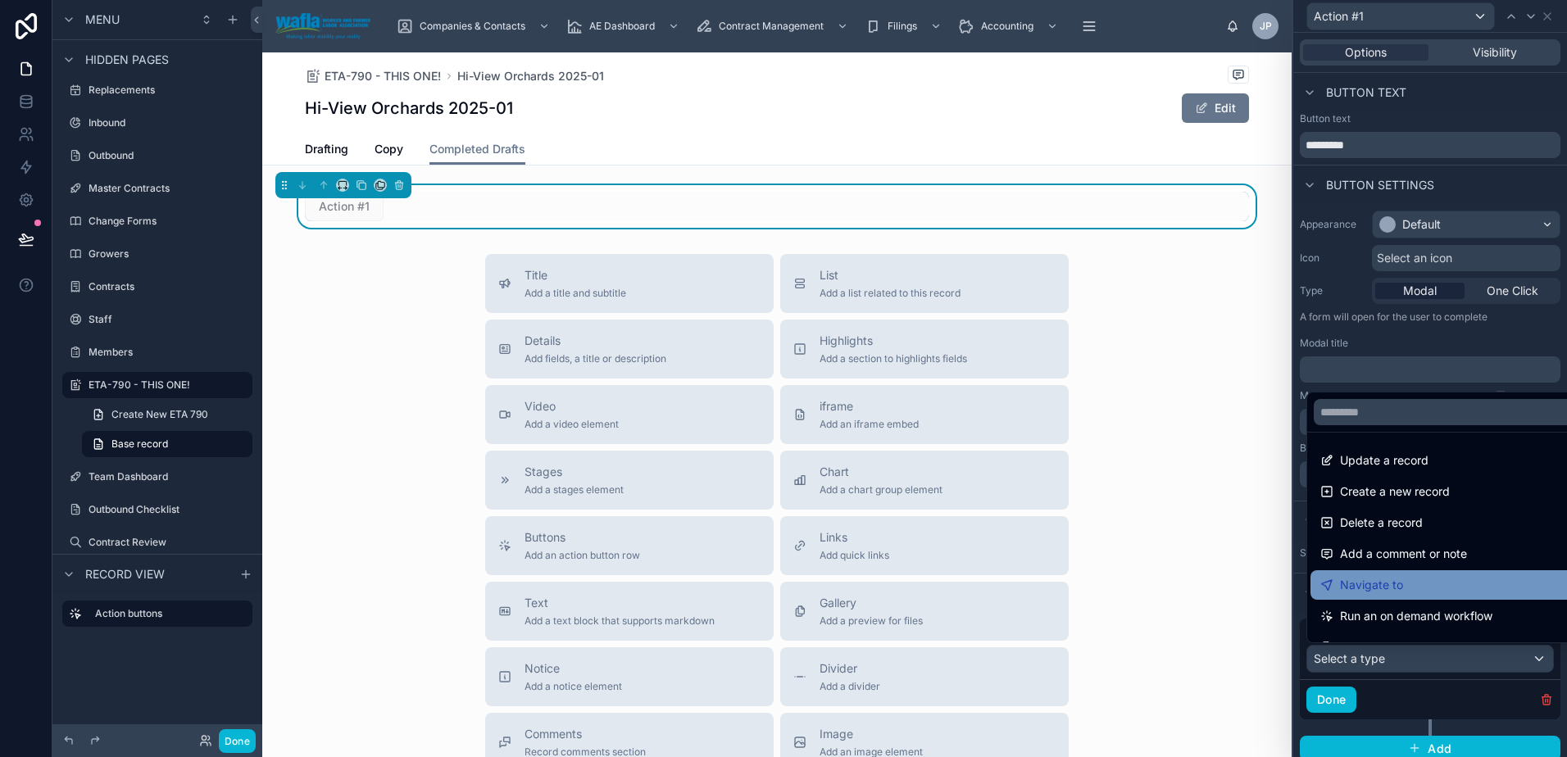
click at [1449, 583] on div "Navigate to" at bounding box center [1448, 585] width 257 height 20
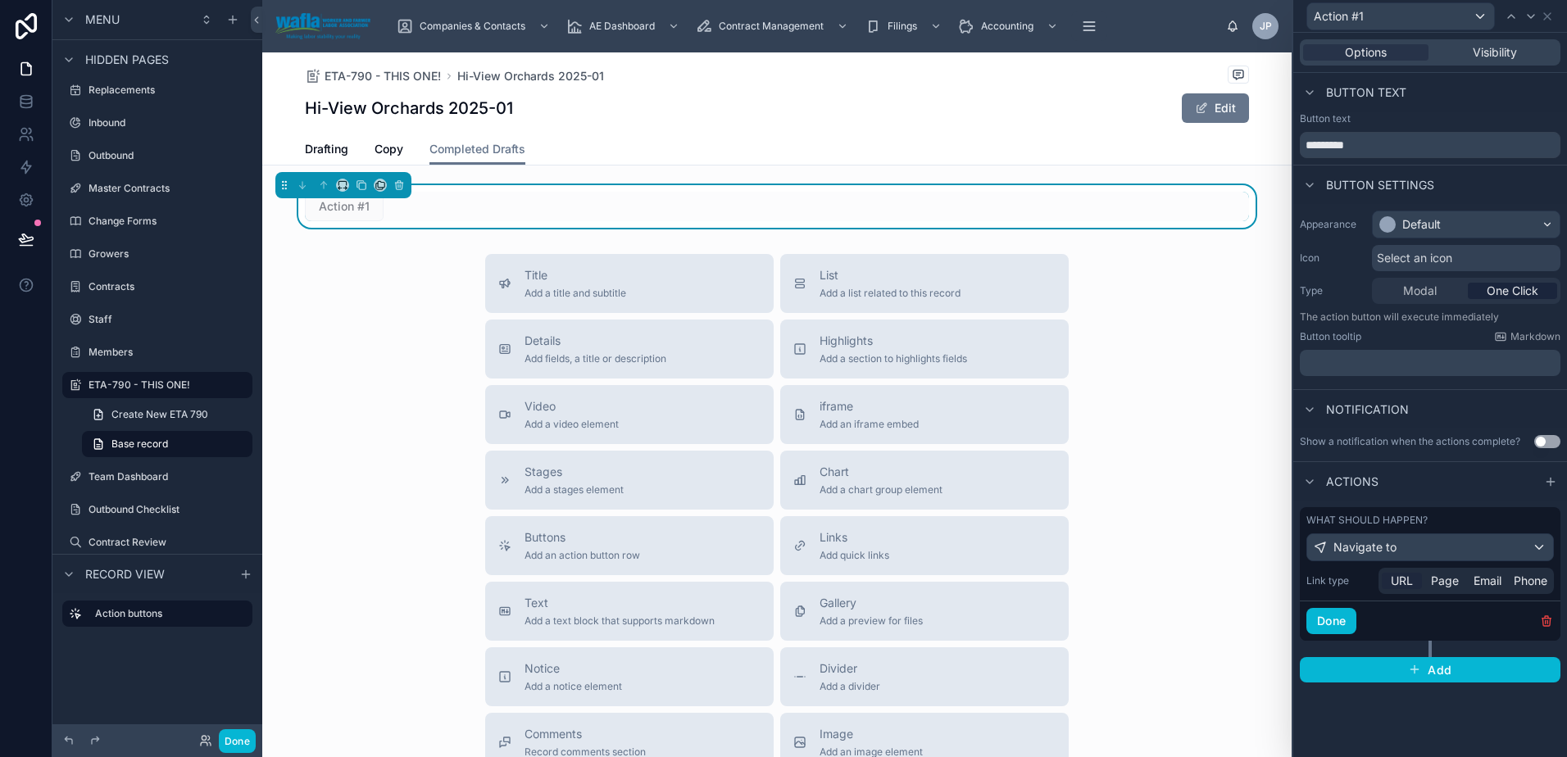
click at [1391, 576] on span "URL" at bounding box center [1402, 581] width 22 height 16
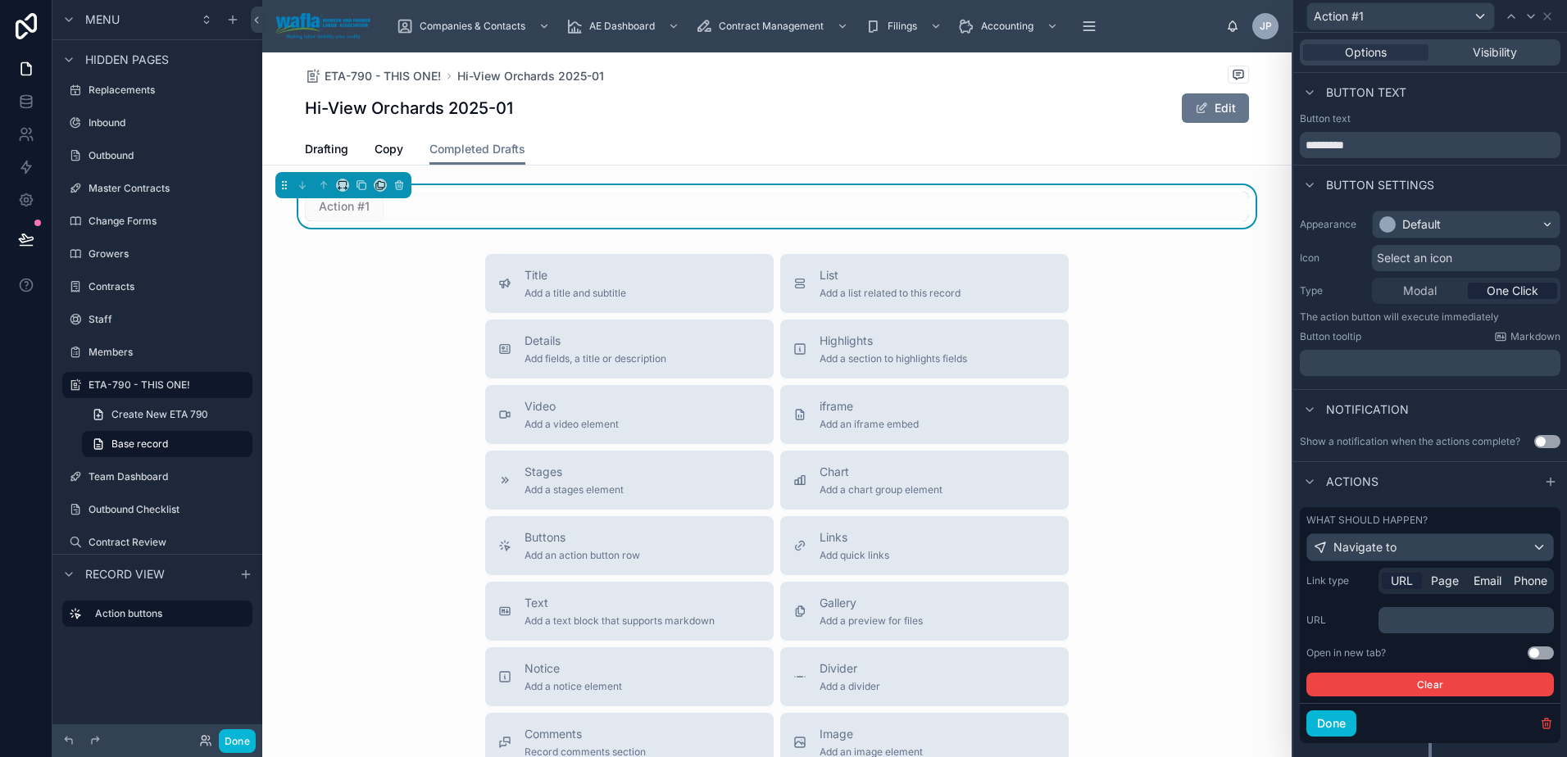
click at [1404, 633] on div "Link type URL Page Email Phone URL ﻿ Open in new tab? Use setting Clear" at bounding box center [1429, 632] width 247 height 129
click at [1404, 626] on p "﻿" at bounding box center [1468, 620] width 166 height 16
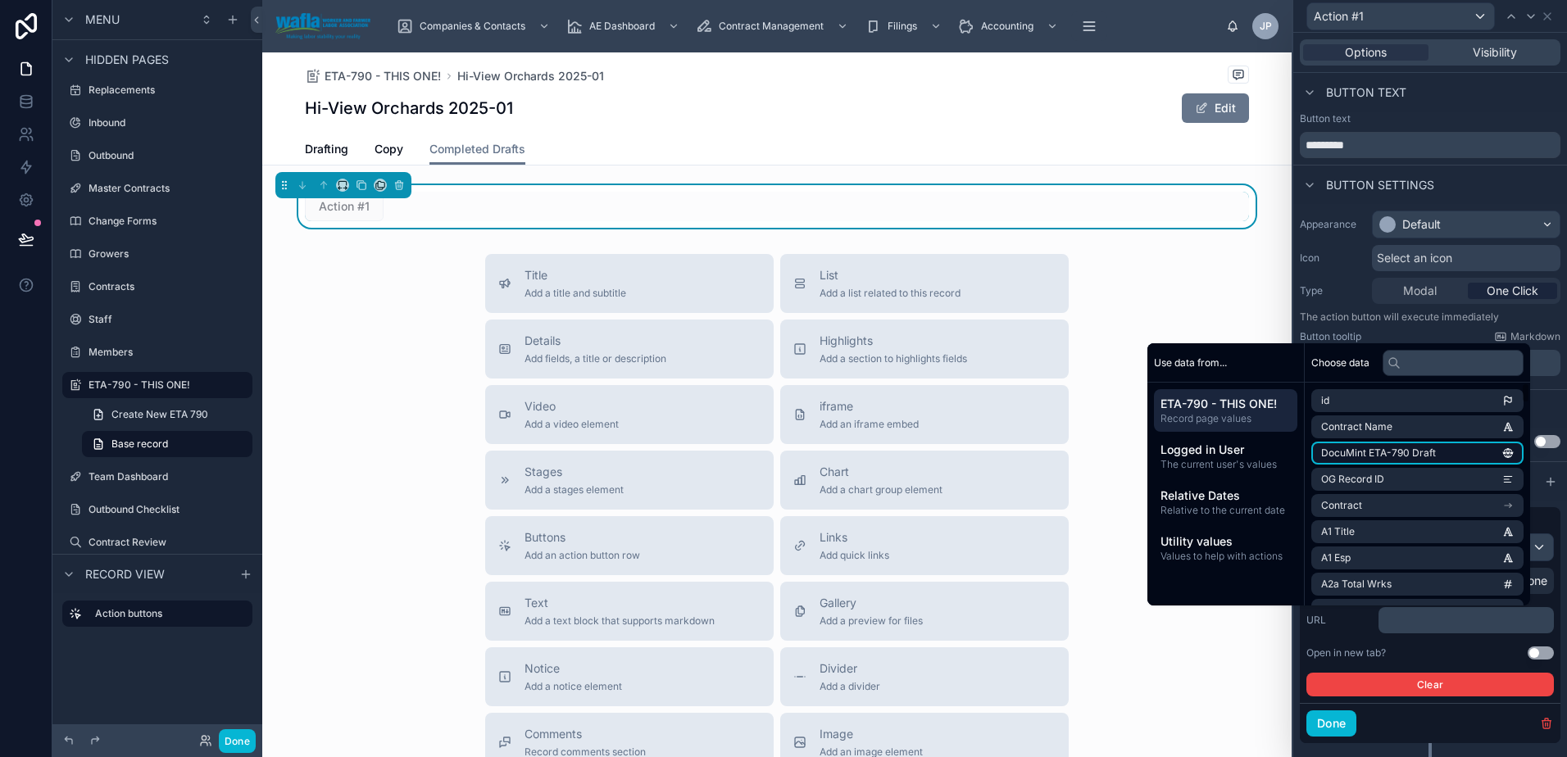
click at [1409, 459] on span "DocuMint ETA-790 Draft" at bounding box center [1378, 453] width 115 height 13
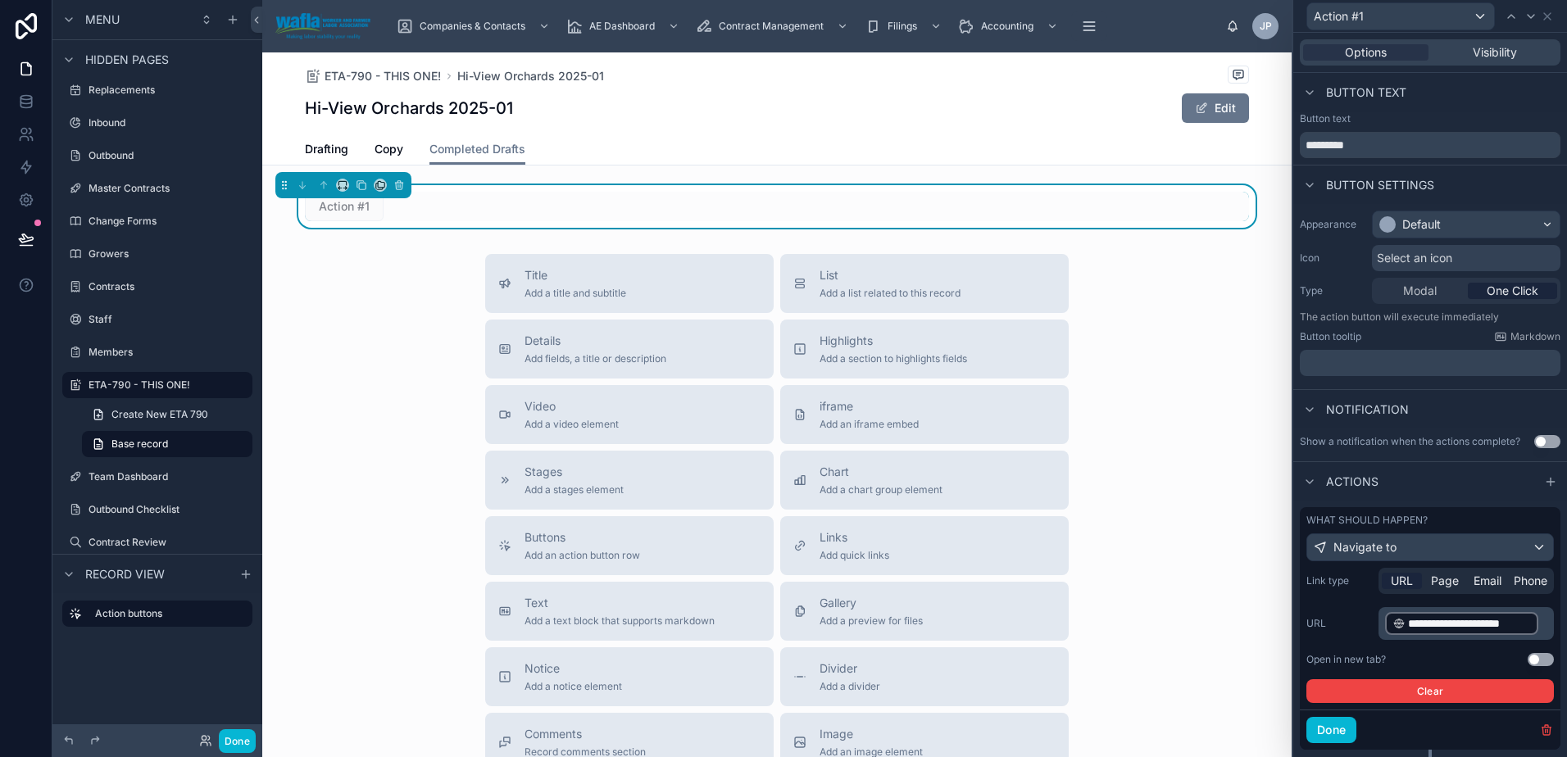
click at [1527, 665] on button "Use setting" at bounding box center [1540, 659] width 26 height 13
click at [1487, 289] on span "One Click" at bounding box center [1512, 291] width 52 height 16
drag, startPoint x: 1418, startPoint y: 144, endPoint x: 1245, endPoint y: 143, distance: 172.9
click at [1245, 143] on div "**********" at bounding box center [783, 378] width 1567 height 757
type input "**********"
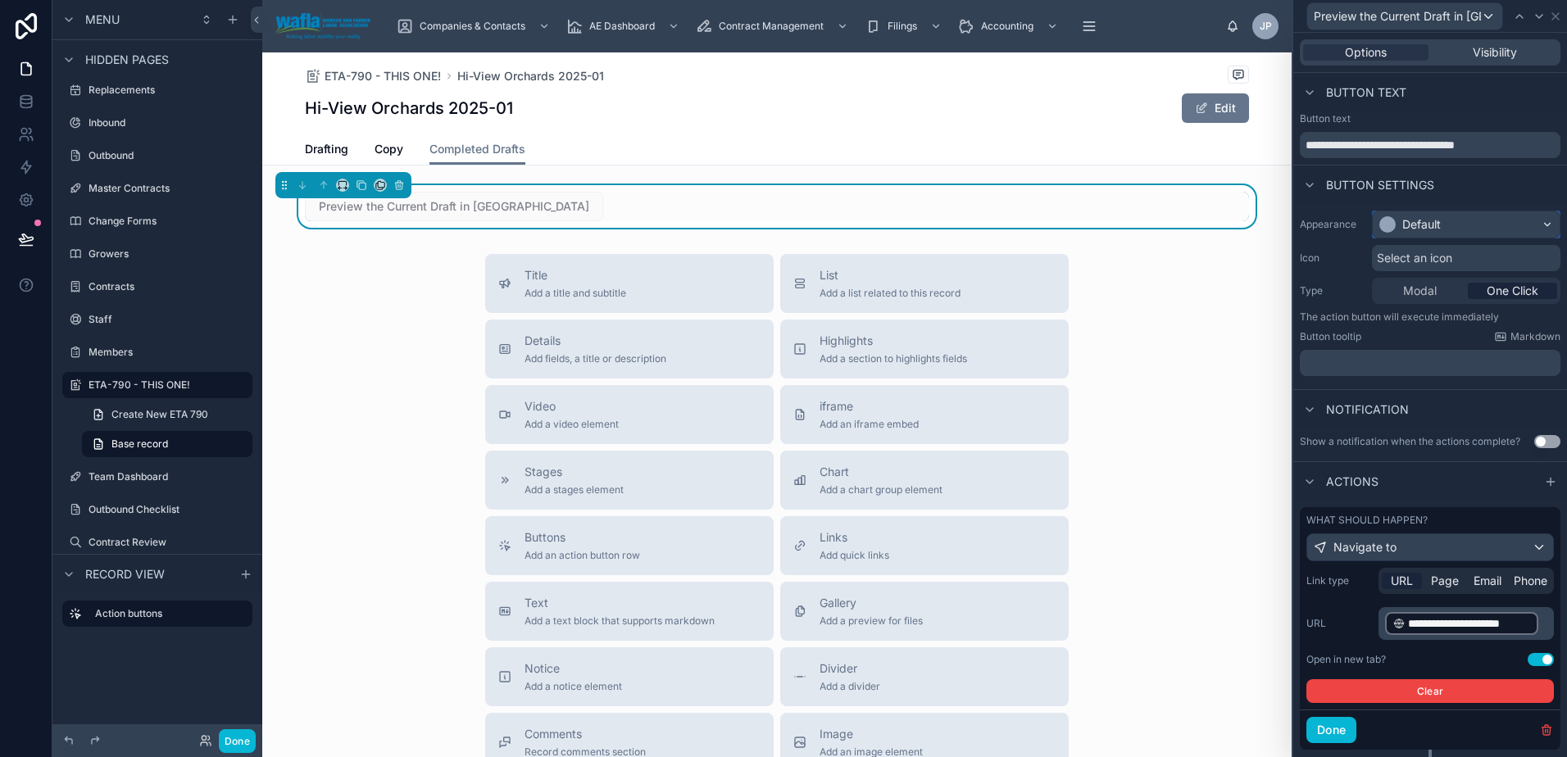
click at [1455, 221] on div "Default" at bounding box center [1466, 224] width 187 height 26
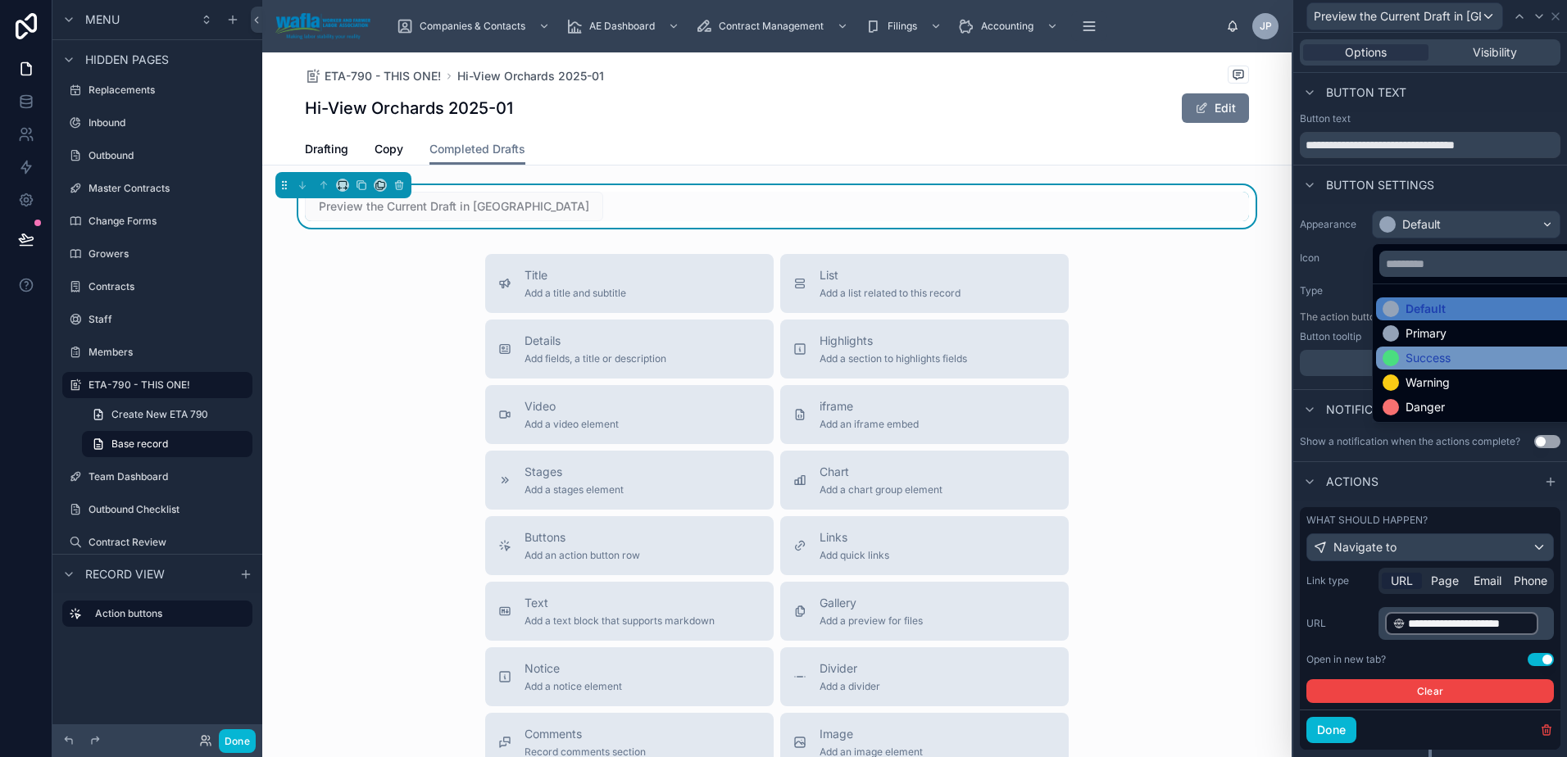
click at [1429, 356] on div "Success" at bounding box center [1427, 358] width 45 height 16
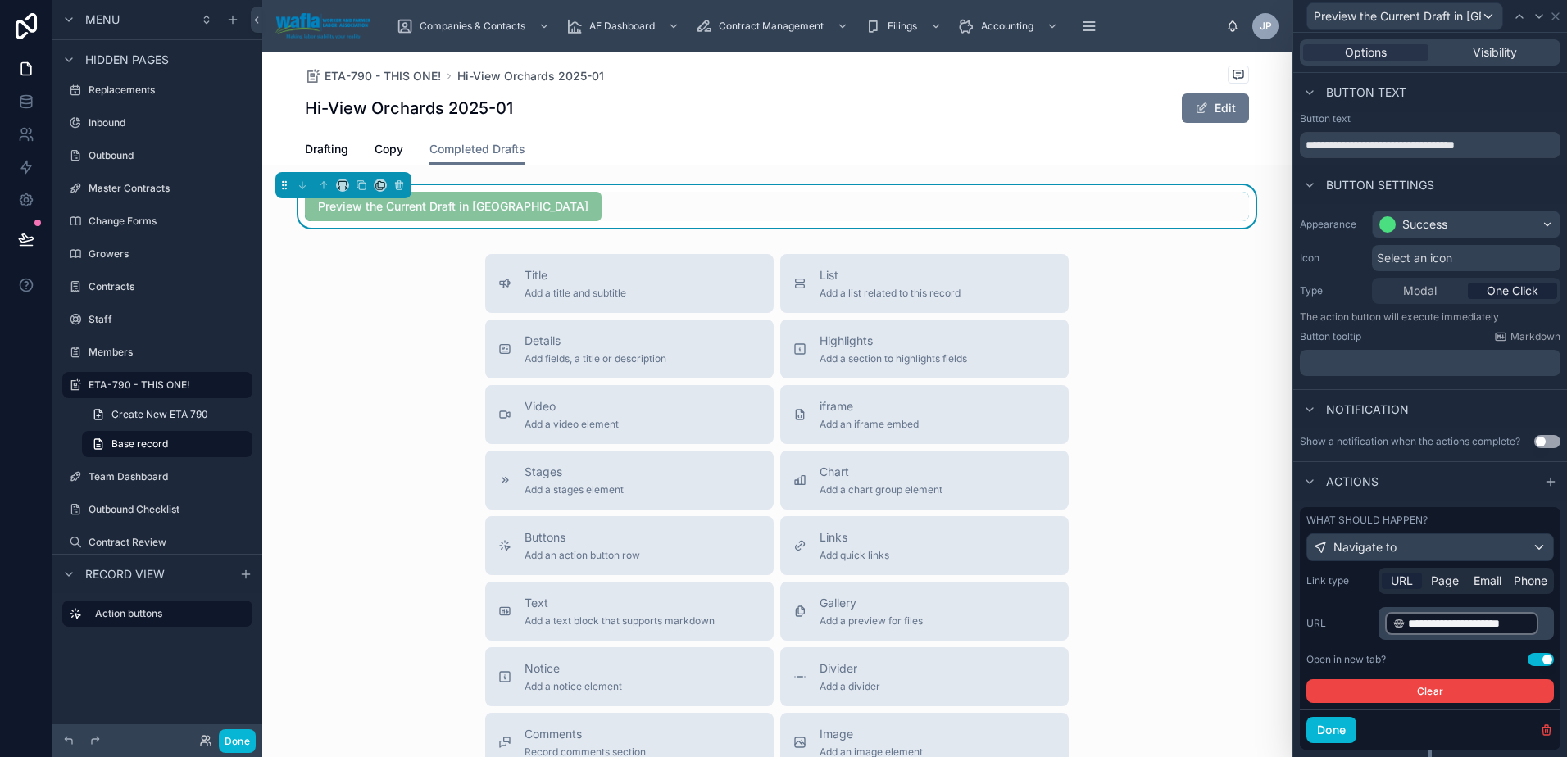
click at [1422, 252] on span "Select an icon" at bounding box center [1414, 258] width 75 height 16
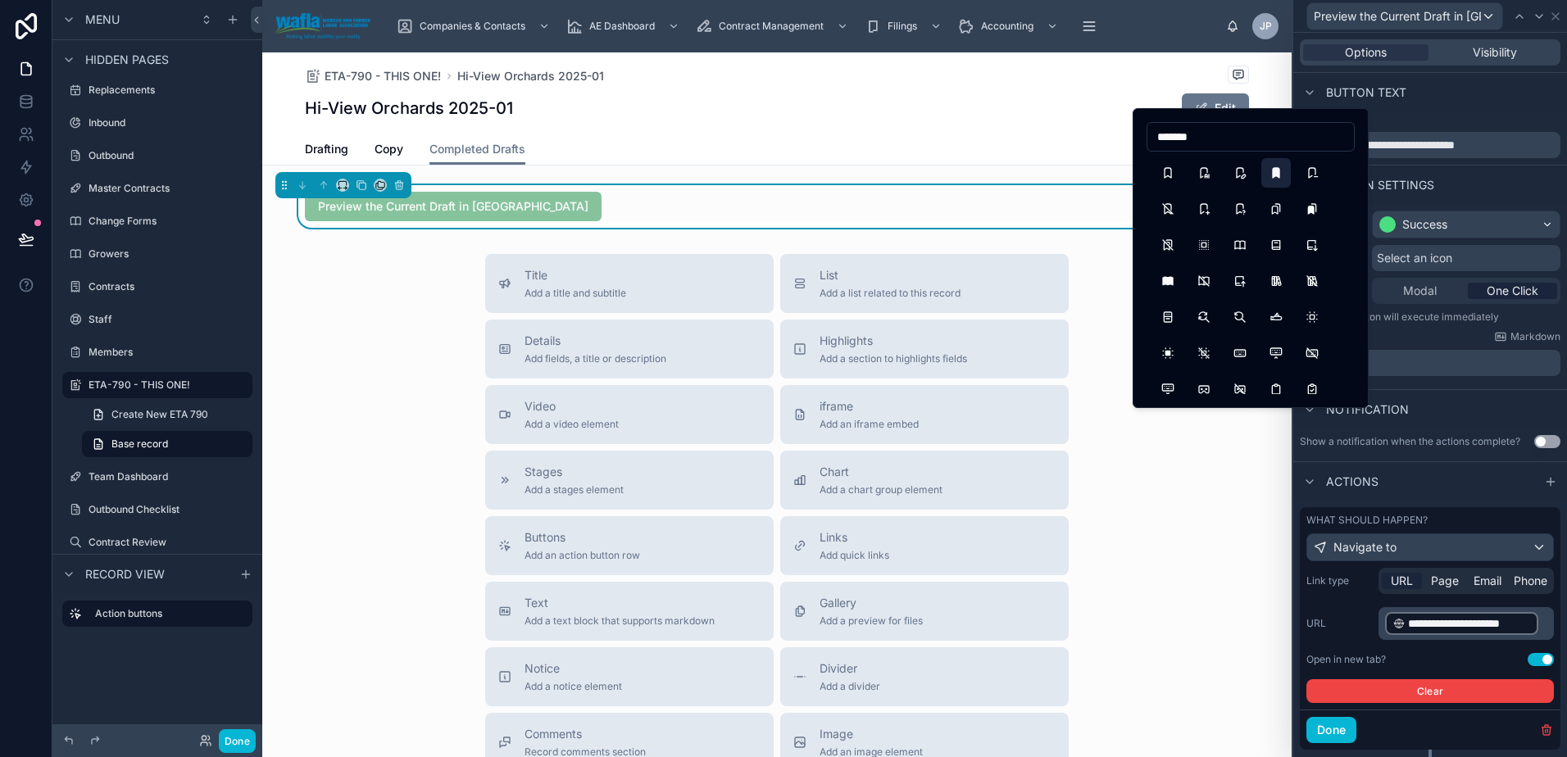
type input "*******"
click at [1282, 180] on button "BookmarkFilled" at bounding box center [1276, 173] width 30 height 30
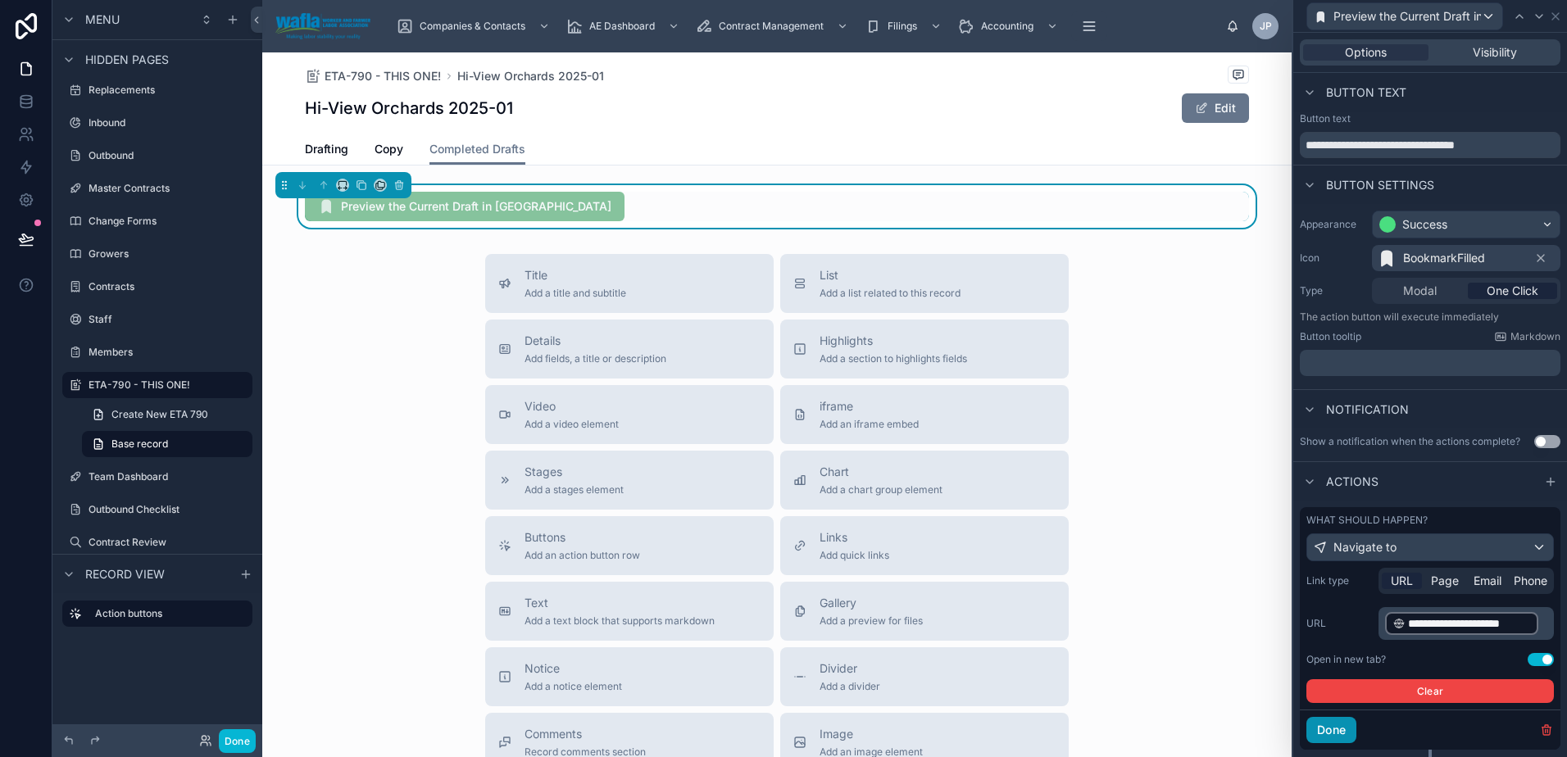
click at [1332, 726] on button "Done" at bounding box center [1331, 730] width 50 height 26
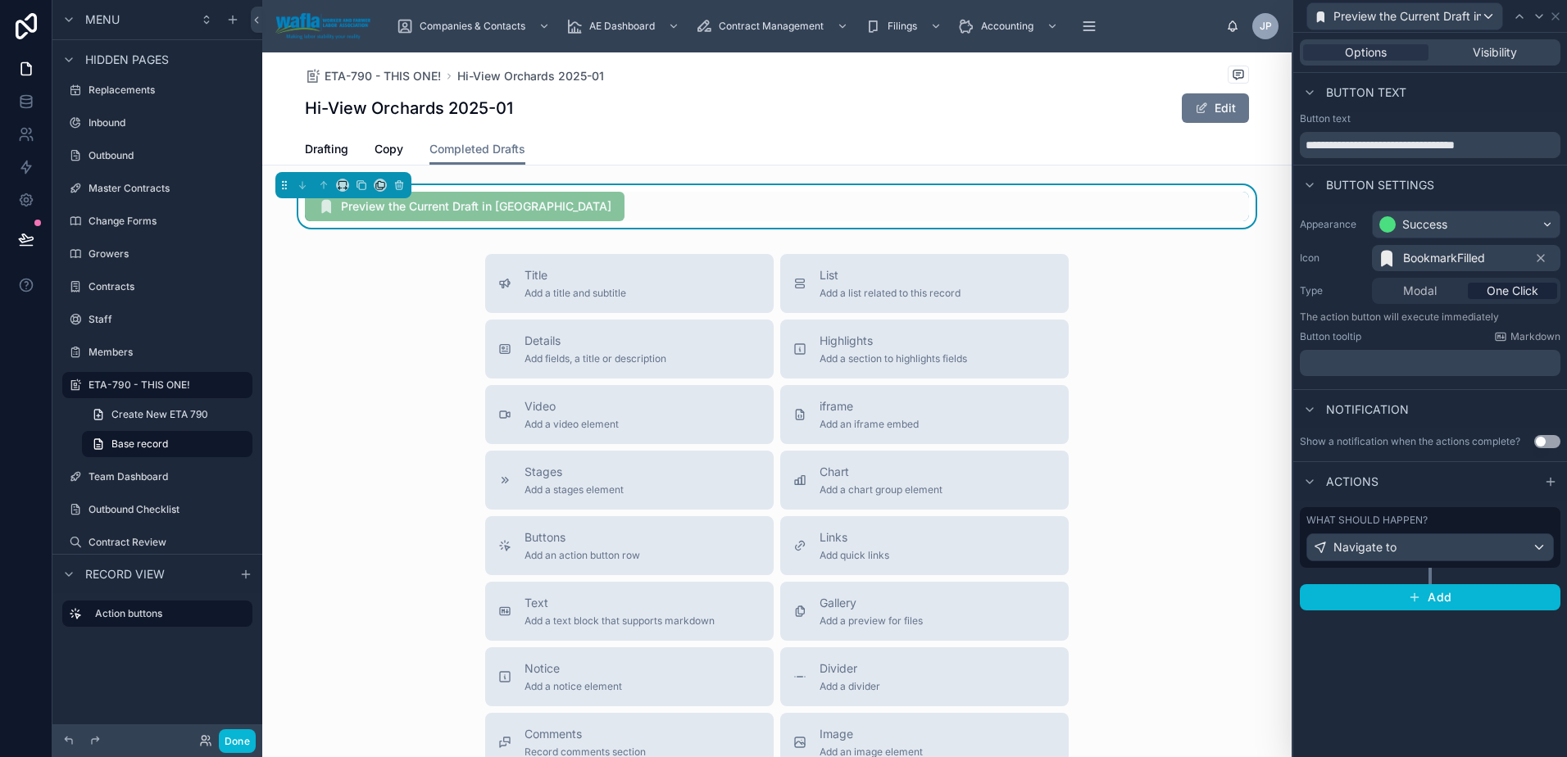
click at [1214, 297] on div "Title Add a title and subtitle List Add a list related to this record Details A…" at bounding box center [776, 545] width 1029 height 583
click at [365, 188] on icon at bounding box center [362, 186] width 7 height 7
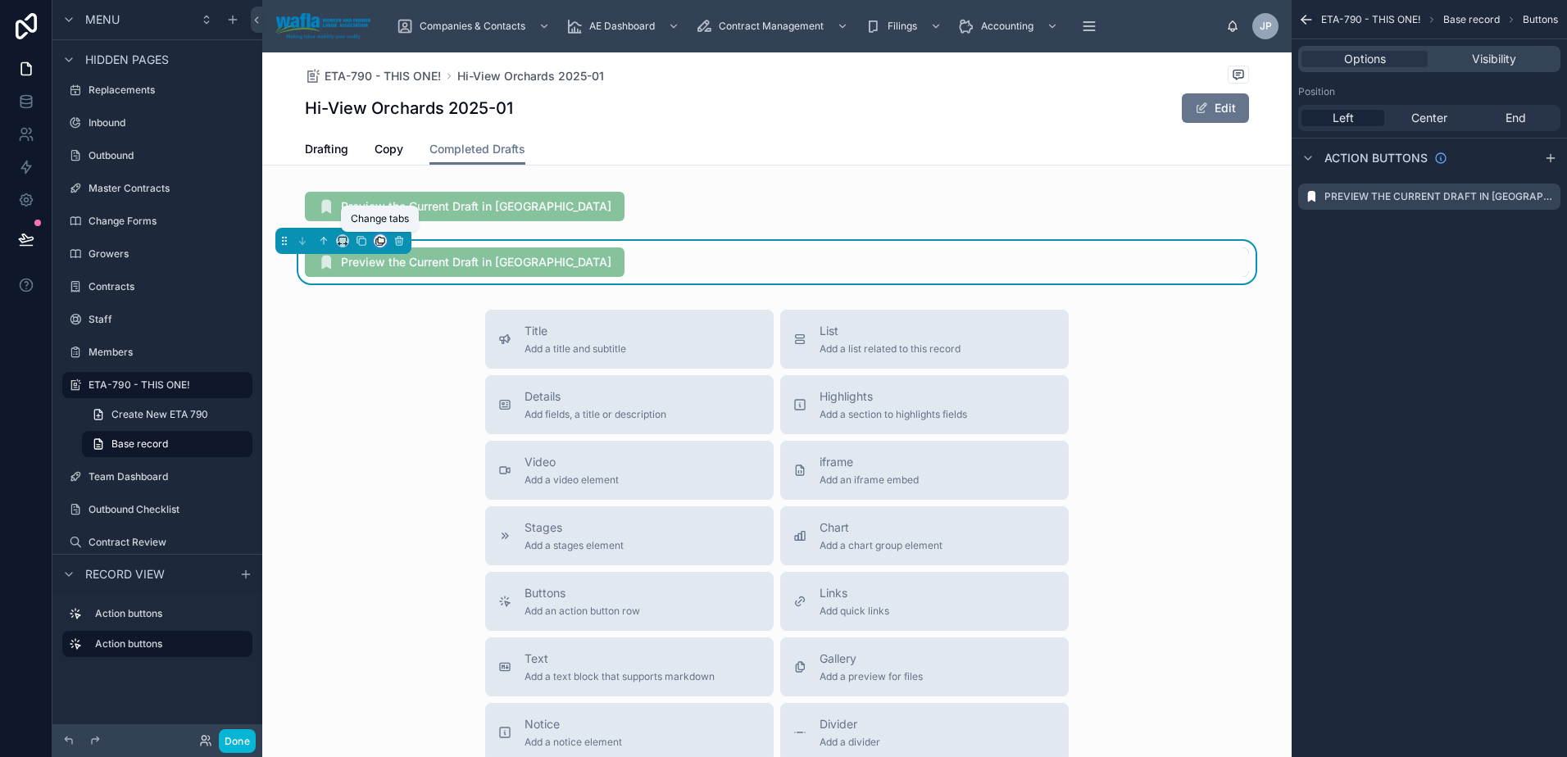
click at [375, 244] on icon at bounding box center [379, 240] width 11 height 11
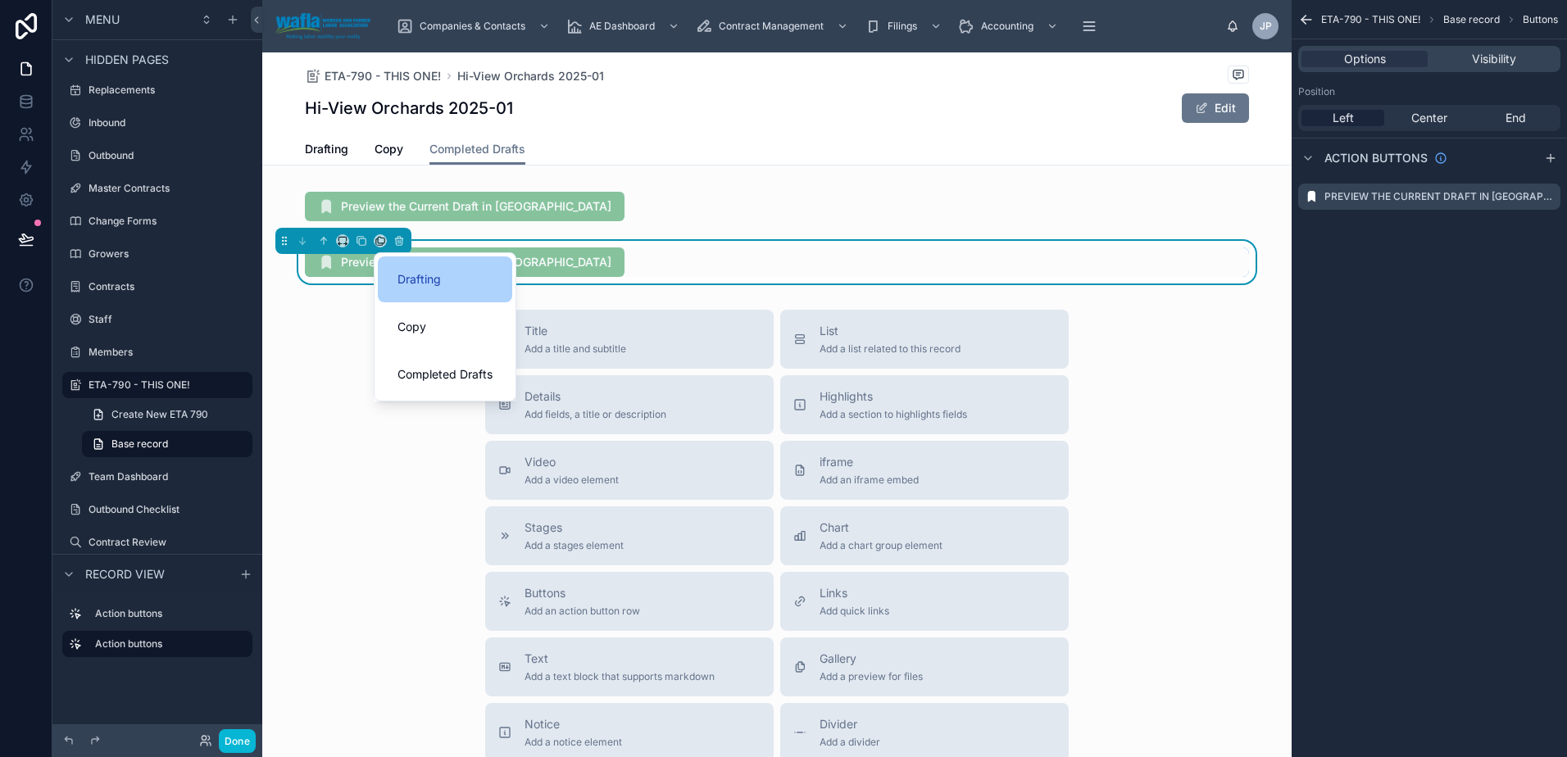
click at [411, 279] on span "Drafting" at bounding box center [418, 280] width 43 height 20
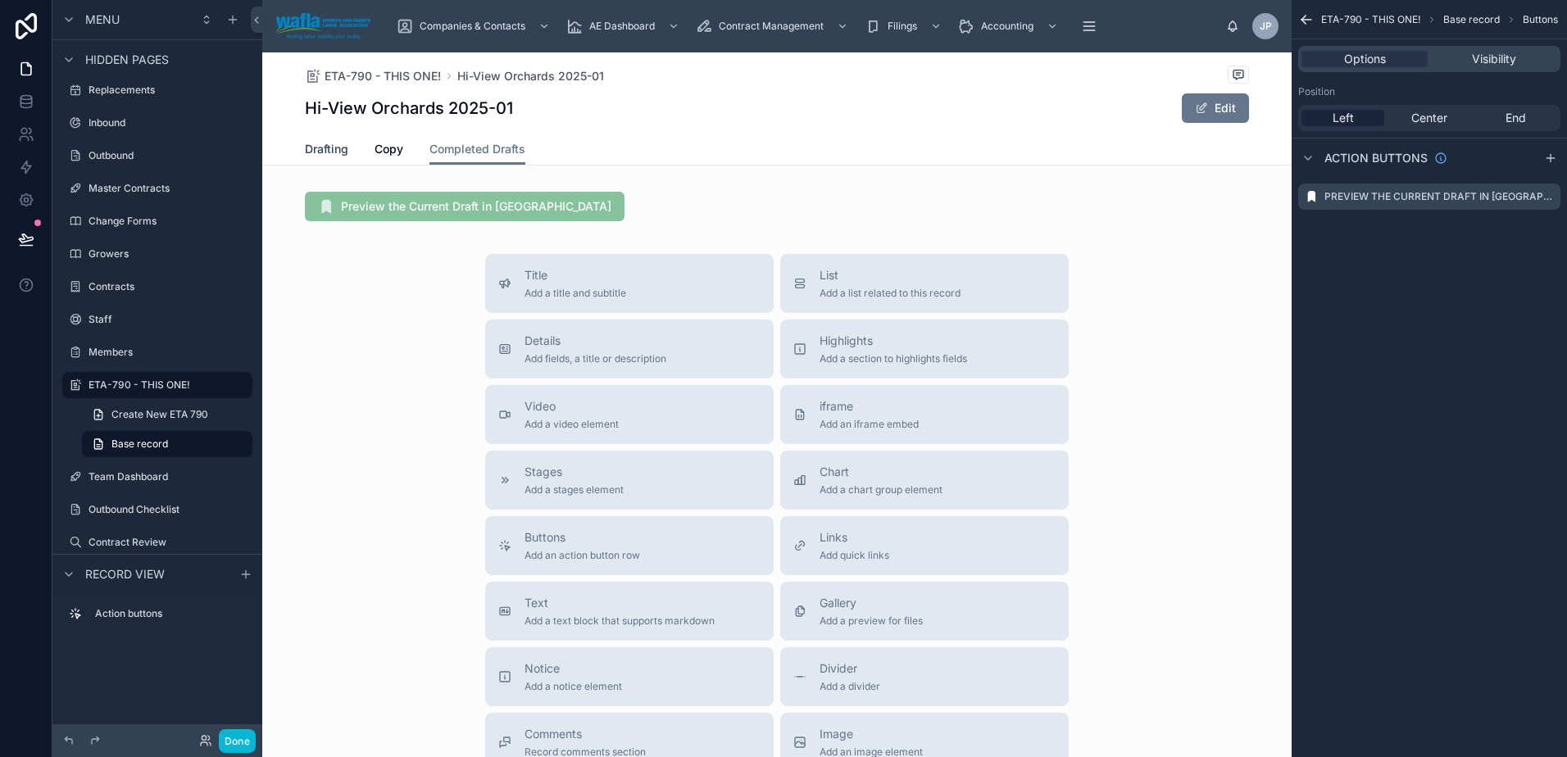
click at [326, 150] on span "Drafting" at bounding box center [326, 149] width 43 height 16
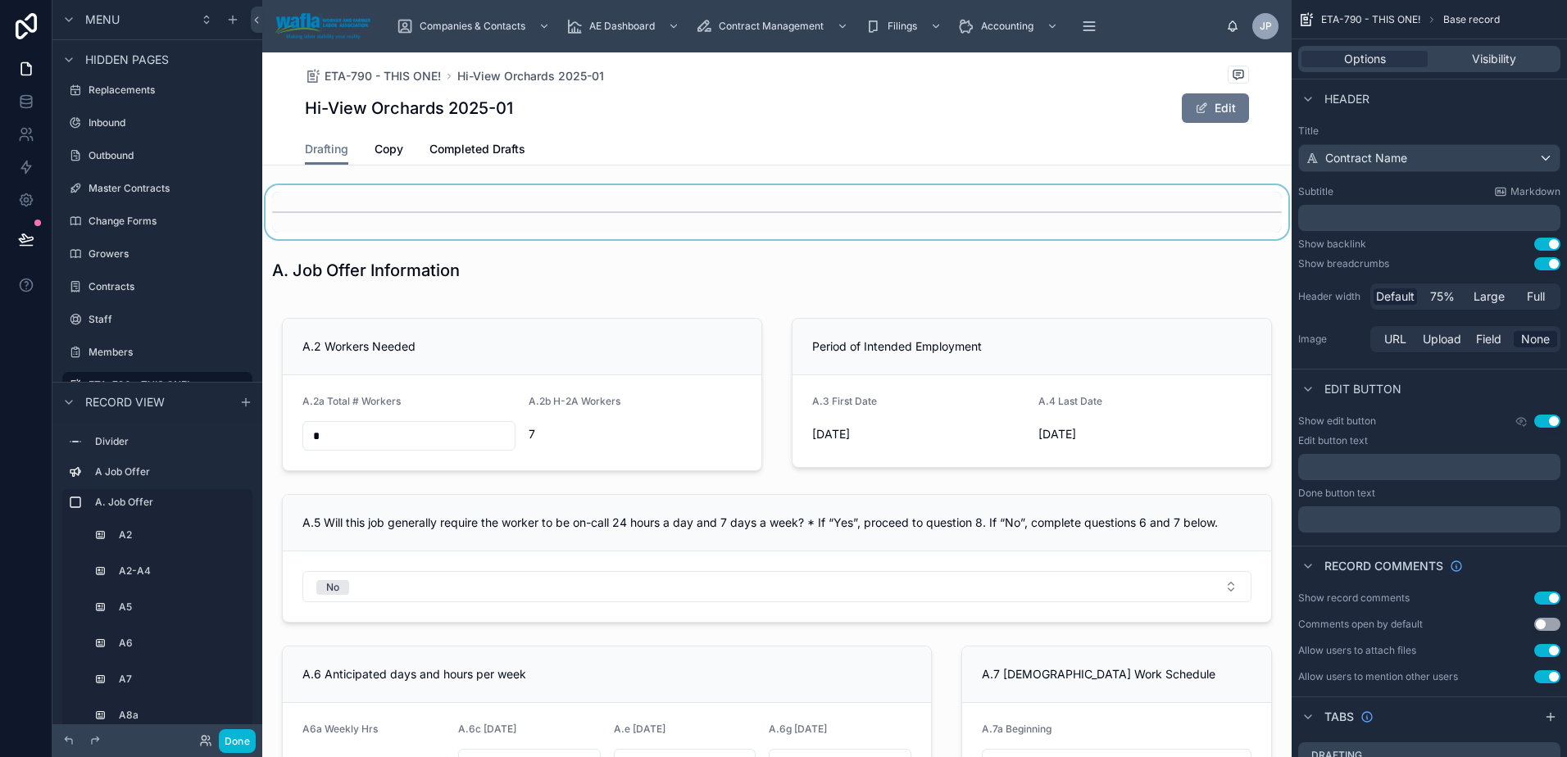
click at [769, 207] on div at bounding box center [776, 212] width 1029 height 54
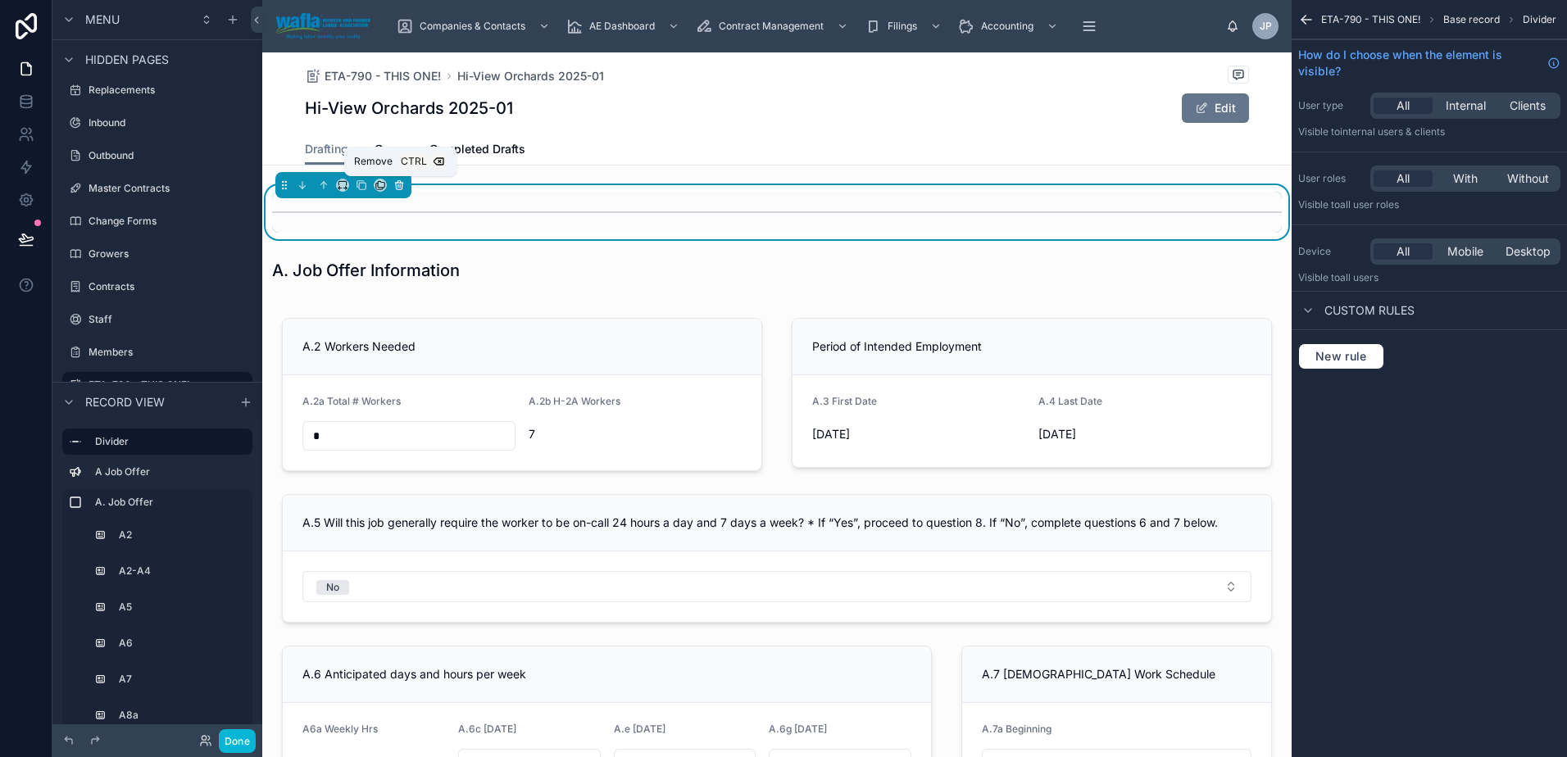
click at [405, 190] on button at bounding box center [399, 185] width 18 height 18
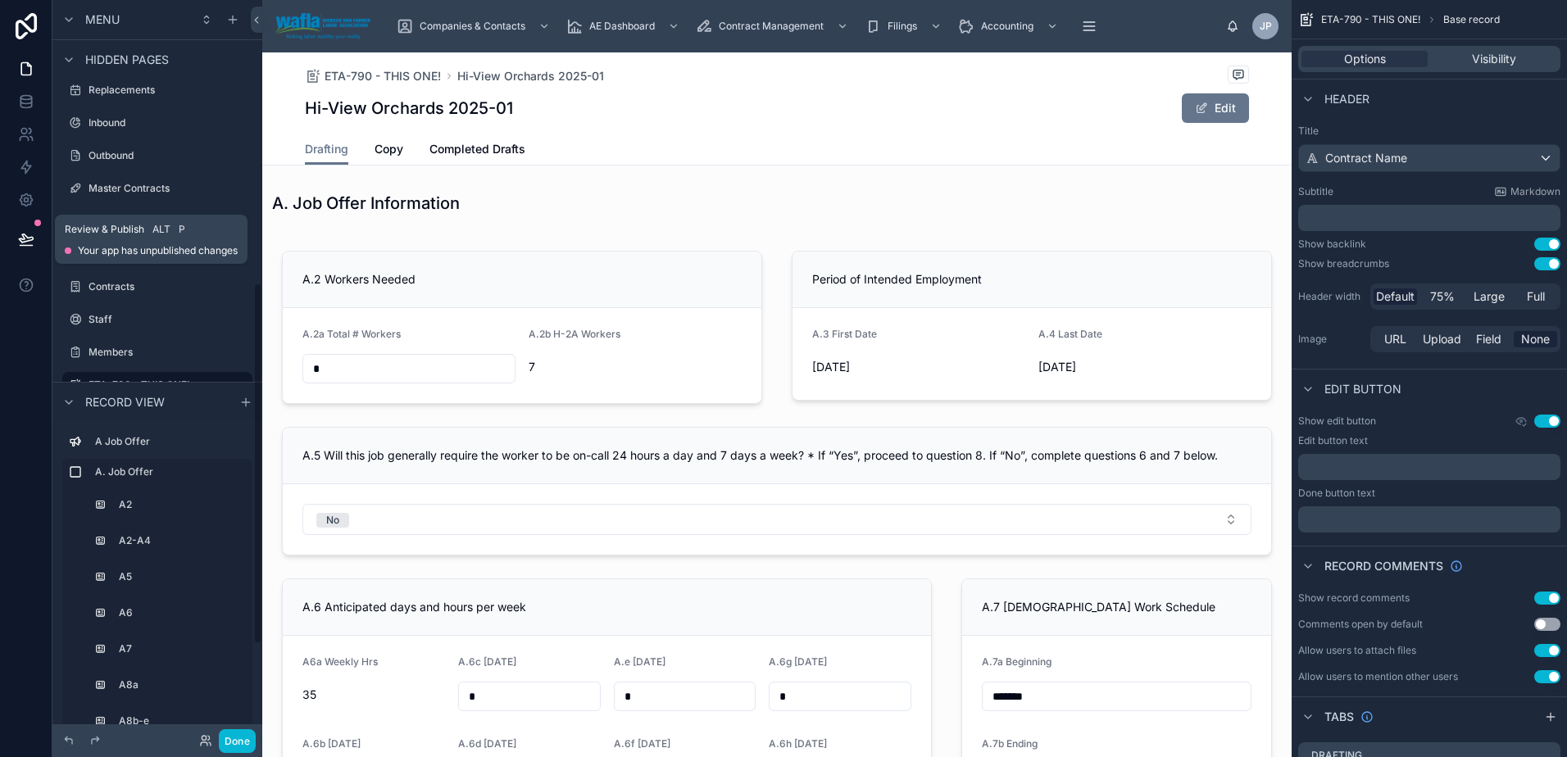
click at [33, 241] on icon at bounding box center [26, 239] width 16 height 16
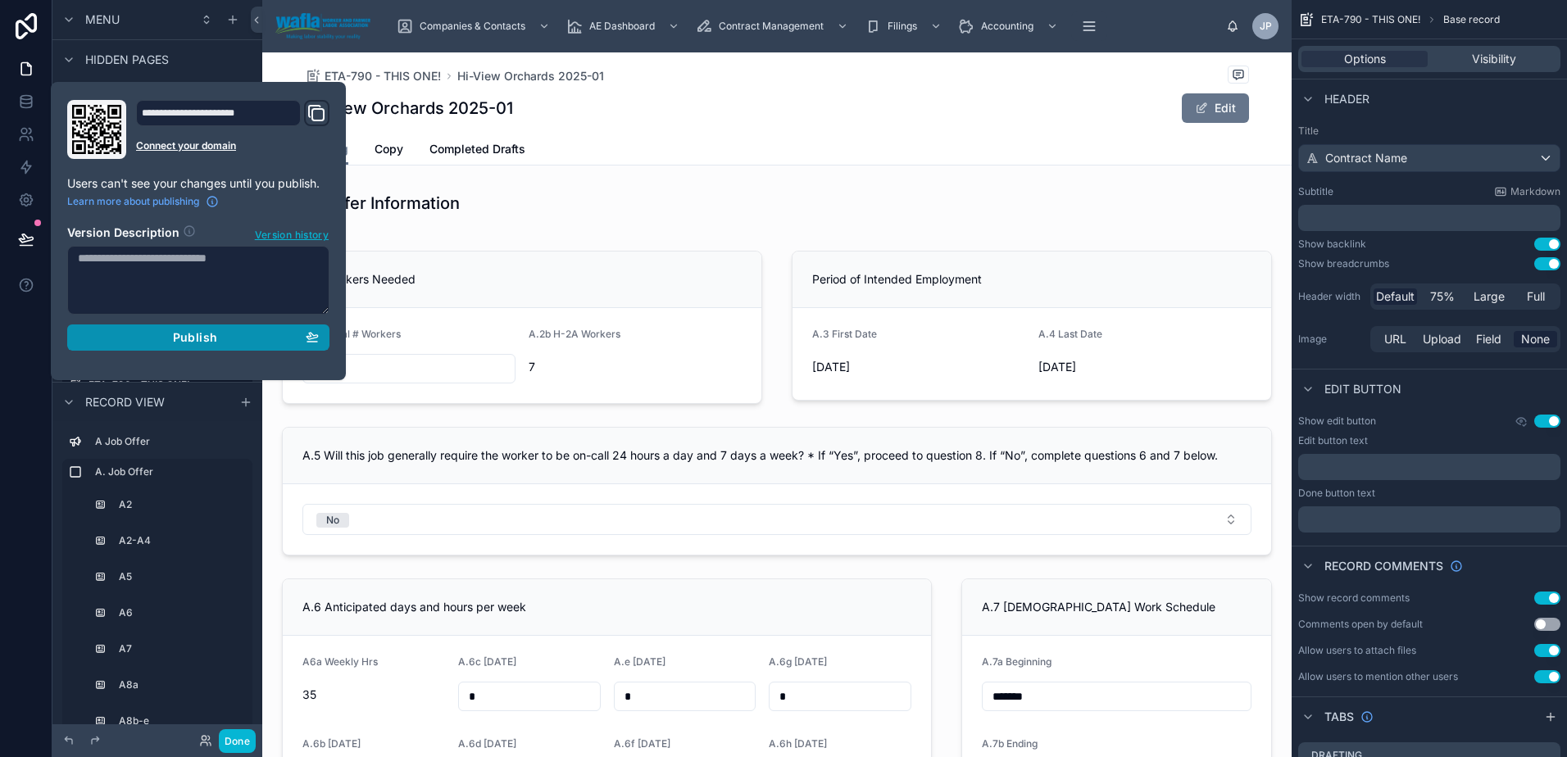
click at [135, 335] on div "Publish" at bounding box center [198, 337] width 241 height 15
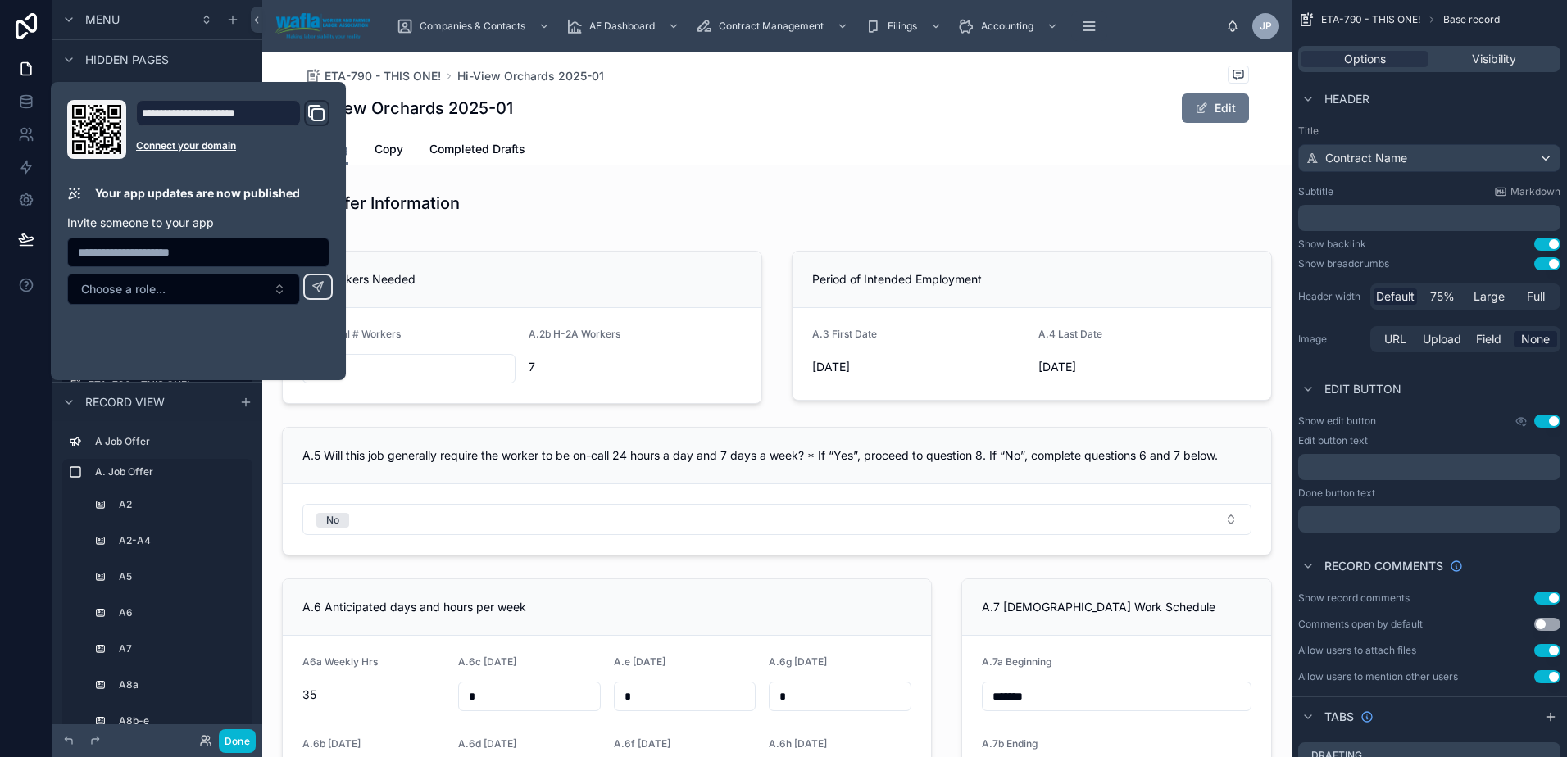
click at [635, 144] on div "Drafting Copy Completed Drafts" at bounding box center [777, 149] width 944 height 31
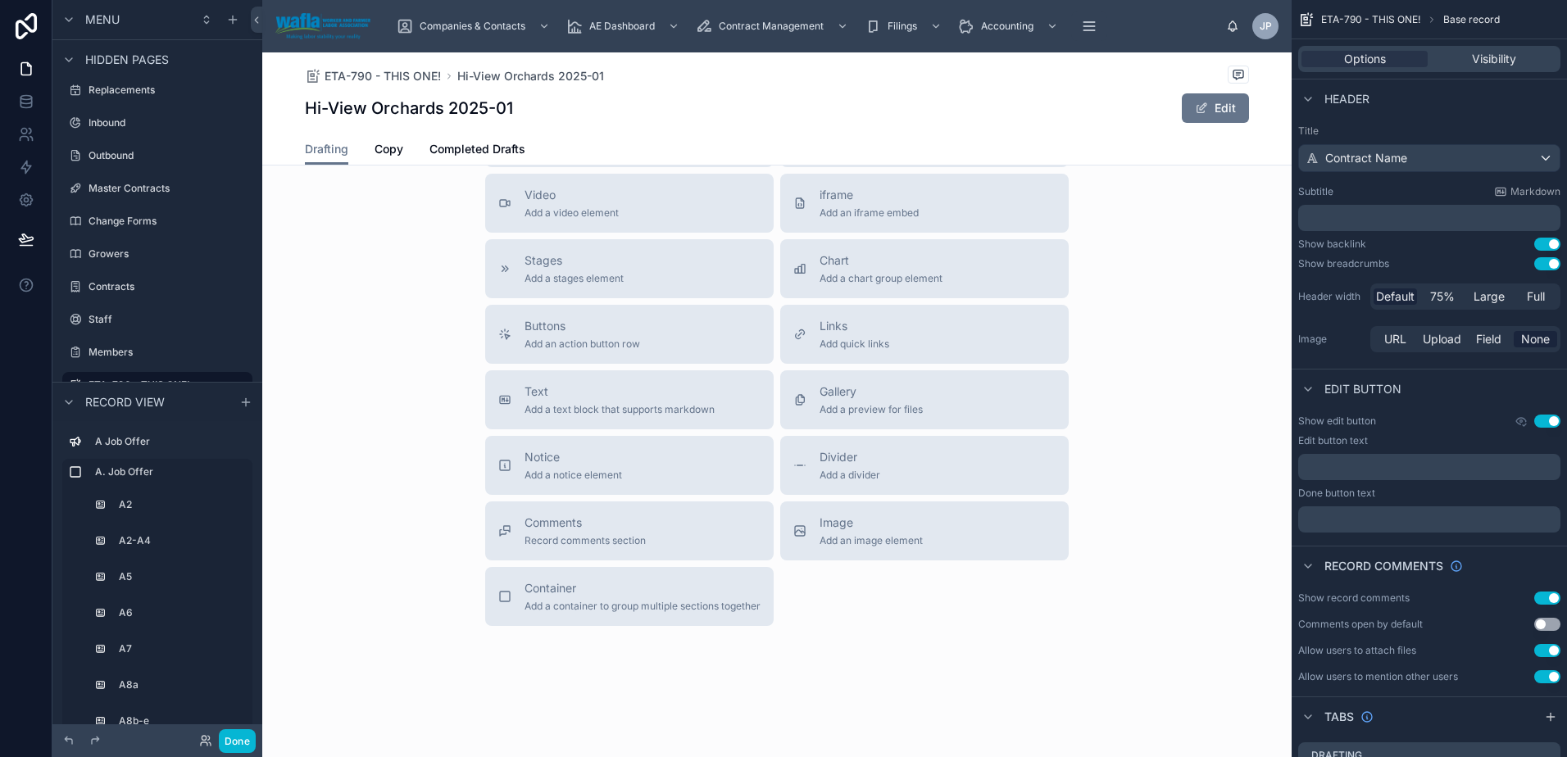
scroll to position [6881, 0]
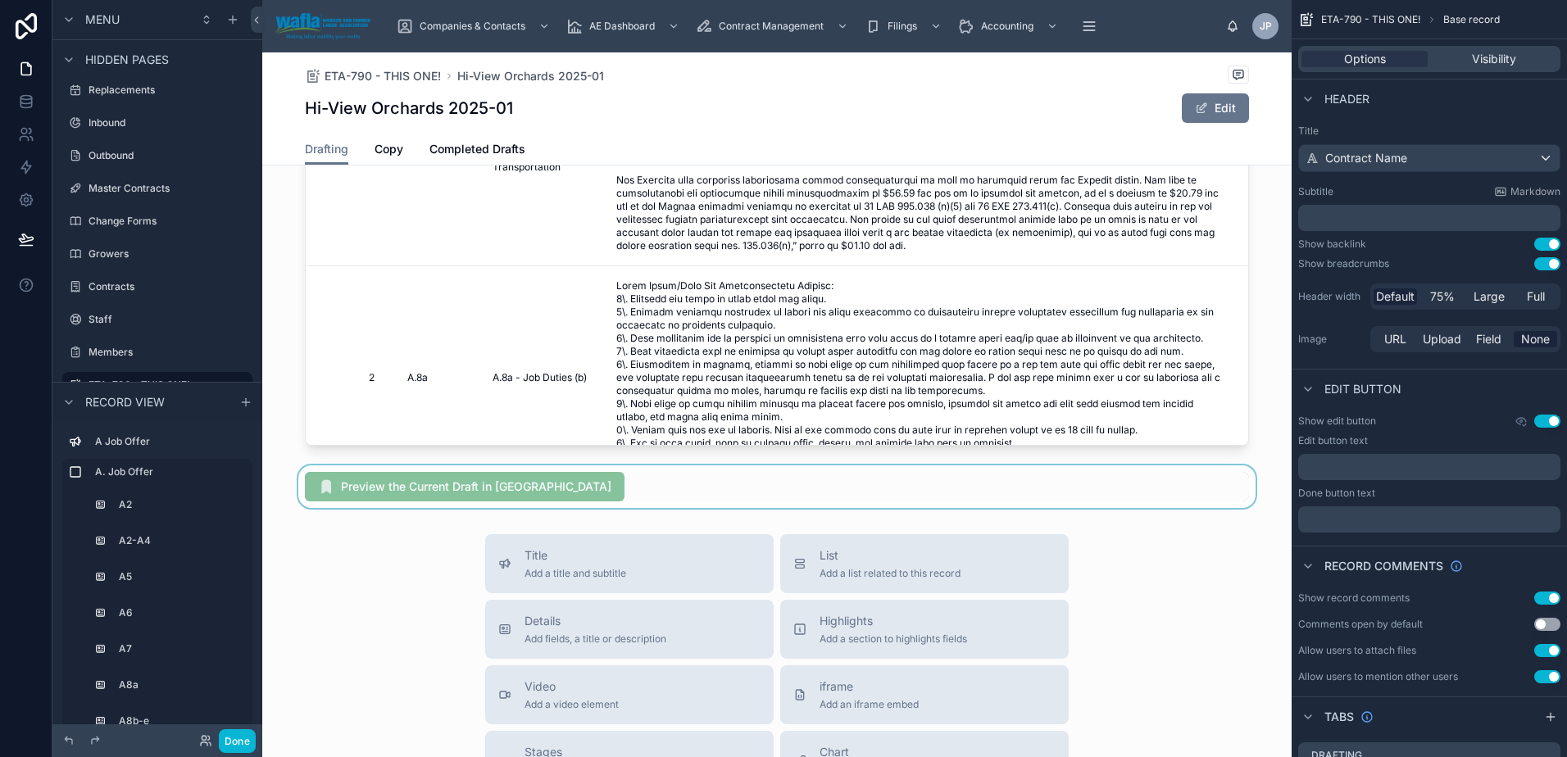
click at [452, 493] on div at bounding box center [776, 486] width 1029 height 43
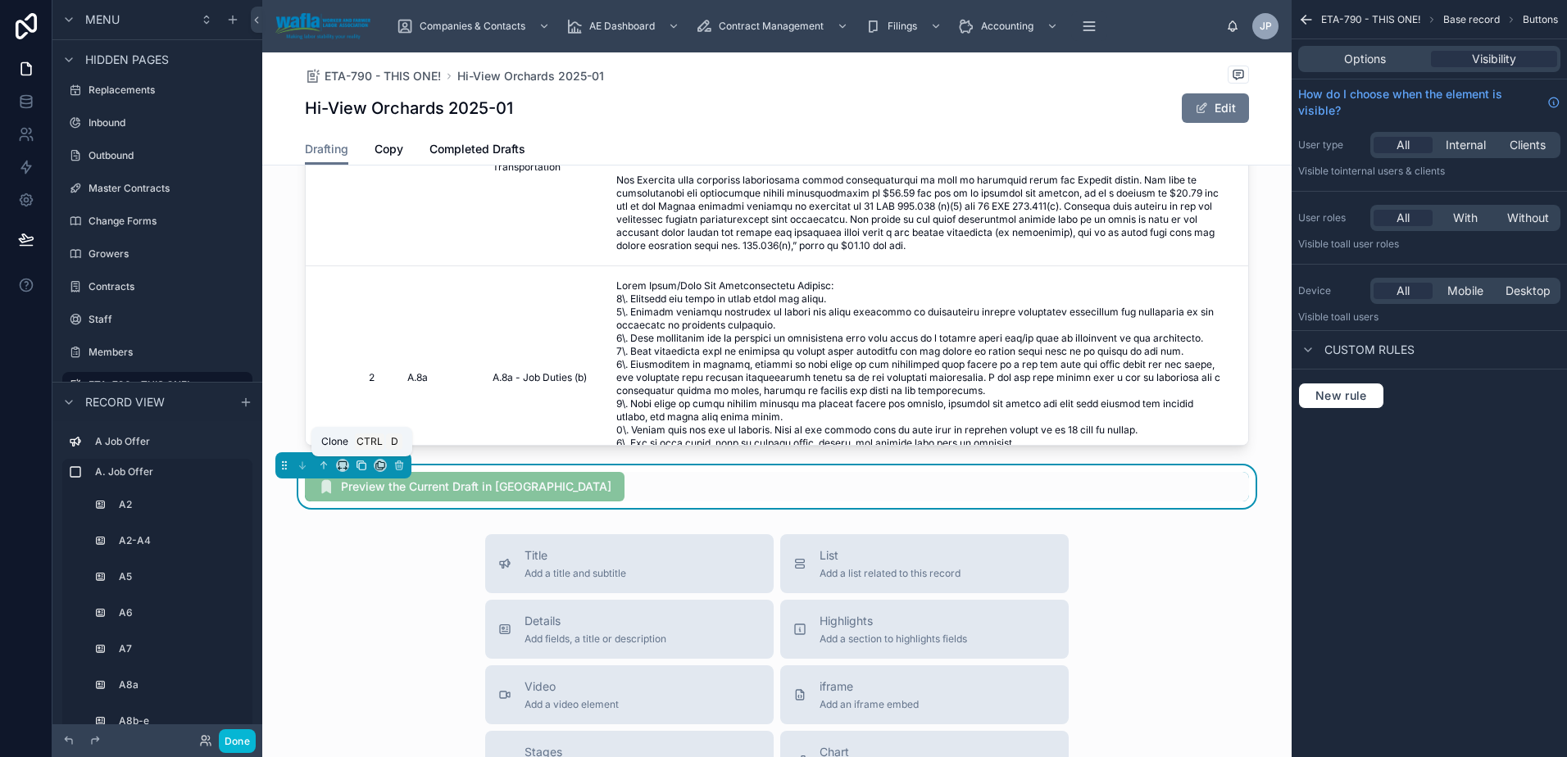
click at [358, 467] on icon at bounding box center [361, 465] width 11 height 11
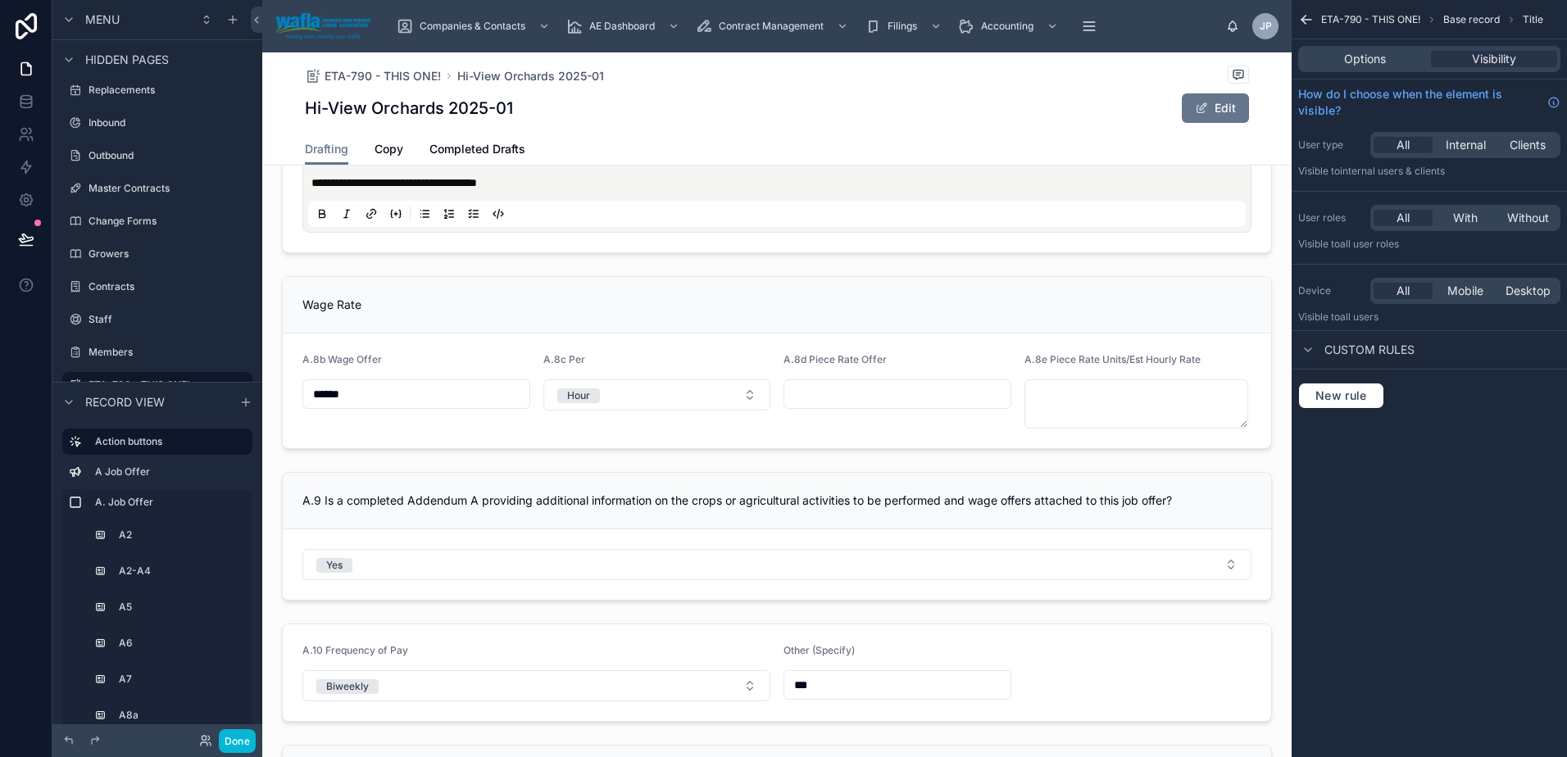
scroll to position [0, 0]
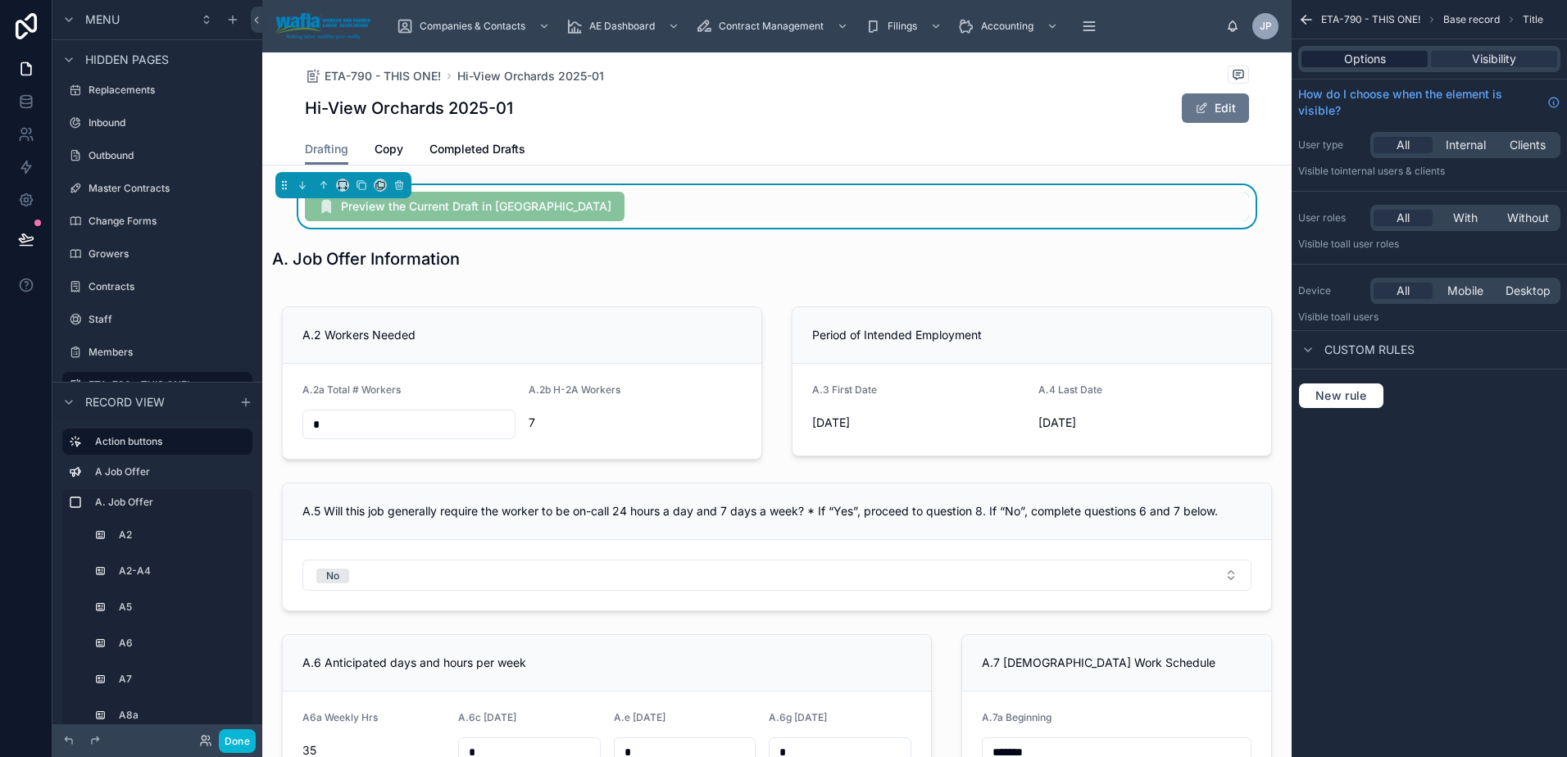
click at [1362, 55] on span "Options" at bounding box center [1365, 59] width 42 height 16
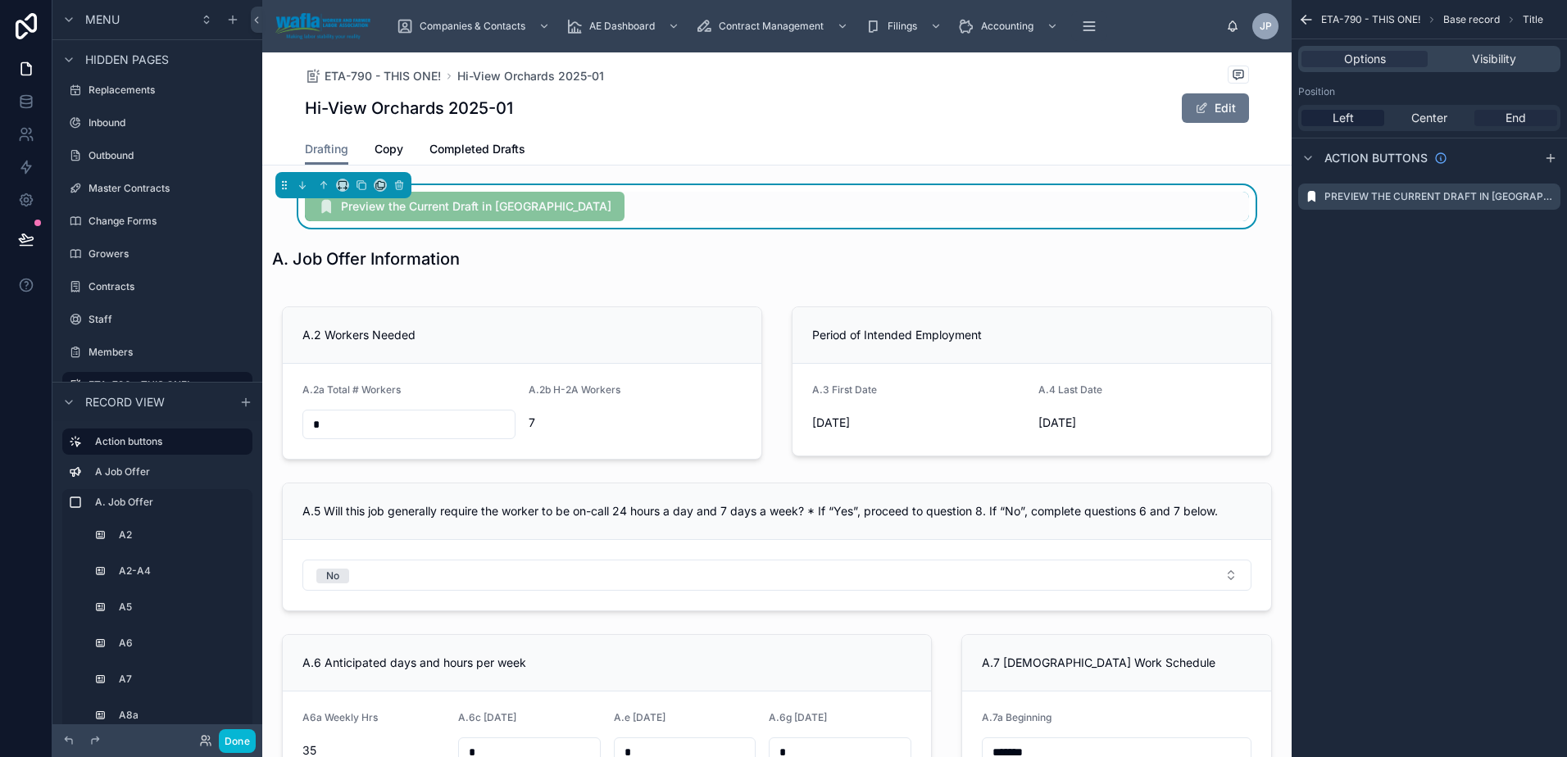
click at [1501, 116] on div "End" at bounding box center [1515, 118] width 83 height 16
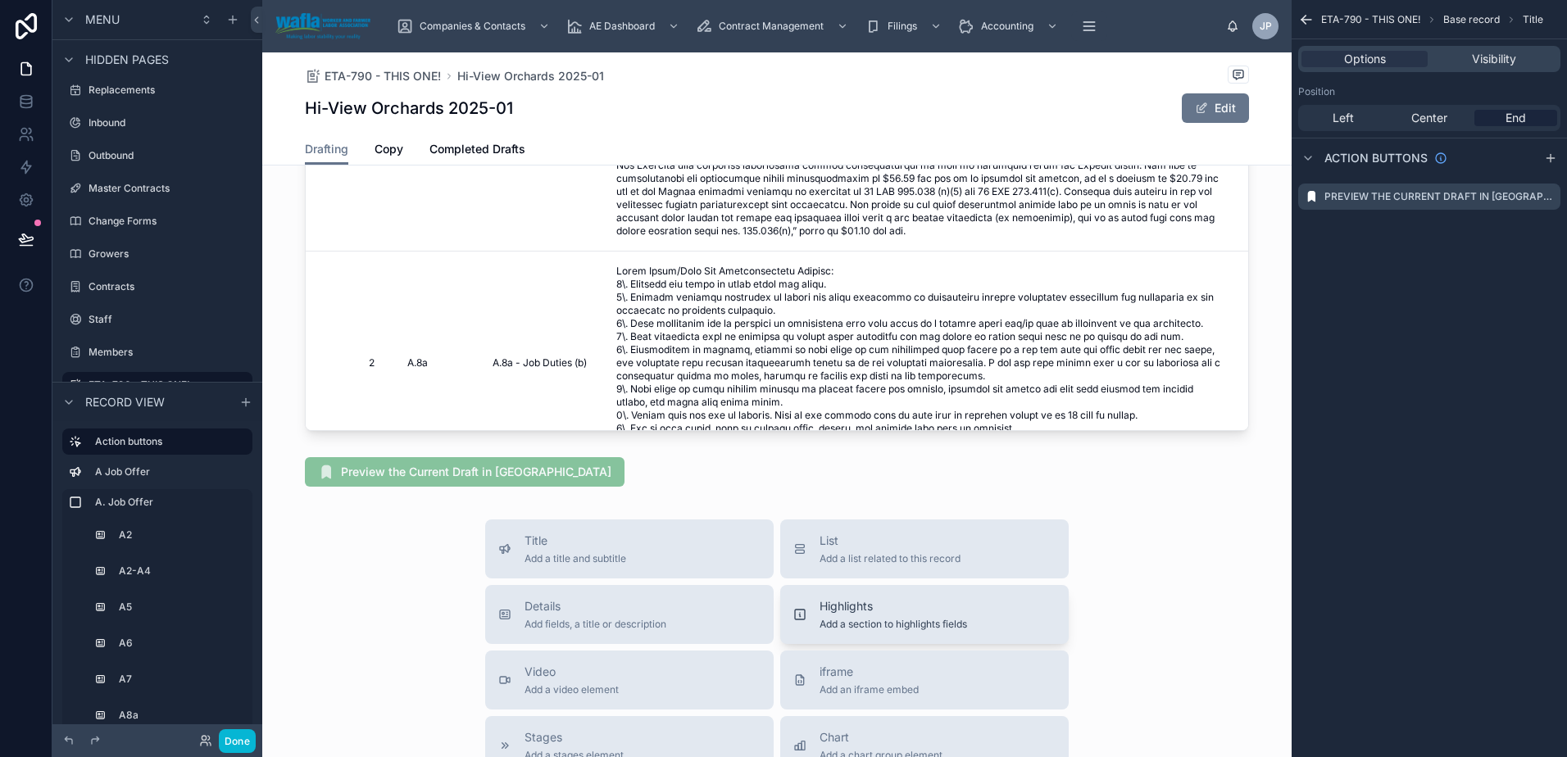
scroll to position [6883, 0]
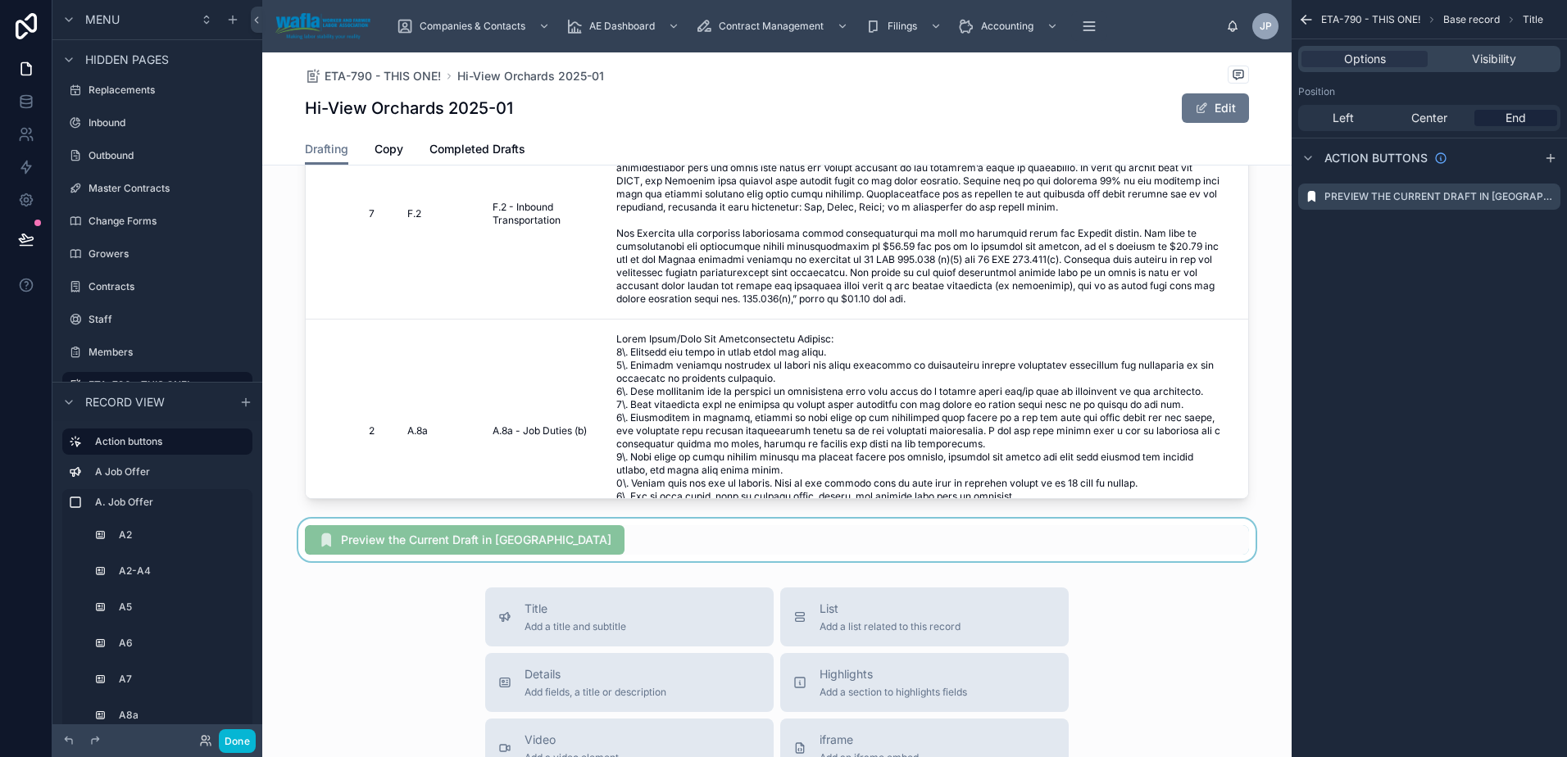
click at [560, 535] on div at bounding box center [776, 540] width 1029 height 43
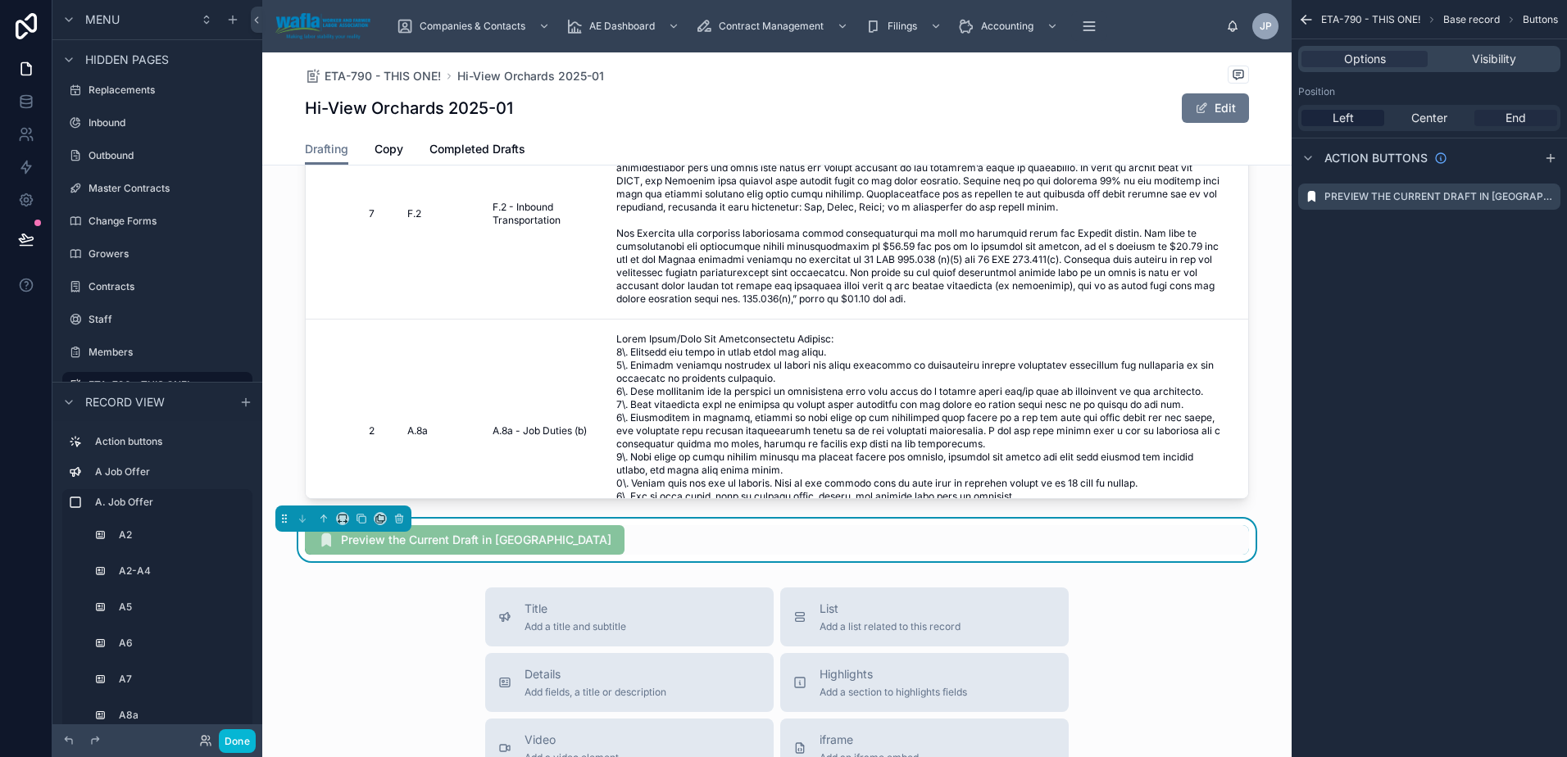
click at [1508, 118] on span "End" at bounding box center [1515, 118] width 20 height 16
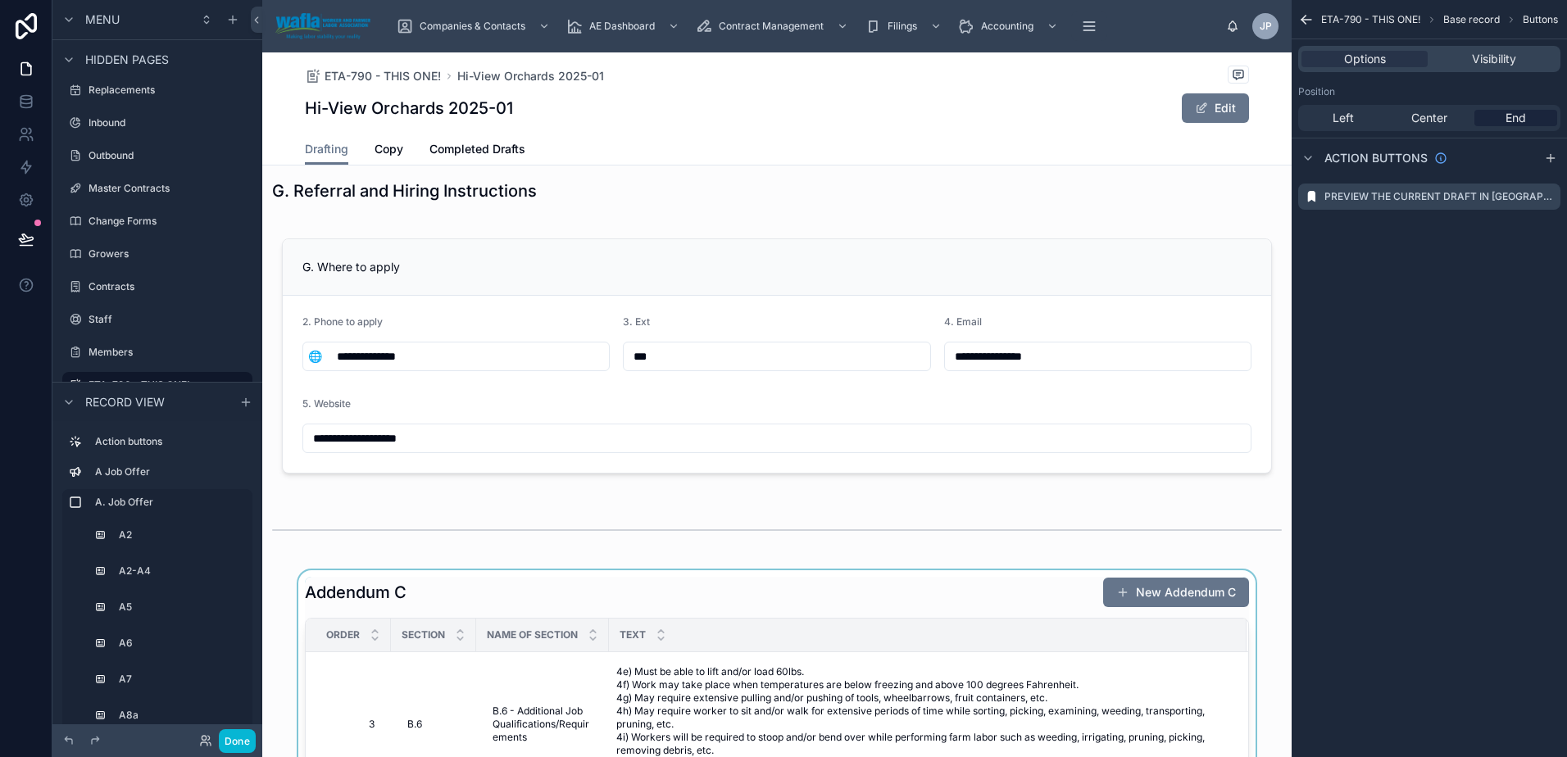
scroll to position [5212, 0]
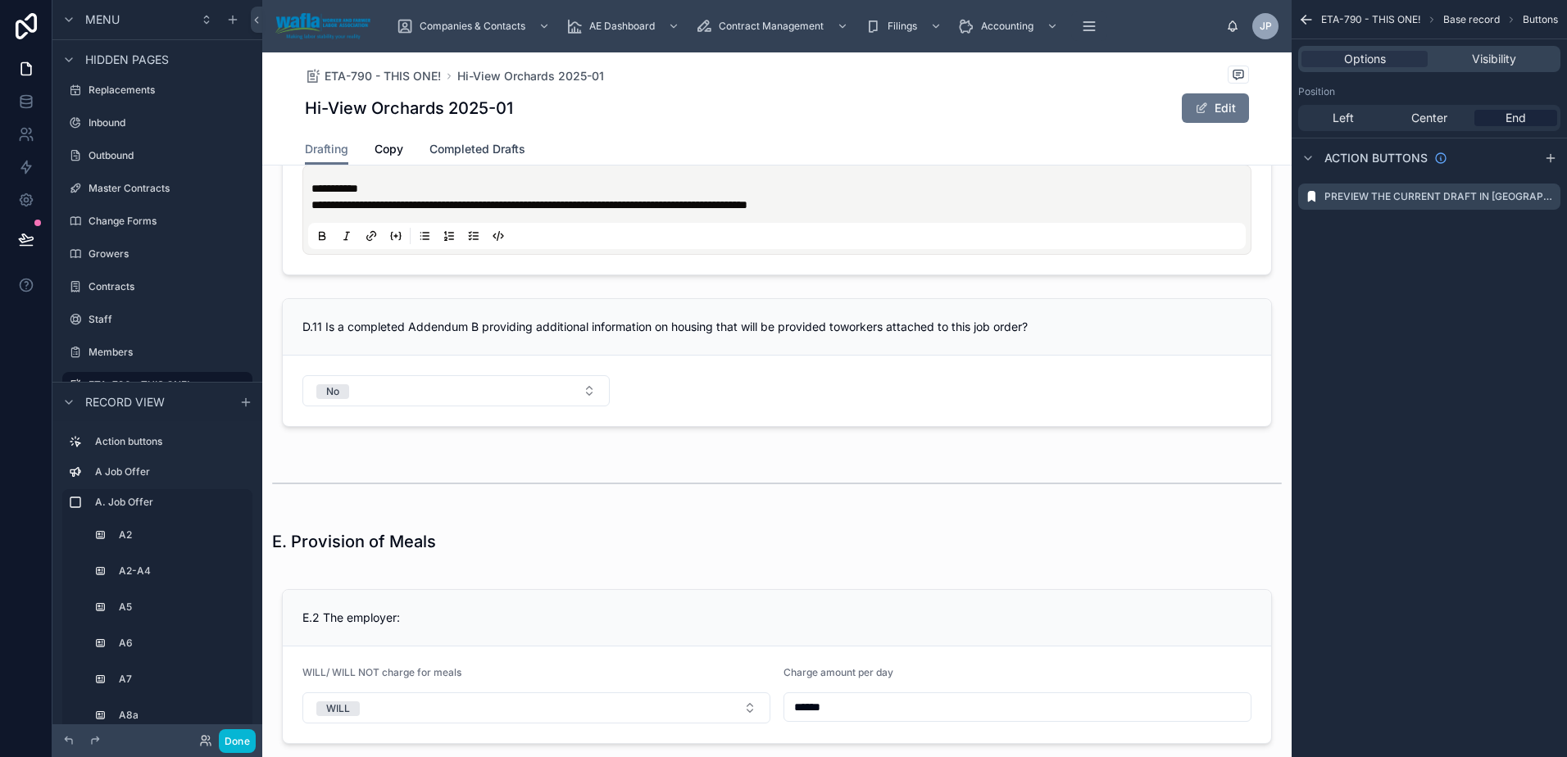
click at [474, 147] on span "Completed Drafts" at bounding box center [477, 149] width 96 height 16
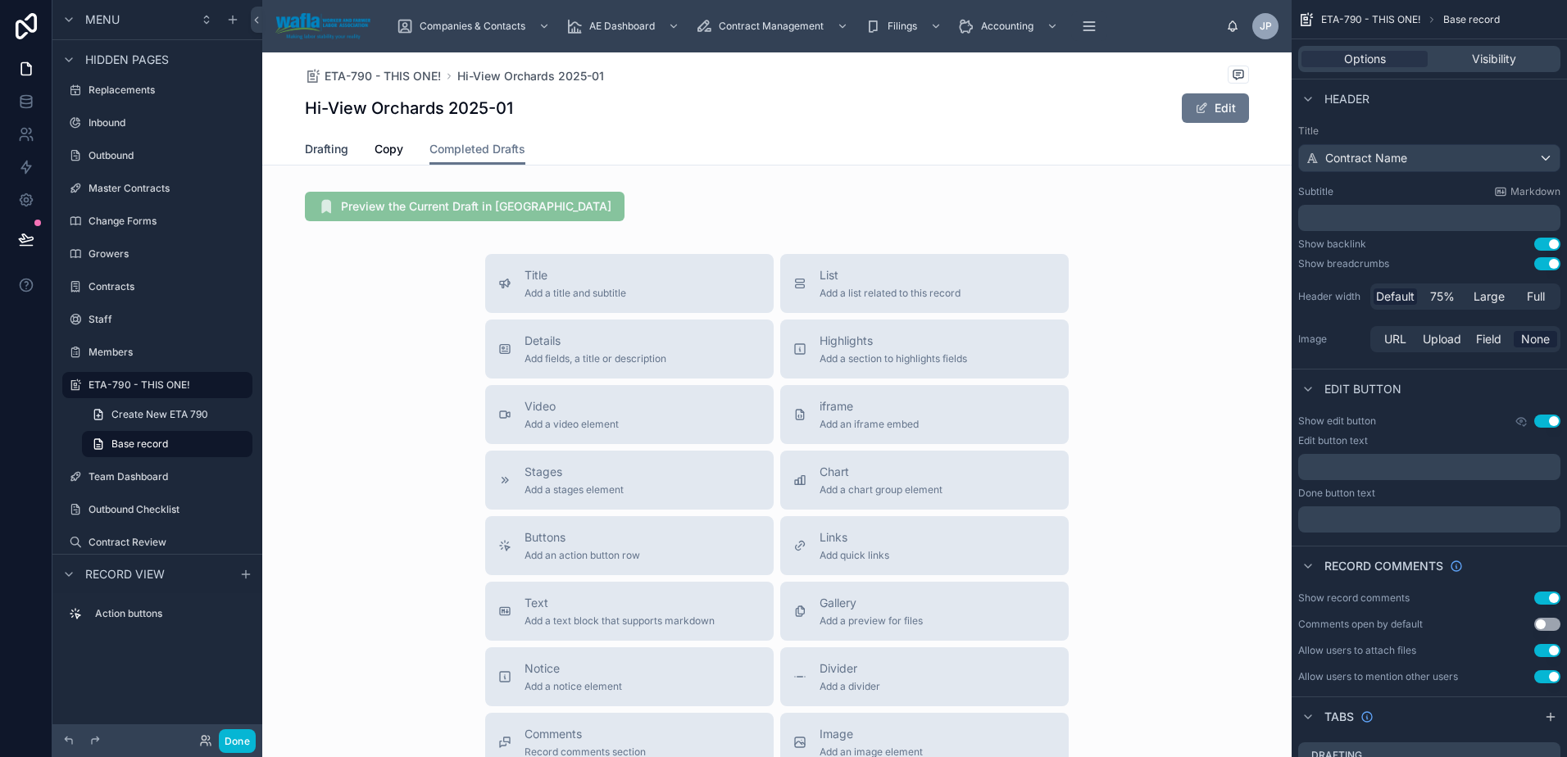
click at [316, 148] on span "Drafting" at bounding box center [326, 149] width 43 height 16
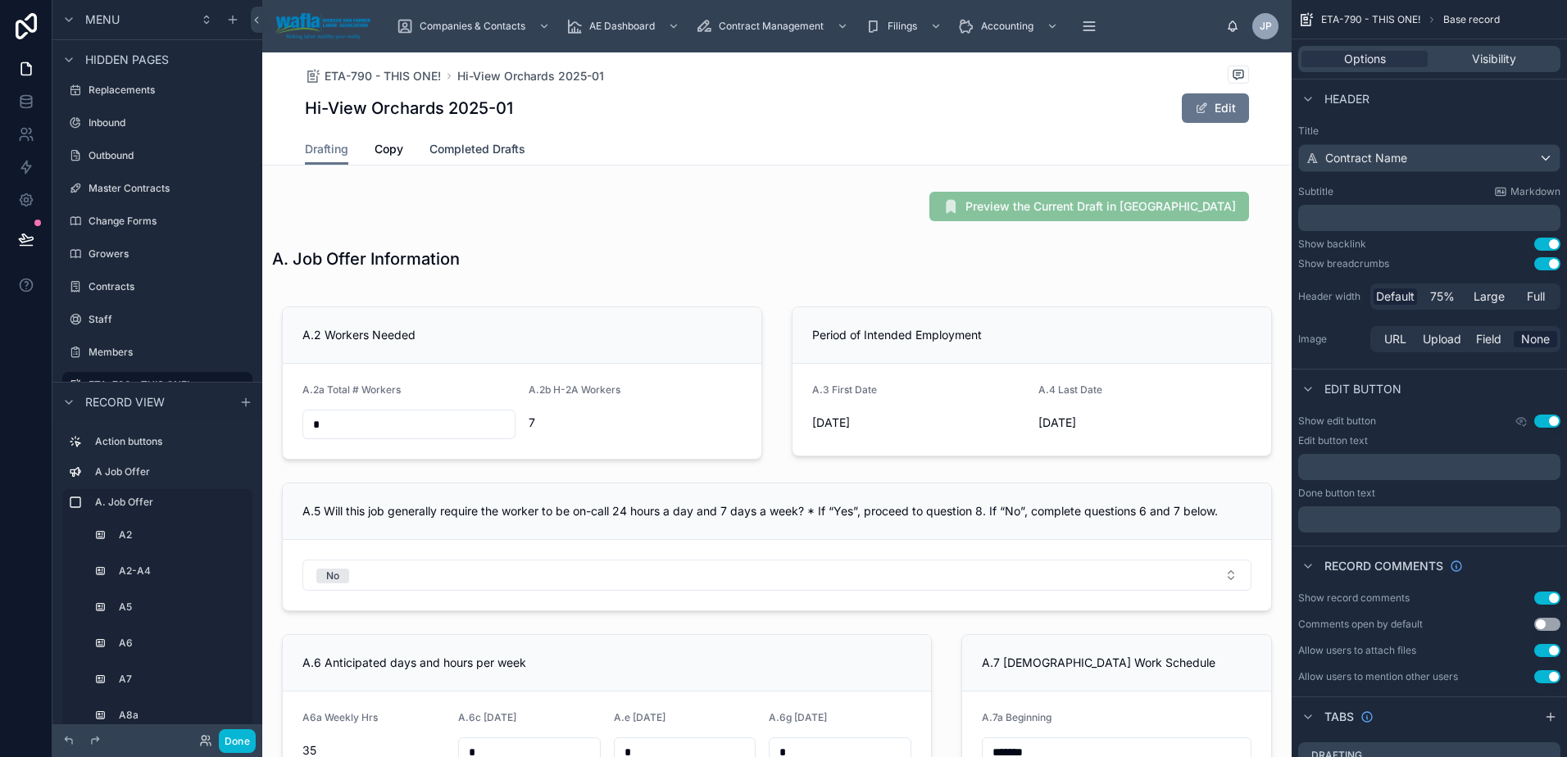
click at [507, 152] on span "Completed Drafts" at bounding box center [477, 149] width 96 height 16
